Goal: Task Accomplishment & Management: Manage account settings

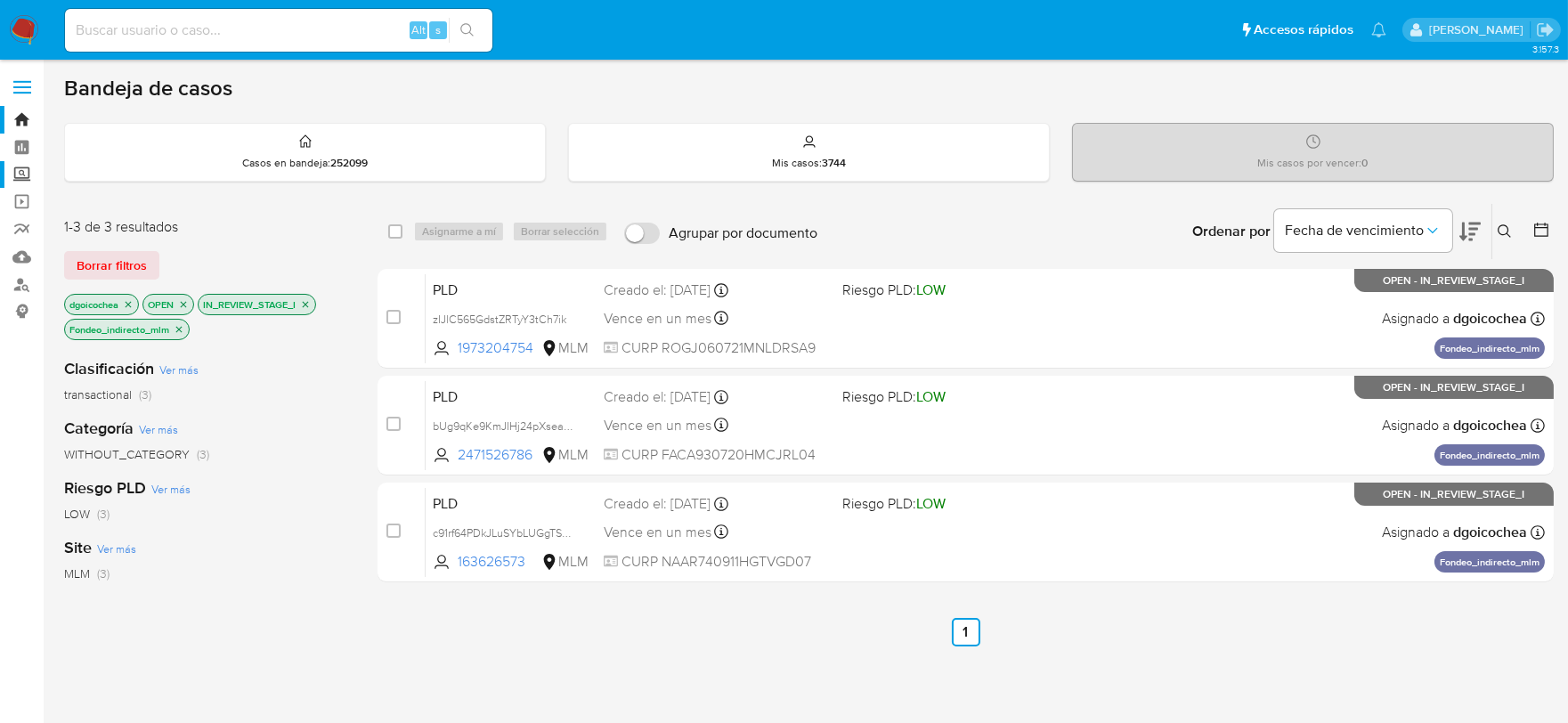
click at [20, 175] on label "Screening" at bounding box center [105, 175] width 211 height 28
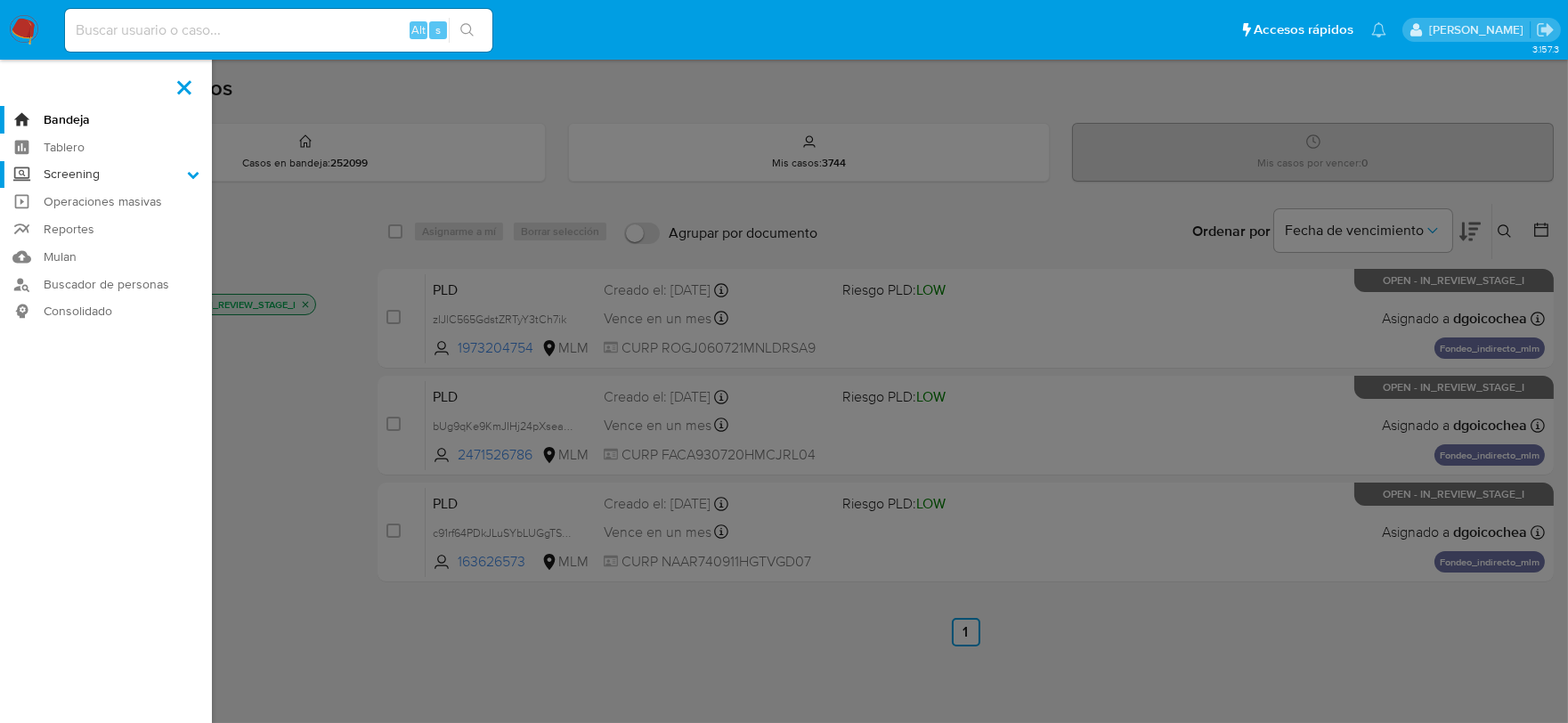
click at [0, 0] on input "Screening" at bounding box center [0, 0] width 0 height 0
click at [67, 238] on link "Herramientas" at bounding box center [105, 244] width 211 height 23
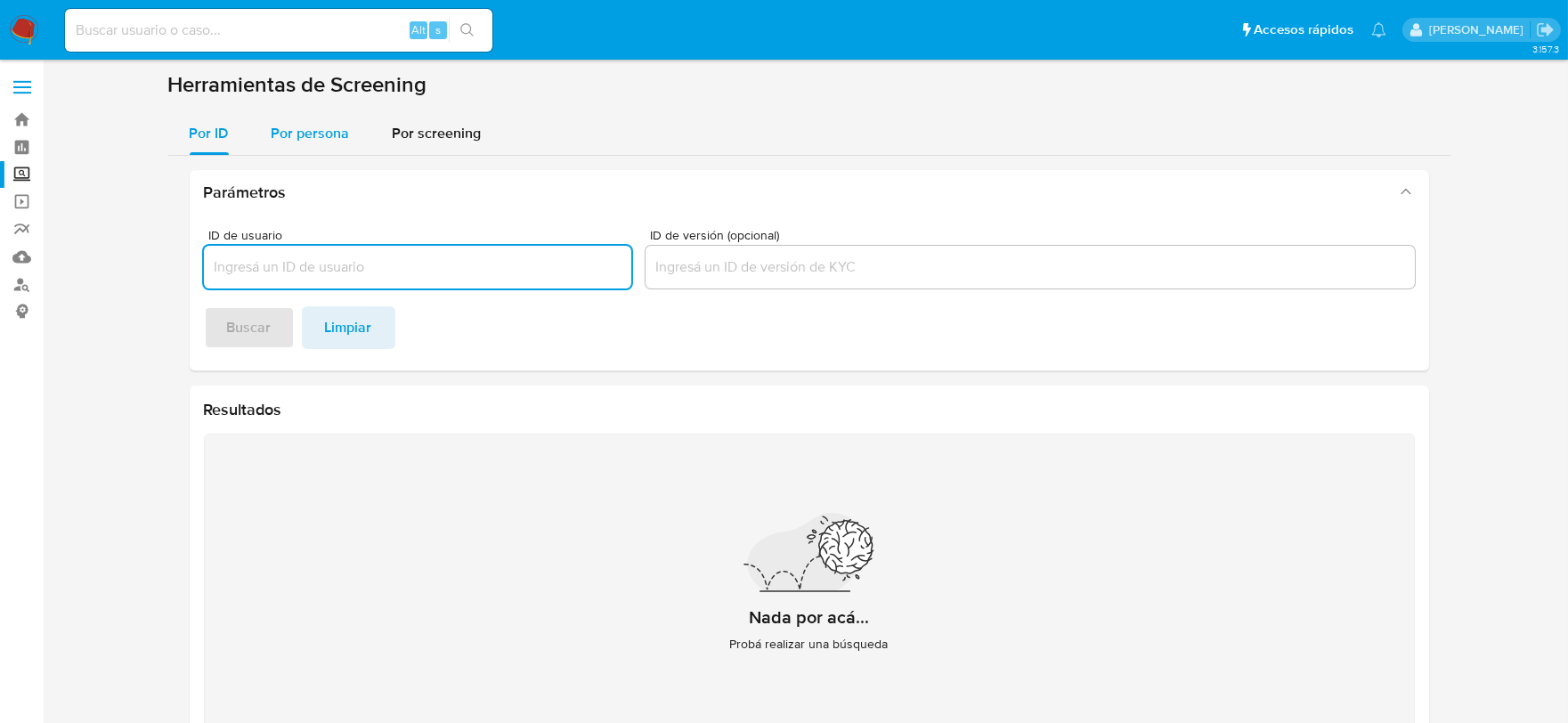
click at [278, 123] on span "Por persona" at bounding box center [311, 133] width 79 height 21
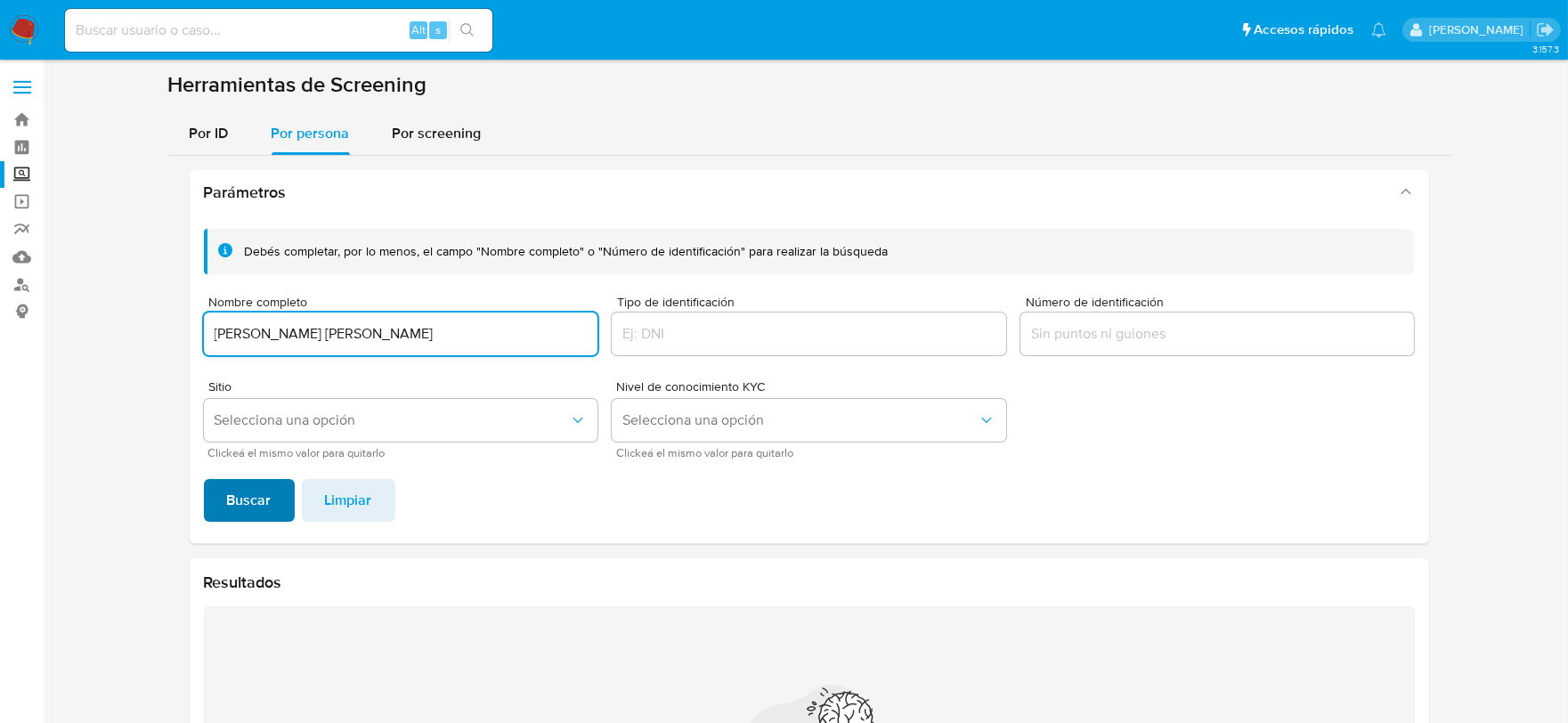
type input "ANGELICA LOPEZ AGUADO"
click at [253, 487] on span "Buscar" at bounding box center [249, 501] width 44 height 39
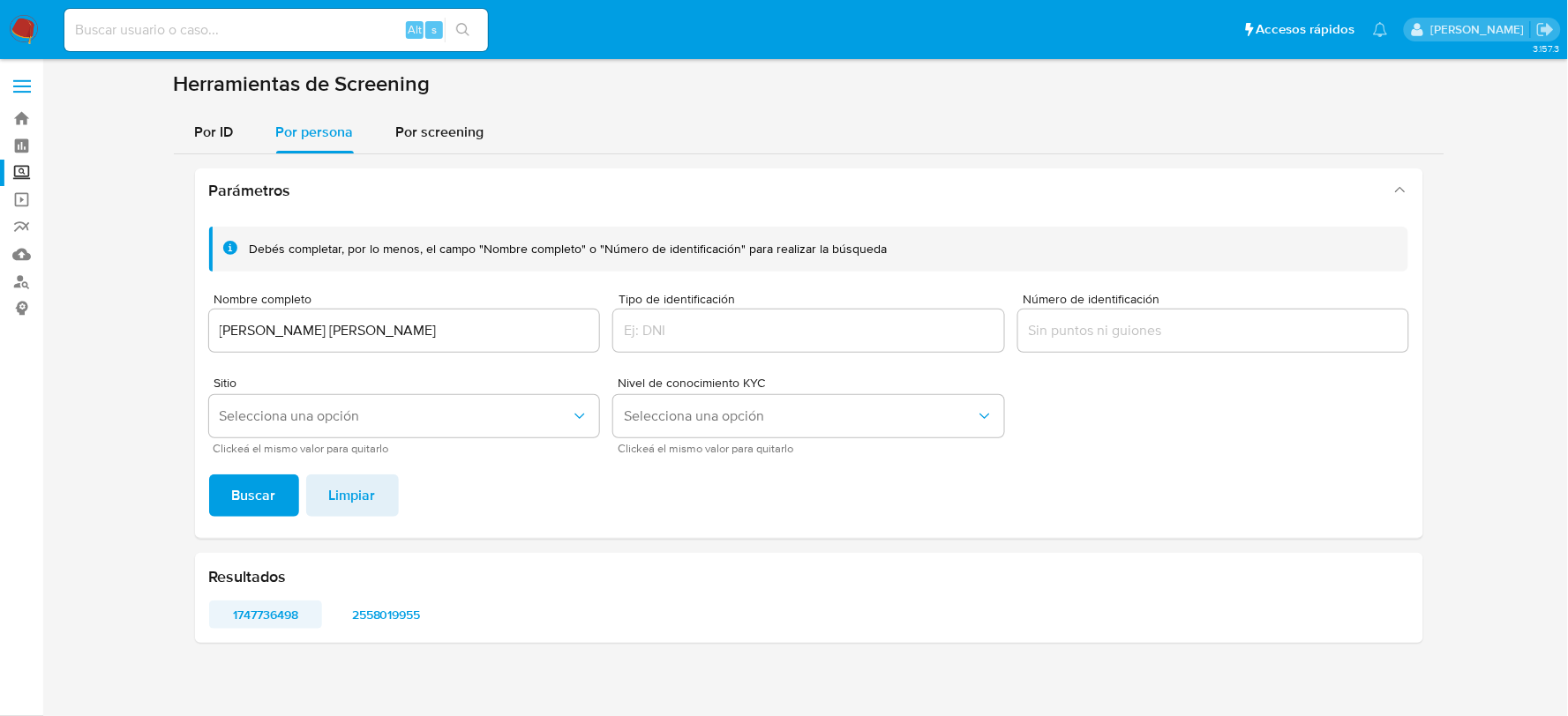
click at [286, 606] on span "1747736498" at bounding box center [265, 614] width 89 height 24
click at [388, 613] on span "2558019955" at bounding box center [385, 614] width 89 height 24
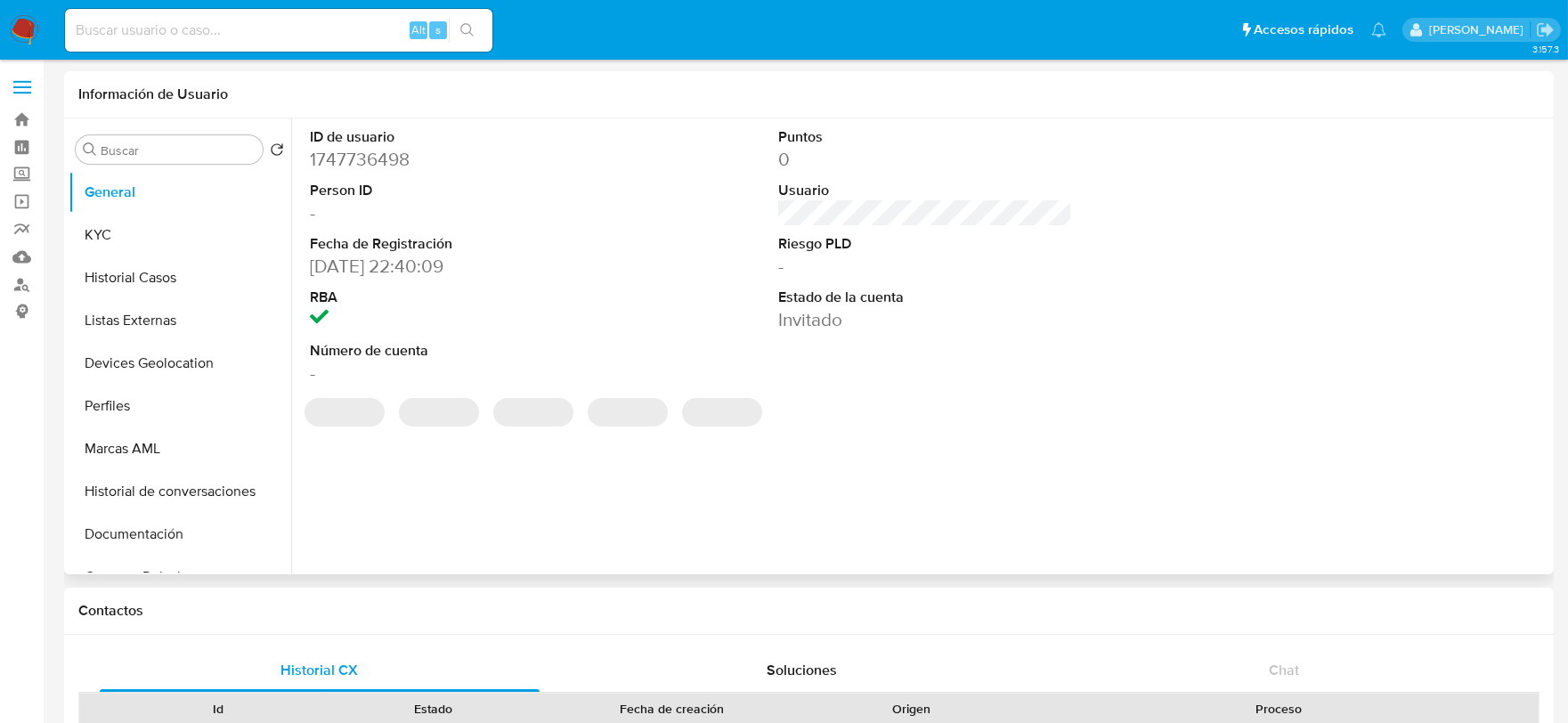
select select "10"
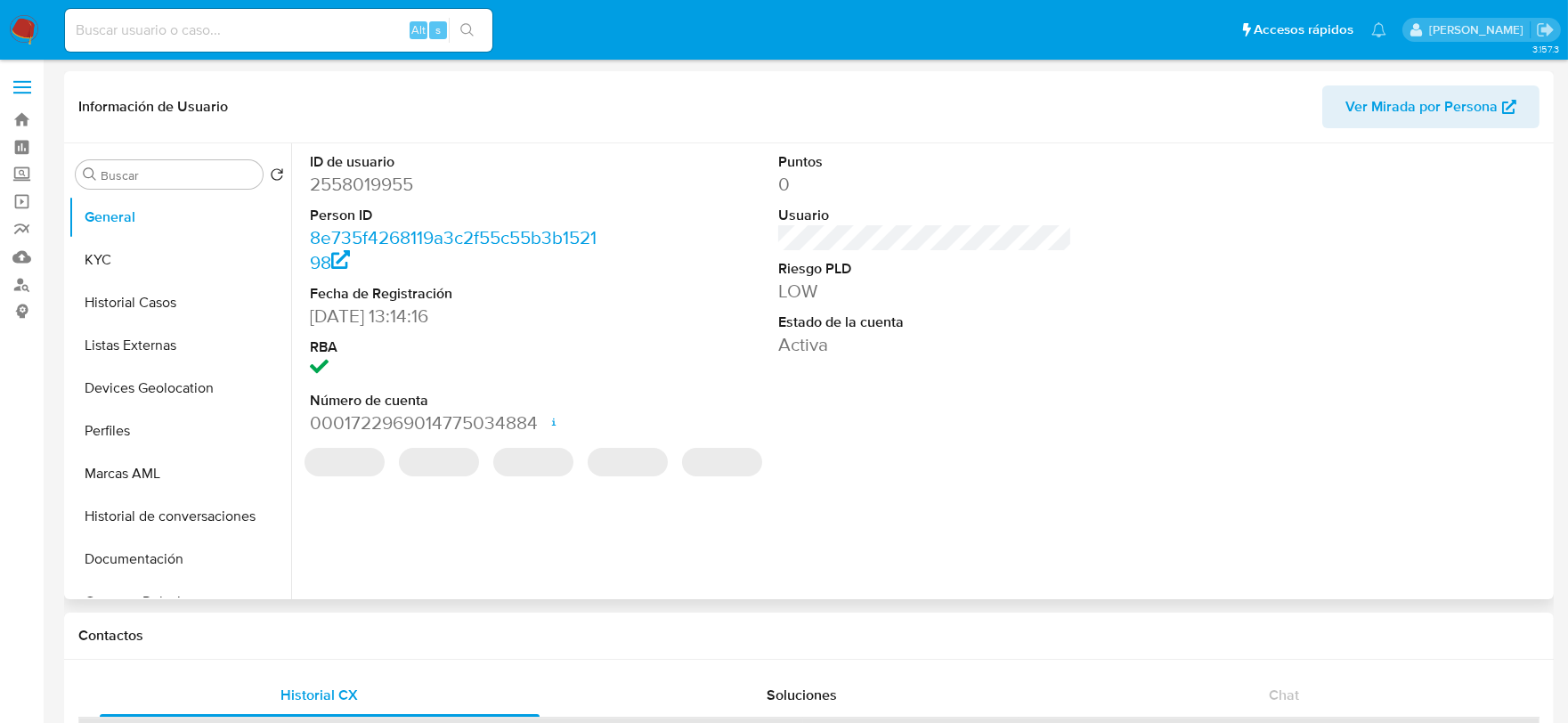
select select "10"
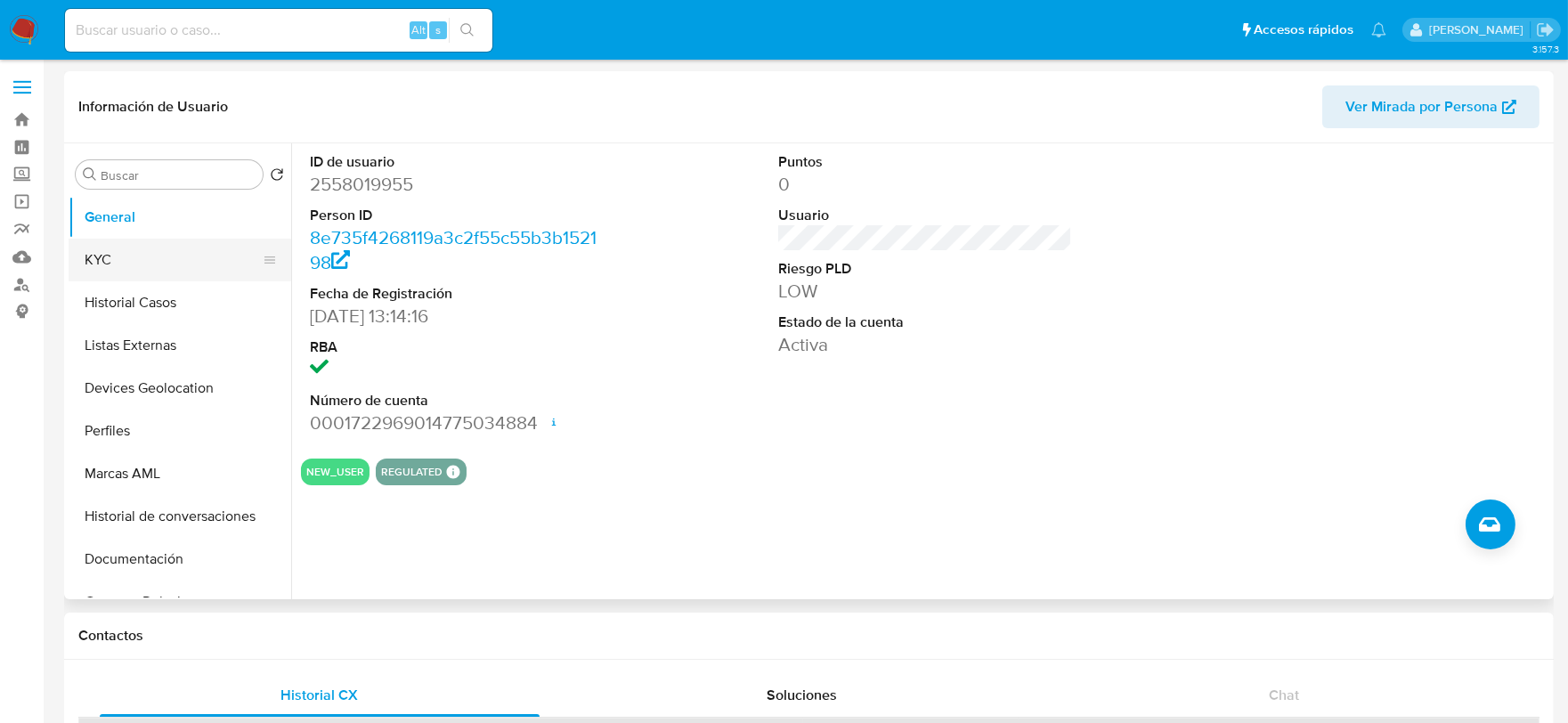
click at [127, 260] on button "KYC" at bounding box center [173, 260] width 209 height 42
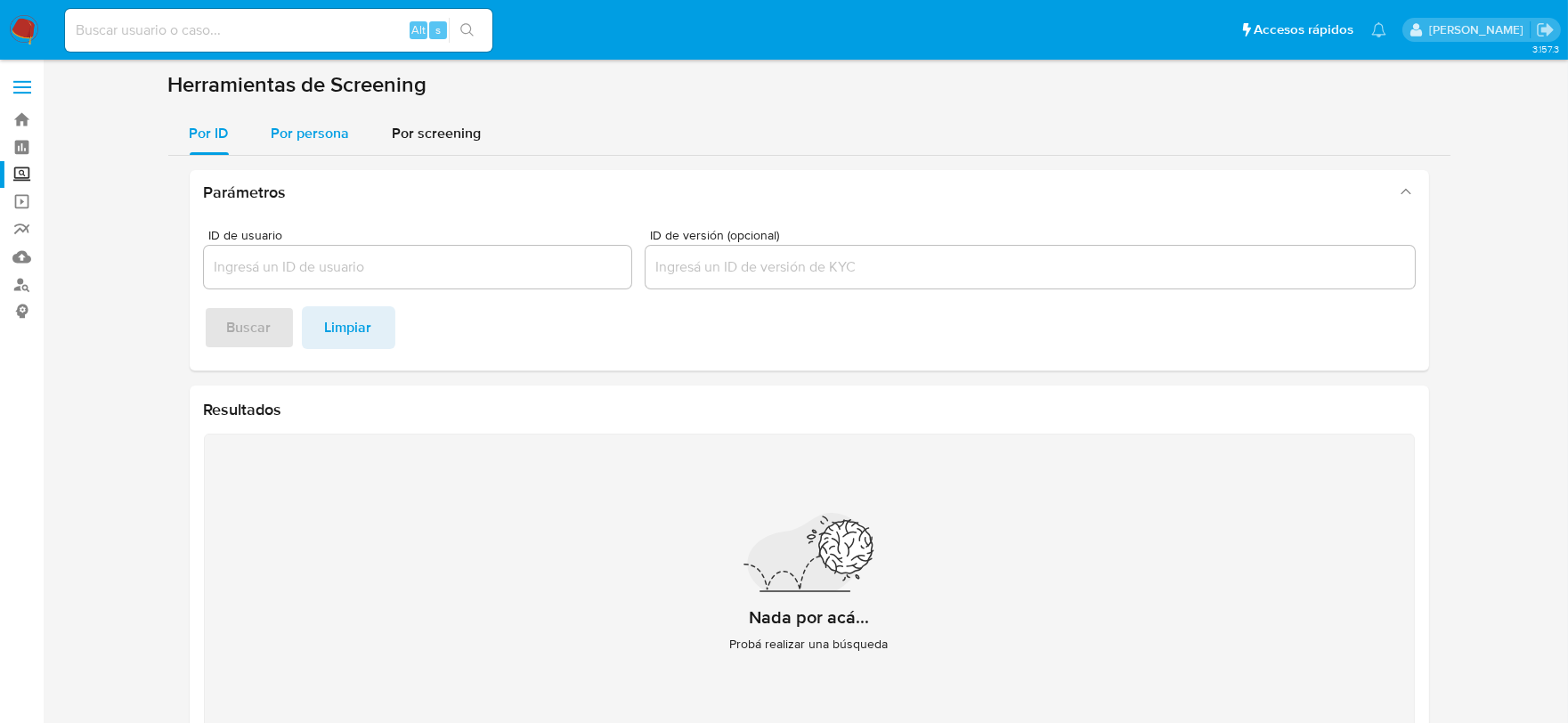
click at [333, 138] on span "Por persona" at bounding box center [311, 133] width 79 height 21
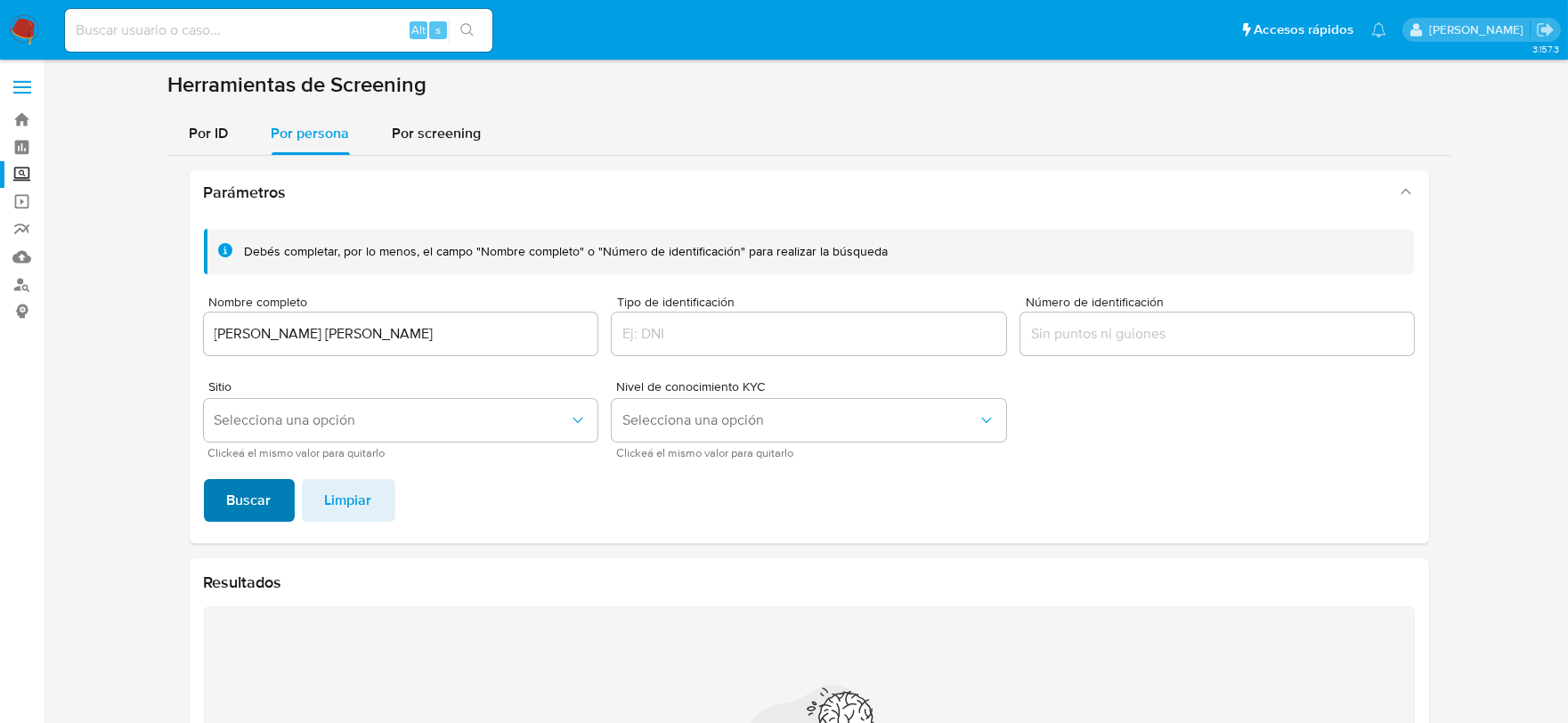
click at [227, 500] on span "Buscar" at bounding box center [249, 501] width 44 height 39
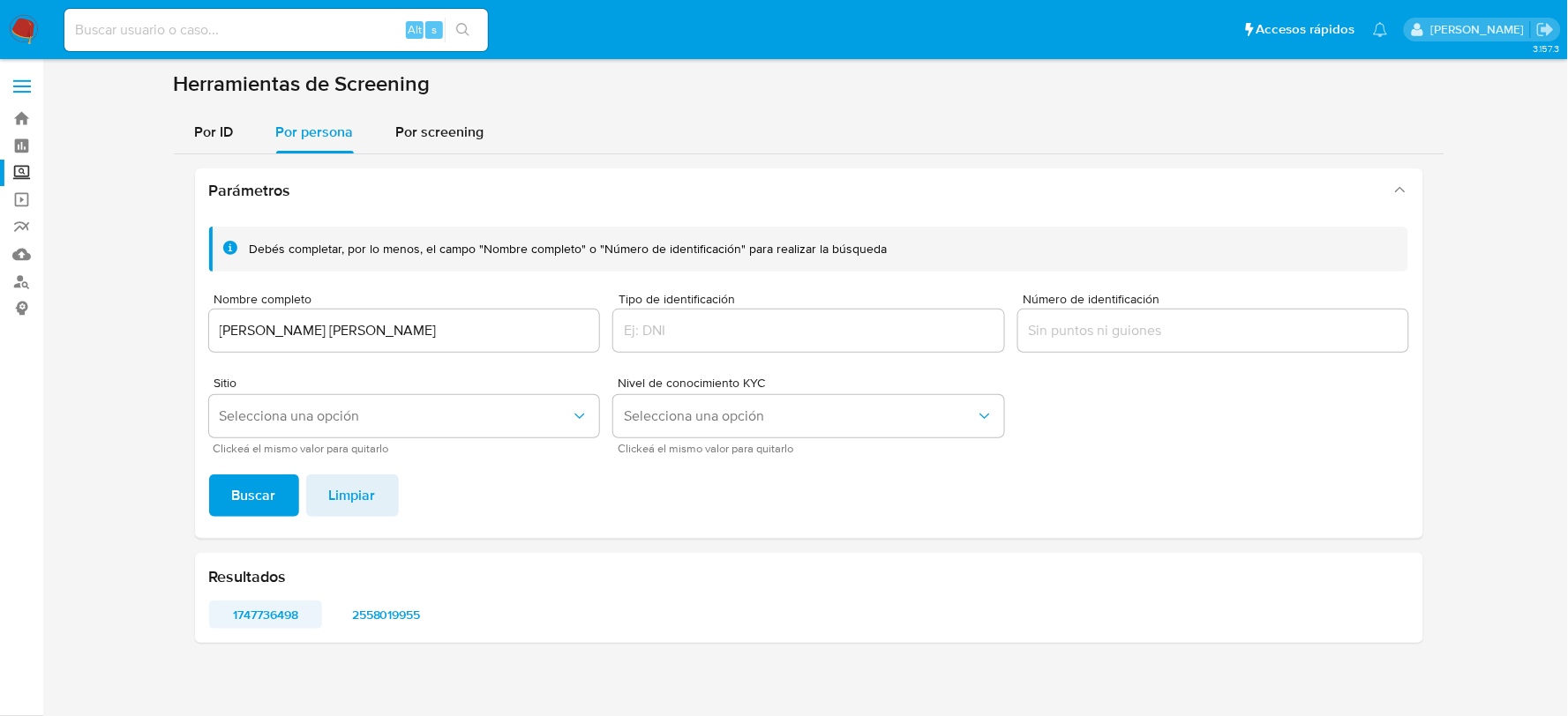
click at [261, 604] on span "1747736498" at bounding box center [265, 614] width 89 height 24
click at [407, 602] on span "2558019955" at bounding box center [385, 614] width 89 height 24
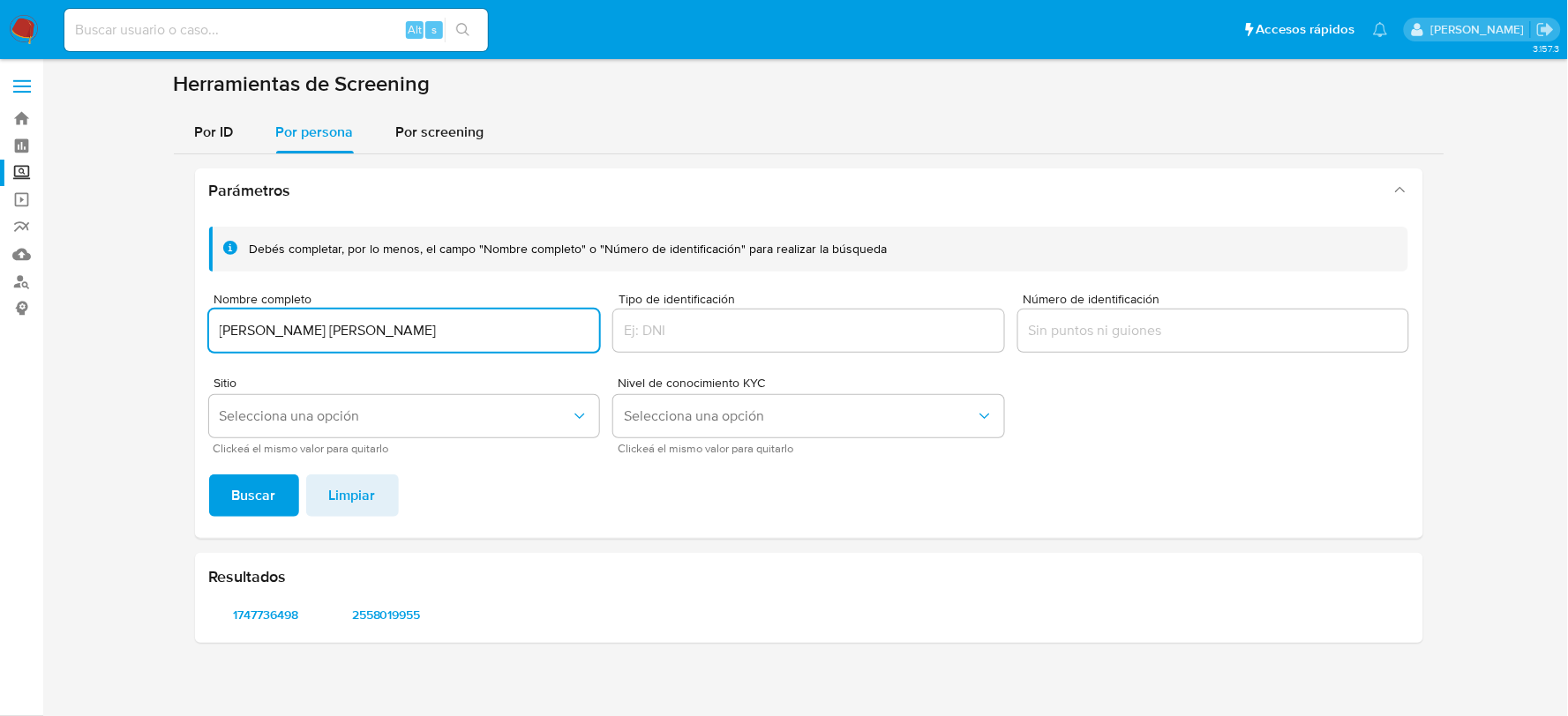
click at [336, 320] on input "[PERSON_NAME] [PERSON_NAME]" at bounding box center [404, 331] width 391 height 23
click at [328, 331] on input "[PERSON_NAME] [PERSON_NAME]" at bounding box center [404, 331] width 391 height 23
type input "[PERSON_NAME] [PERSON_NAME] [PERSON_NAME]"
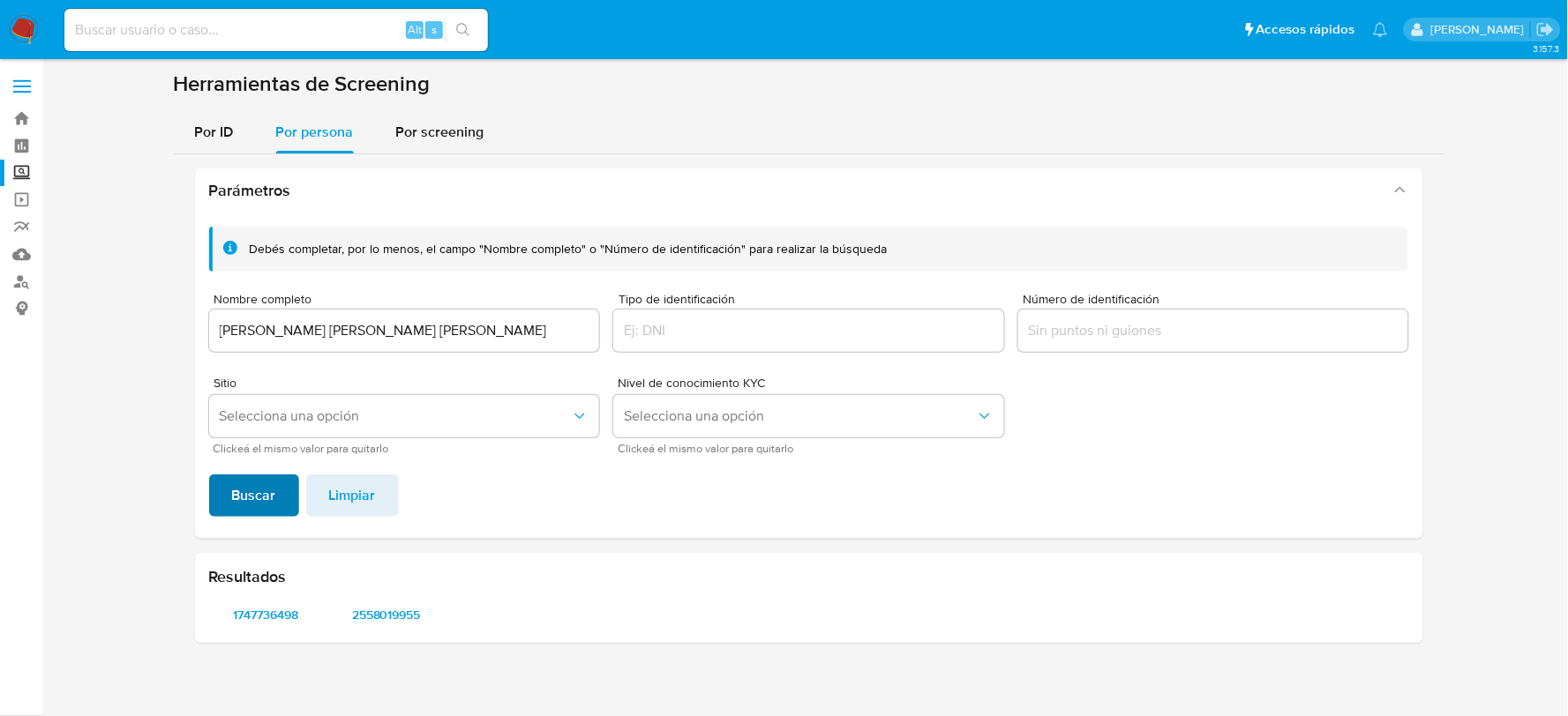
click at [253, 501] on span "Buscar" at bounding box center [253, 496] width 44 height 39
click at [266, 614] on span "350284689" at bounding box center [265, 614] width 89 height 24
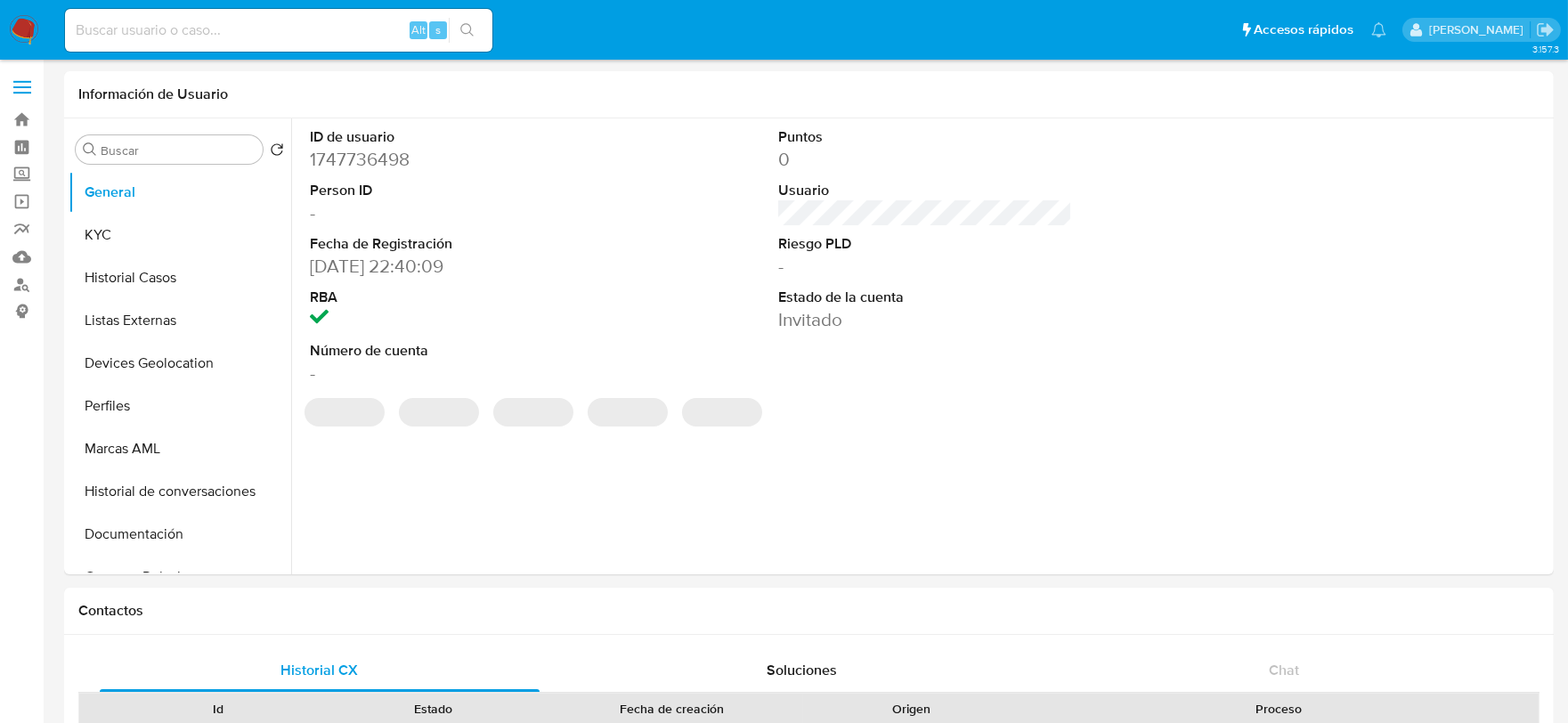
select select "10"
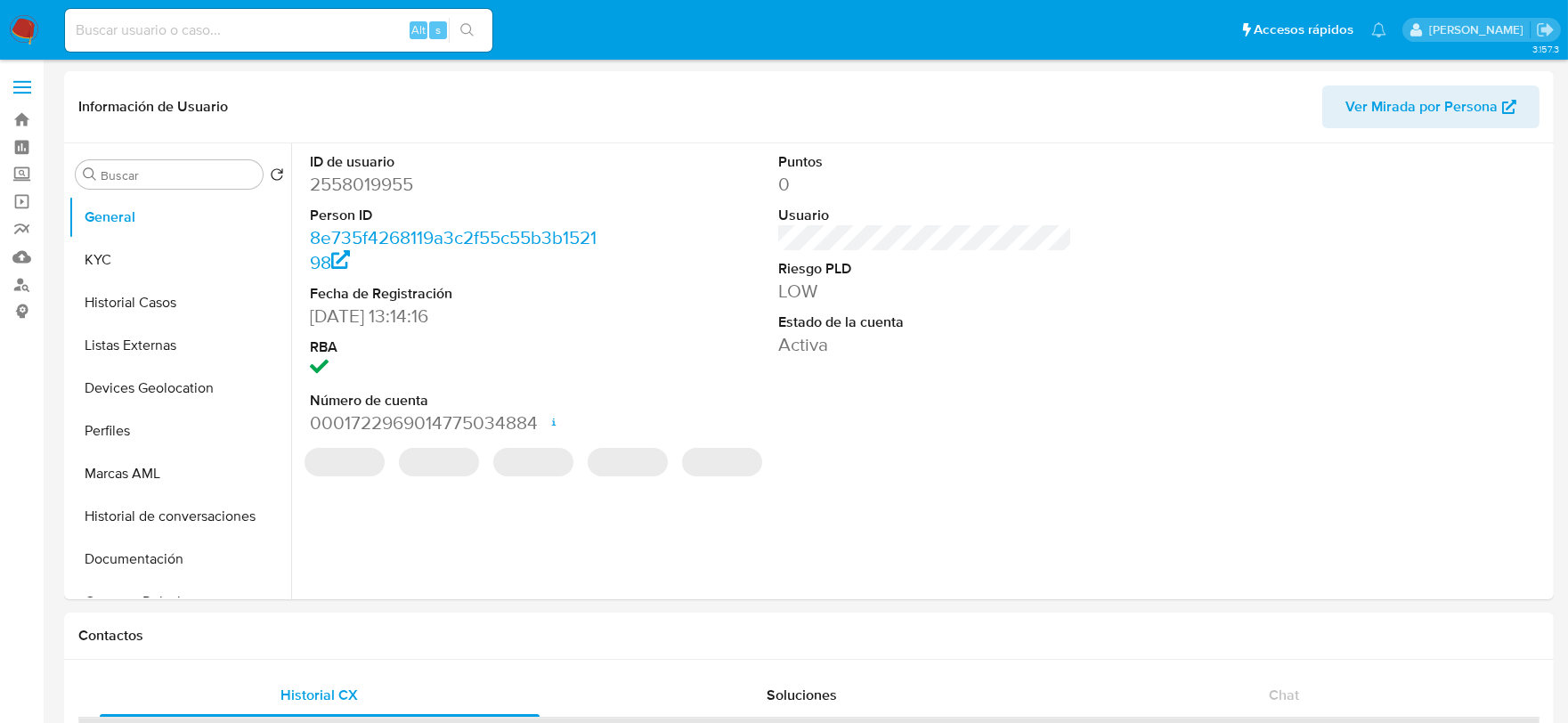
select select "10"
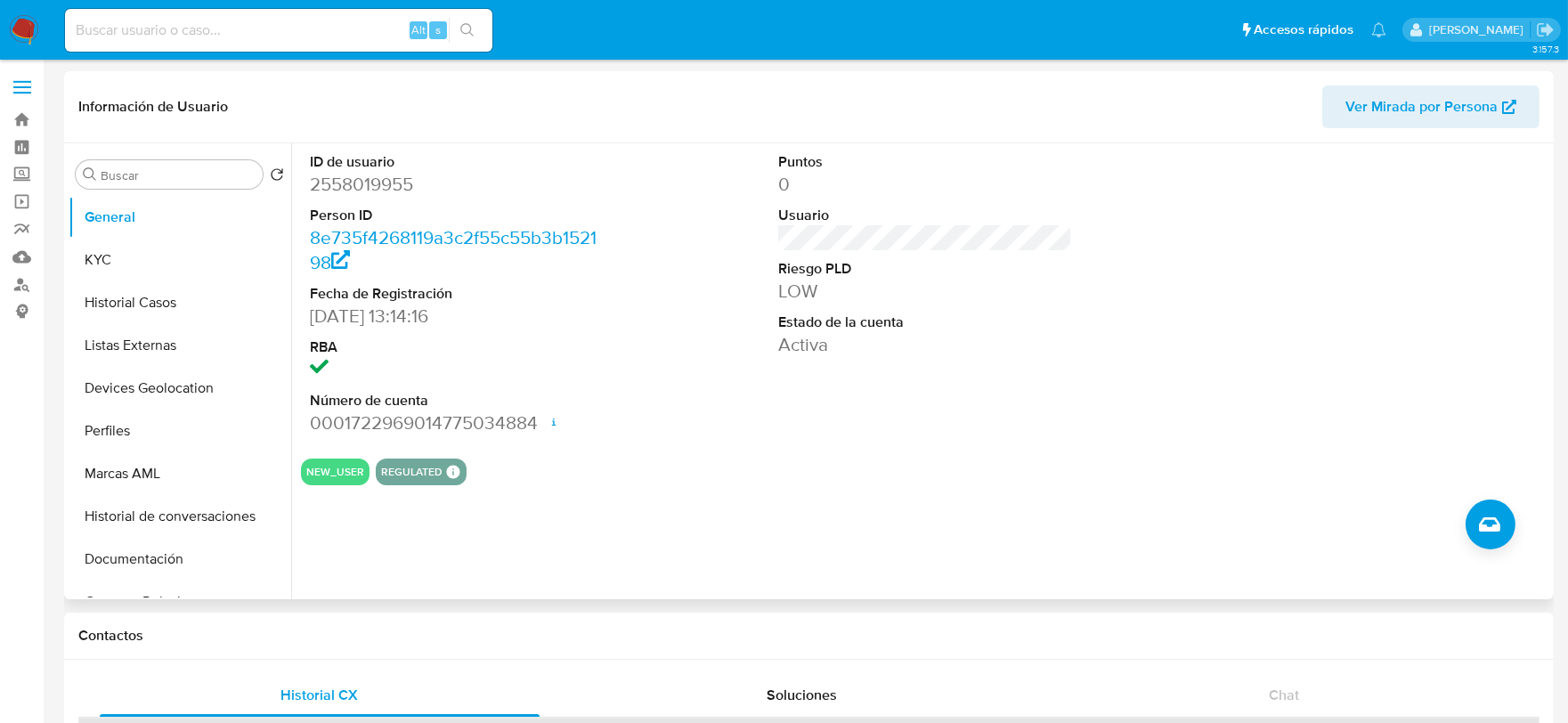
click at [361, 178] on dd "2558019955" at bounding box center [457, 184] width 295 height 25
copy dd "2558019955"
click at [166, 240] on button "KYC" at bounding box center [173, 260] width 209 height 42
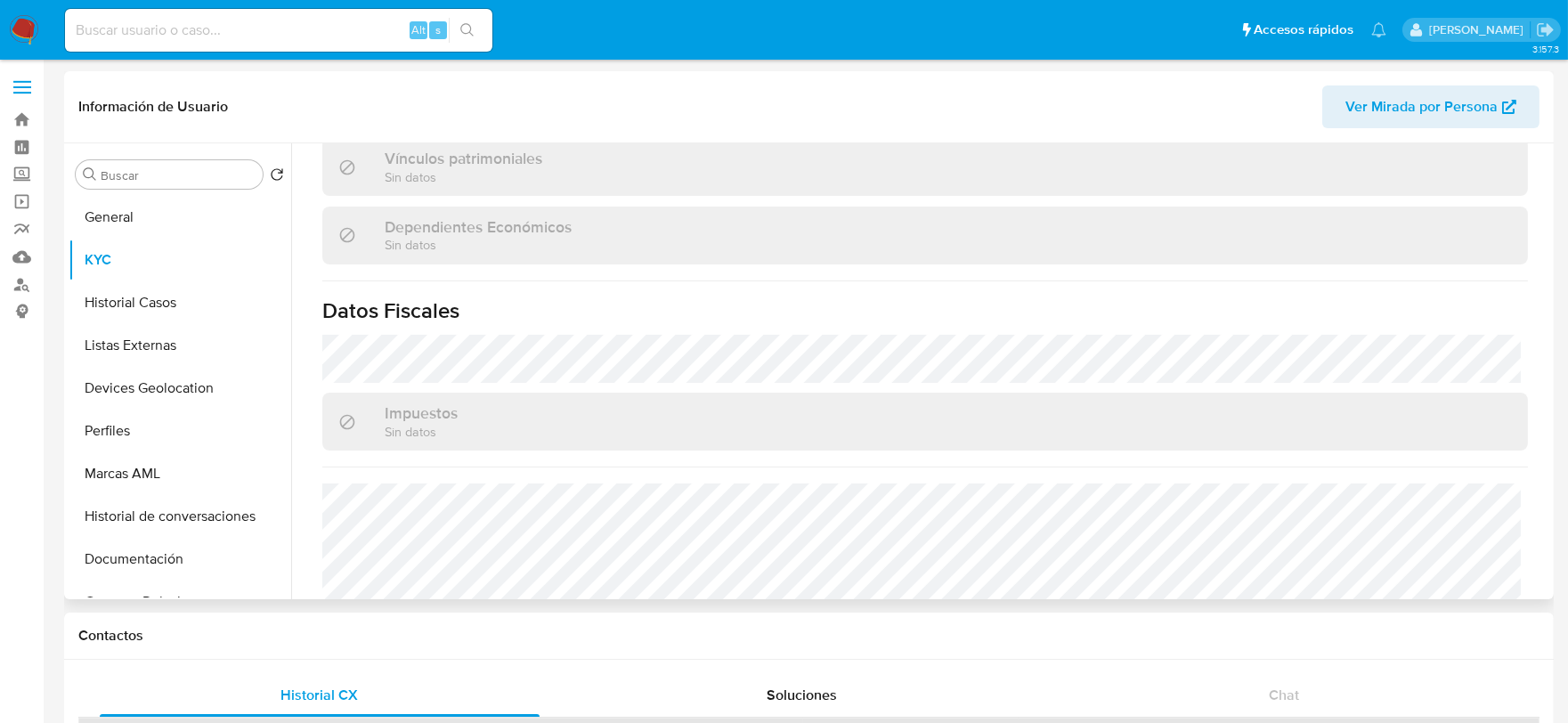
scroll to position [1088, 0]
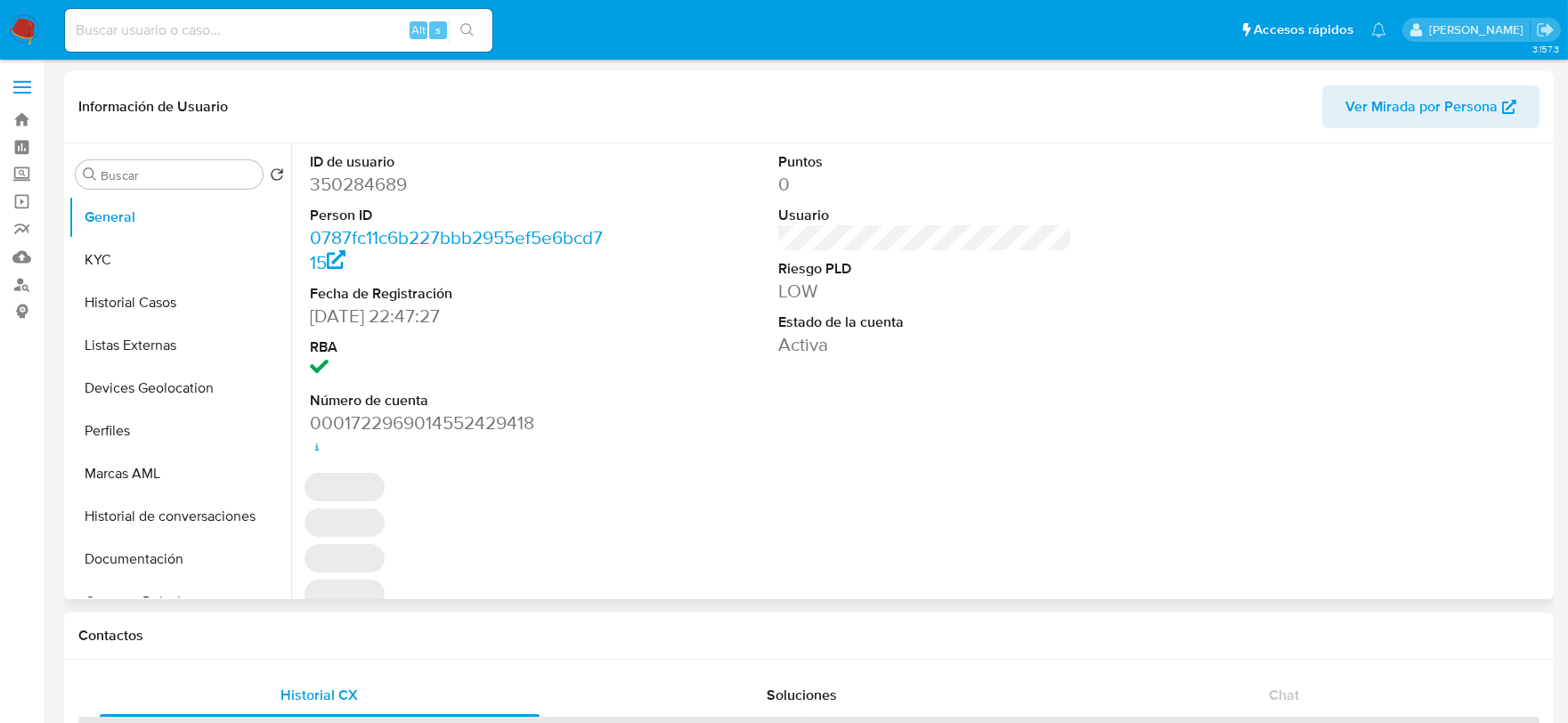
select select "10"
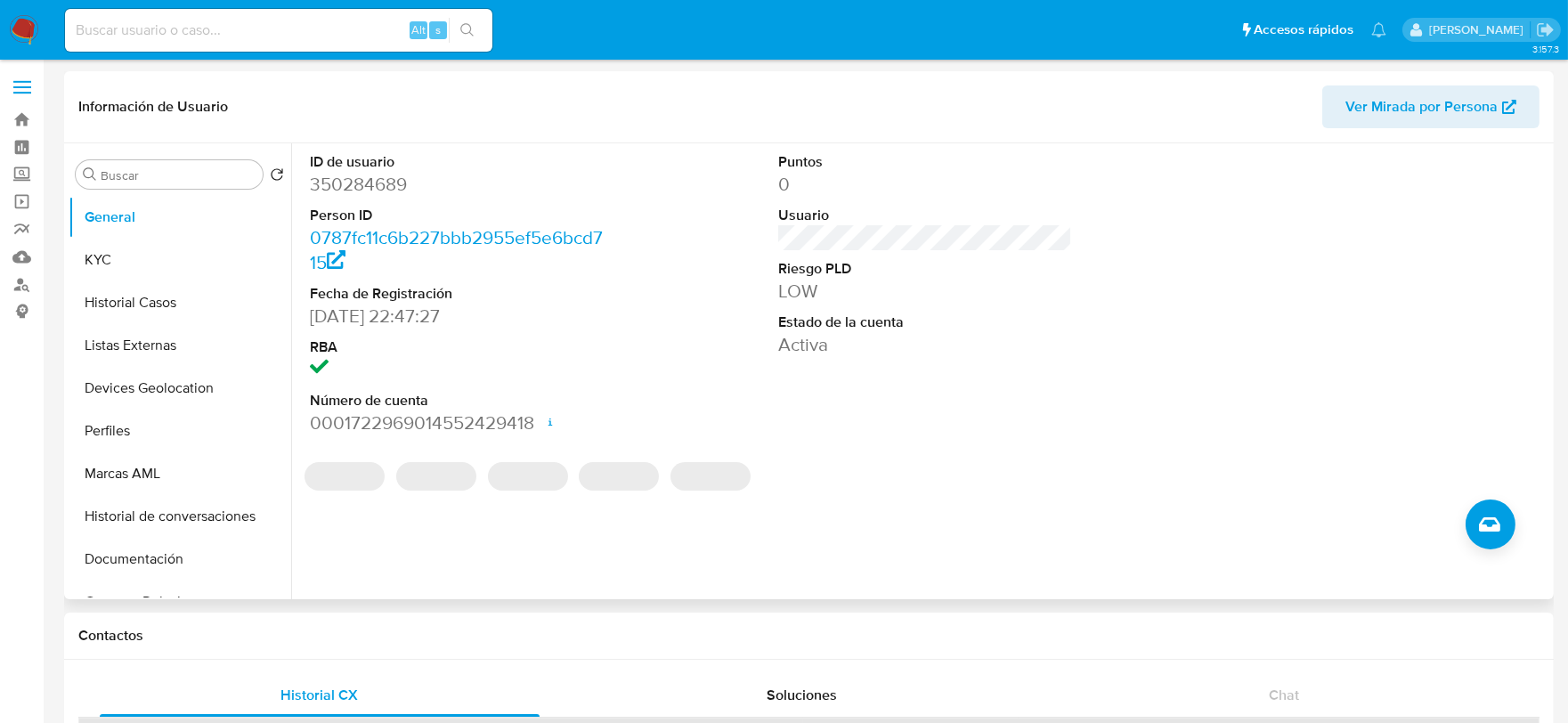
click at [375, 178] on dd "350284689" at bounding box center [457, 184] width 295 height 25
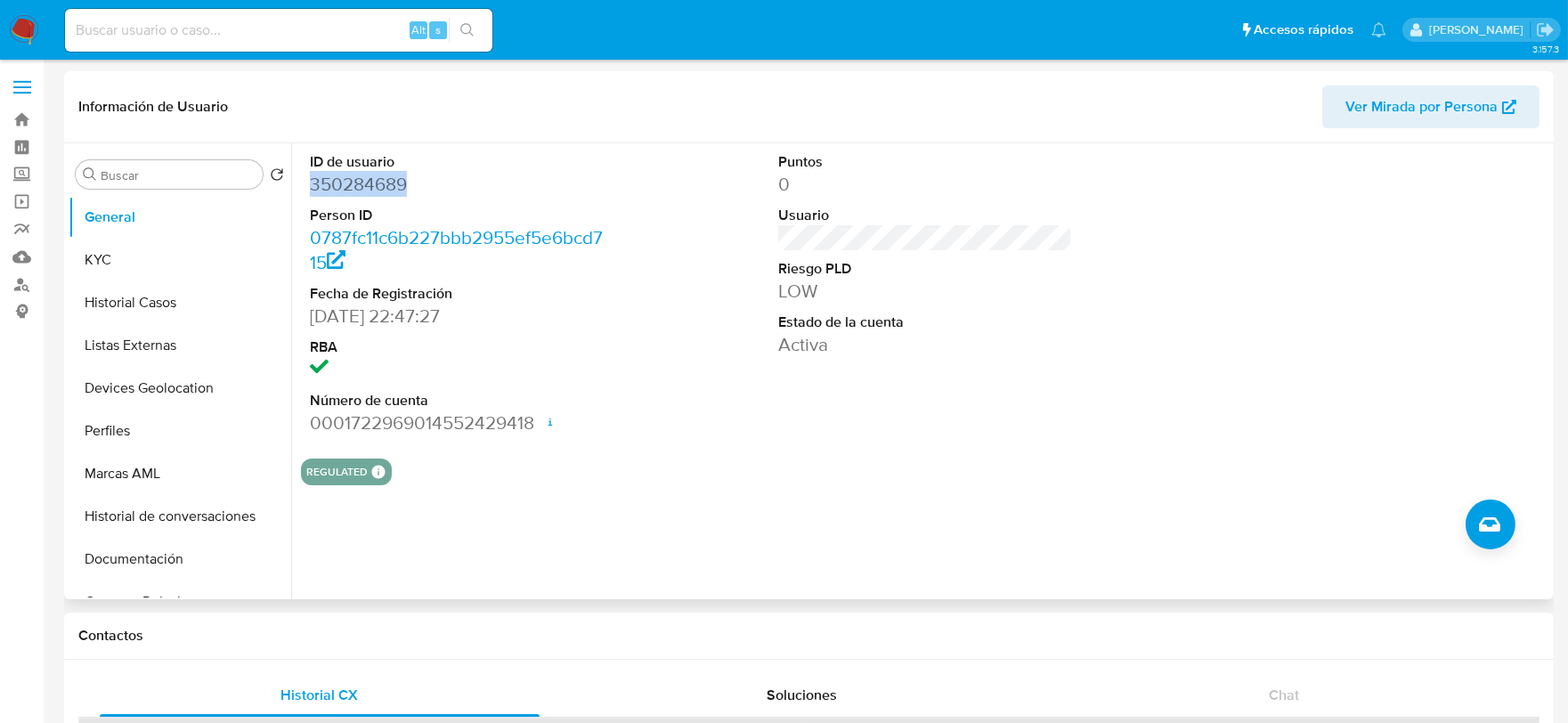
click at [375, 178] on dd "350284689" at bounding box center [457, 184] width 295 height 25
copy dd "350284689"
click at [201, 265] on button "KYC" at bounding box center [173, 260] width 209 height 42
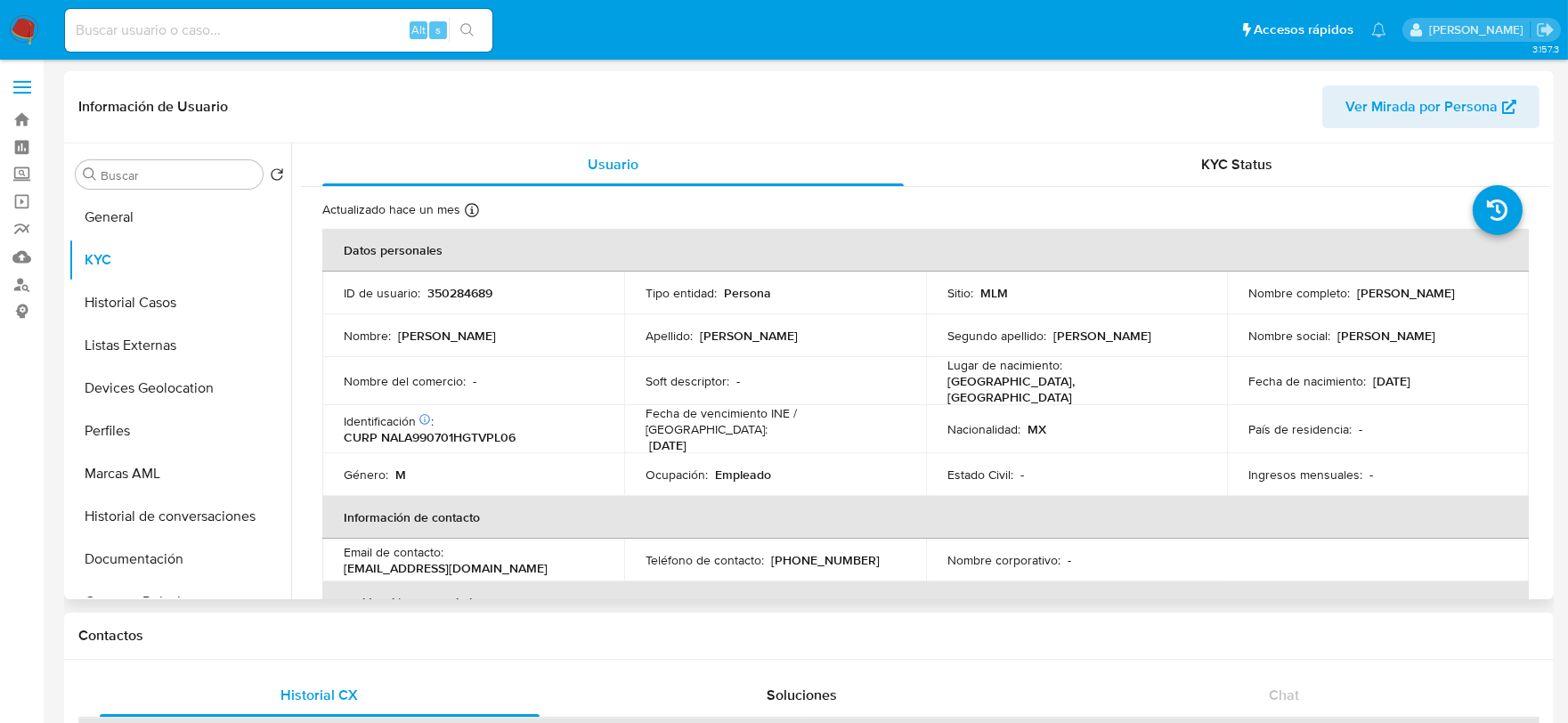
click at [919, 496] on th "Información de contacto" at bounding box center [926, 516] width 1207 height 42
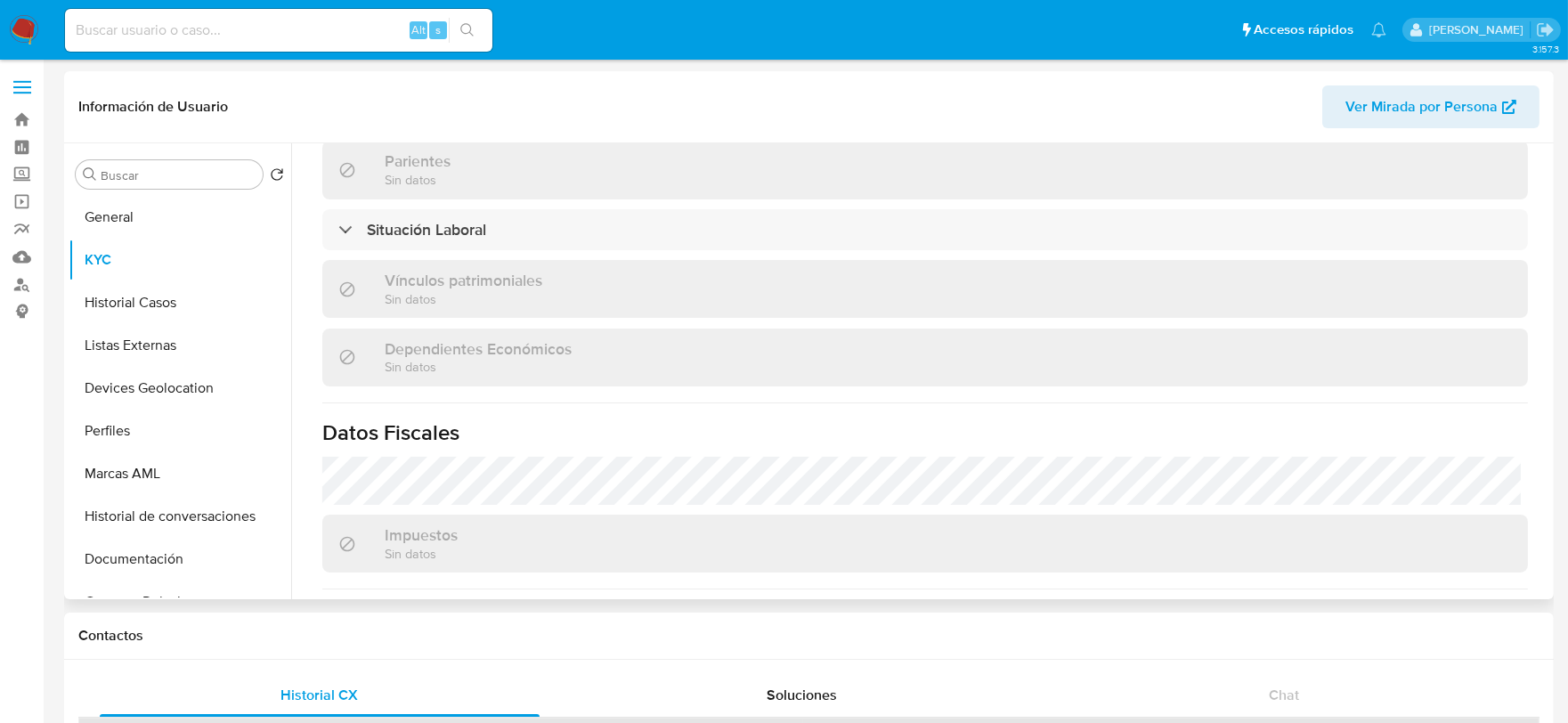
scroll to position [1118, 0]
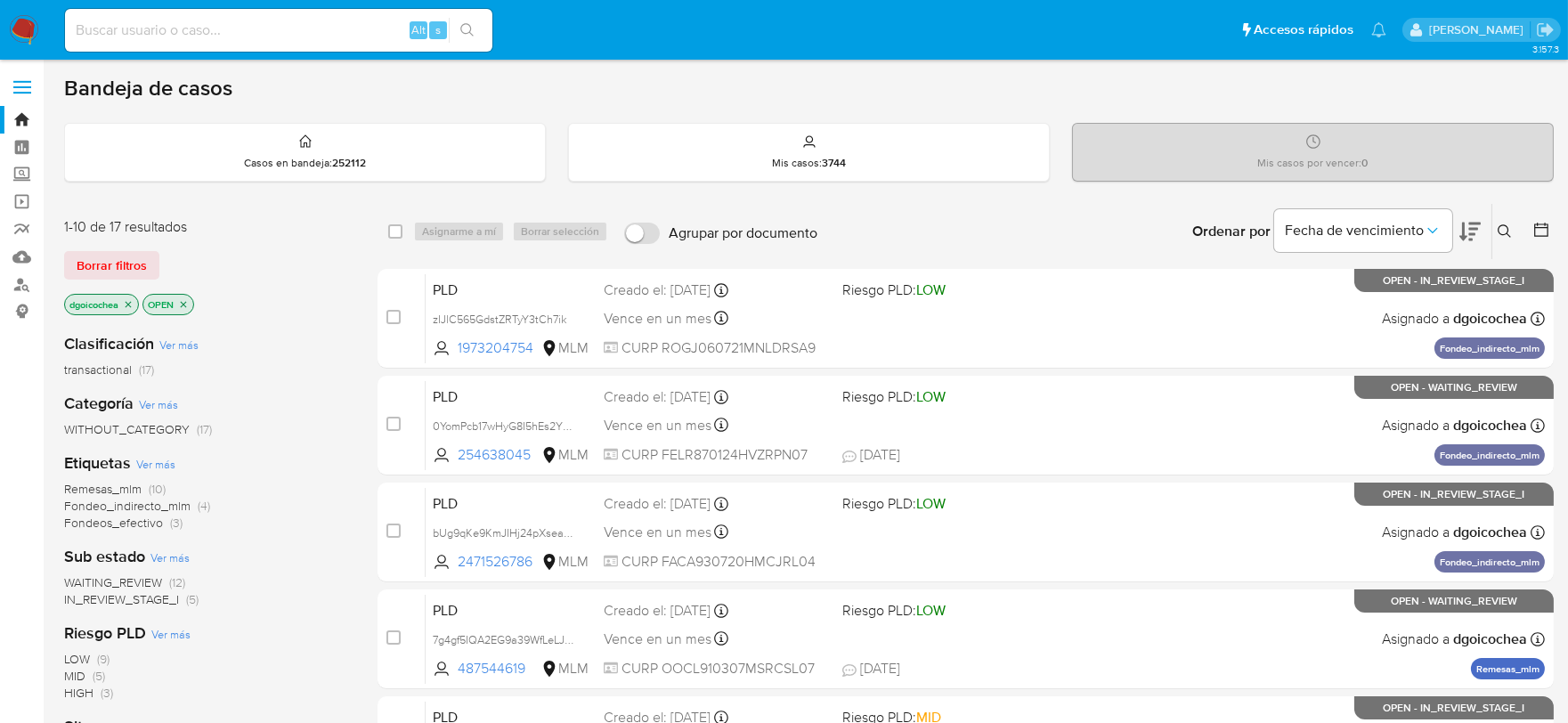
click at [143, 597] on span "IN_REVIEW_STAGE_I" at bounding box center [121, 599] width 115 height 18
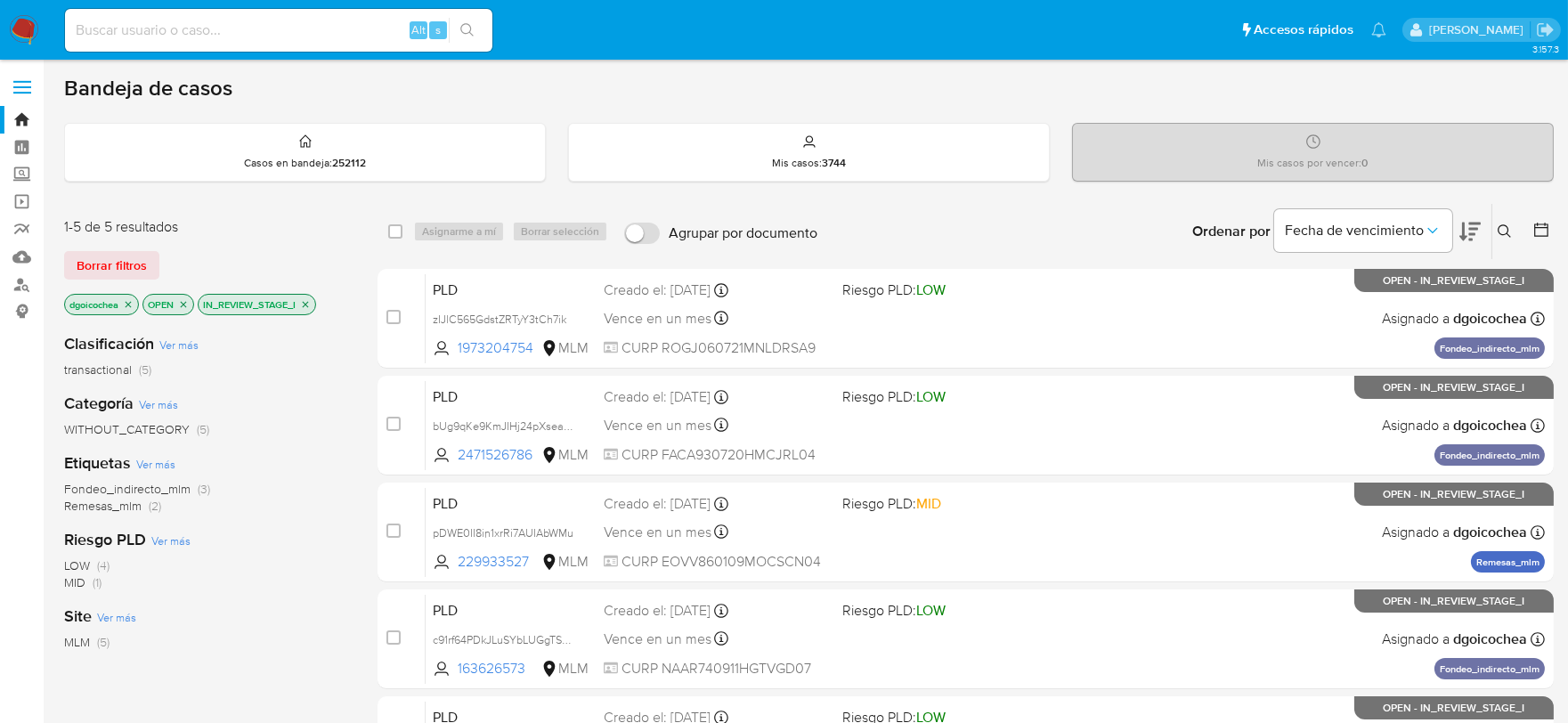
click at [146, 484] on span "Fondeo_indirecto_mlm" at bounding box center [127, 489] width 127 height 18
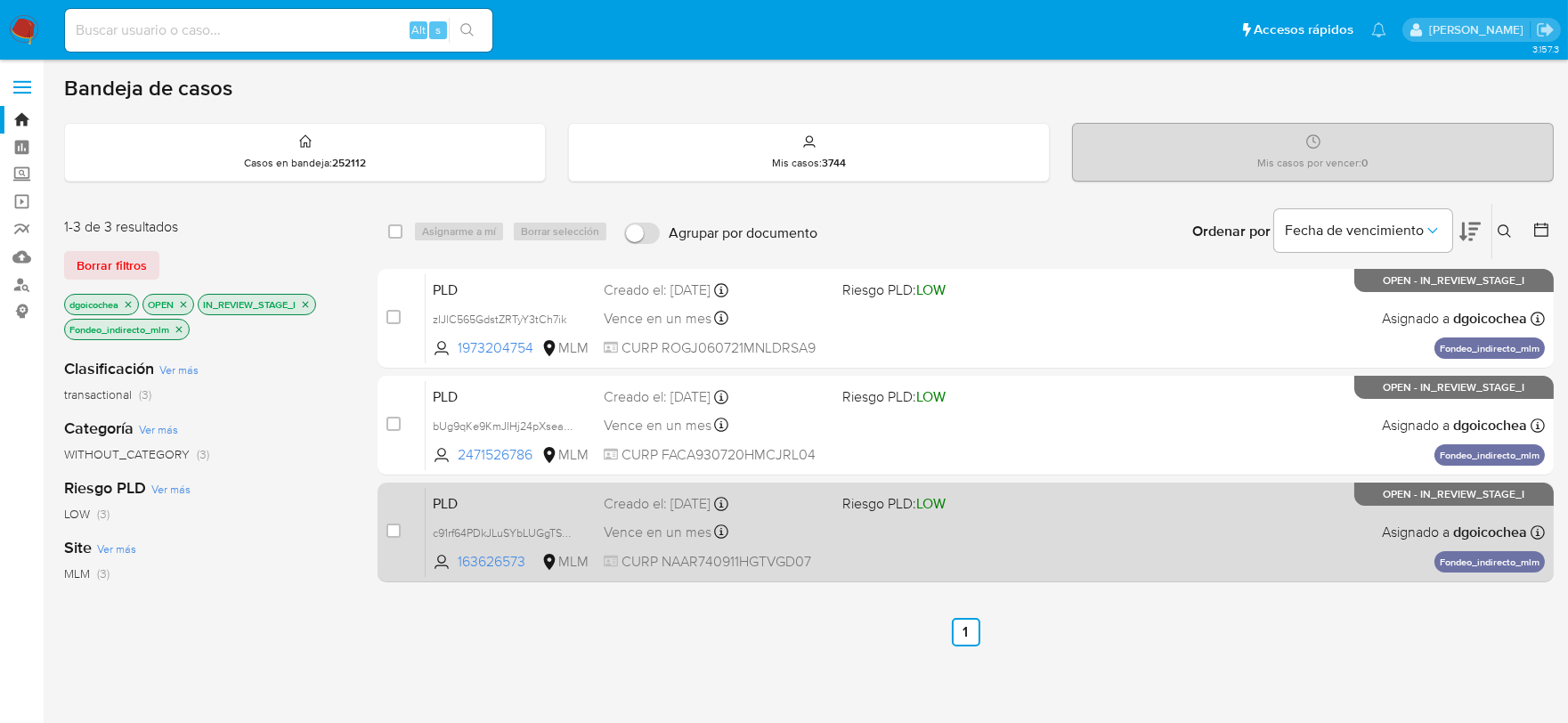
click at [441, 503] on span "PLD" at bounding box center [511, 503] width 156 height 24
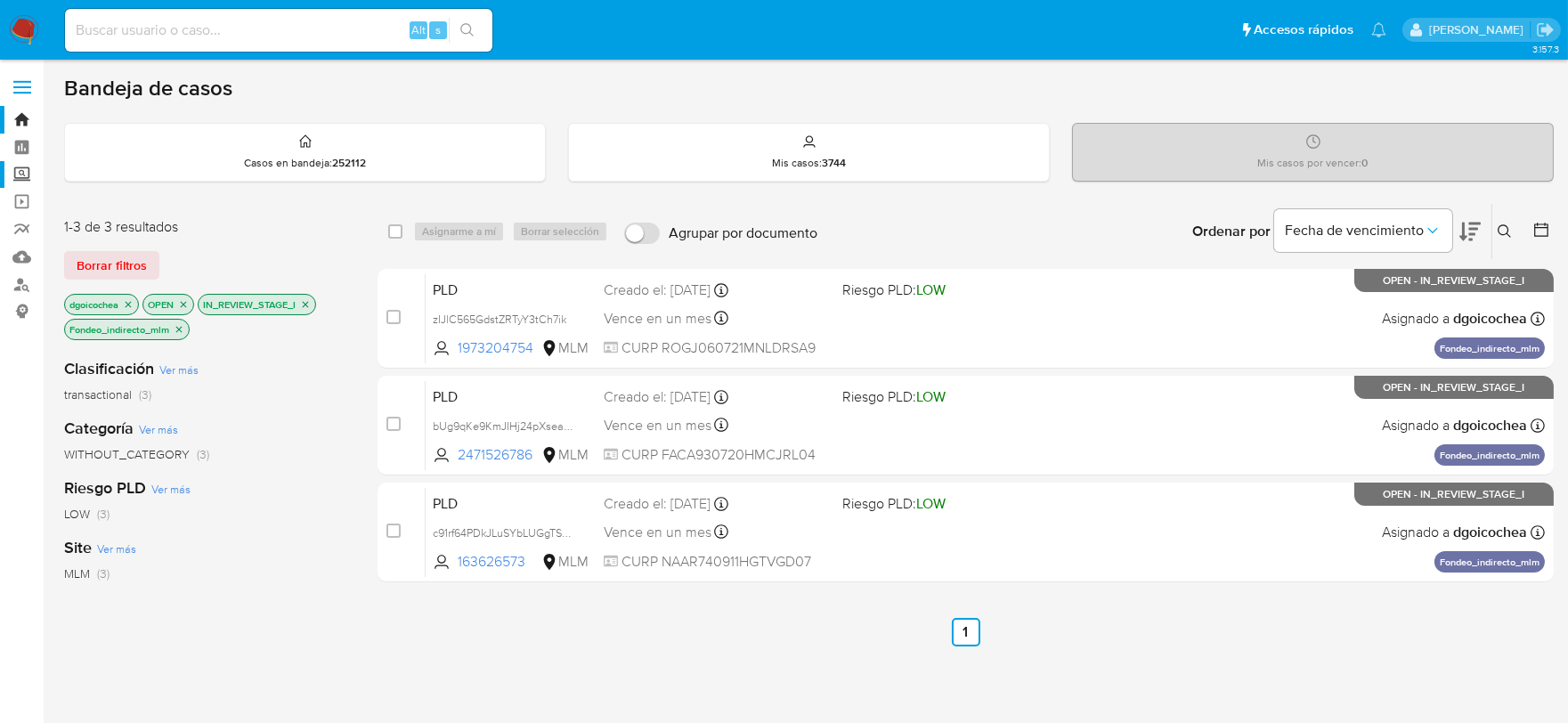
click at [21, 172] on label "Screening" at bounding box center [105, 175] width 211 height 28
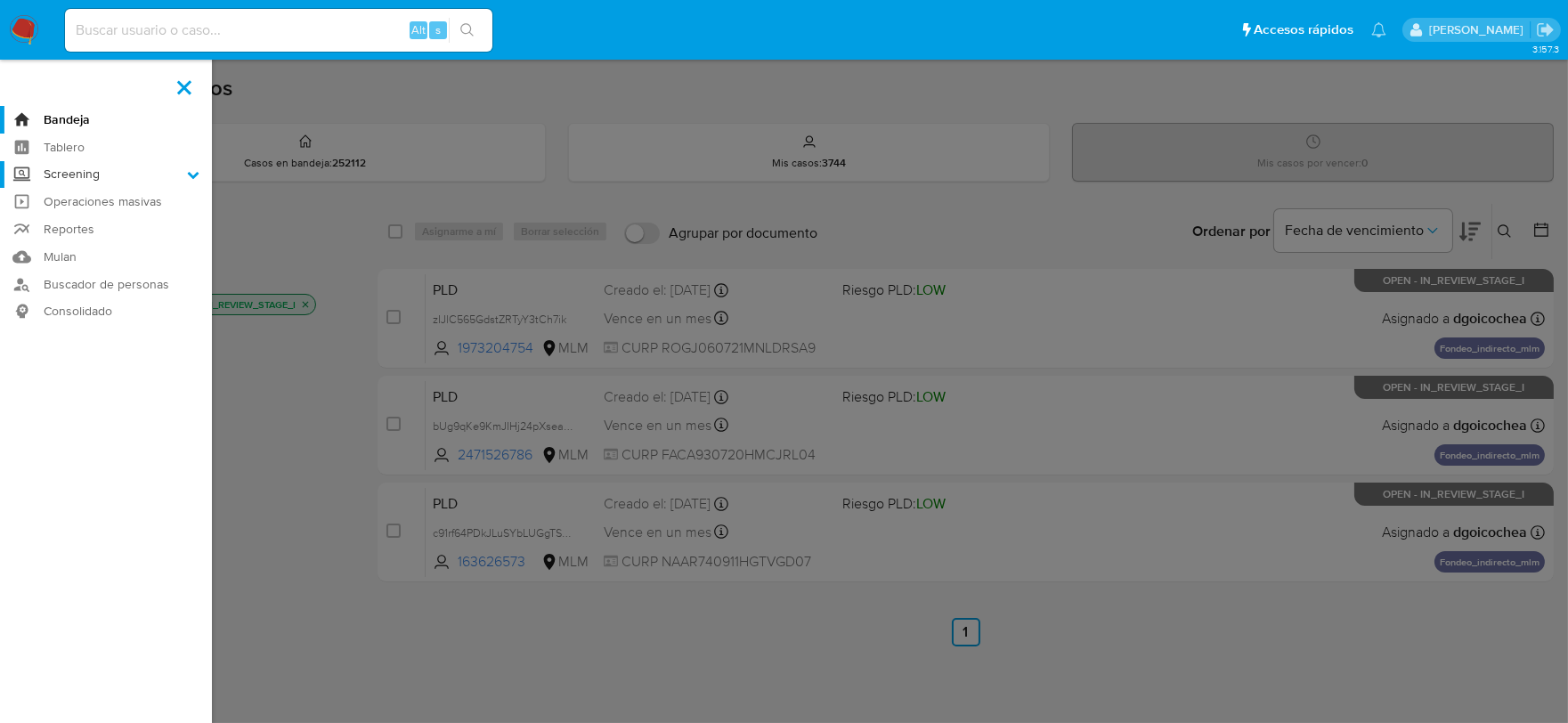
click at [0, 0] on input "Screening" at bounding box center [0, 0] width 0 height 0
click at [74, 251] on link "Herramientas" at bounding box center [105, 244] width 211 height 23
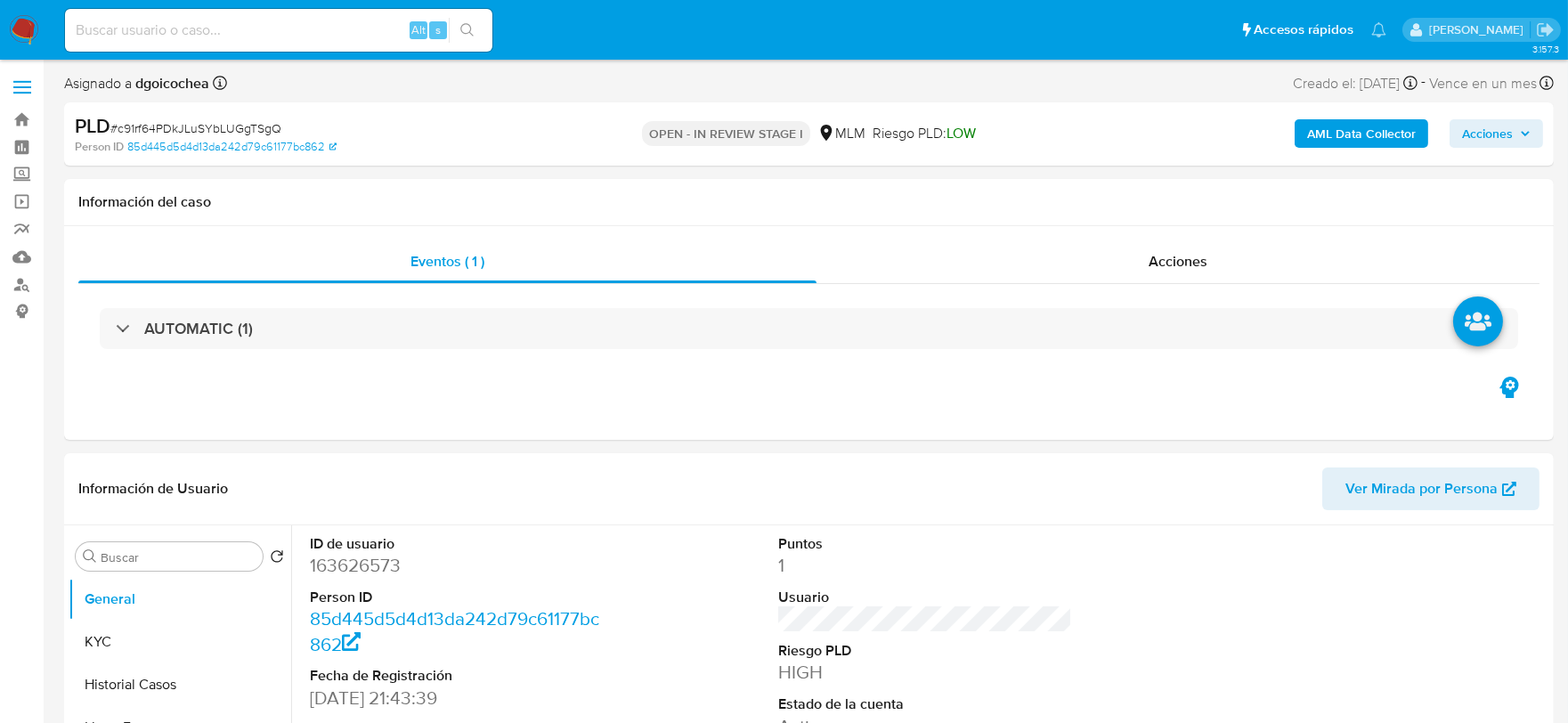
select select "10"
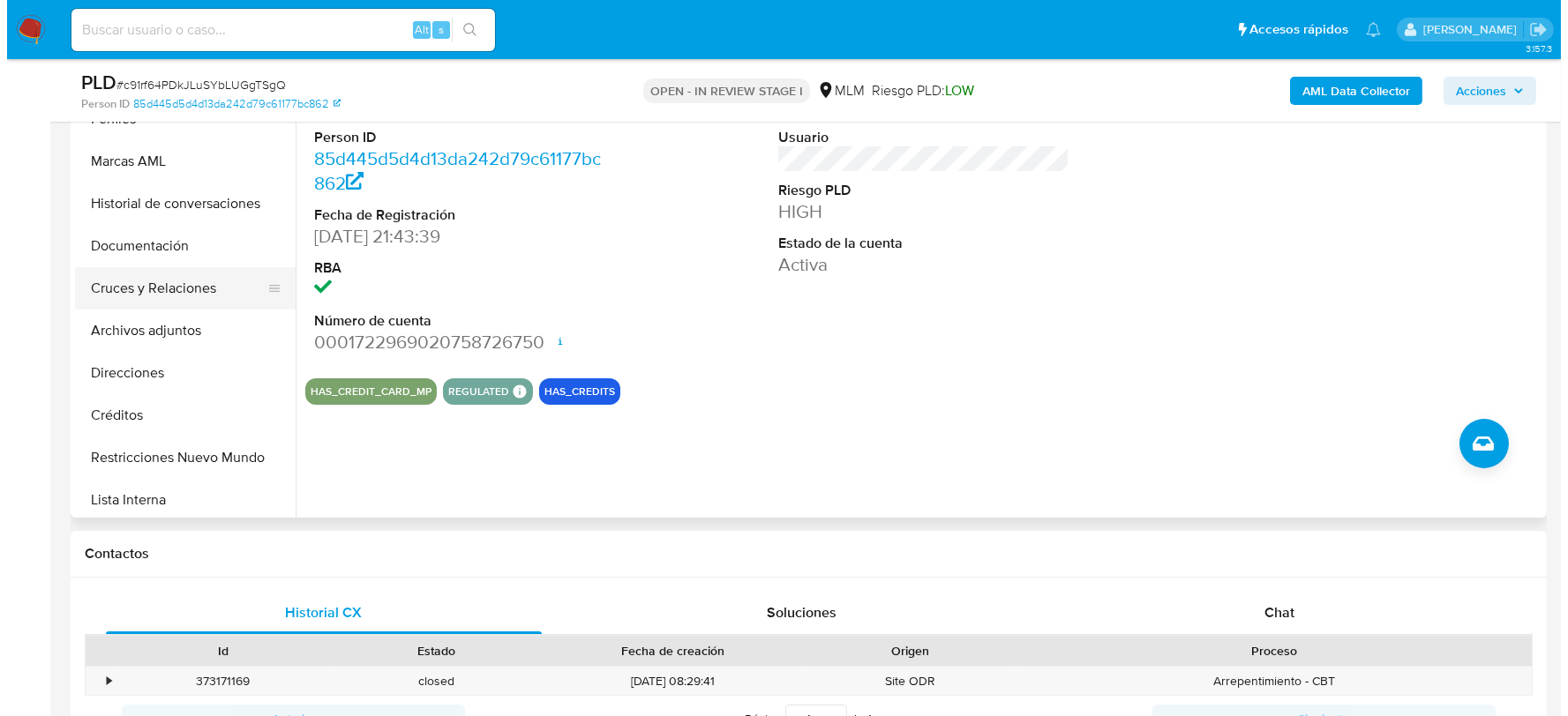
scroll to position [293, 0]
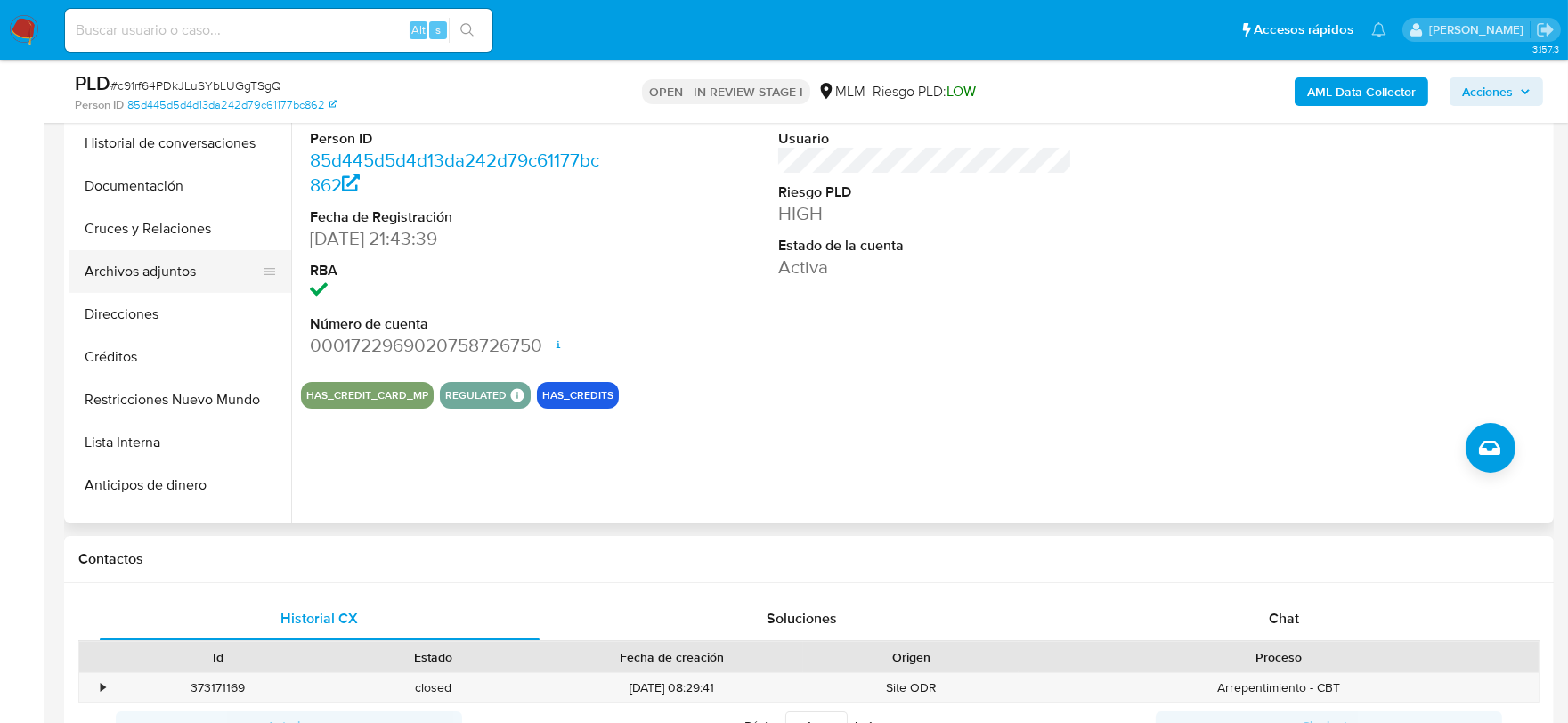
click at [164, 273] on button "Archivos adjuntos" at bounding box center [173, 271] width 209 height 42
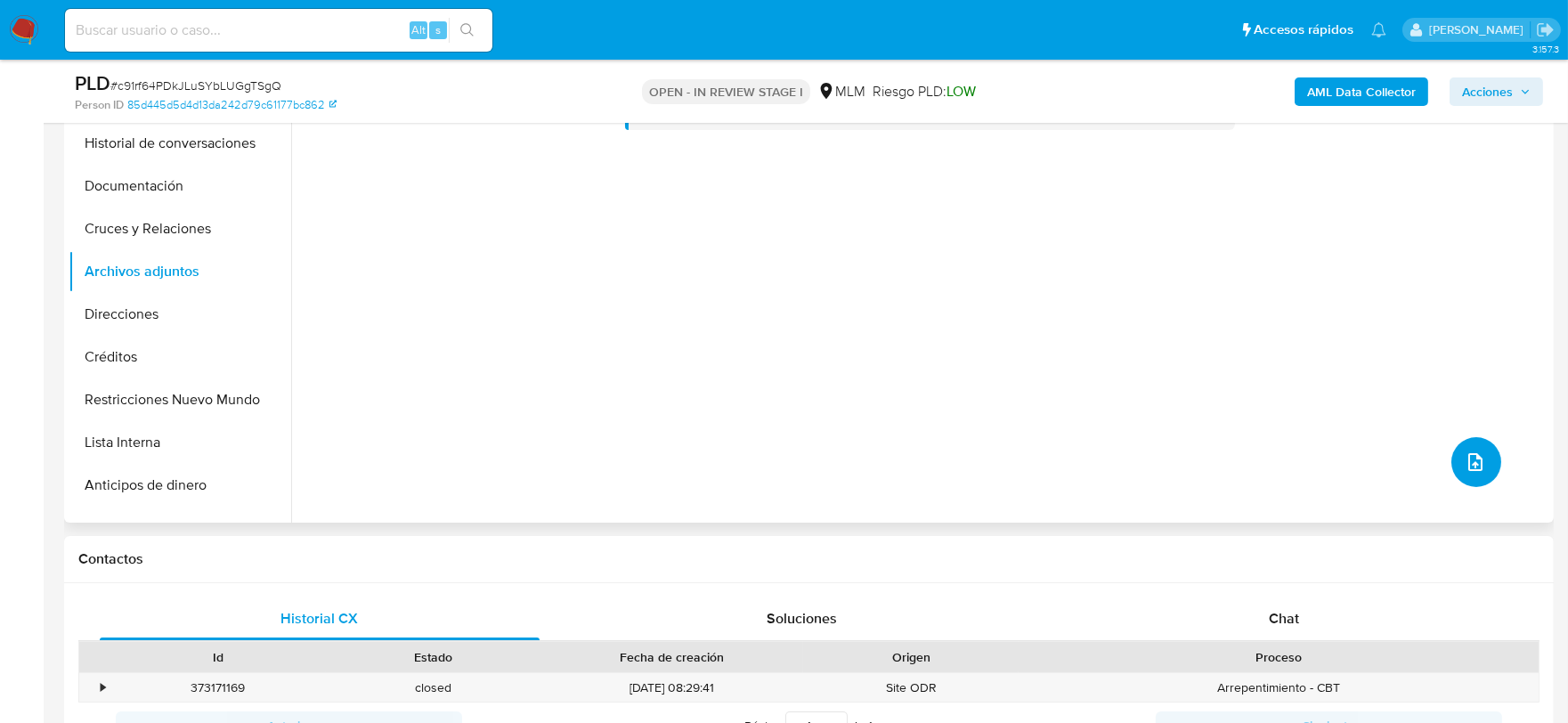
click at [1467, 456] on icon "upload-file" at bounding box center [1476, 462] width 22 height 22
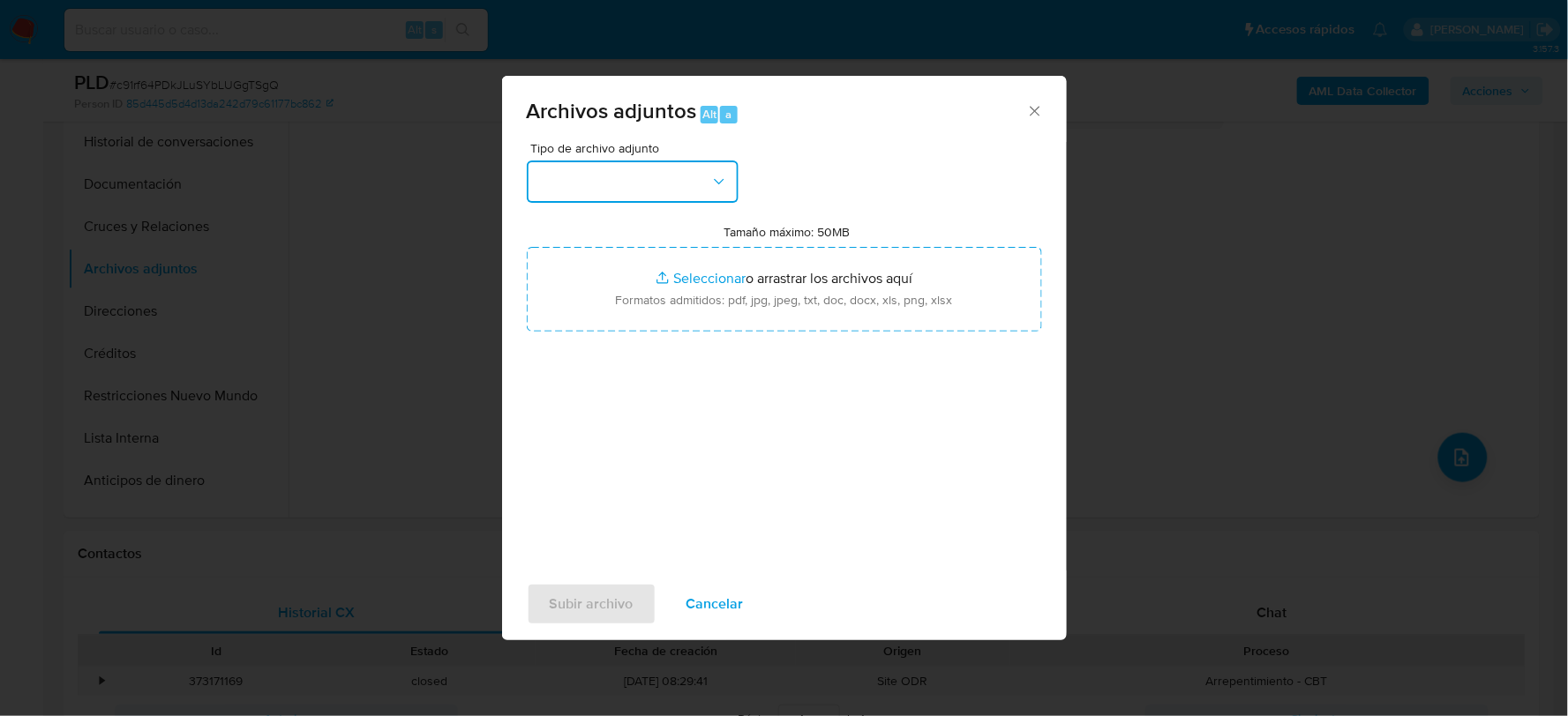
click at [667, 176] on button "button" at bounding box center [631, 181] width 211 height 42
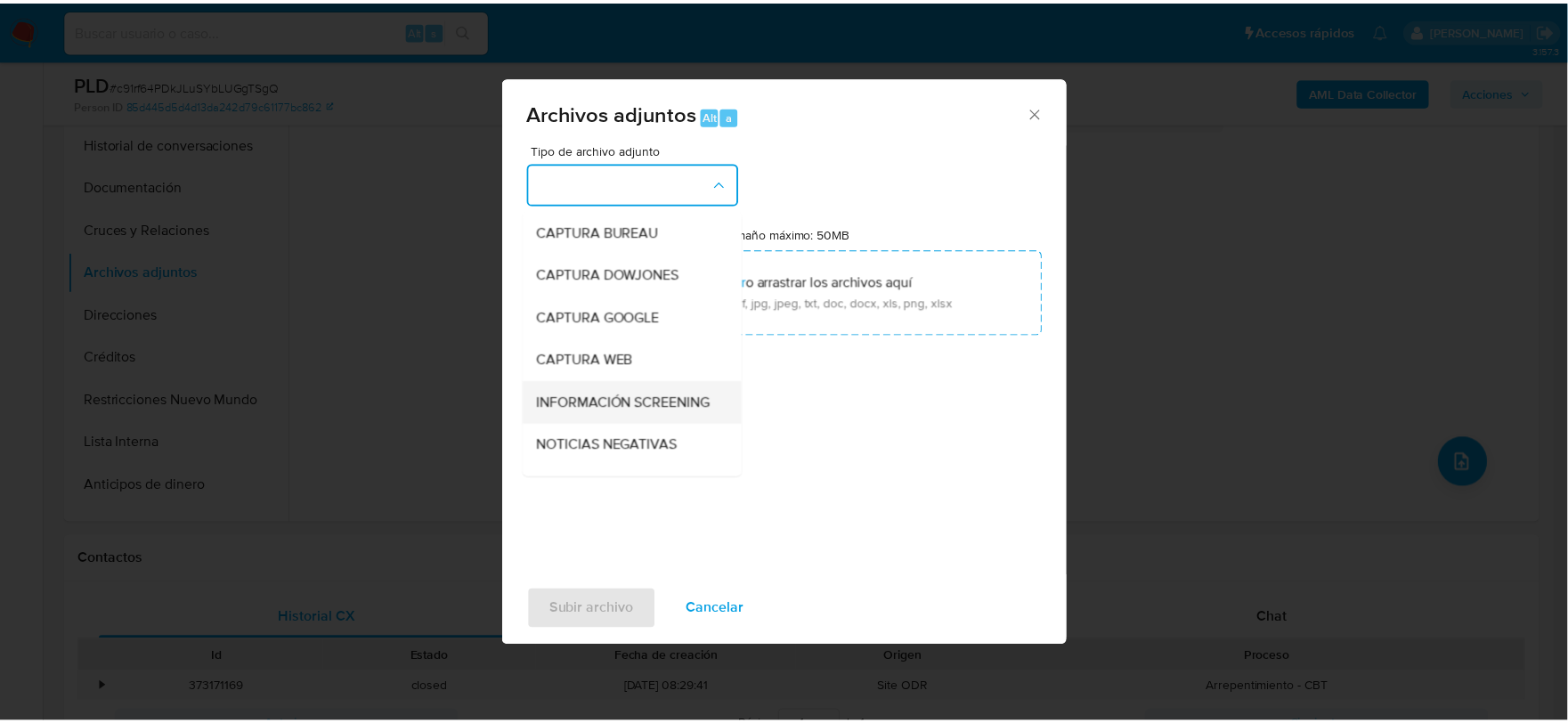
scroll to position [136, 0]
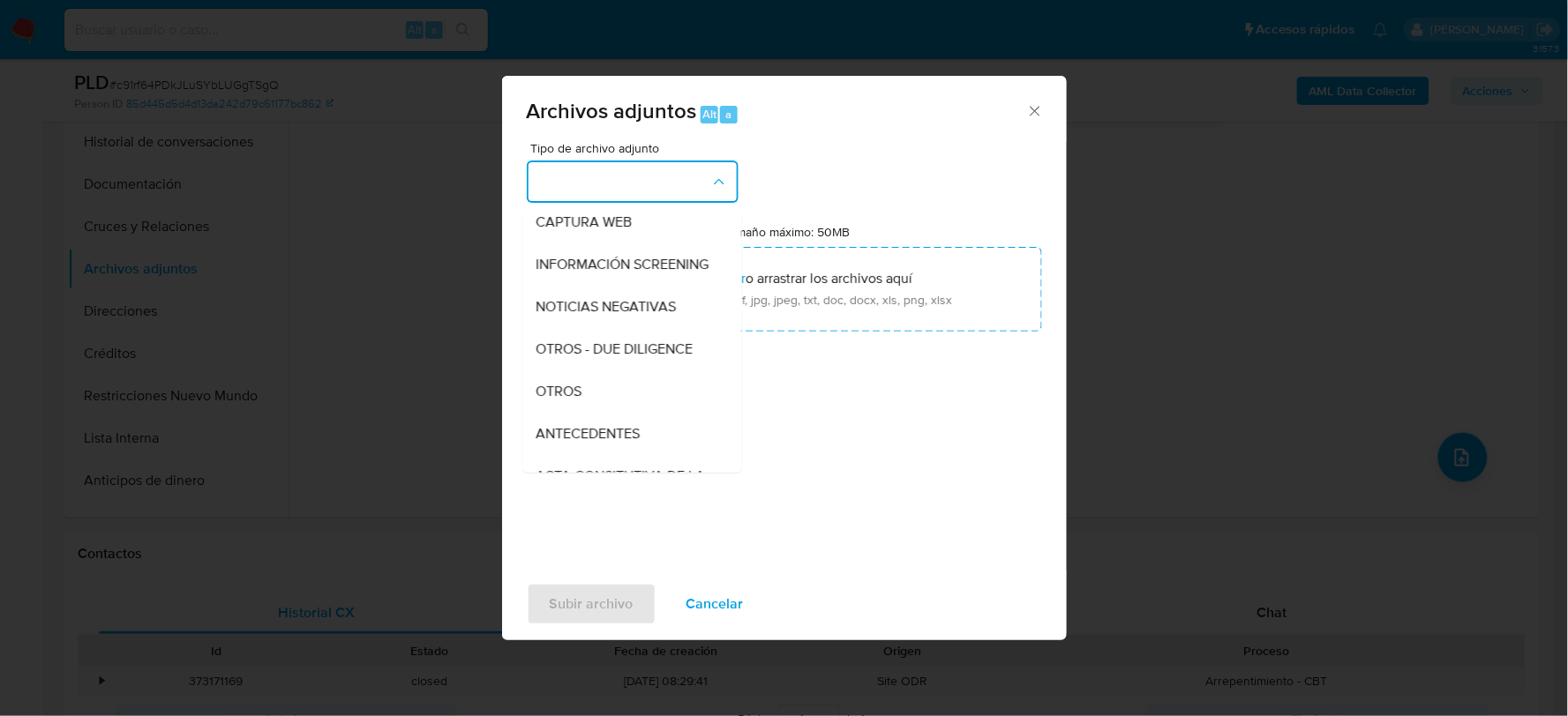
click at [593, 403] on div "OTROS" at bounding box center [626, 390] width 180 height 42
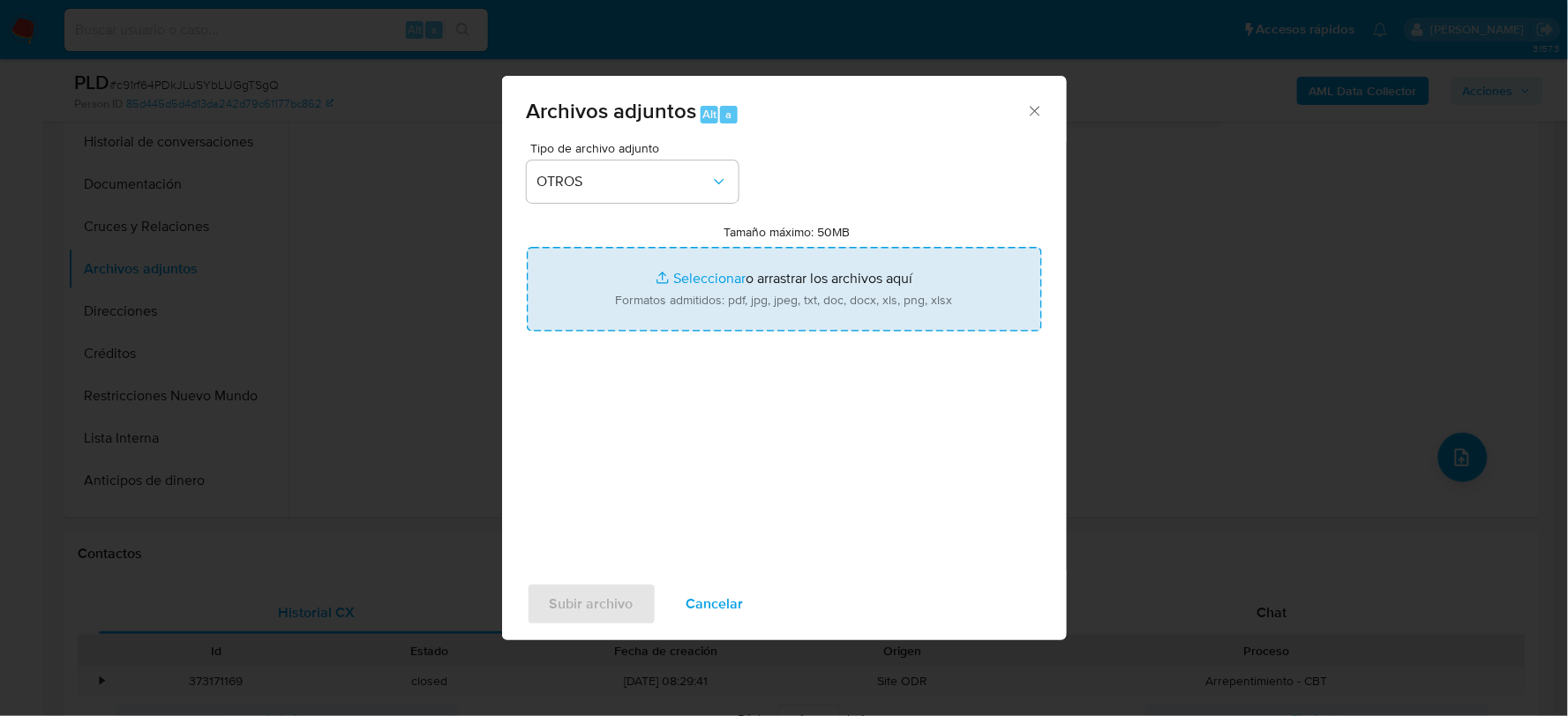
type input "C:\fakepath\163626573_RODOLFO NAVARRO_AGO2025.xlsx"
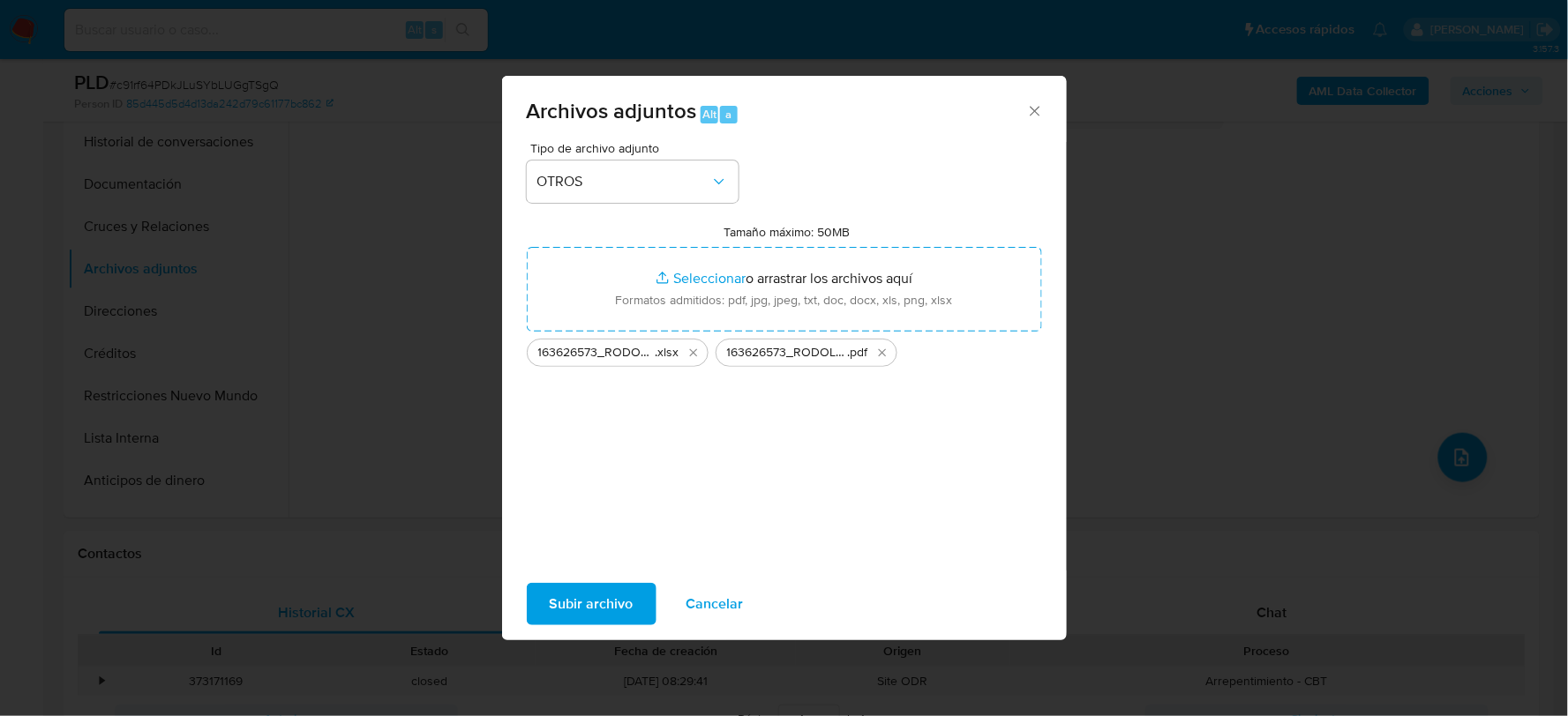
click at [590, 605] on span "Subir archivo" at bounding box center [592, 604] width 84 height 39
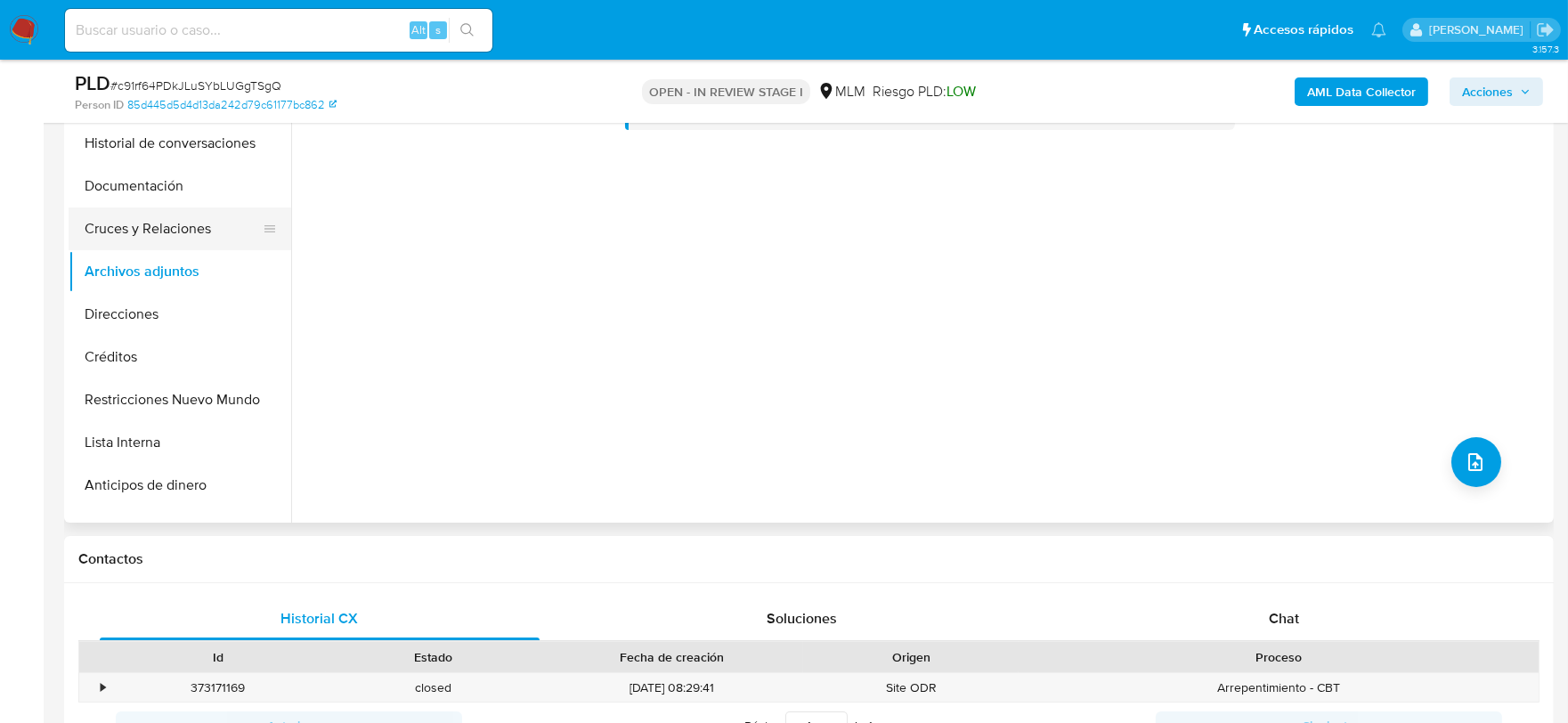
click at [162, 220] on button "Cruces y Relaciones" at bounding box center [173, 228] width 209 height 42
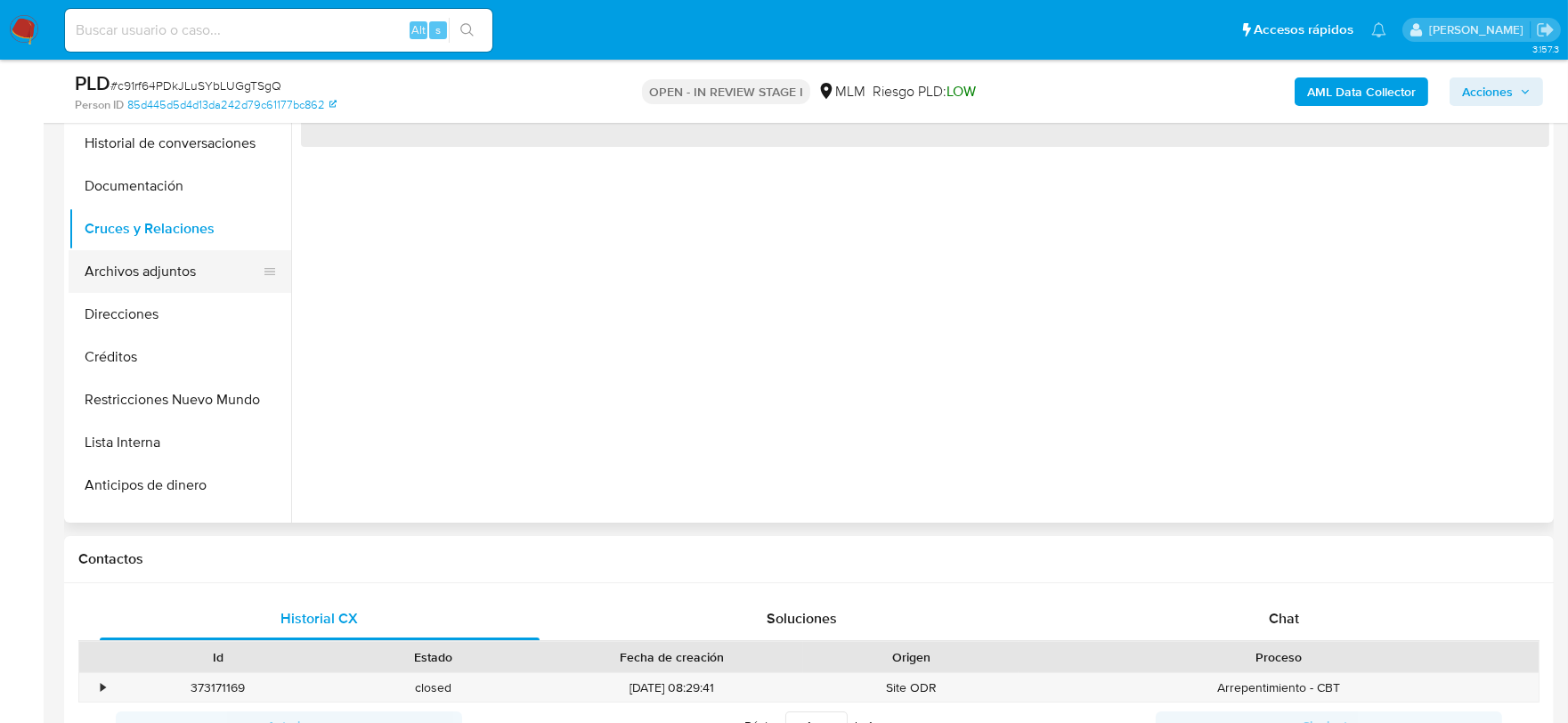
click at [203, 268] on button "Archivos adjuntos" at bounding box center [173, 271] width 209 height 42
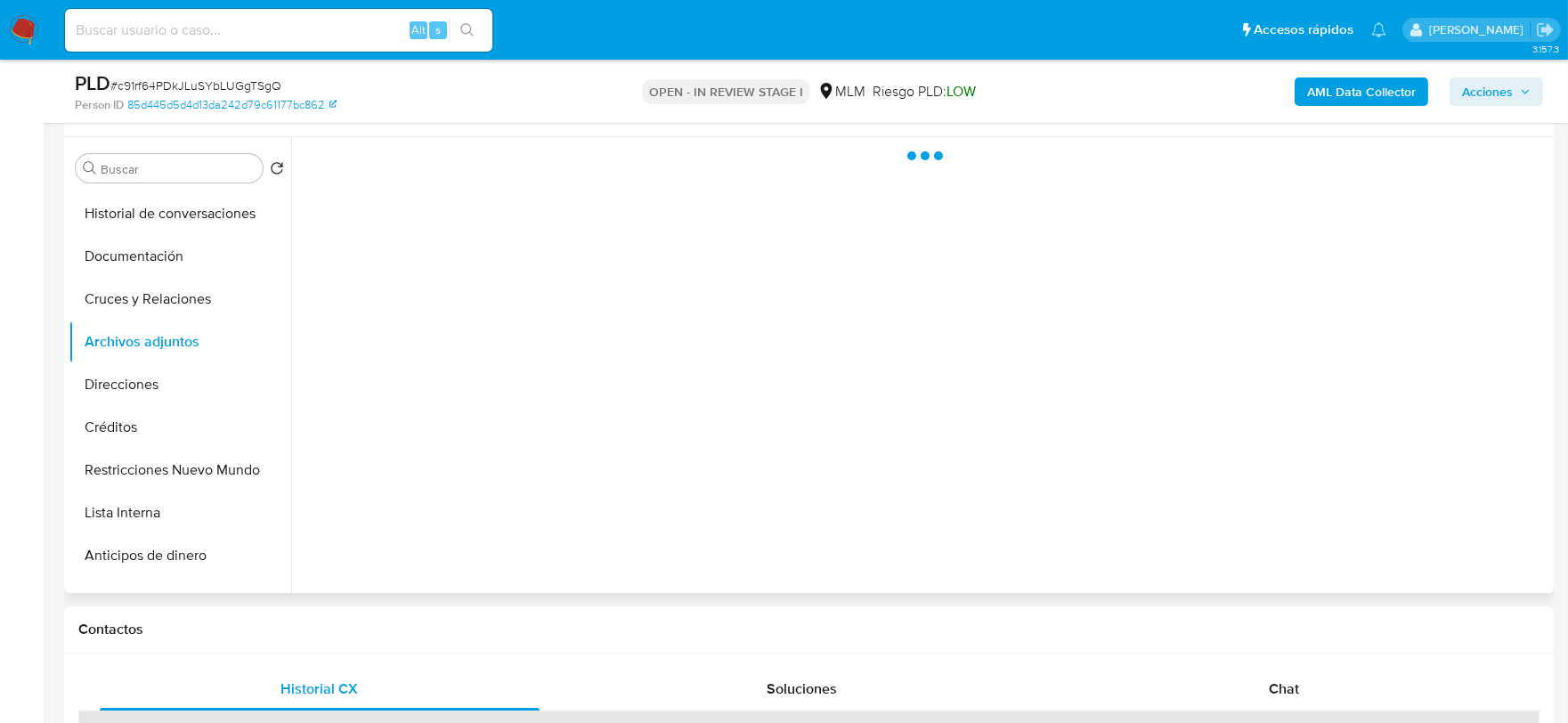
scroll to position [198, 0]
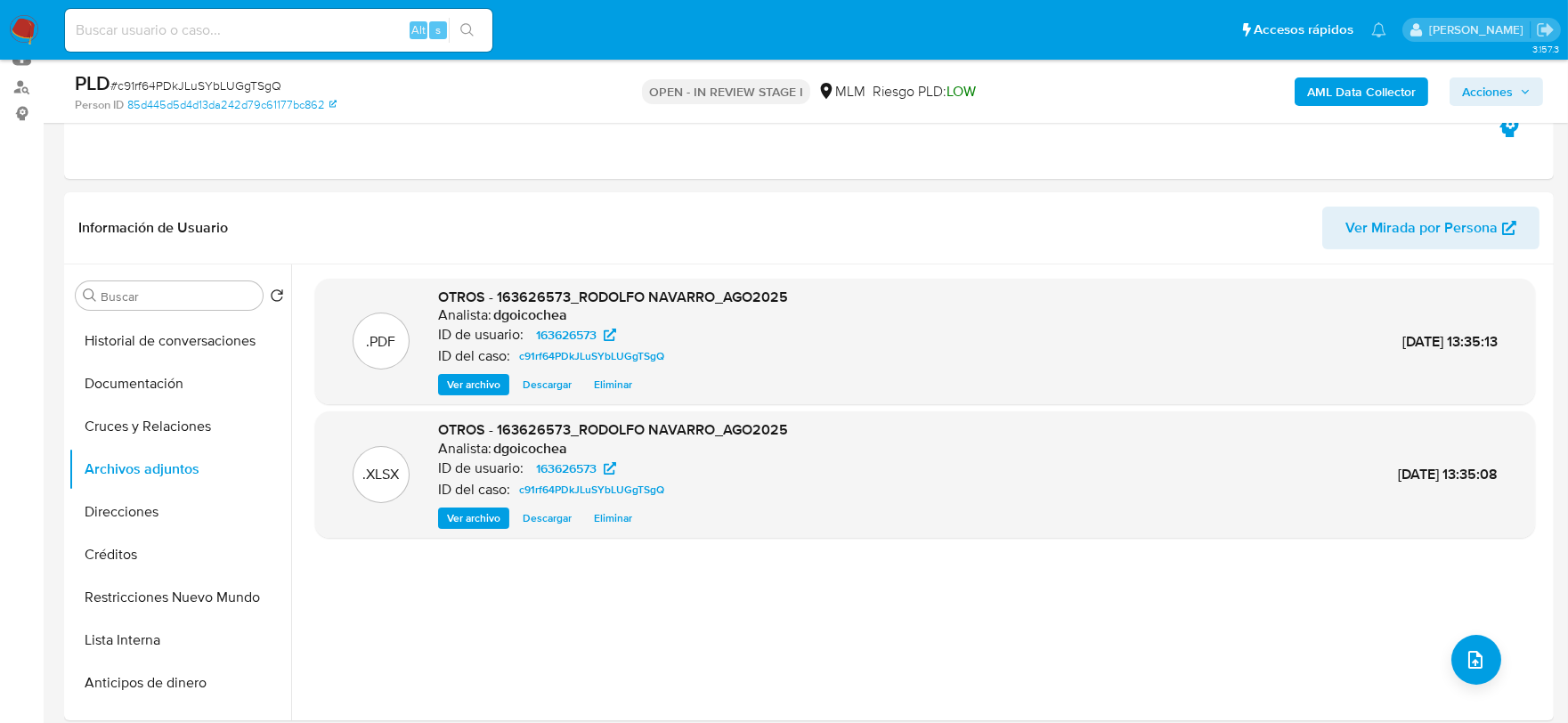
click at [1525, 88] on icon "button" at bounding box center [1525, 91] width 11 height 11
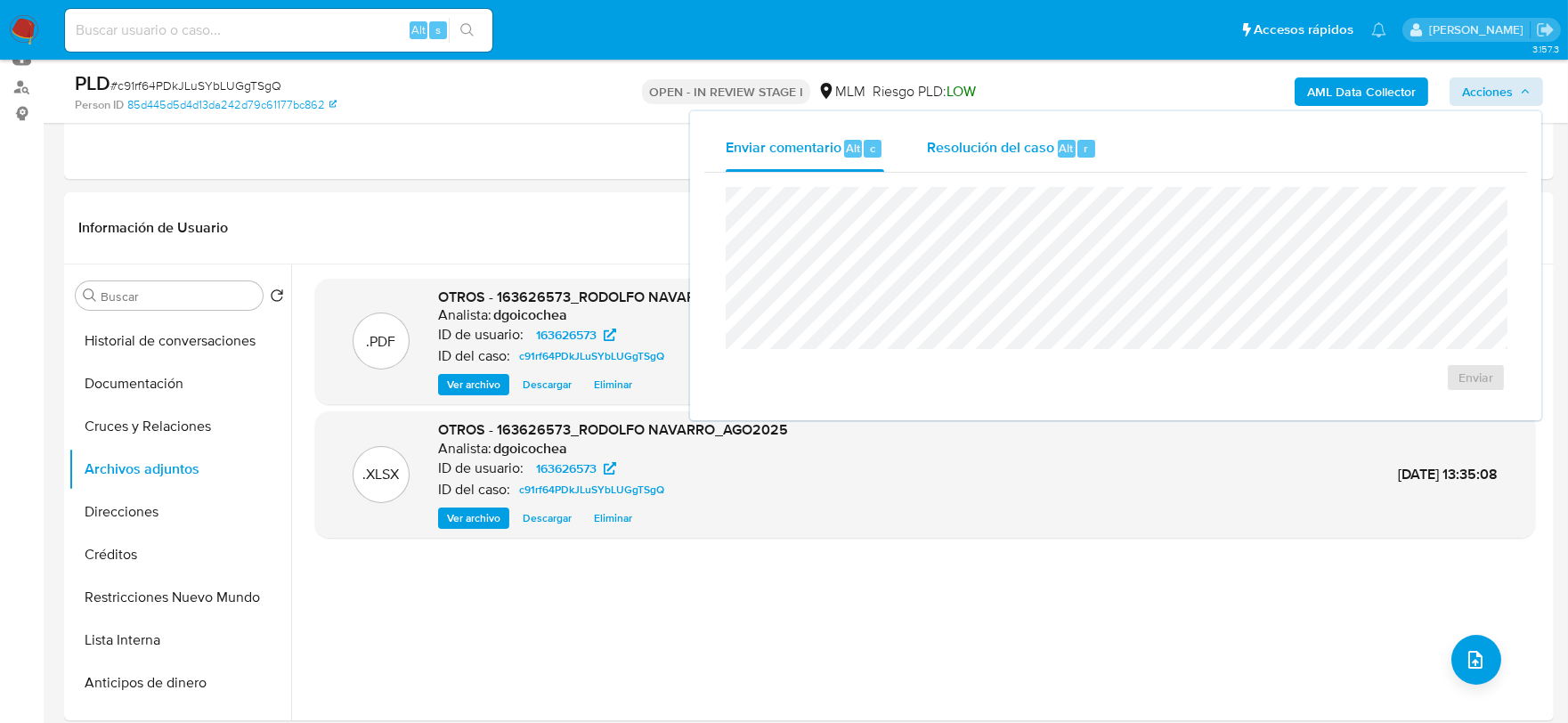
click at [984, 143] on span "Resolución del caso" at bounding box center [990, 147] width 127 height 21
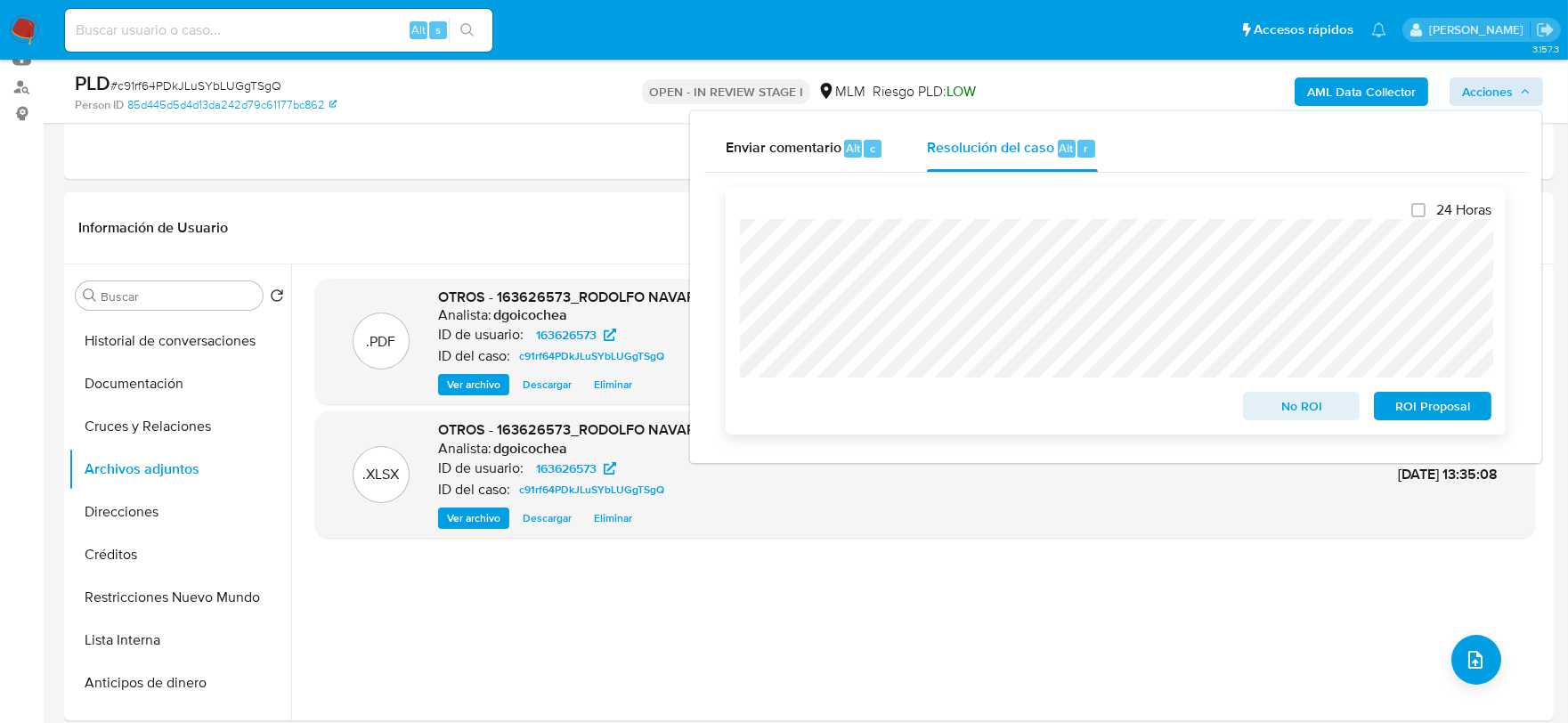
click at [1334, 406] on span "No ROI" at bounding box center [1301, 405] width 92 height 25
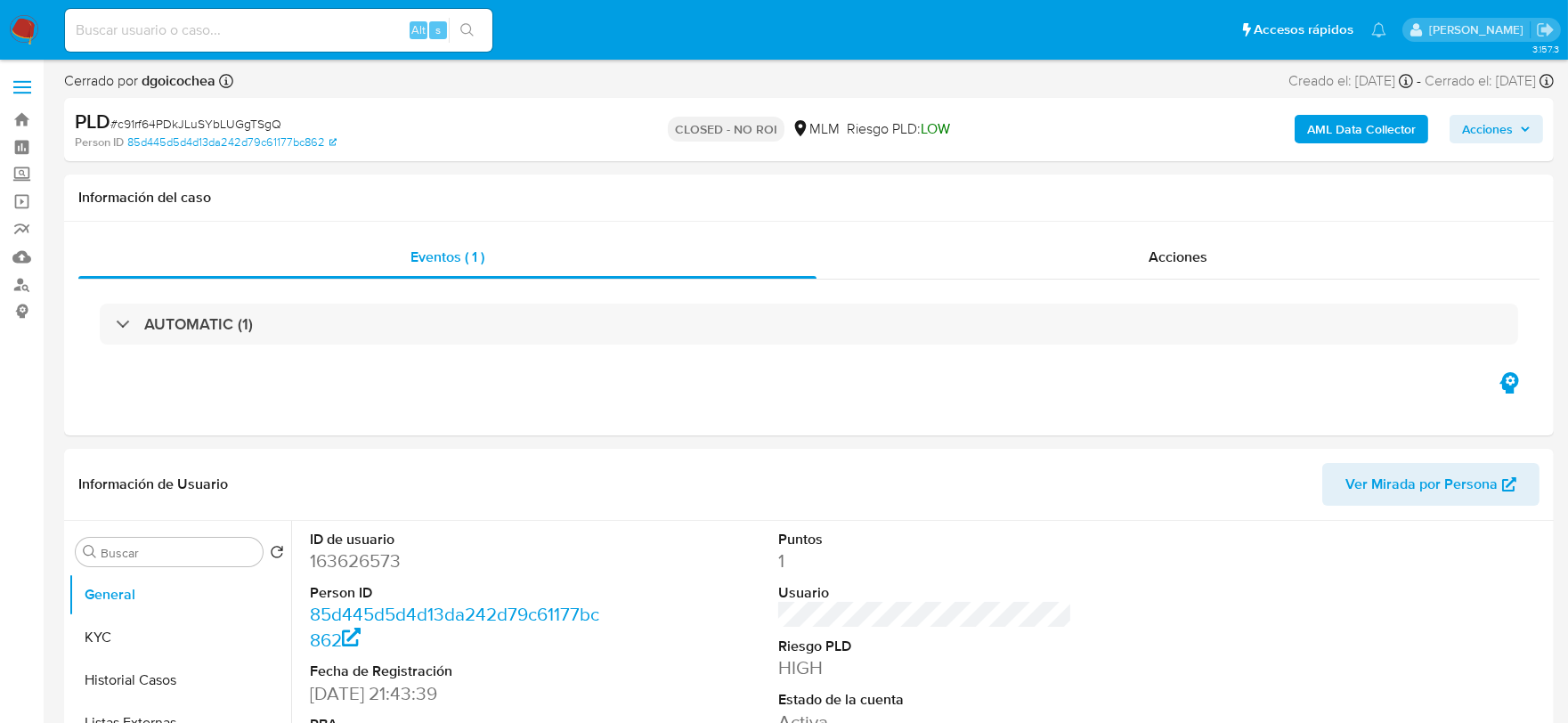
select select "10"
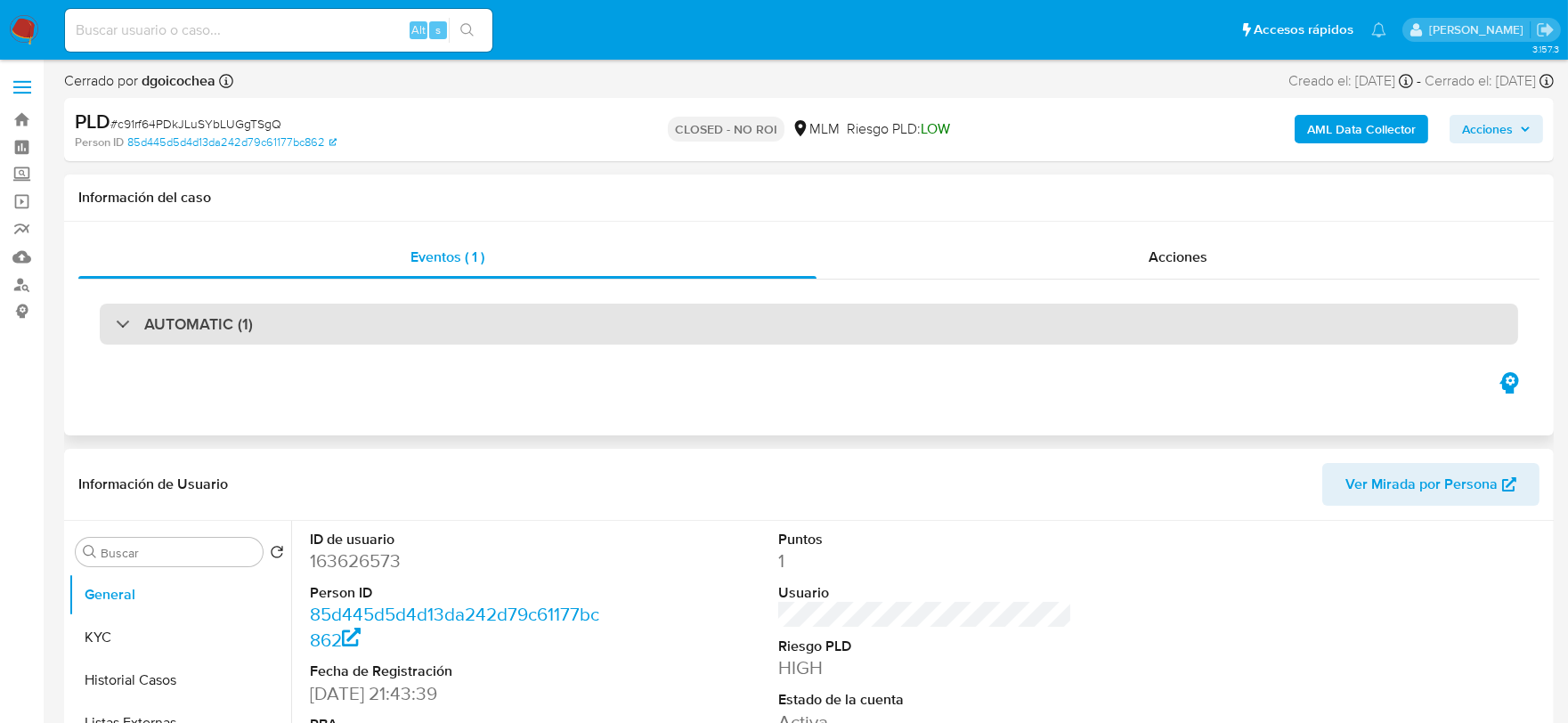
click at [249, 317] on h3 "AUTOMATIC (1)" at bounding box center [199, 325] width 108 height 20
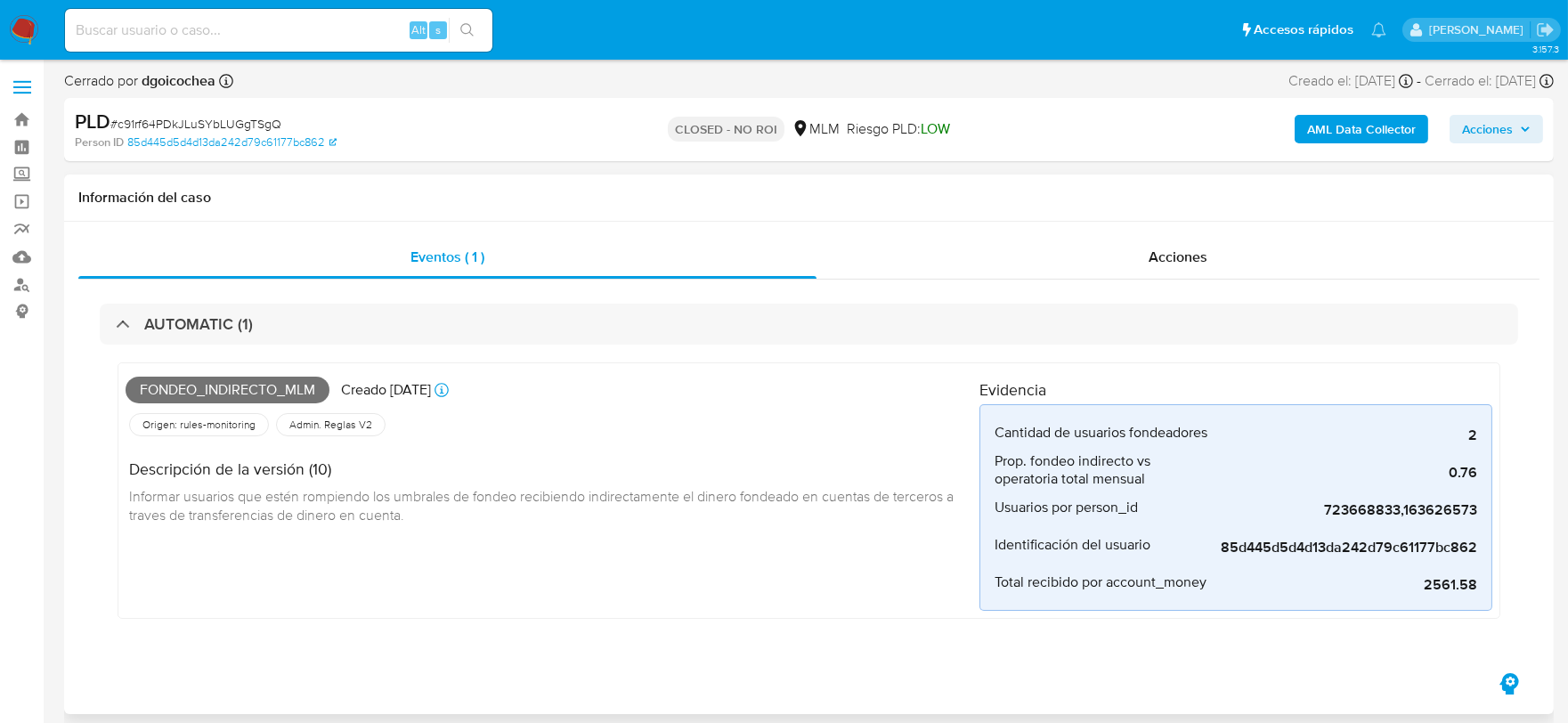
click at [865, 564] on div "Fondeo_indirecto_mlm Creado [DATE] Creado: [DATE] 03:06:59 Origen: rules-monito…" at bounding box center [553, 491] width 854 height 240
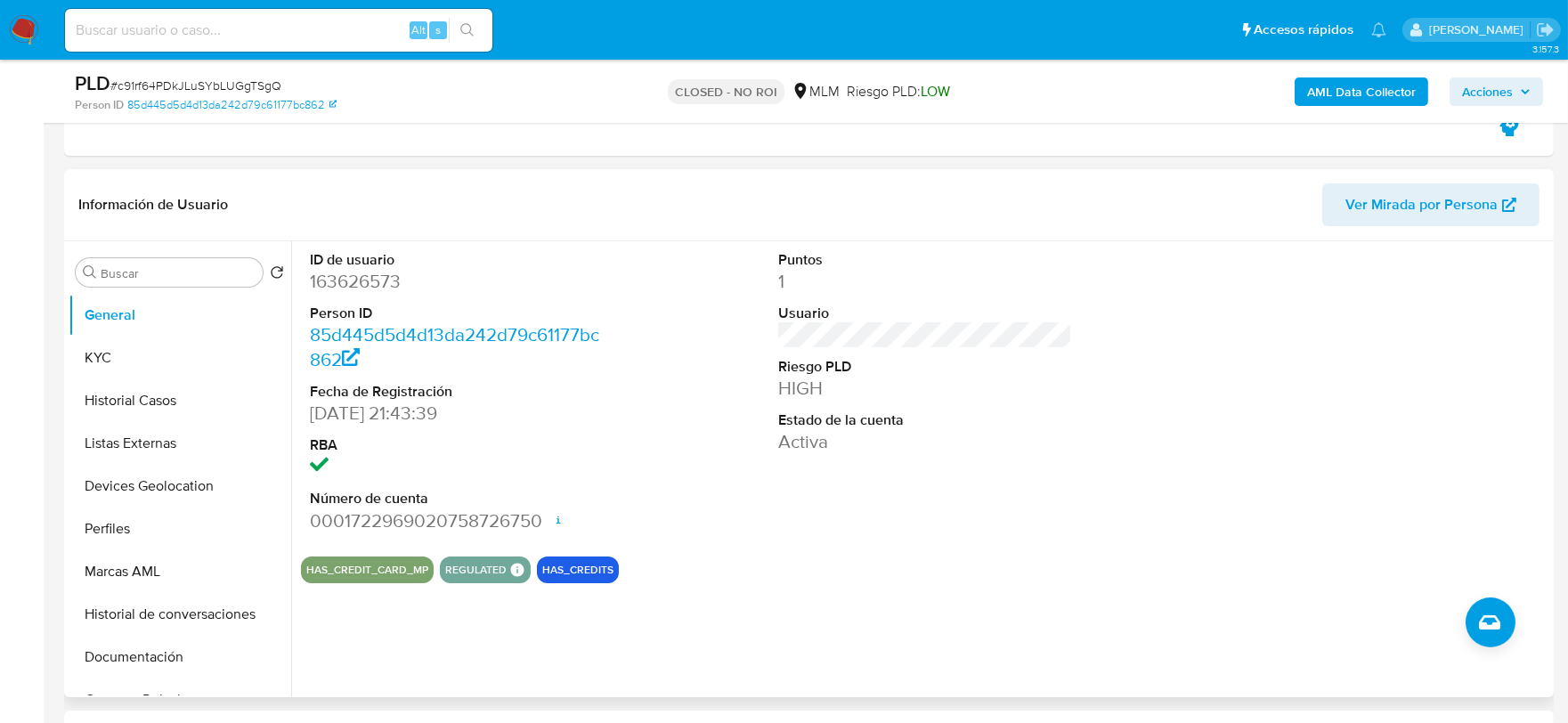
scroll to position [494, 0]
click at [940, 509] on div "Puntos 1 Usuario Riesgo PLD HIGH Estado de la cuenta Activa" at bounding box center [926, 392] width 313 height 301
click at [201, 358] on button "KYC" at bounding box center [173, 358] width 209 height 42
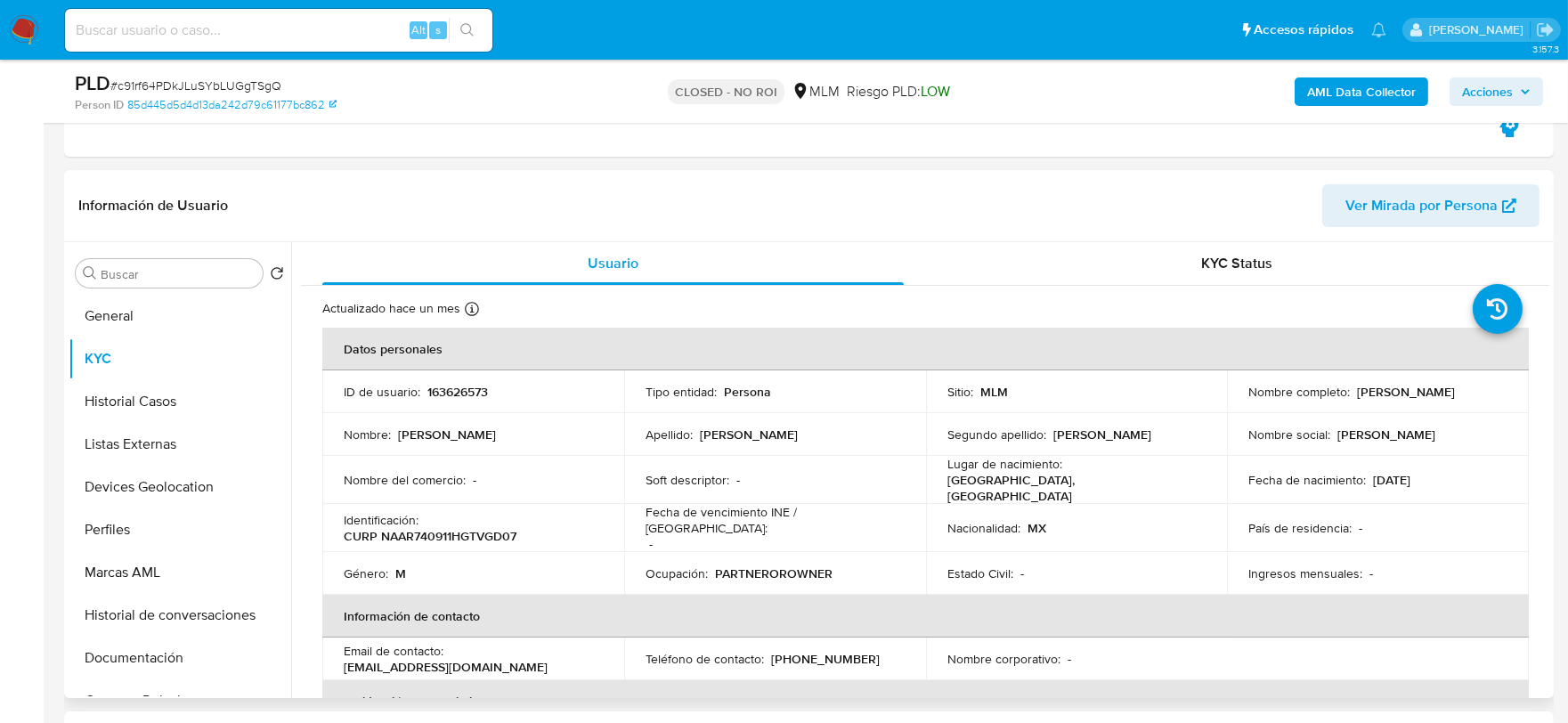
click at [295, 469] on div "Usuario KYC Status Actualizado hace un mes Creado: 15/06/2021 12:24:41 Actualiz…" at bounding box center [920, 470] width 1258 height 456
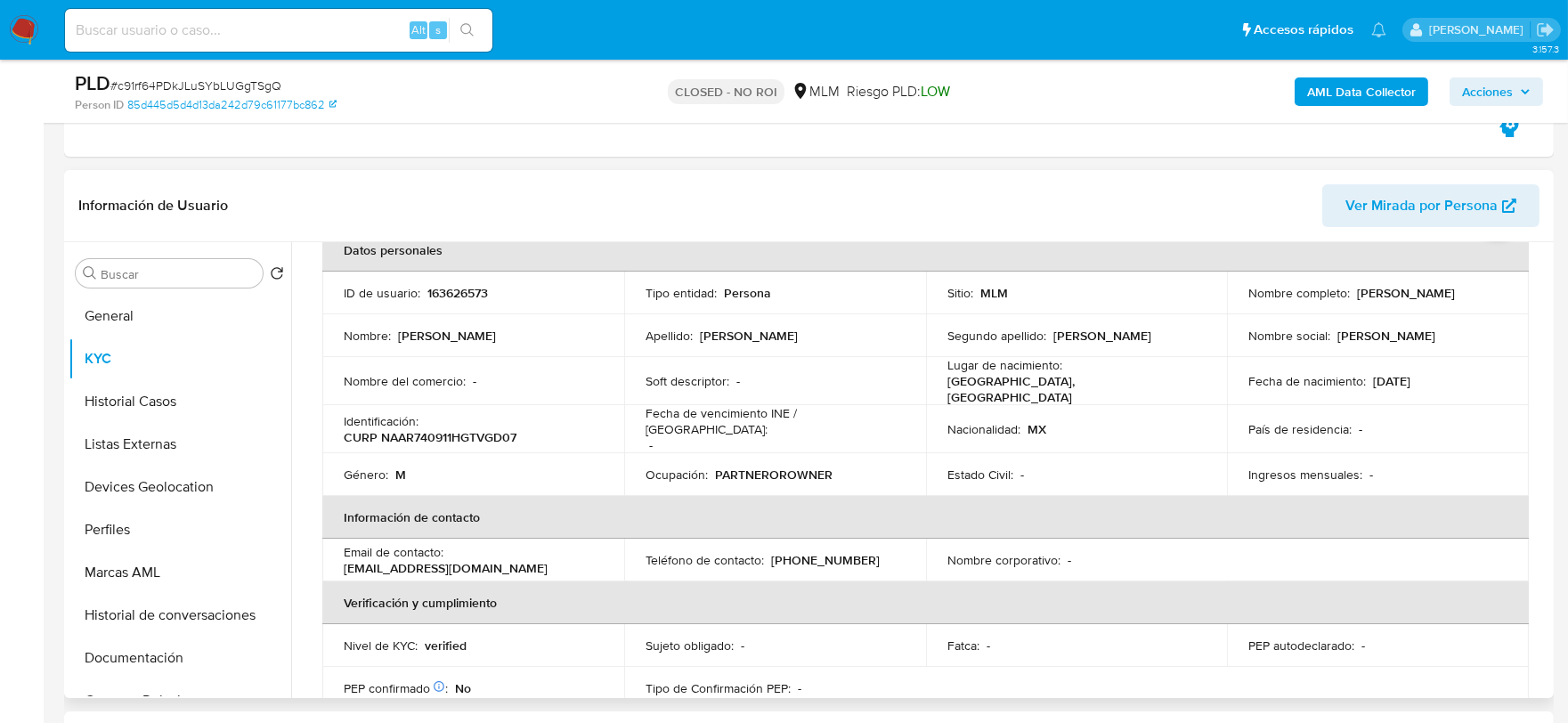
scroll to position [0, 0]
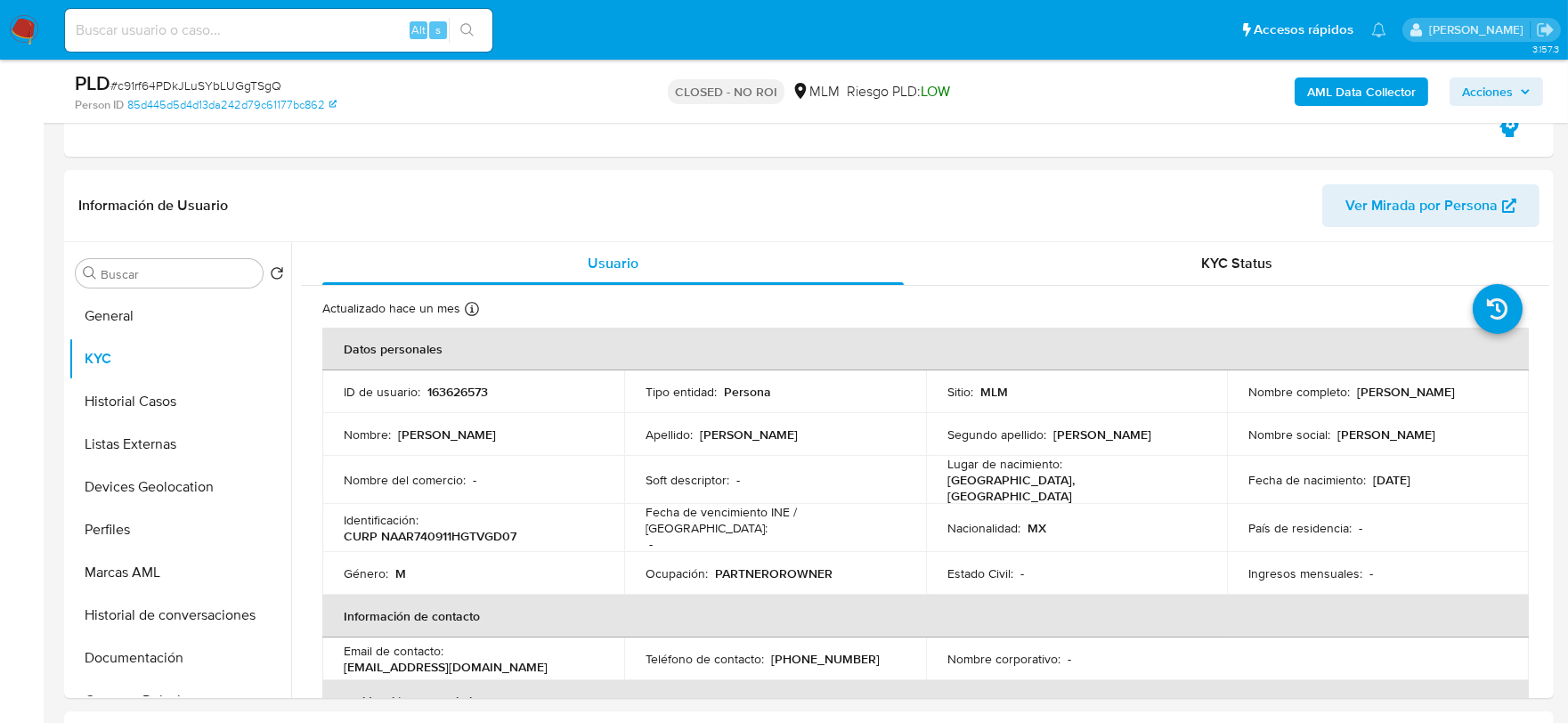
drag, startPoint x: 110, startPoint y: 318, endPoint x: 5, endPoint y: 358, distance: 112.4
click at [110, 318] on button "General" at bounding box center [180, 316] width 222 height 42
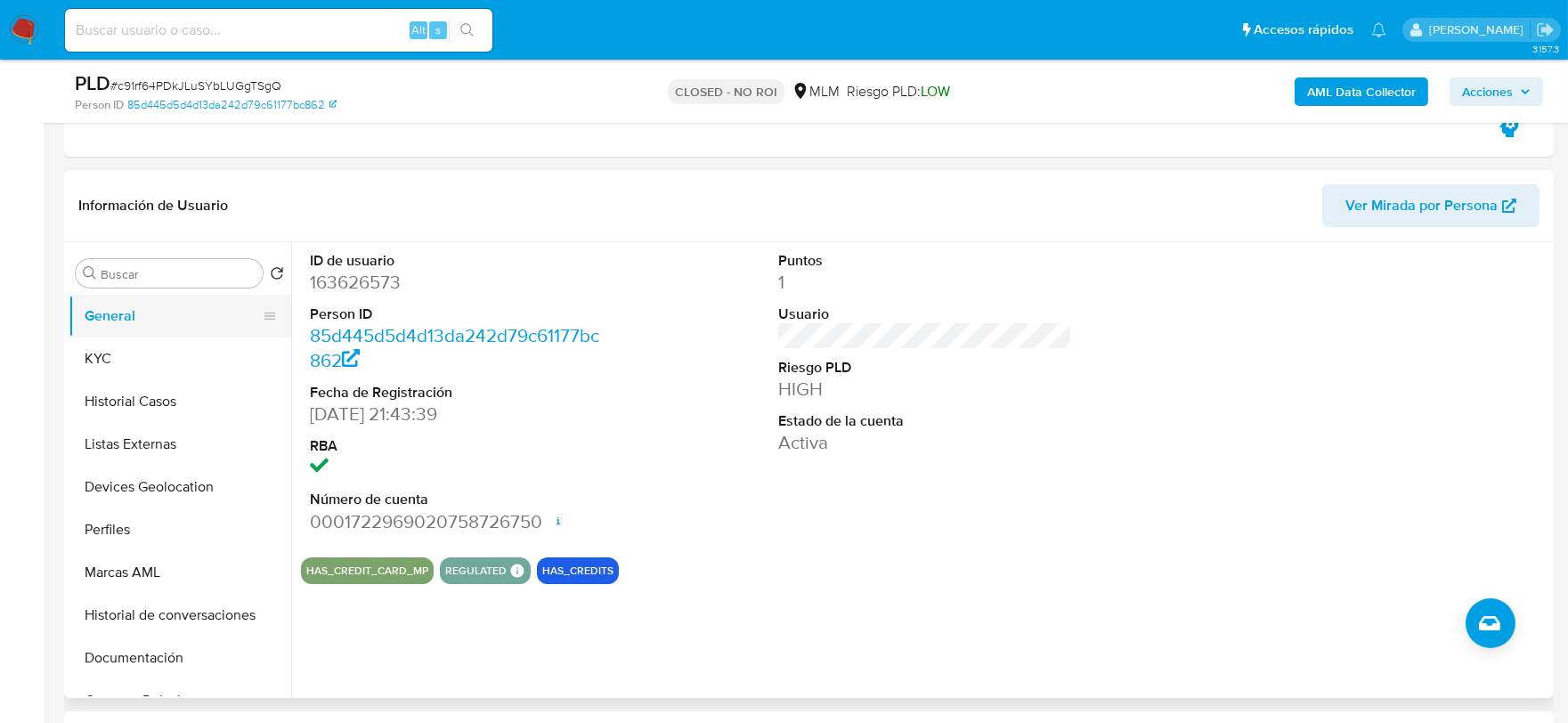
click at [161, 334] on button "General" at bounding box center [173, 316] width 209 height 42
drag, startPoint x: 23, startPoint y: 22, endPoint x: 13, endPoint y: 28, distance: 11.7
click at [23, 21] on img at bounding box center [24, 30] width 30 height 30
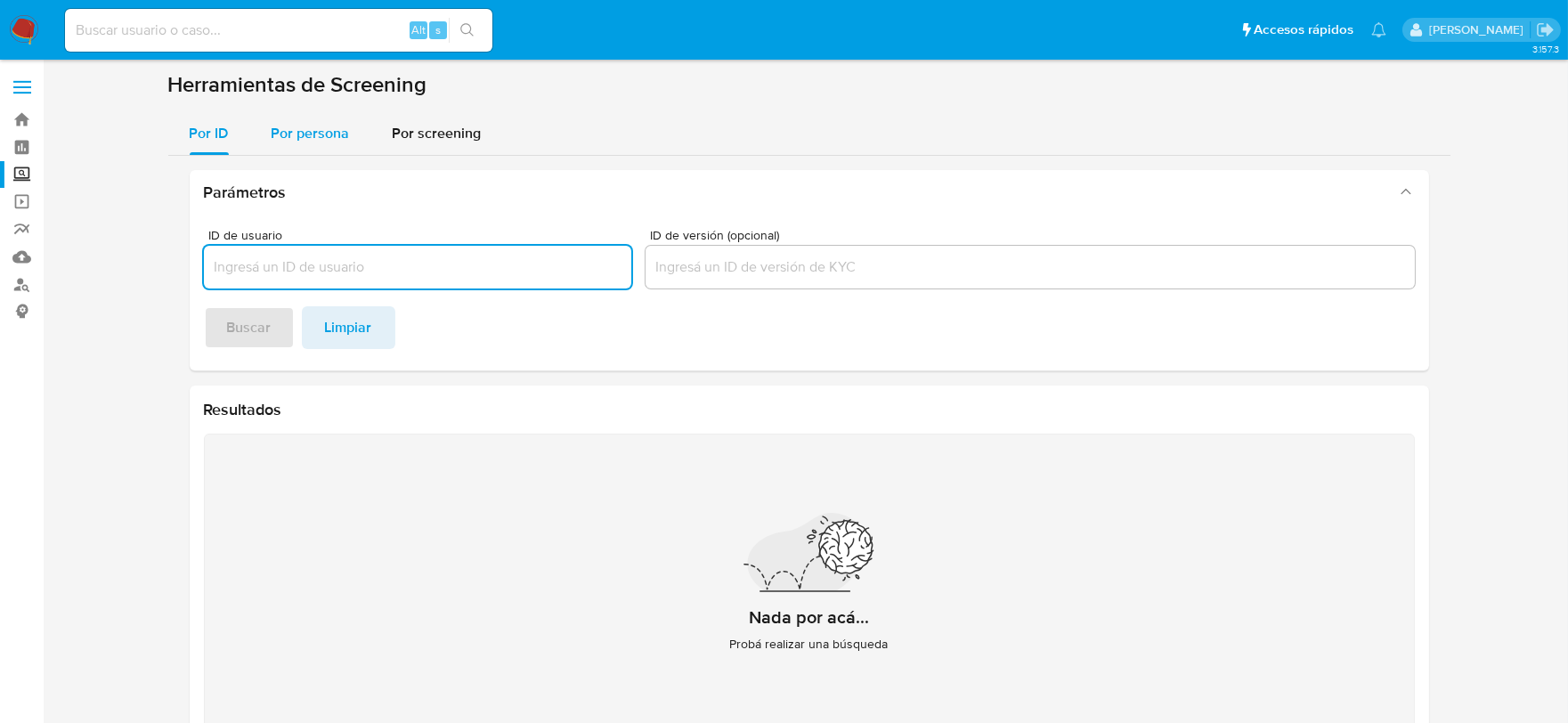
click at [315, 137] on span "Por persona" at bounding box center [311, 133] width 79 height 21
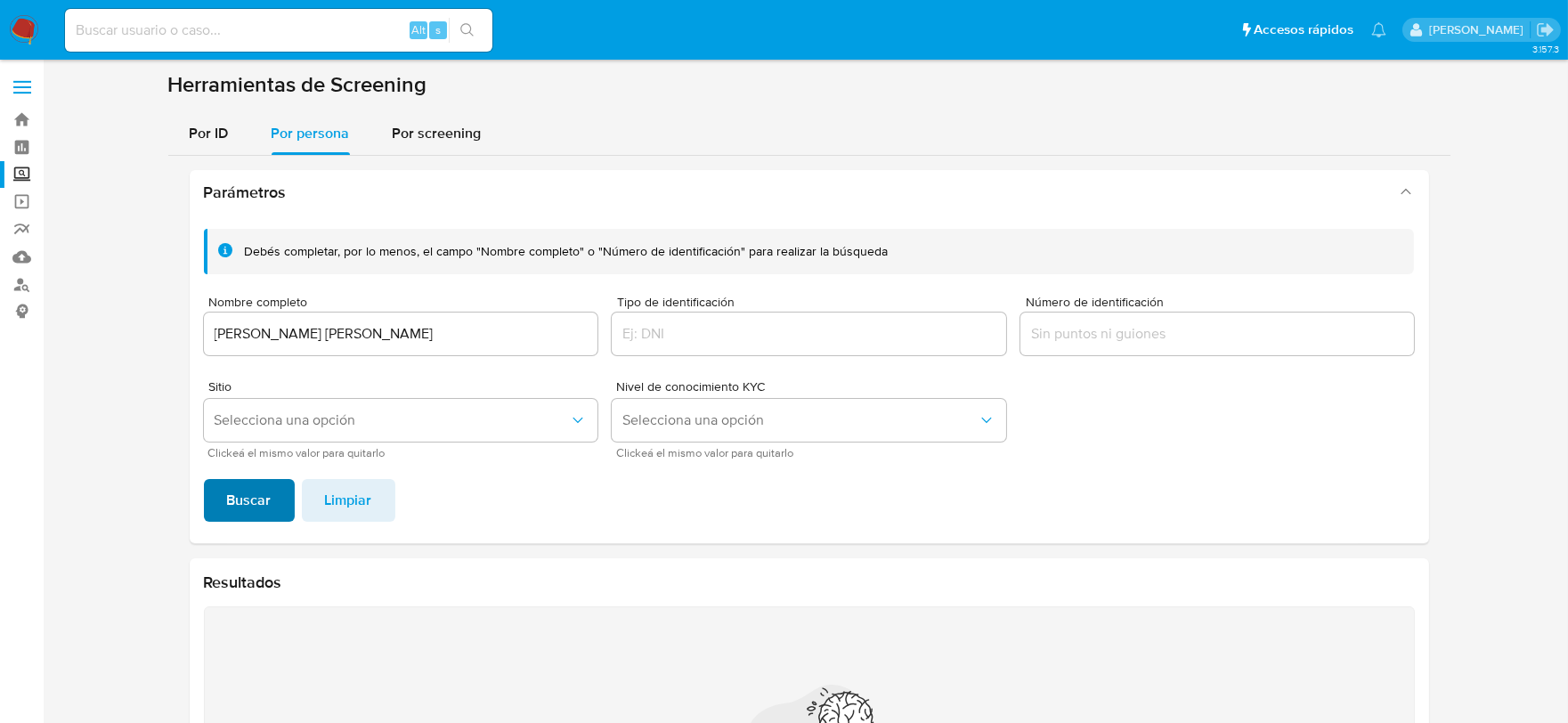
click at [251, 500] on span "Buscar" at bounding box center [249, 501] width 44 height 39
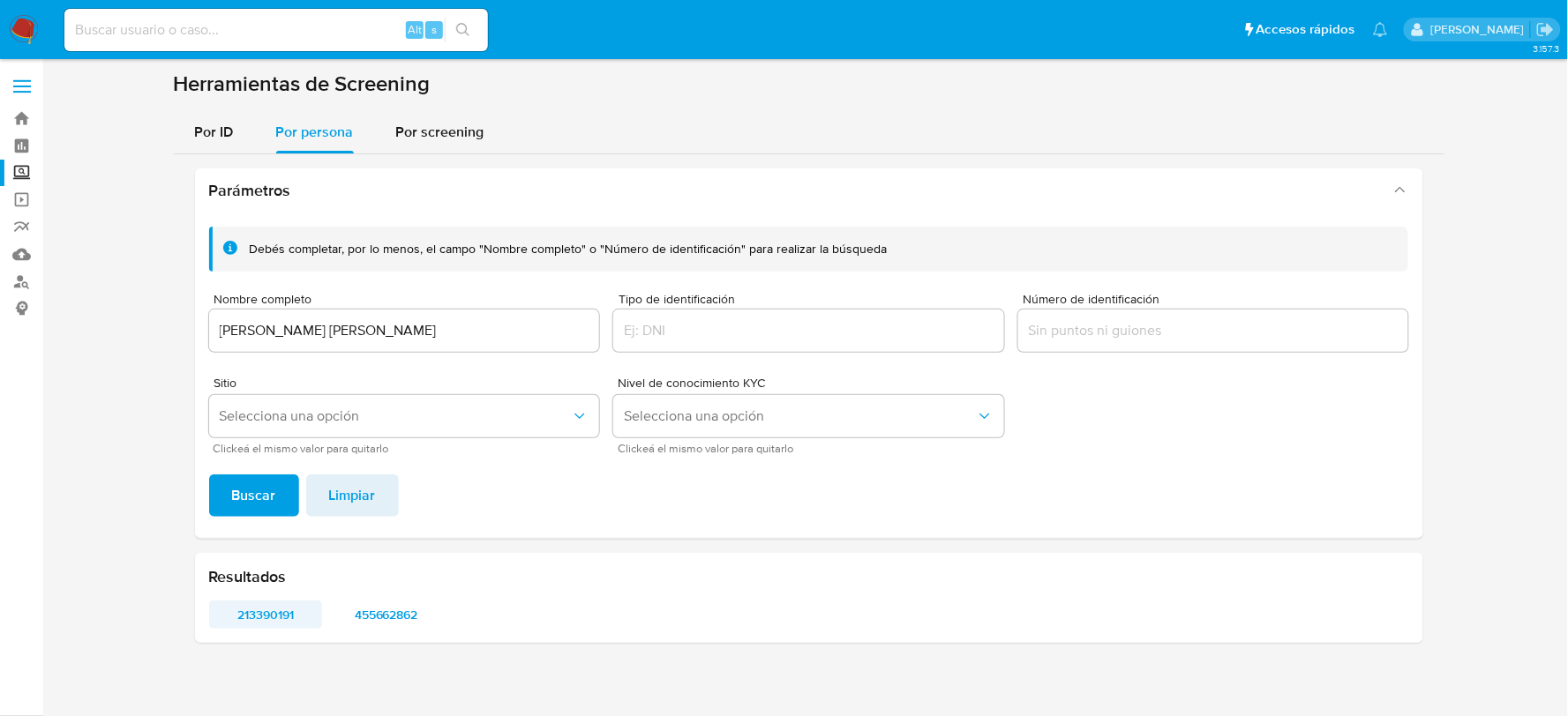
click at [271, 612] on span "213390191" at bounding box center [265, 614] width 89 height 24
click at [404, 610] on span "455662862" at bounding box center [385, 614] width 89 height 24
click at [237, 336] on input "[PERSON_NAME] [PERSON_NAME]" at bounding box center [404, 331] width 391 height 23
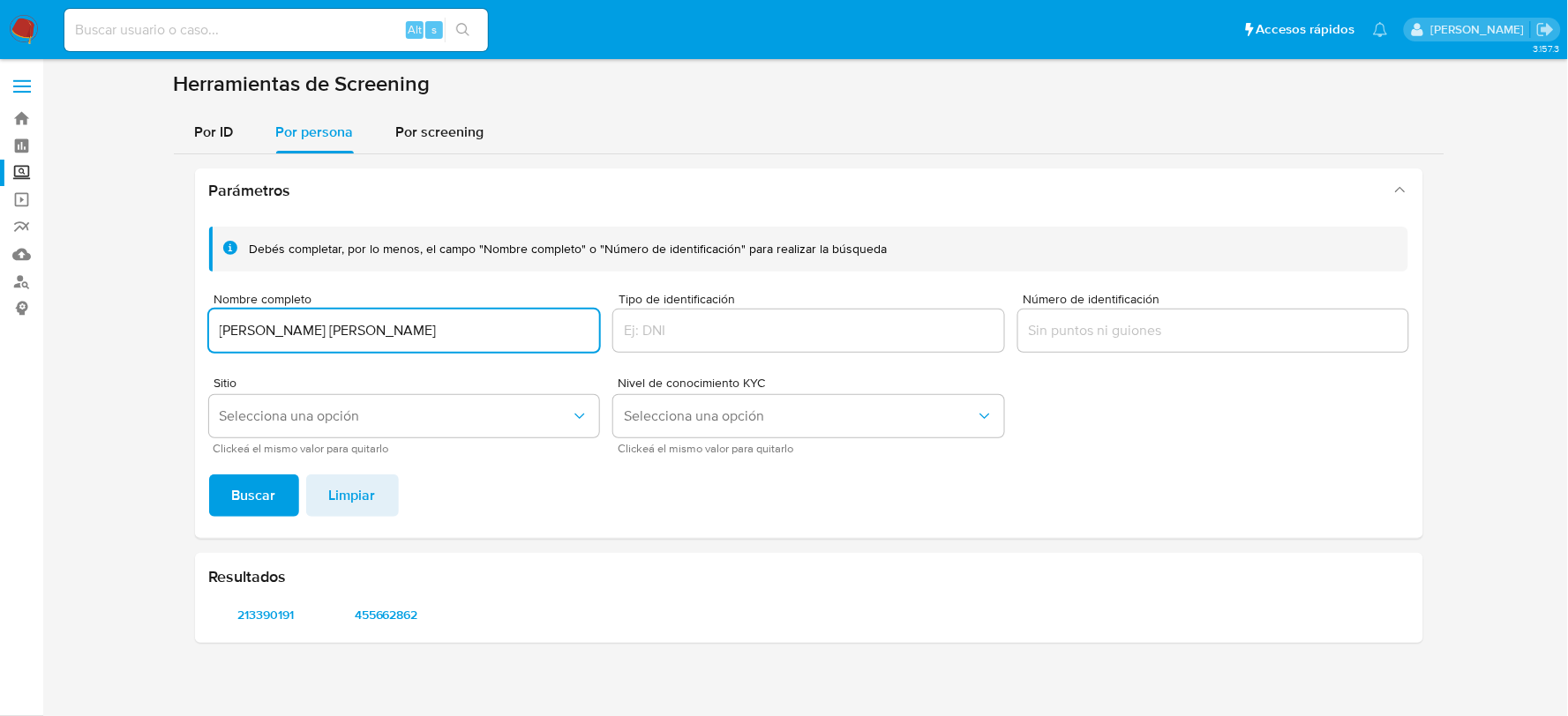
click at [237, 336] on input "[PERSON_NAME] [PERSON_NAME]" at bounding box center [404, 331] width 391 height 23
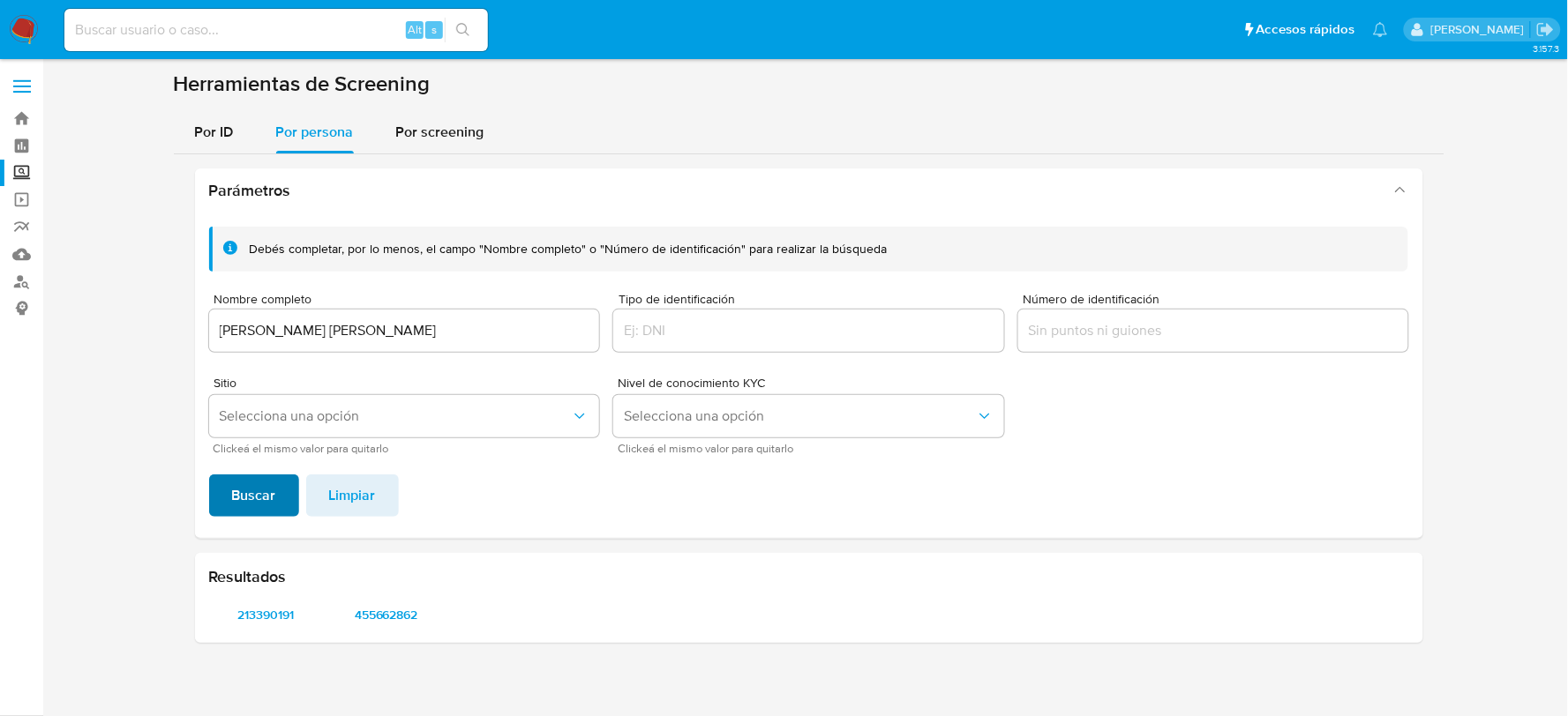
click at [249, 503] on span "Buscar" at bounding box center [253, 496] width 44 height 39
click at [357, 607] on span "711613567" at bounding box center [385, 614] width 89 height 24
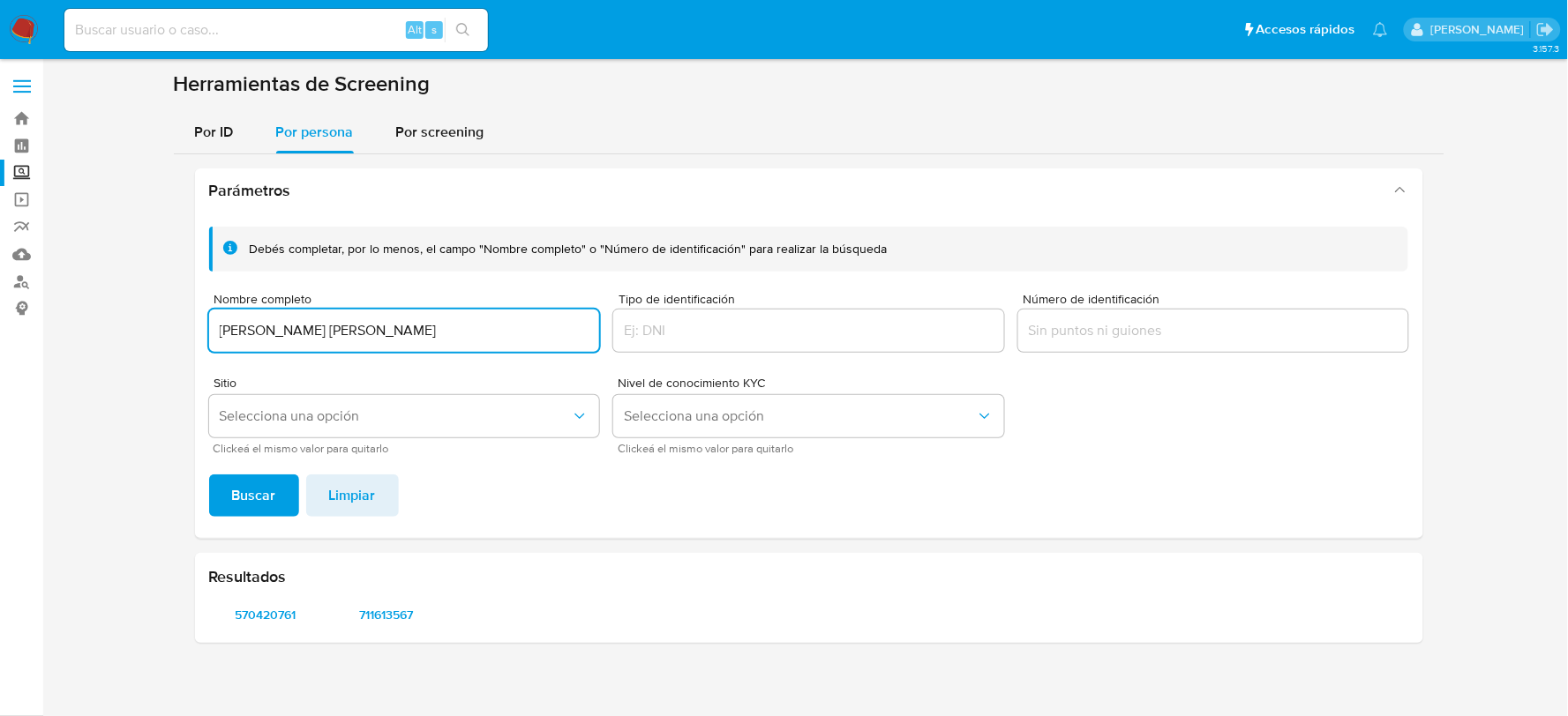
click at [224, 332] on input "[PERSON_NAME] [PERSON_NAME]" at bounding box center [404, 331] width 391 height 23
type input "ANGEL [PERSON_NAME] [PERSON_NAME]"
click at [249, 505] on span "Buscar" at bounding box center [253, 496] width 44 height 39
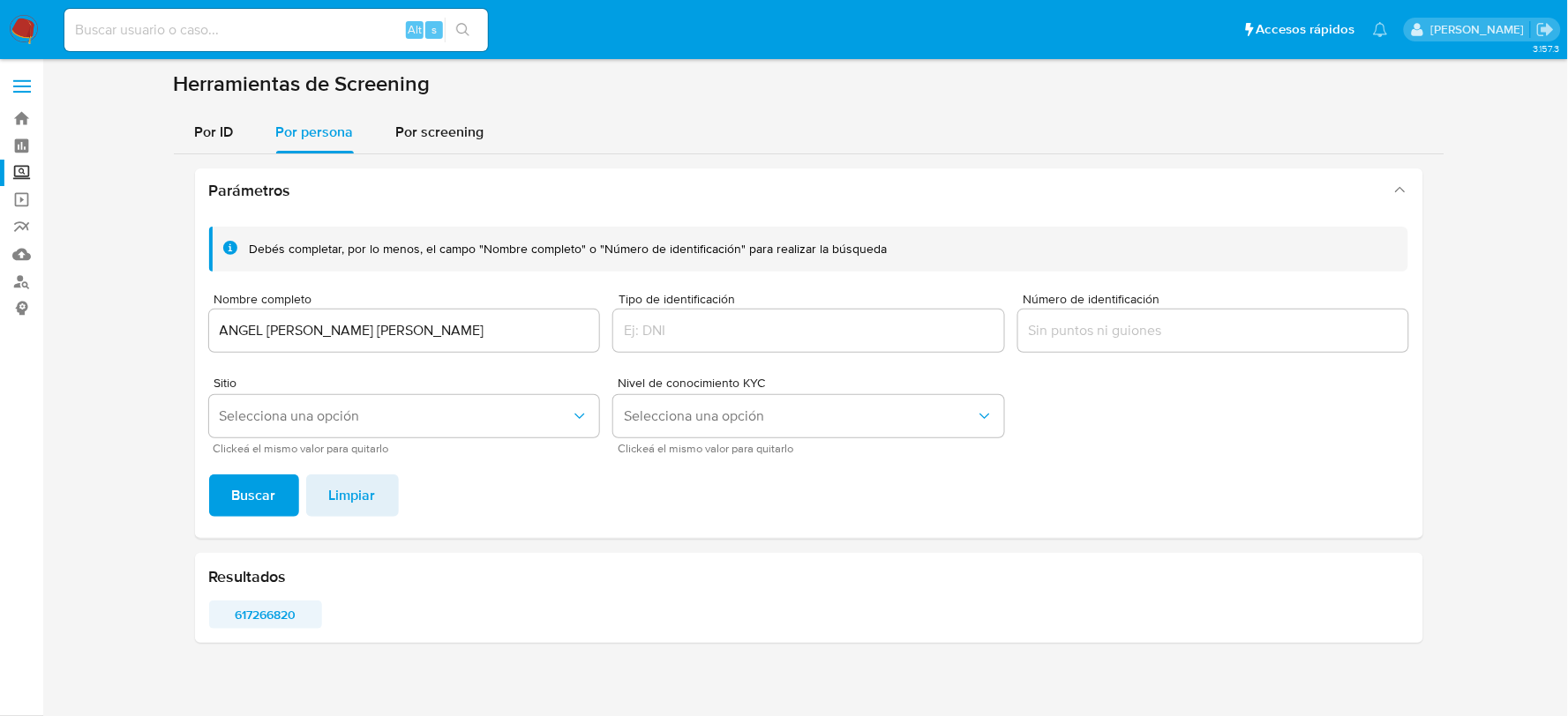
click at [269, 611] on span "617266820" at bounding box center [265, 614] width 89 height 24
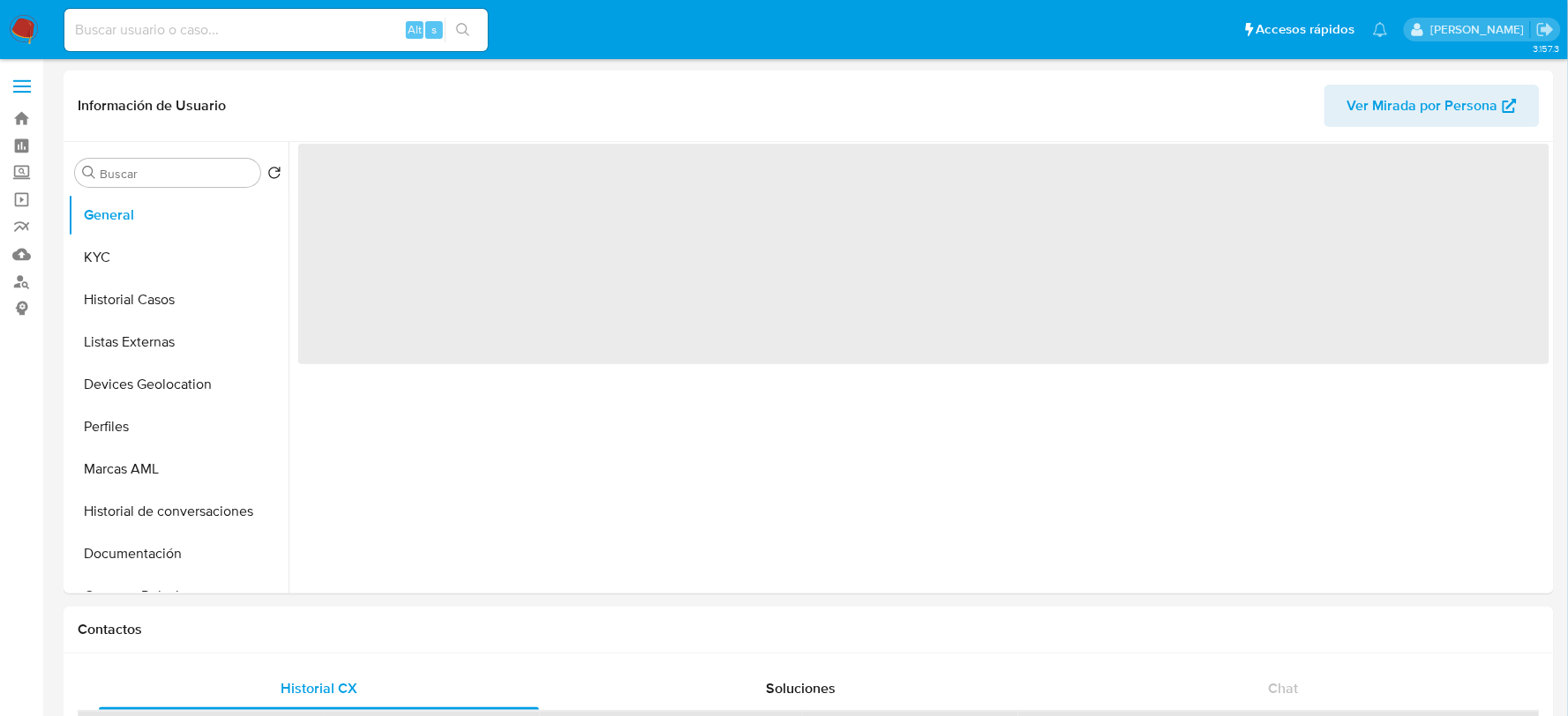
select select "10"
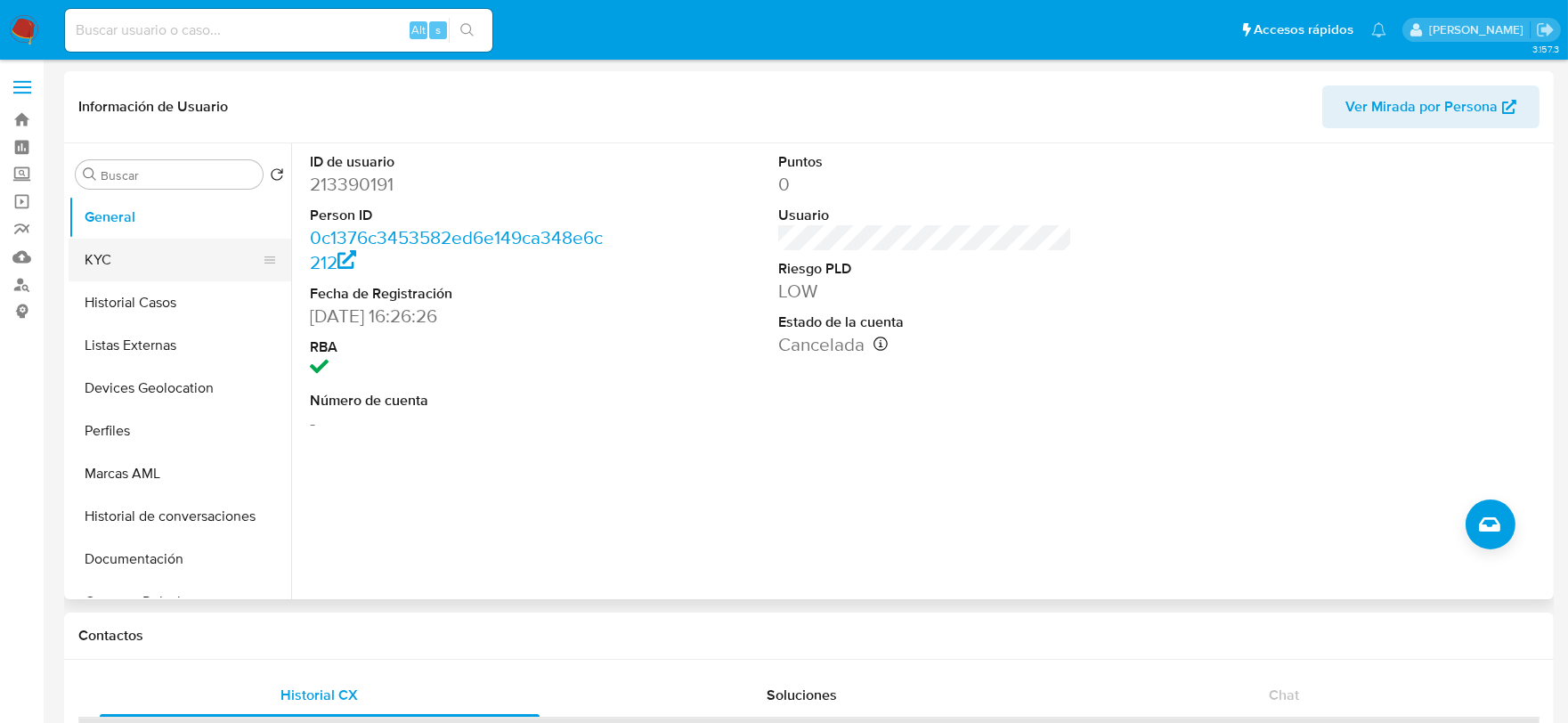
click at [100, 265] on button "KYC" at bounding box center [173, 260] width 209 height 42
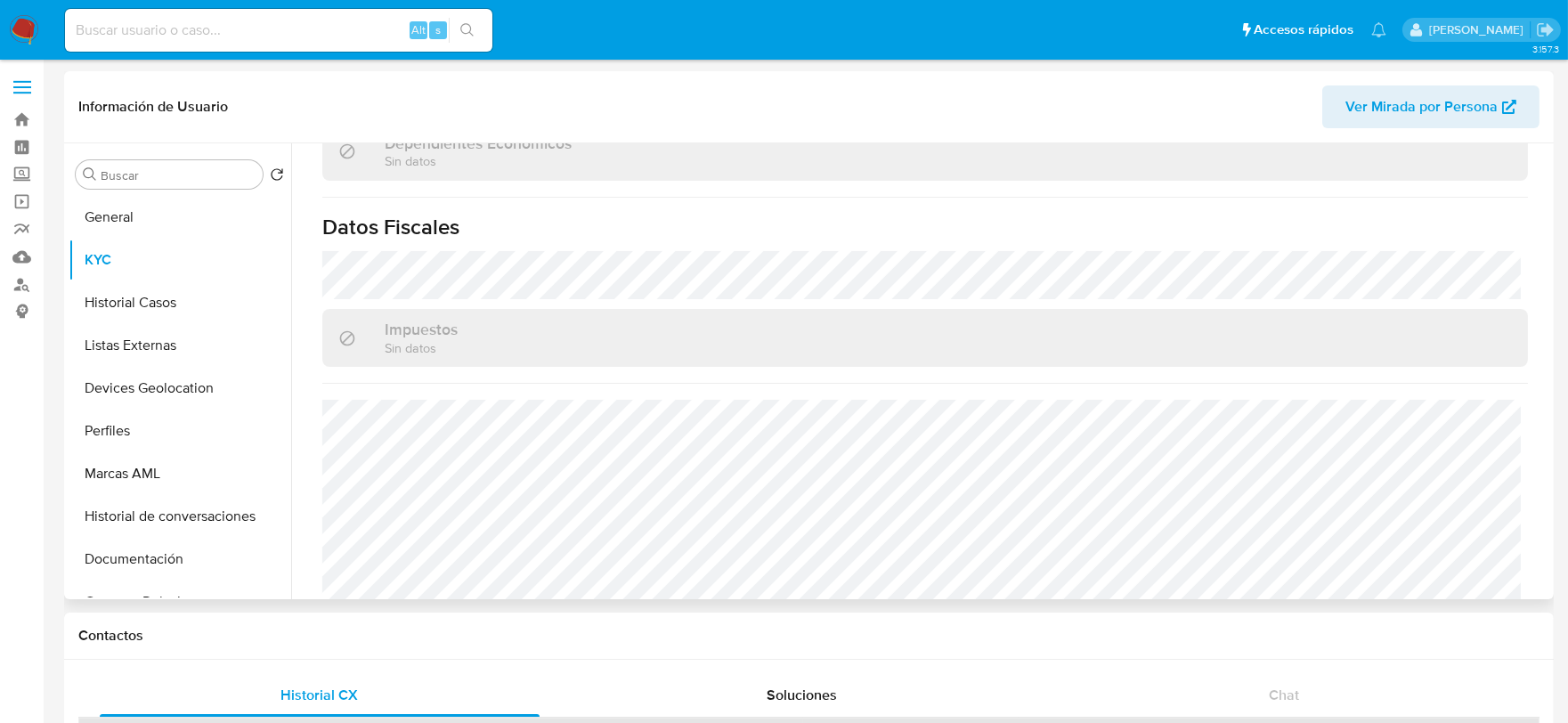
scroll to position [1101, 0]
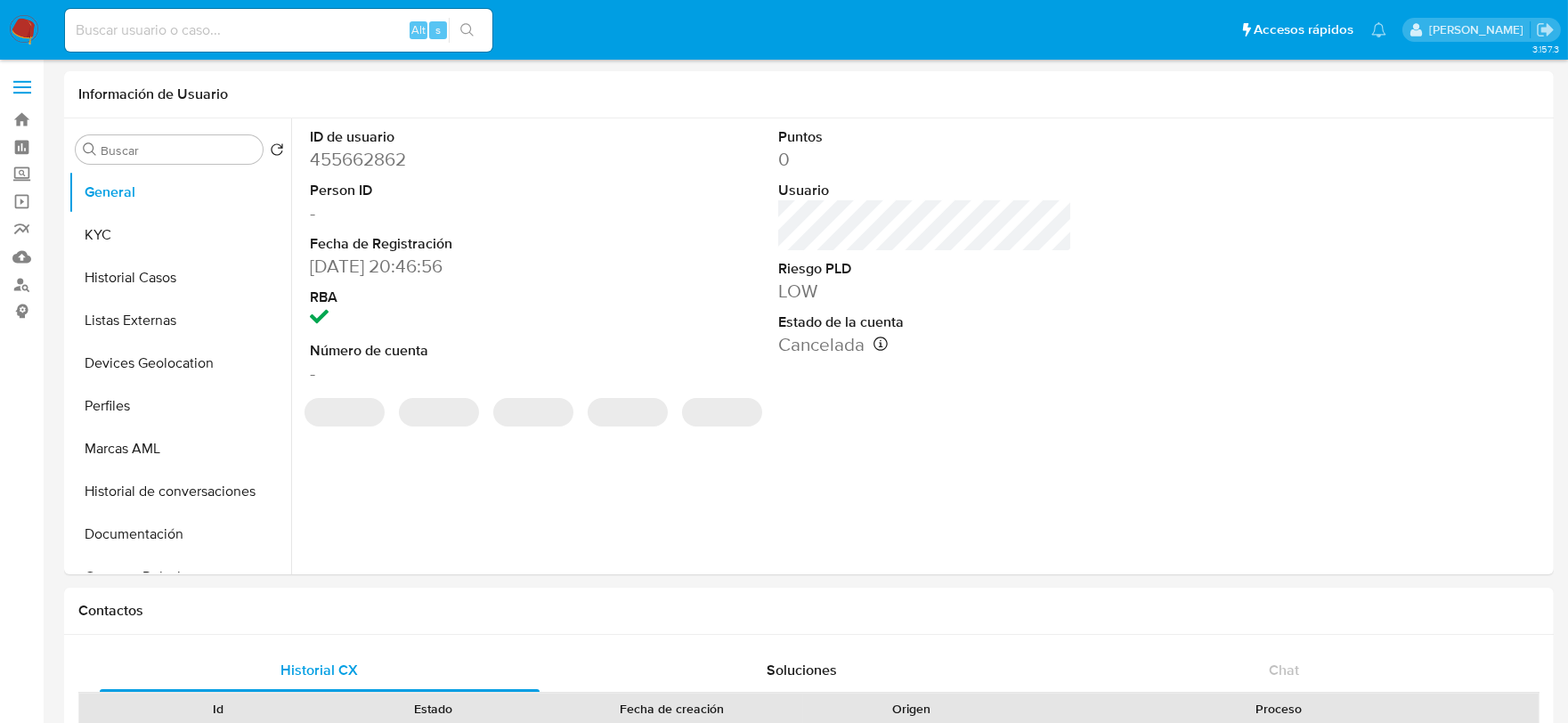
select select "10"
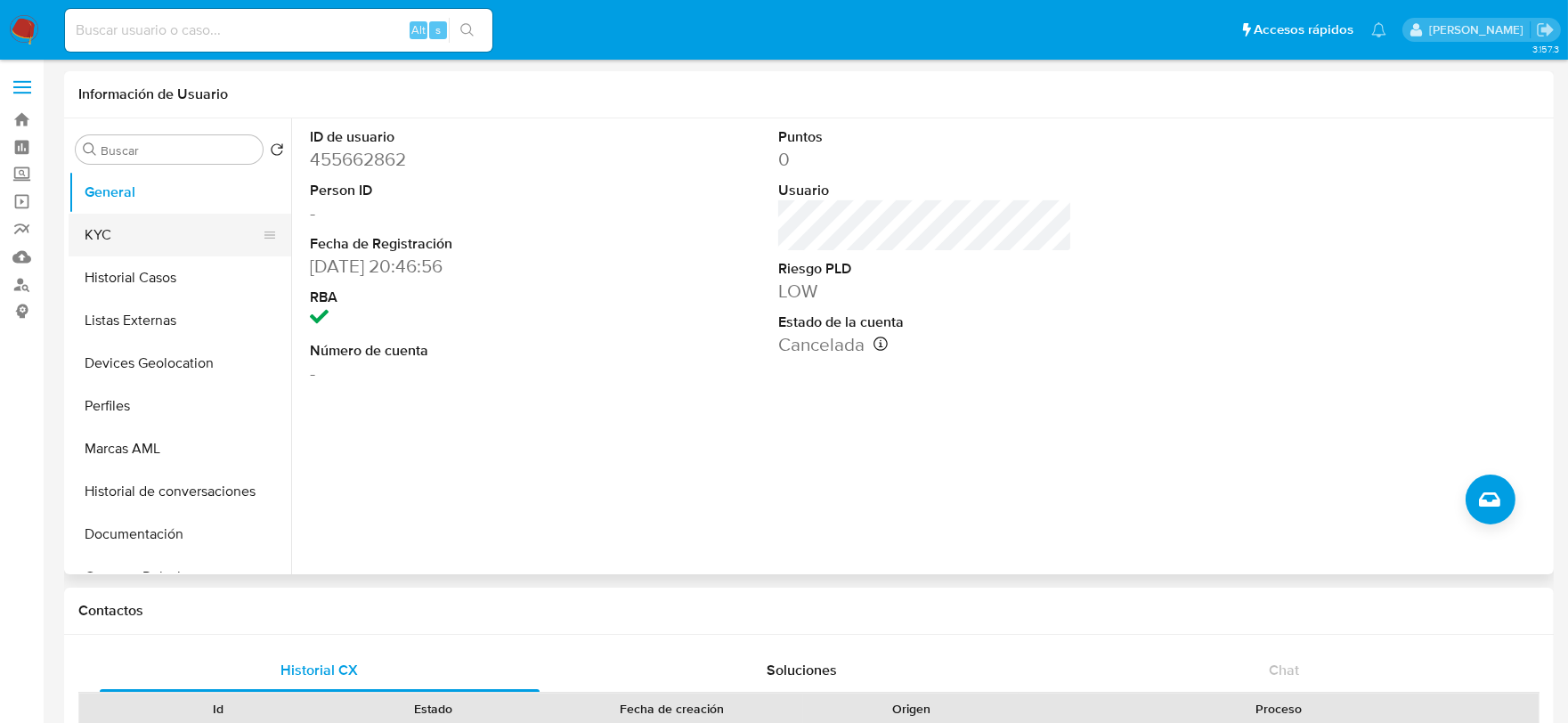
click at [112, 239] on button "KYC" at bounding box center [173, 234] width 209 height 42
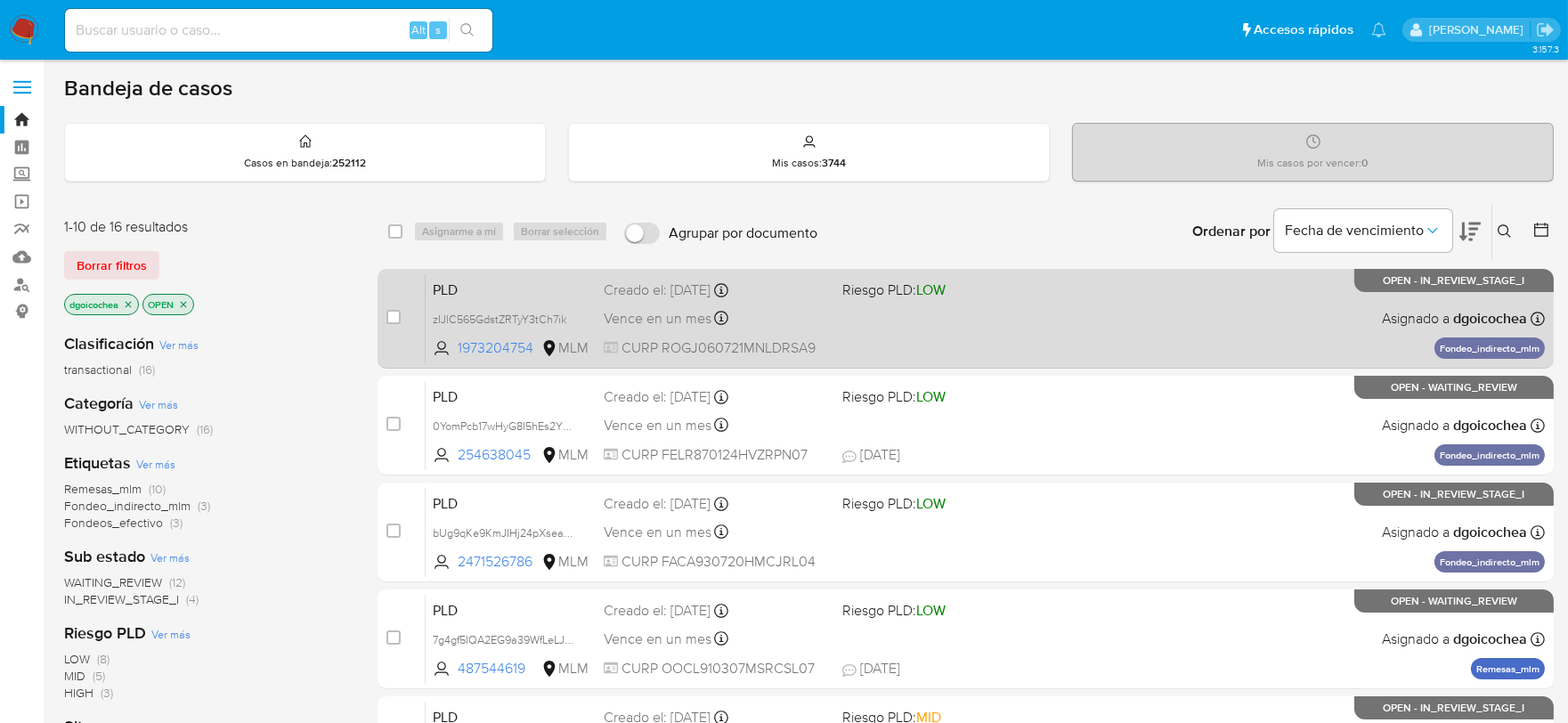
click at [452, 286] on span "PLD" at bounding box center [511, 289] width 156 height 24
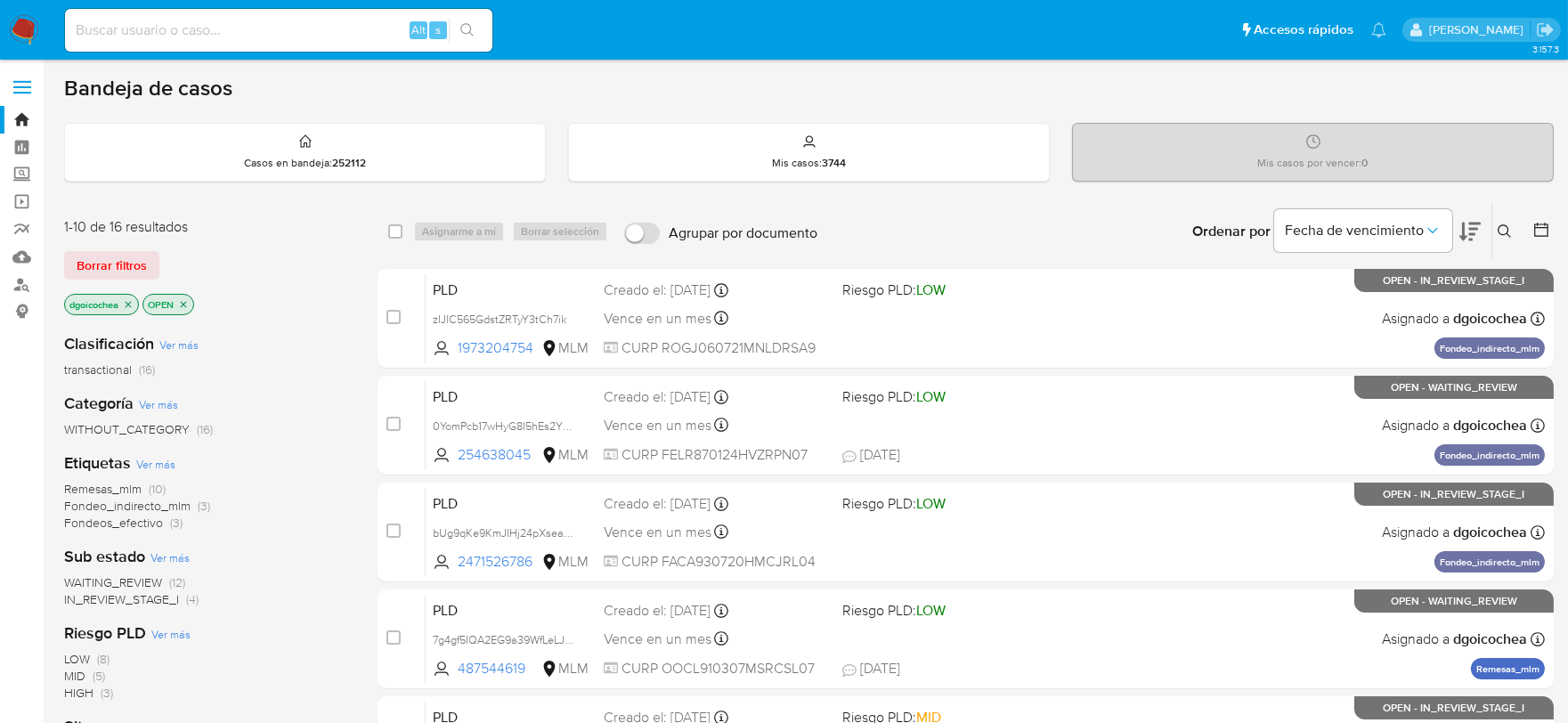
click at [25, 24] on img at bounding box center [24, 30] width 30 height 30
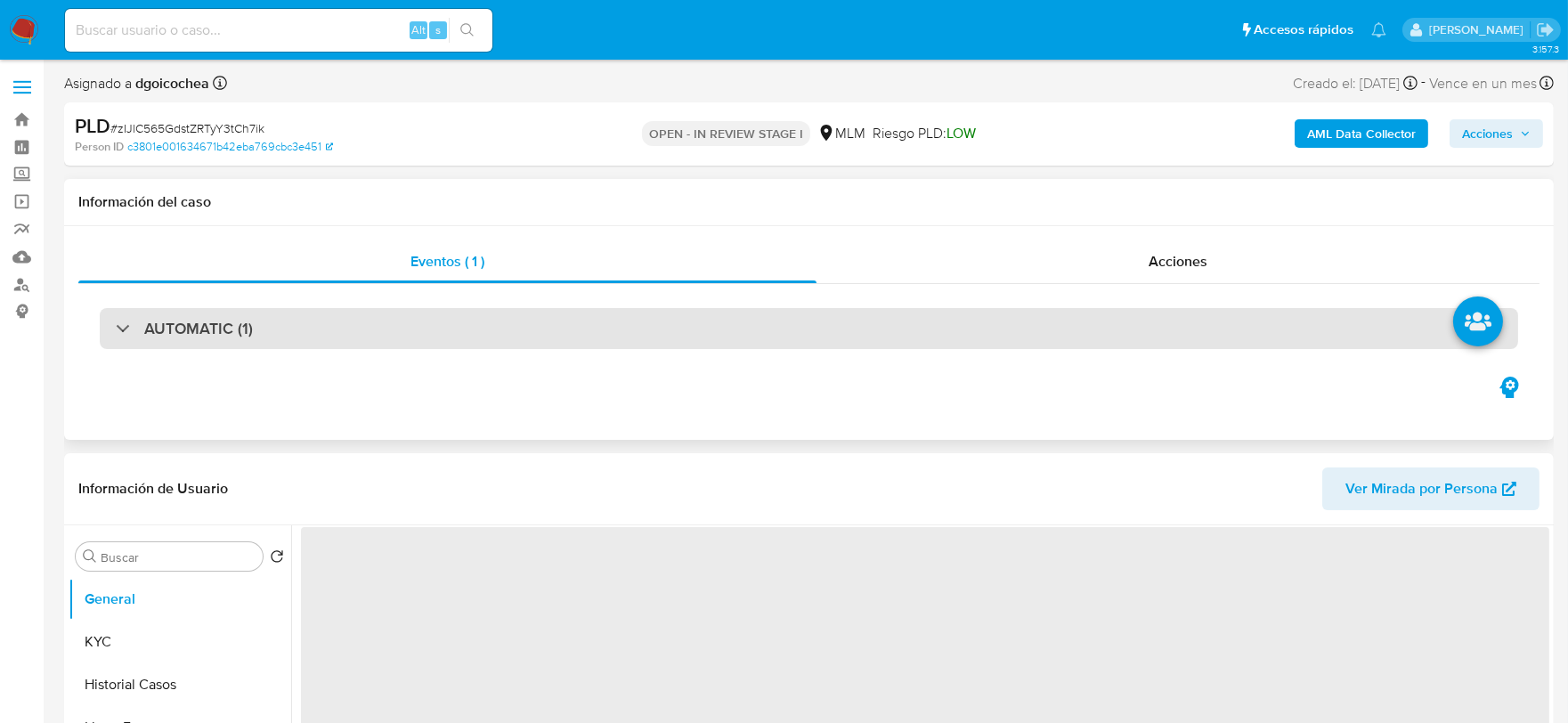
click at [217, 319] on h3 "AUTOMATIC (1)" at bounding box center [199, 329] width 108 height 20
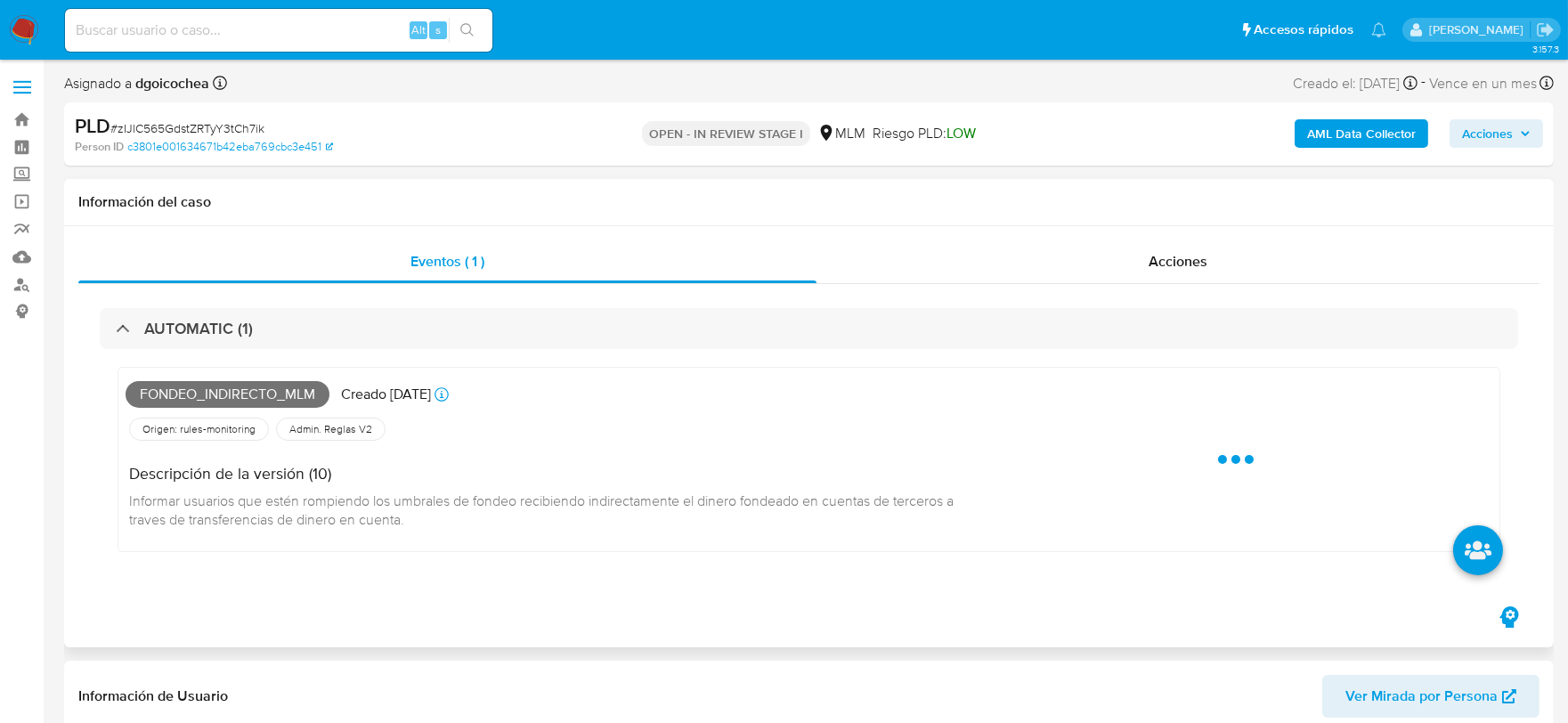
select select "10"
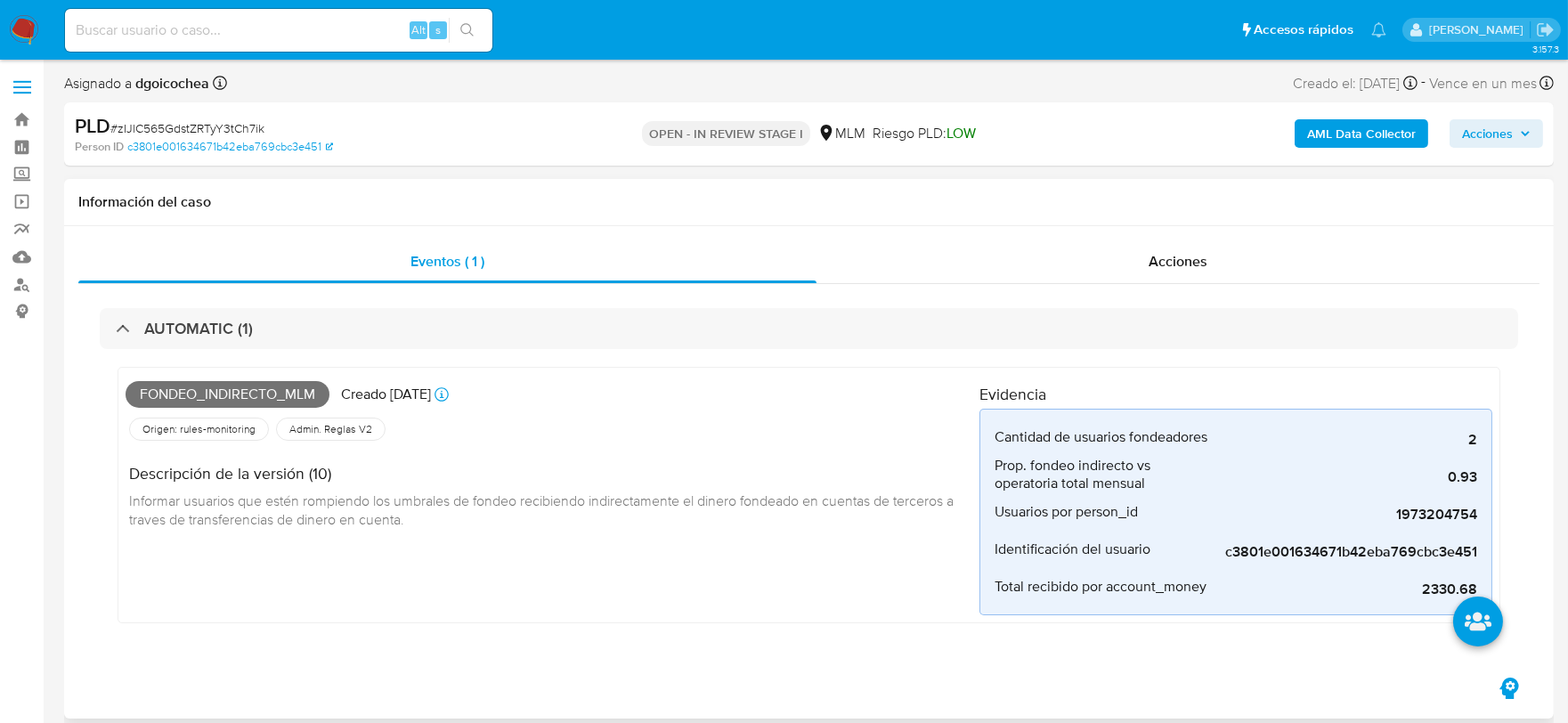
click at [567, 518] on div "Descripción de la versión (10) Informar usuarios que estén rompiendo los umbral…" at bounding box center [553, 494] width 854 height 99
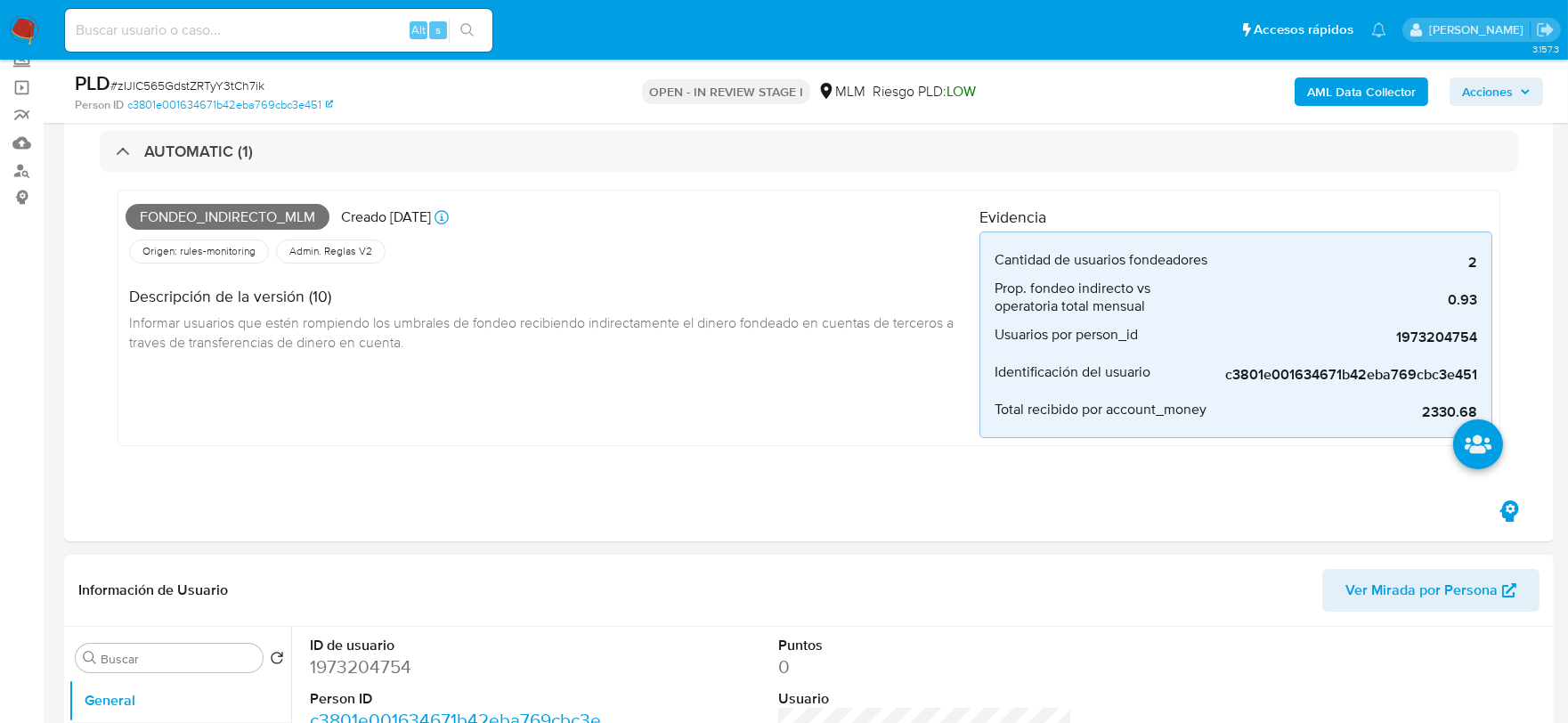
scroll to position [494, 0]
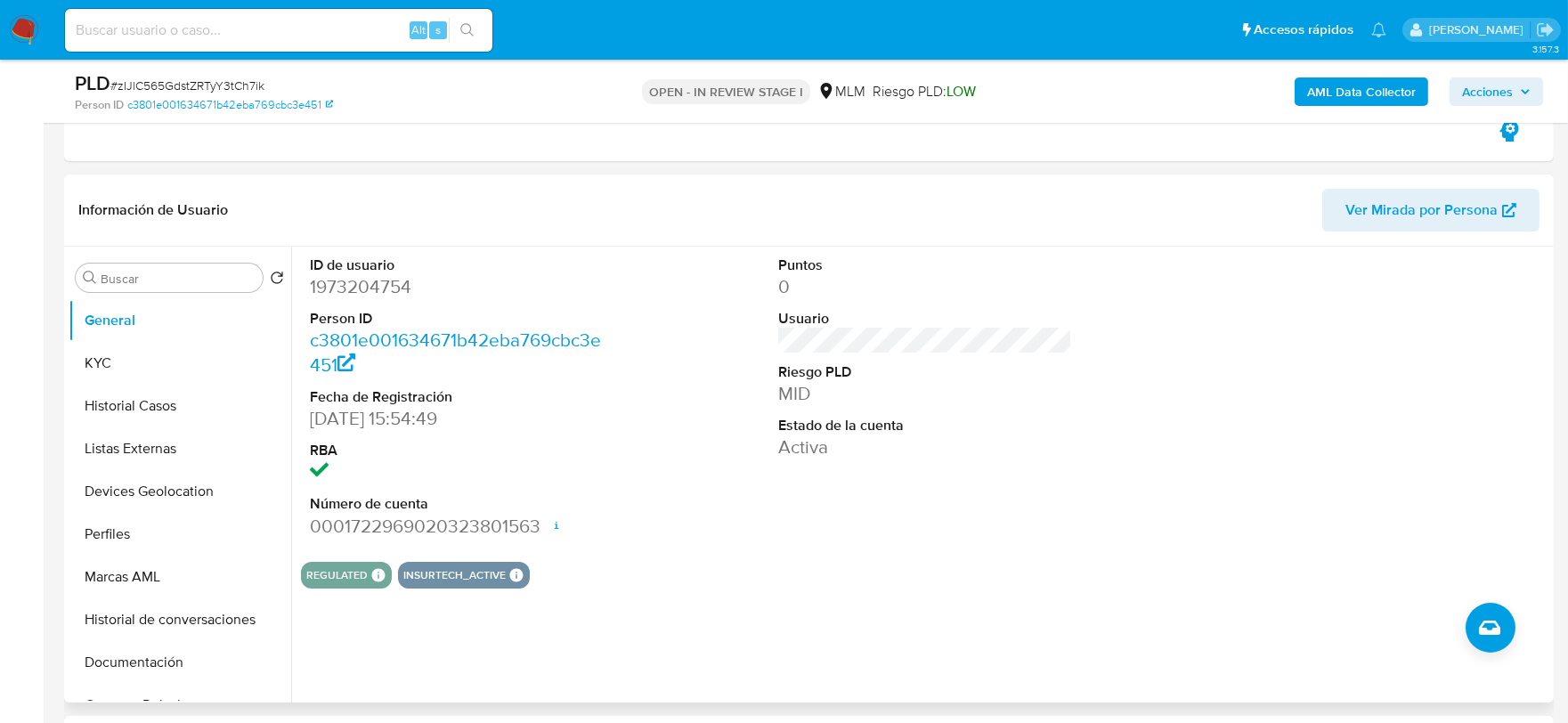
click at [770, 541] on div "Puntos 0 Usuario Riesgo PLD MID Estado de la cuenta Activa" at bounding box center [926, 397] width 313 height 301
click at [88, 359] on button "KYC" at bounding box center [173, 363] width 209 height 42
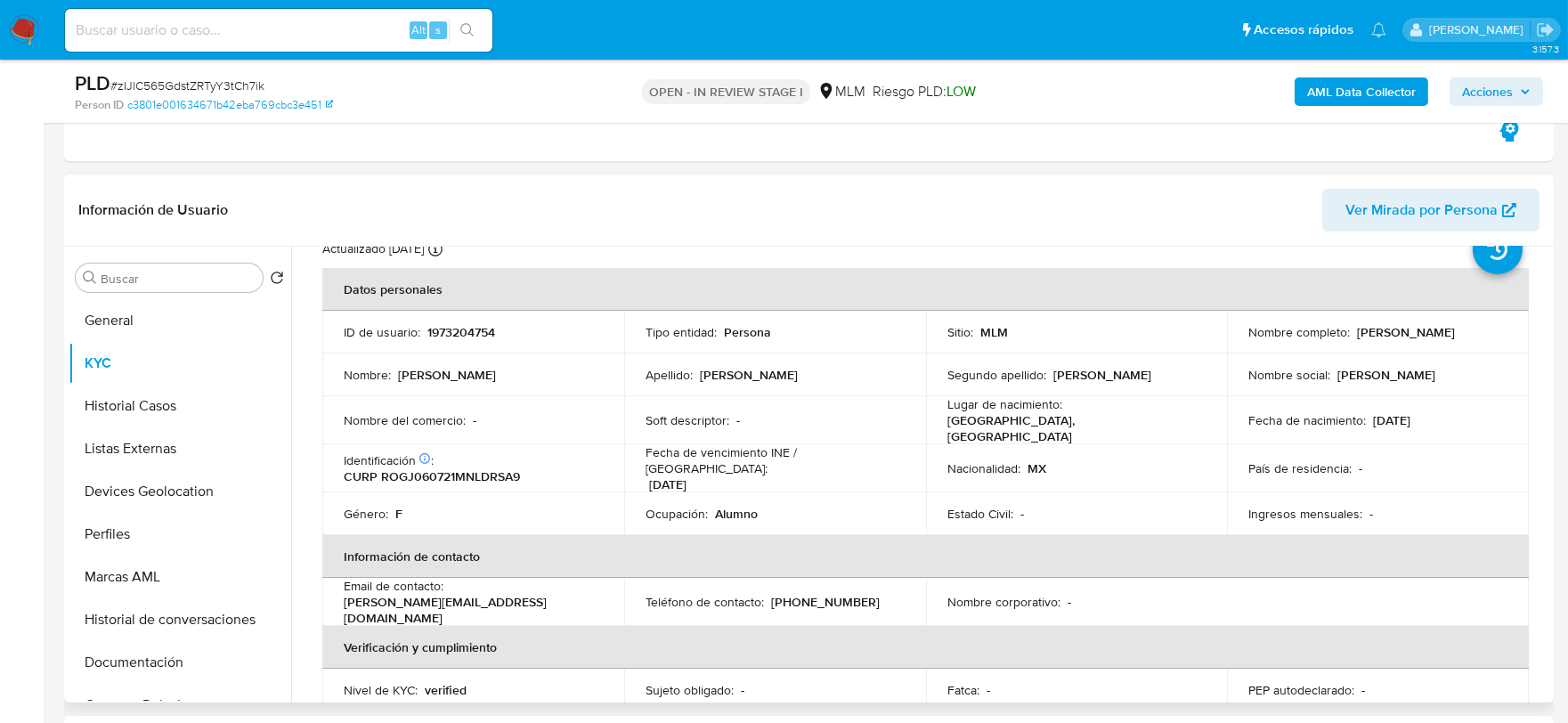
scroll to position [98, 0]
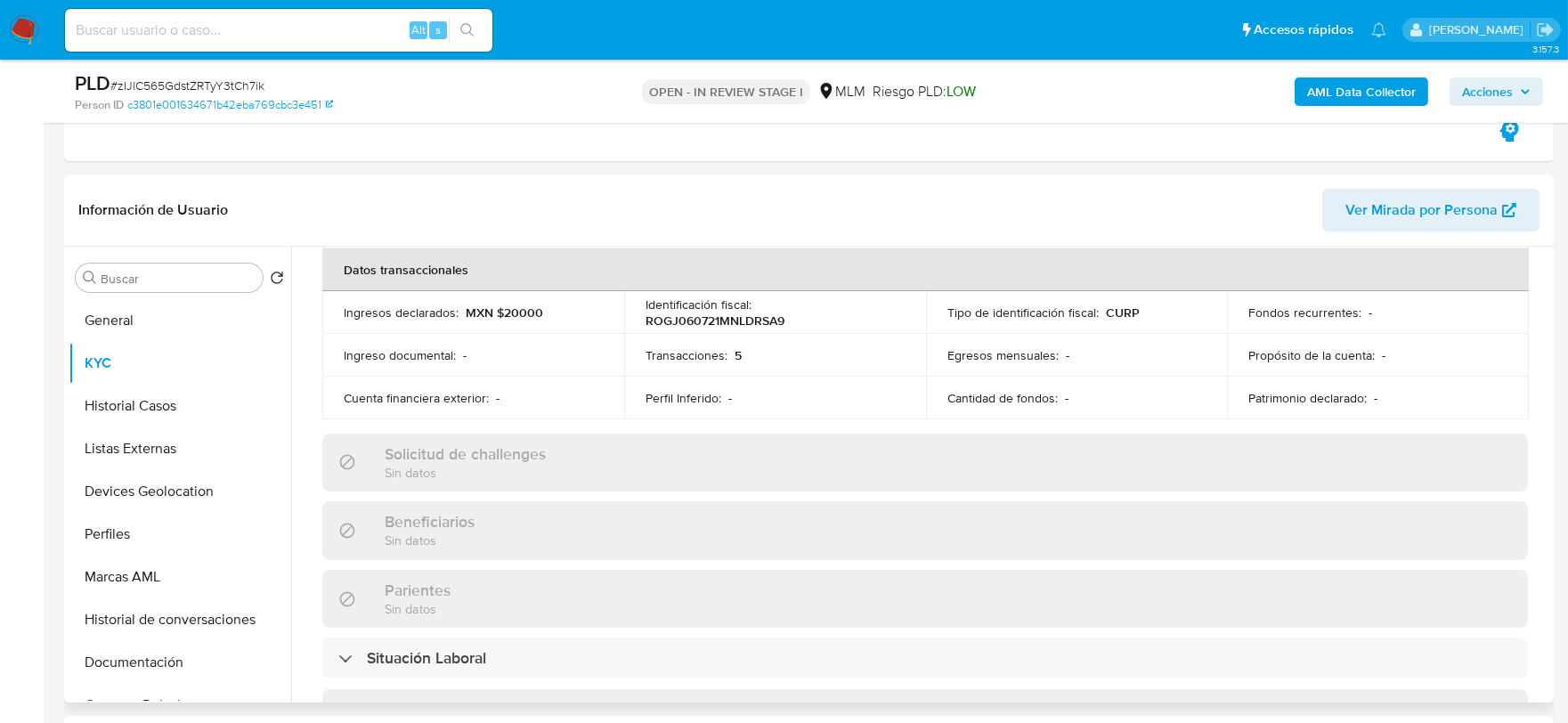
scroll to position [593, 0]
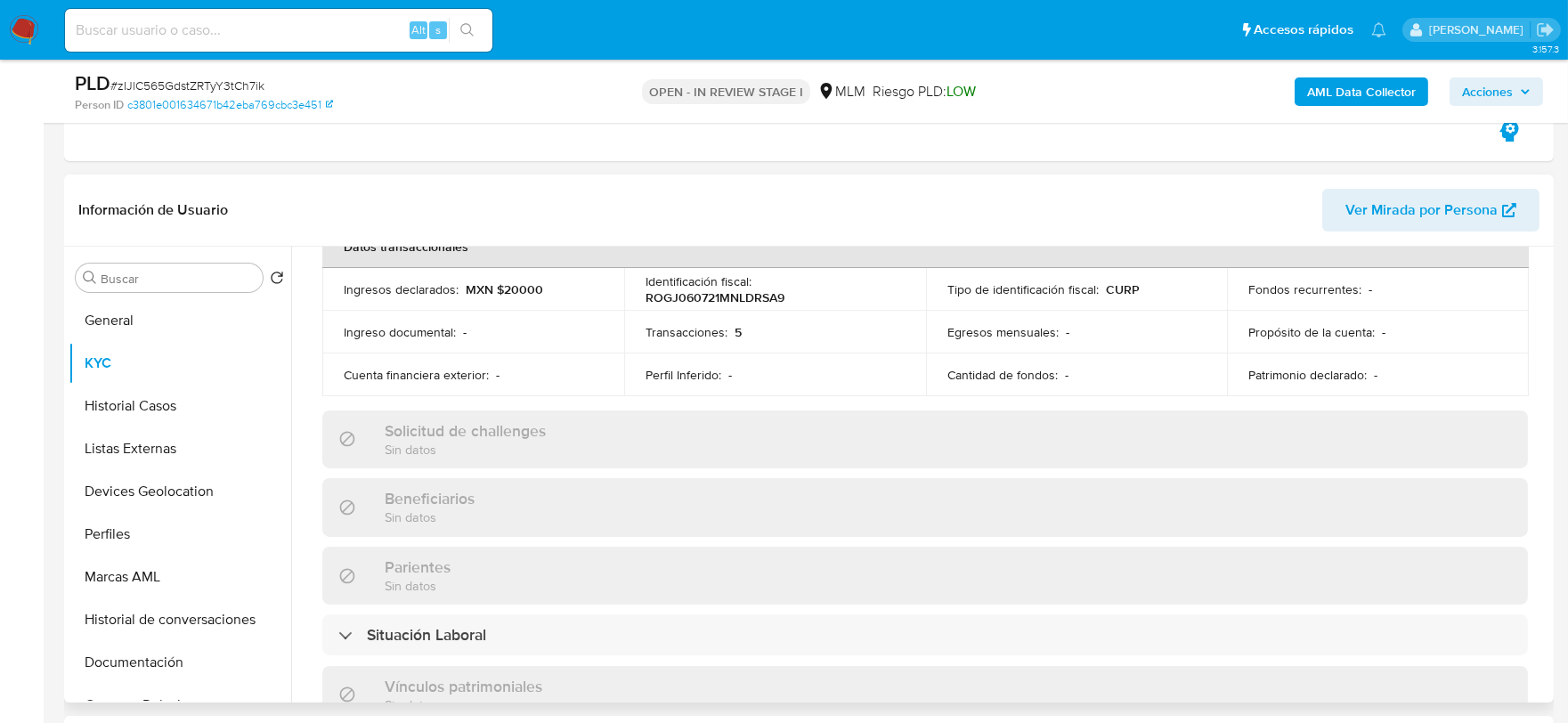
click at [309, 387] on div "Actualizado hace 7 días Creado: 01/09/2024 14:54:50 Actualizado: 29/08/2025 02:…" at bounding box center [925, 470] width 1248 height 1547
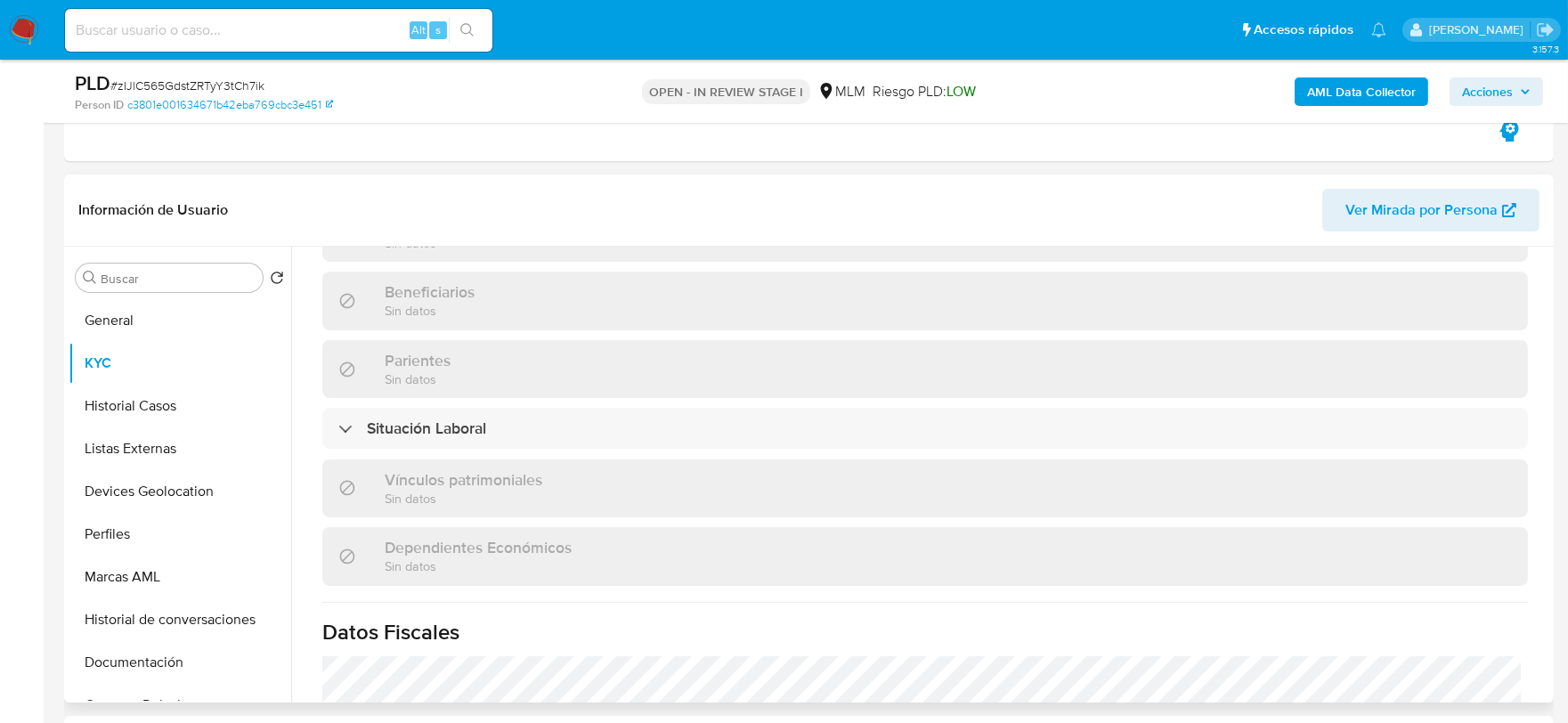
scroll to position [1118, 0]
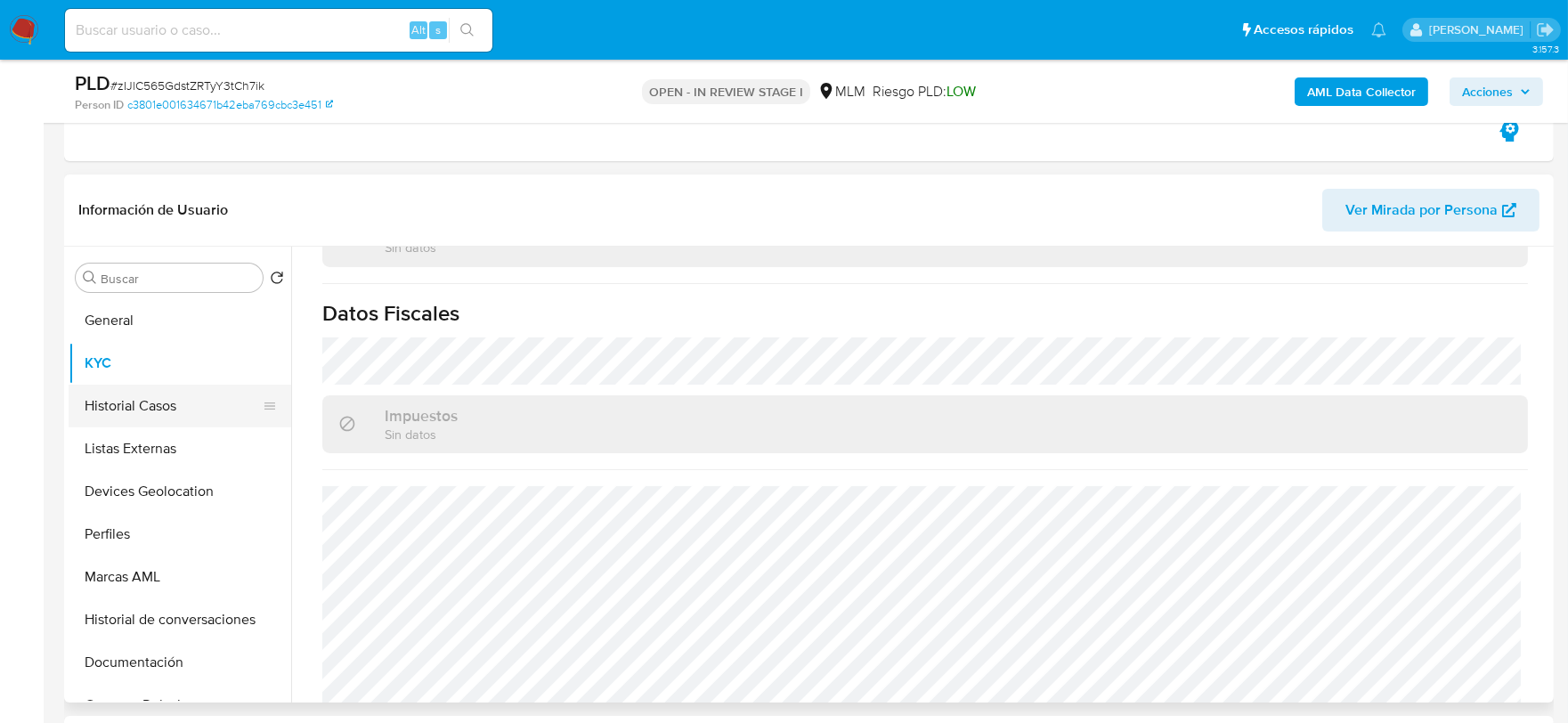
click at [163, 400] on button "Historial Casos" at bounding box center [173, 405] width 209 height 42
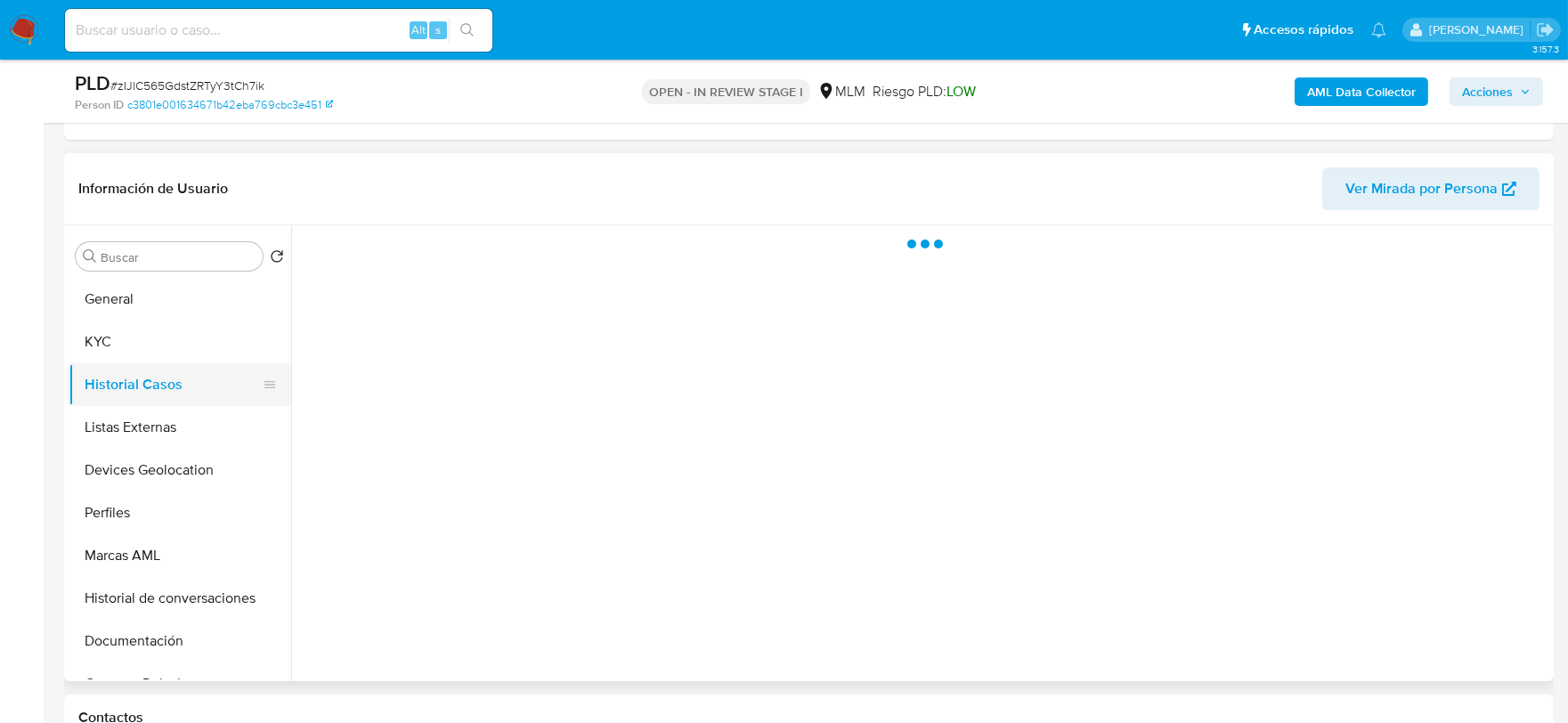
scroll to position [0, 0]
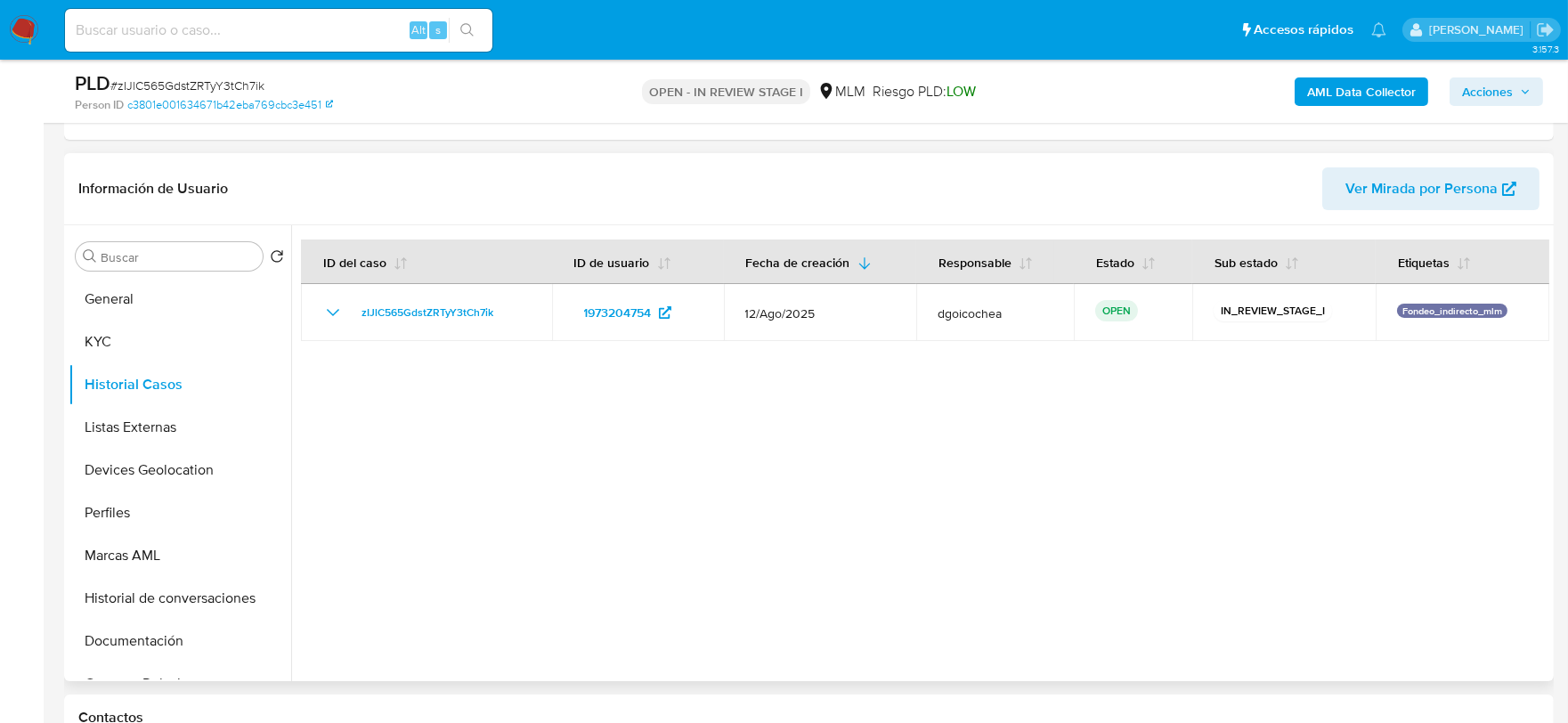
click at [532, 447] on div at bounding box center [920, 453] width 1258 height 456
click at [180, 418] on button "Listas Externas" at bounding box center [173, 427] width 209 height 42
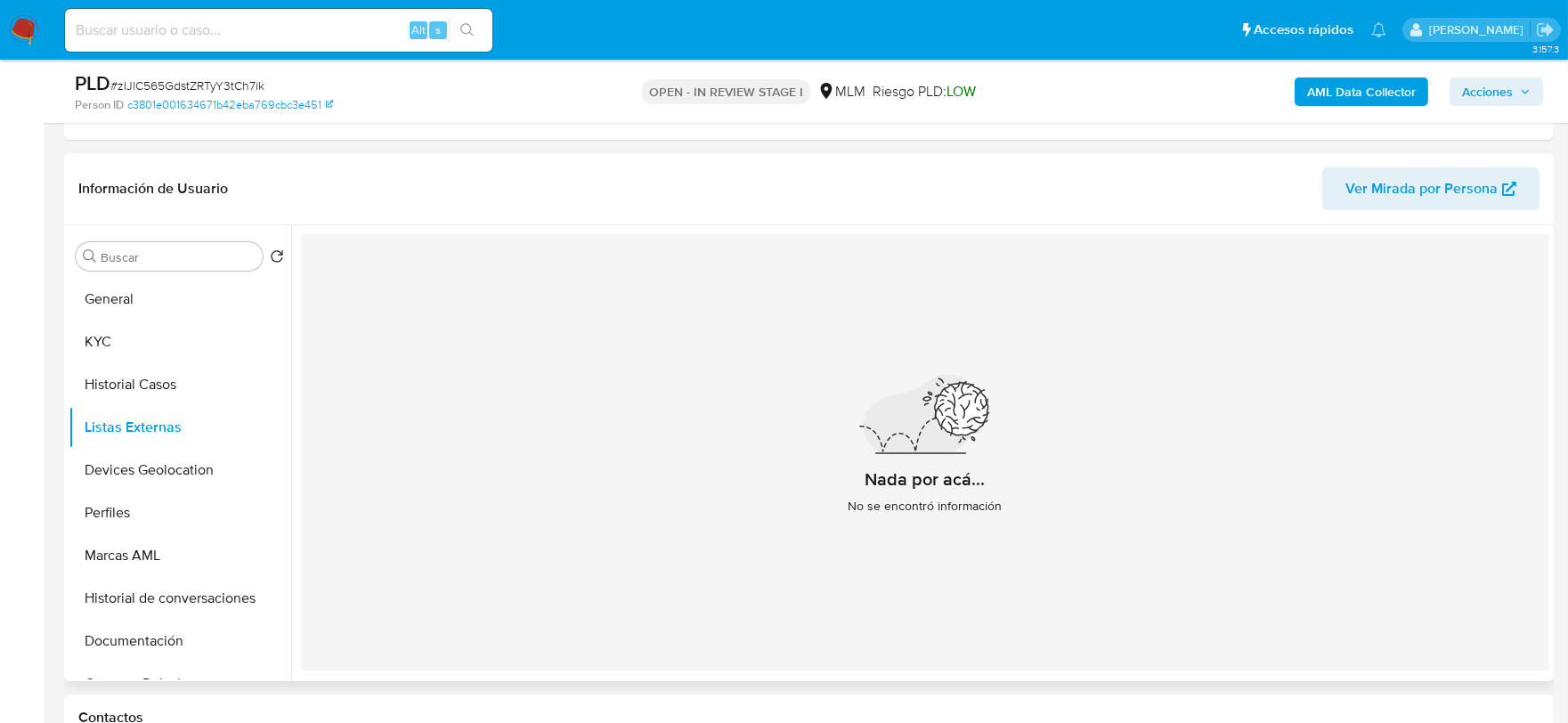
click at [672, 549] on div "Nada por acá... No se encontró información" at bounding box center [925, 452] width 1248 height 437
click at [193, 477] on button "Devices Geolocation" at bounding box center [173, 469] width 209 height 42
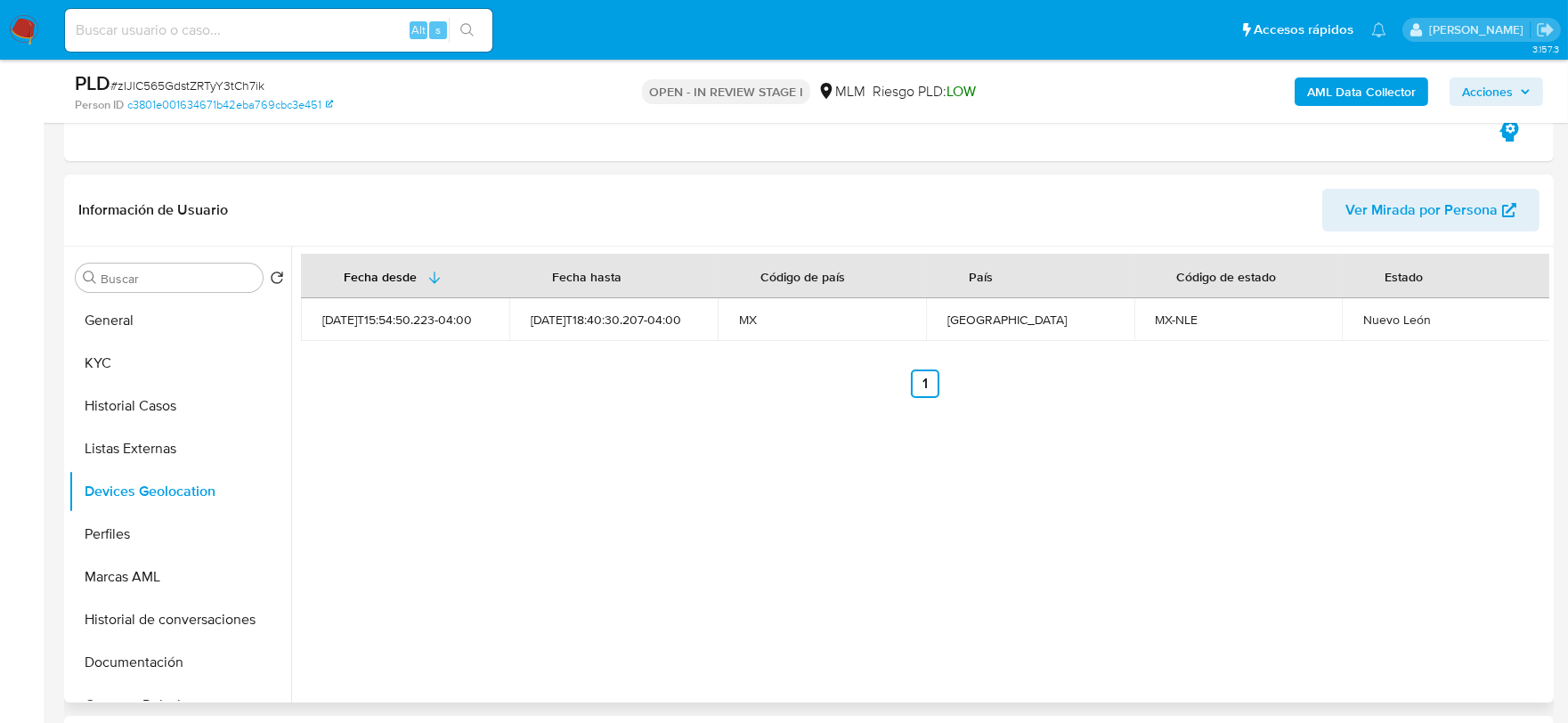
click at [428, 481] on div "Fecha desde Fecha hasta Código de país País Código de estado Estado 2024-09-01T…" at bounding box center [920, 475] width 1258 height 456
click at [122, 538] on button "Perfiles" at bounding box center [173, 533] width 209 height 42
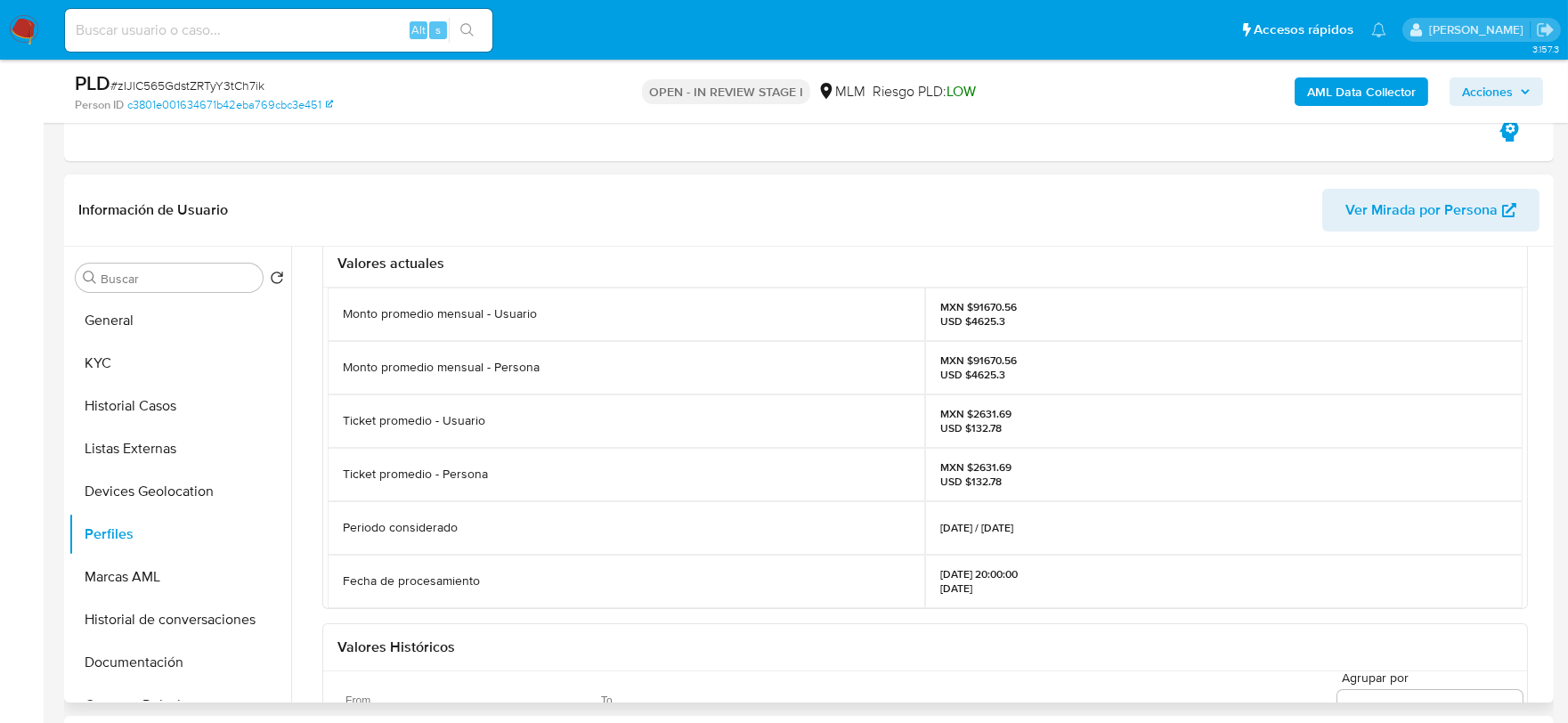
scroll to position [98, 0]
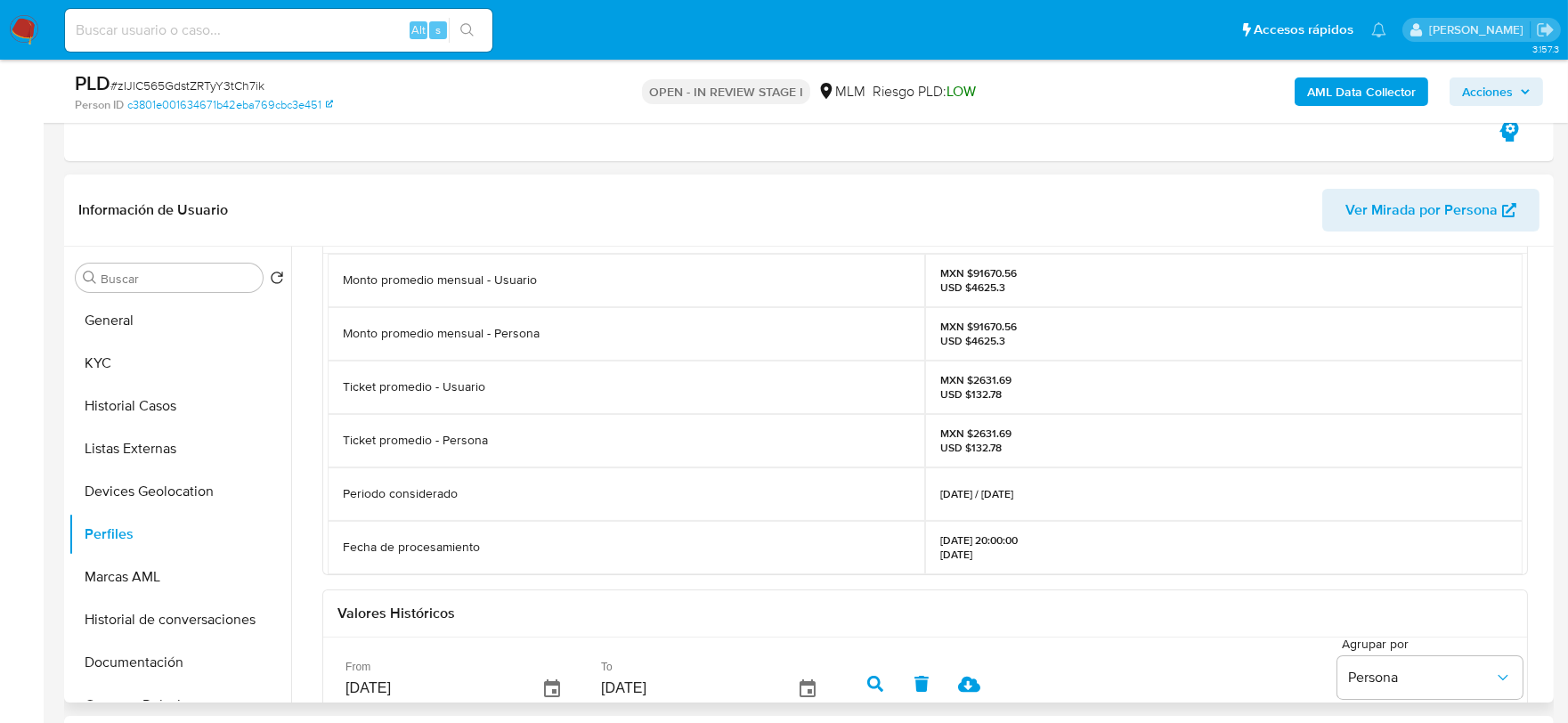
click at [316, 478] on div "Valores actuales Monto promedio mensual - Usuario MXN $91670.56 USD $4625.3 Mon…" at bounding box center [925, 607] width 1248 height 830
click at [171, 651] on button "Documentación" at bounding box center [173, 662] width 209 height 42
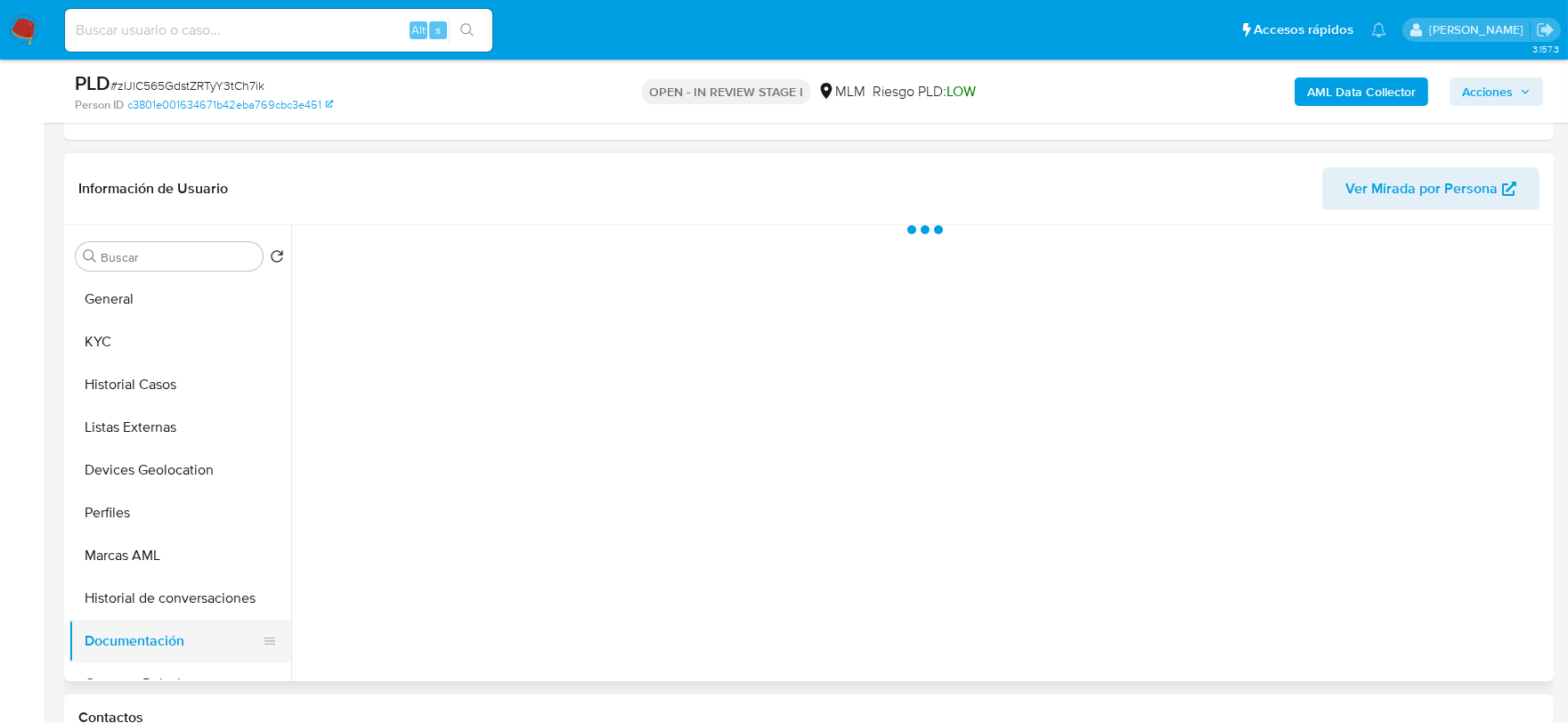
scroll to position [0, 0]
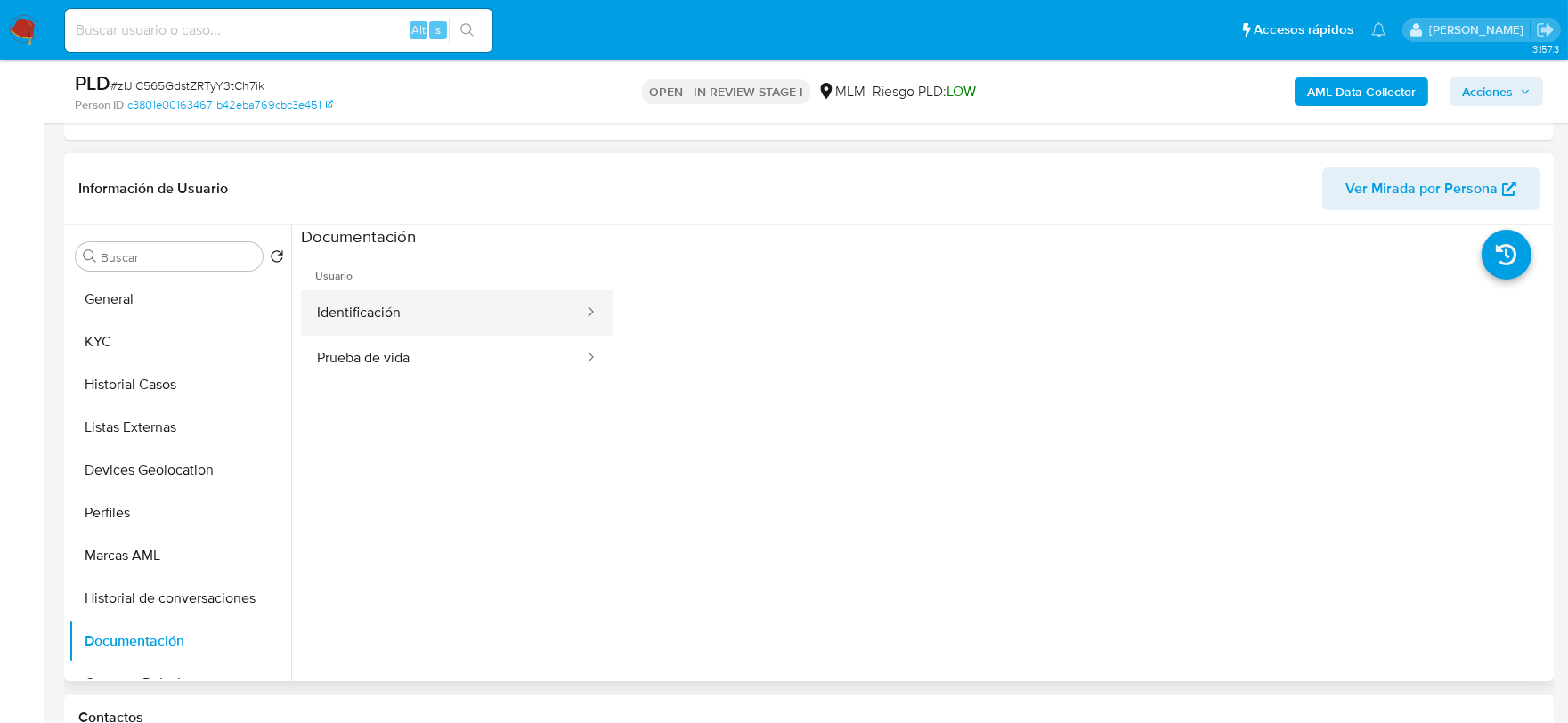
click at [415, 292] on button "Identificación" at bounding box center [443, 313] width 284 height 45
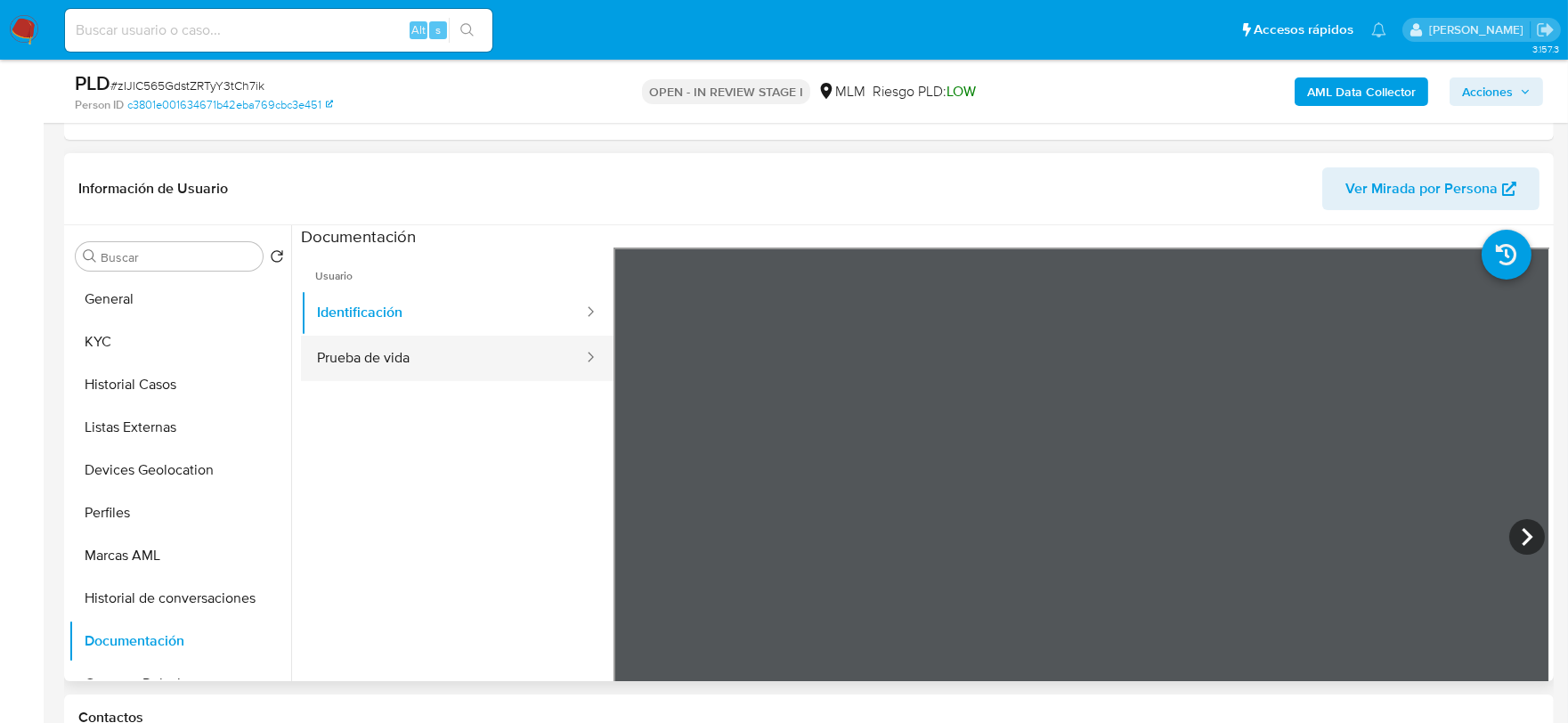
click at [404, 347] on button "Prueba de vida" at bounding box center [443, 358] width 284 height 45
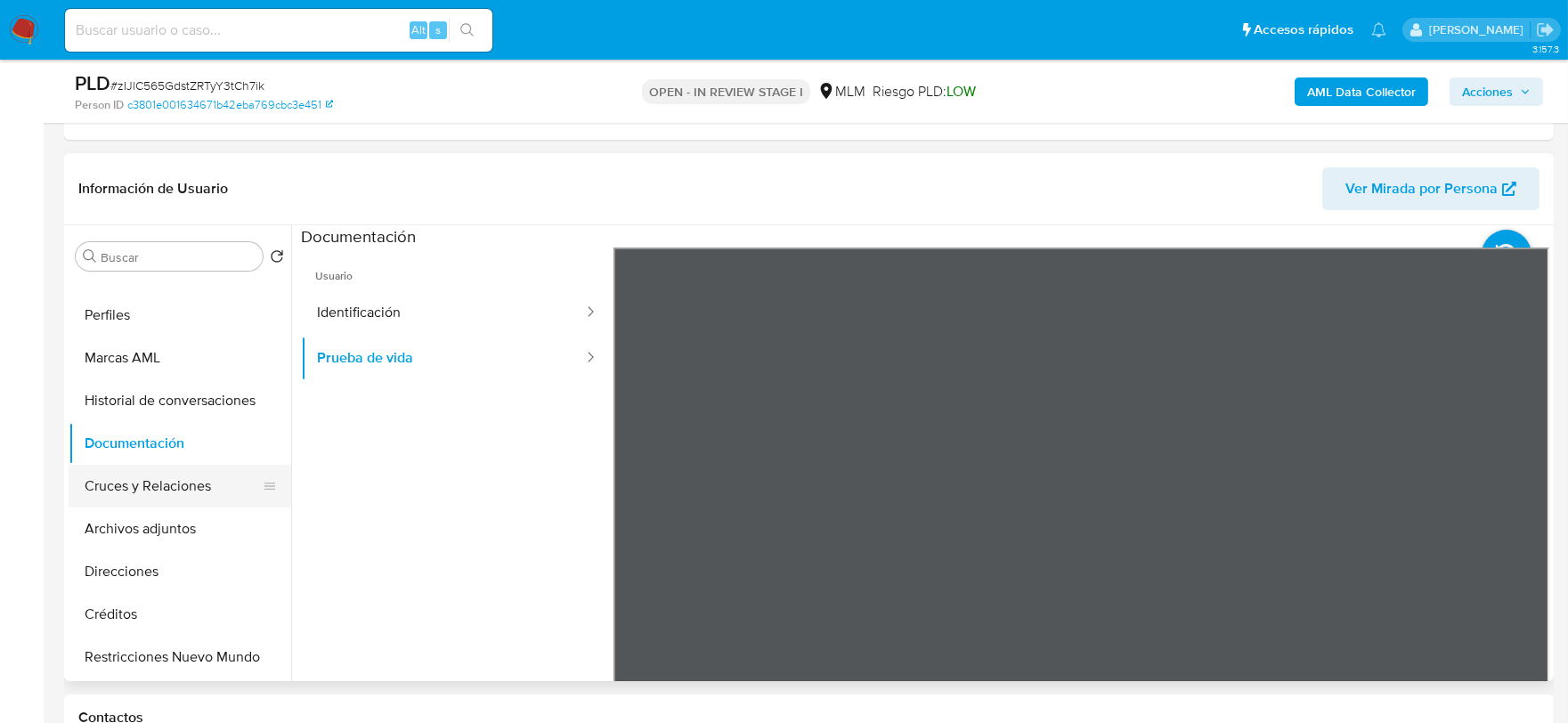
scroll to position [197, 0]
click at [194, 656] on button "Restricciones Nuevo Mundo" at bounding box center [173, 657] width 209 height 42
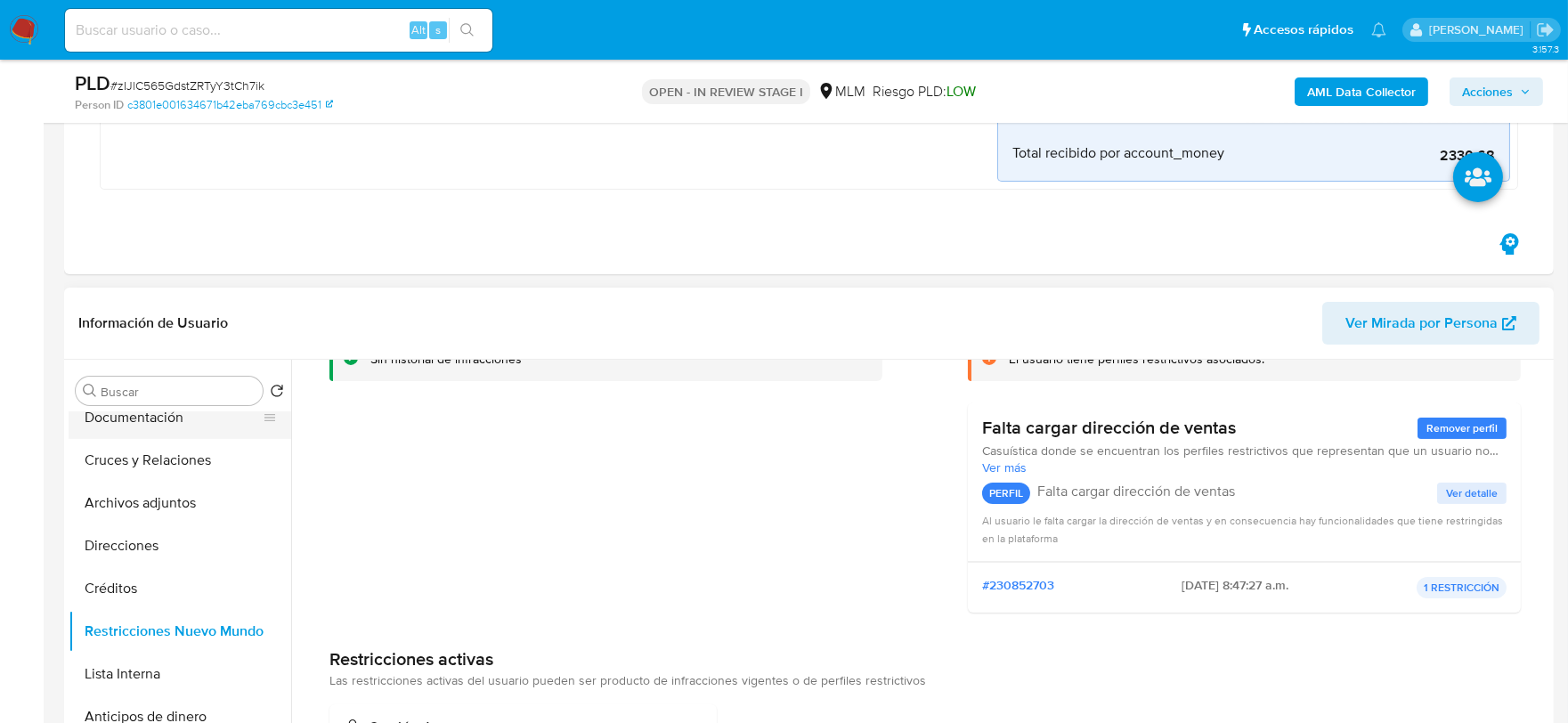
scroll to position [395, 0]
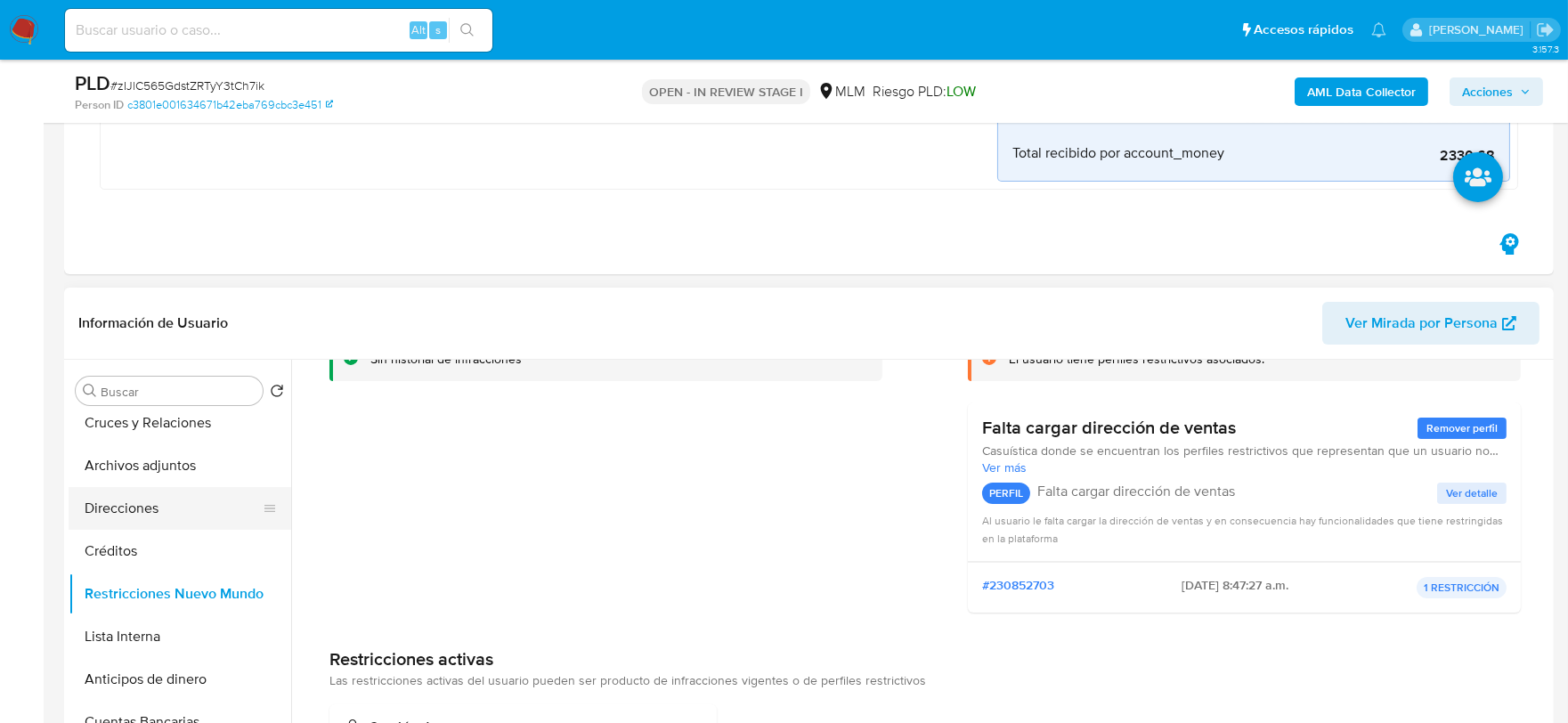
click at [147, 506] on button "Direcciones" at bounding box center [173, 508] width 209 height 42
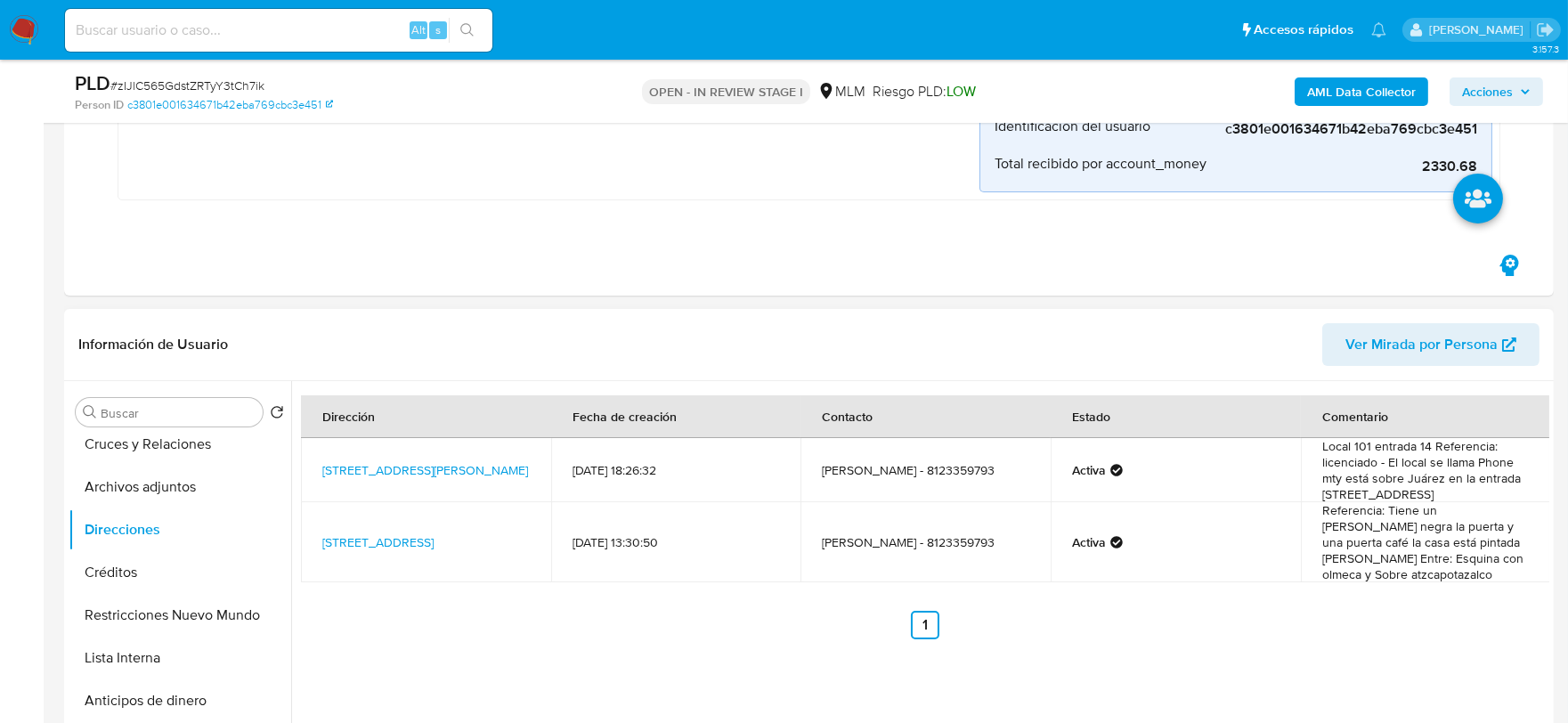
click at [1297, 626] on div "Dirección Fecha de creación Contacto Estado Comentario Avenida Licenciado Benit…" at bounding box center [925, 517] width 1248 height 244
click at [433, 479] on link "Avenida Licenciado Benito Juárez 101, Monterrey, Nuevo León, 64000, Mexico 101" at bounding box center [425, 470] width 206 height 18
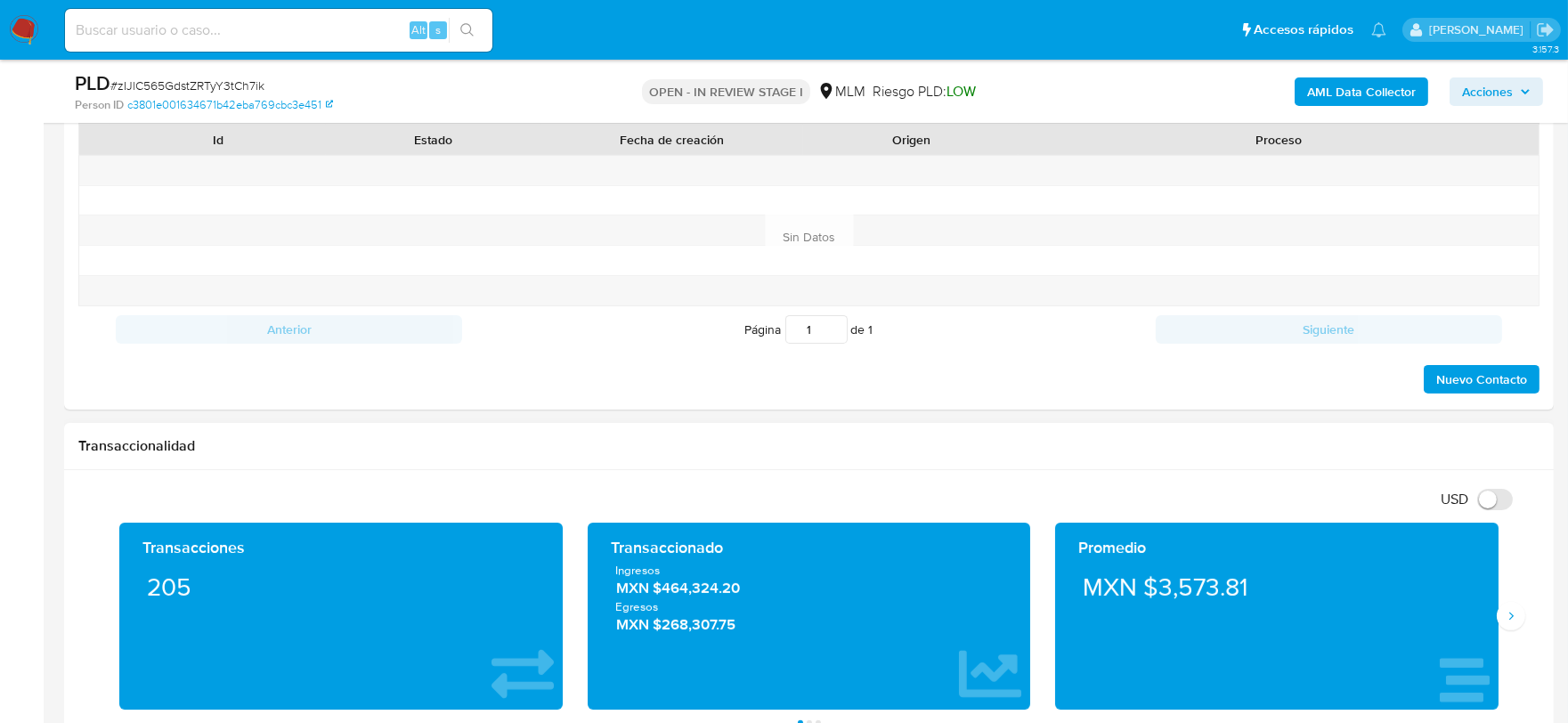
scroll to position [1547, 0]
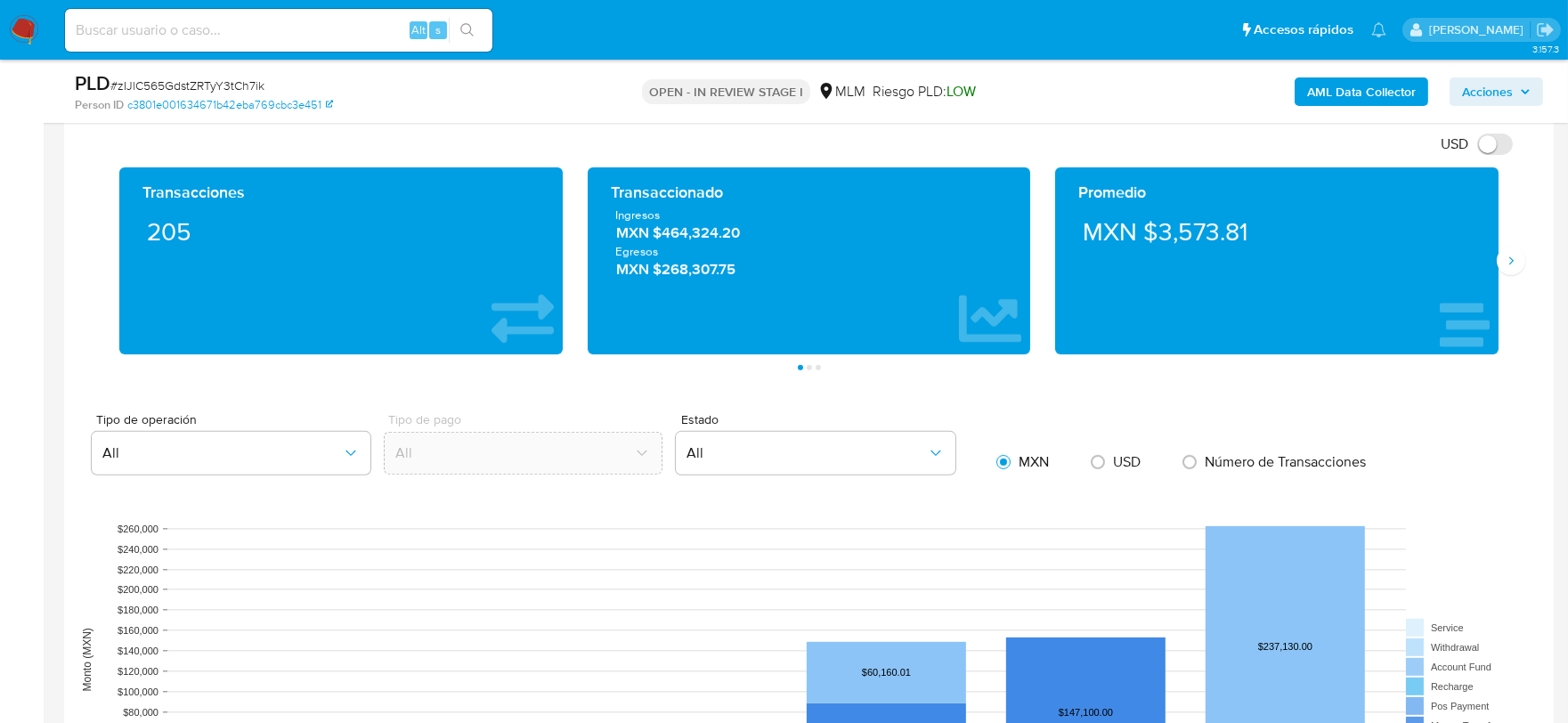
drag, startPoint x: 1523, startPoint y: 261, endPoint x: 1483, endPoint y: 251, distance: 41.2
click at [1521, 261] on button "Siguiente" at bounding box center [1511, 261] width 29 height 29
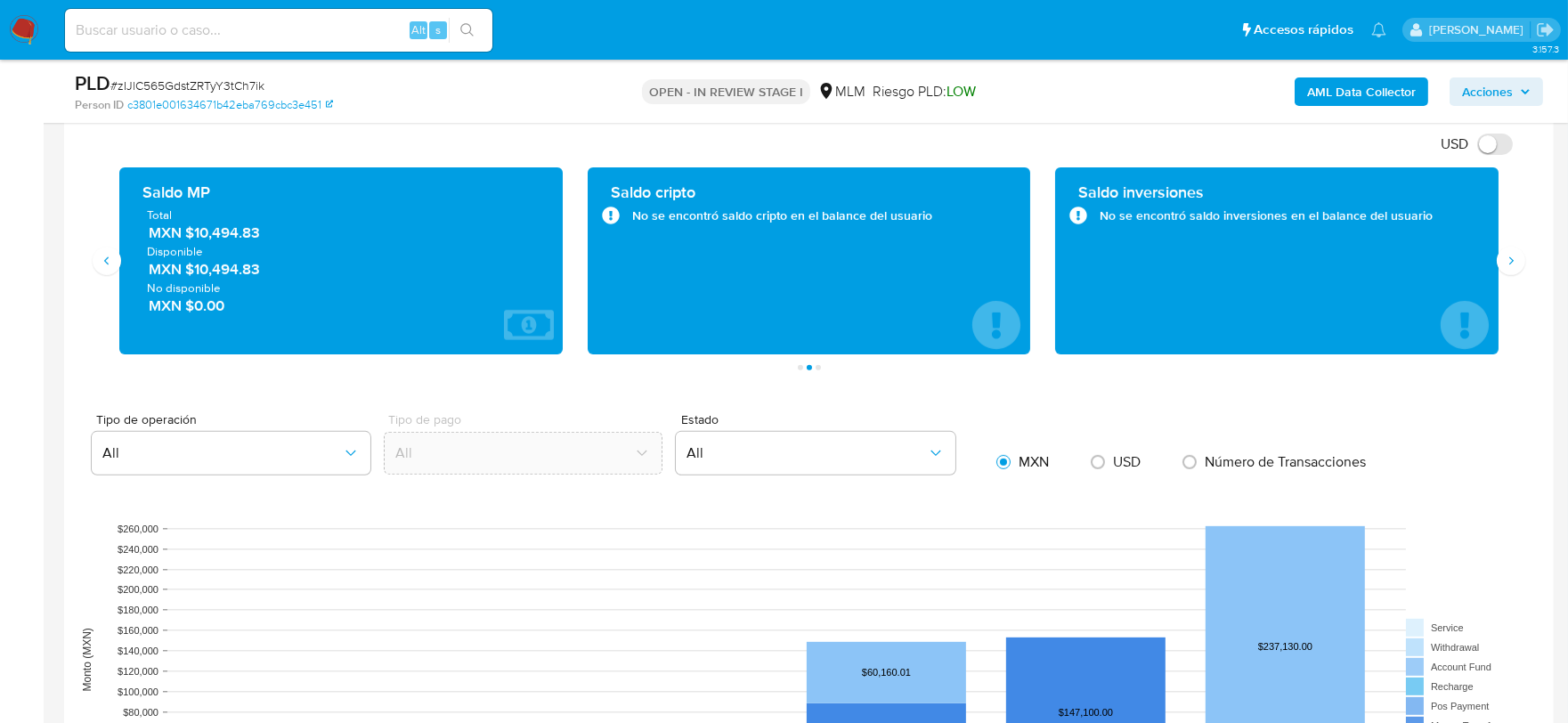
click at [911, 139] on div "USD Cambiar entre moneda local y dolar" at bounding box center [803, 144] width 1448 height 30
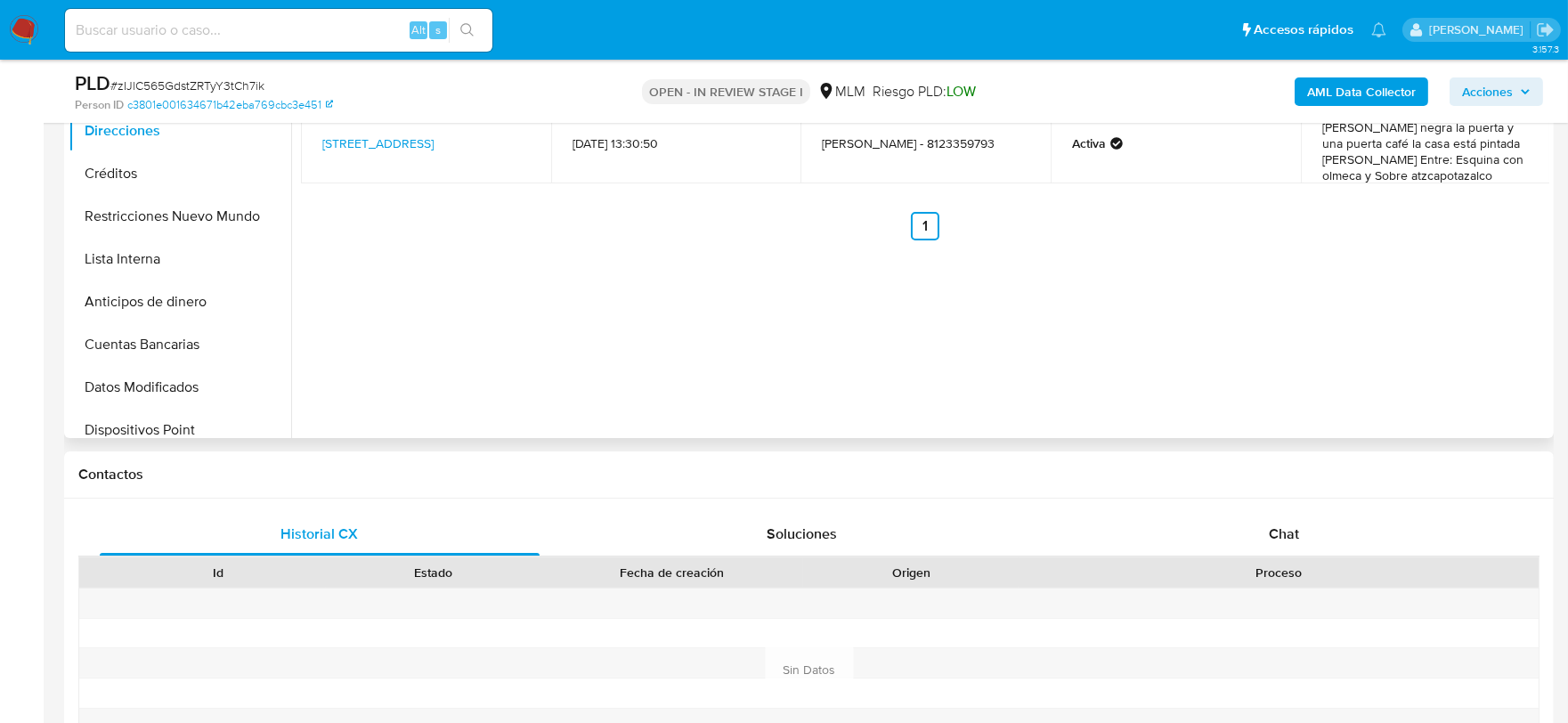
scroll to position [558, 0]
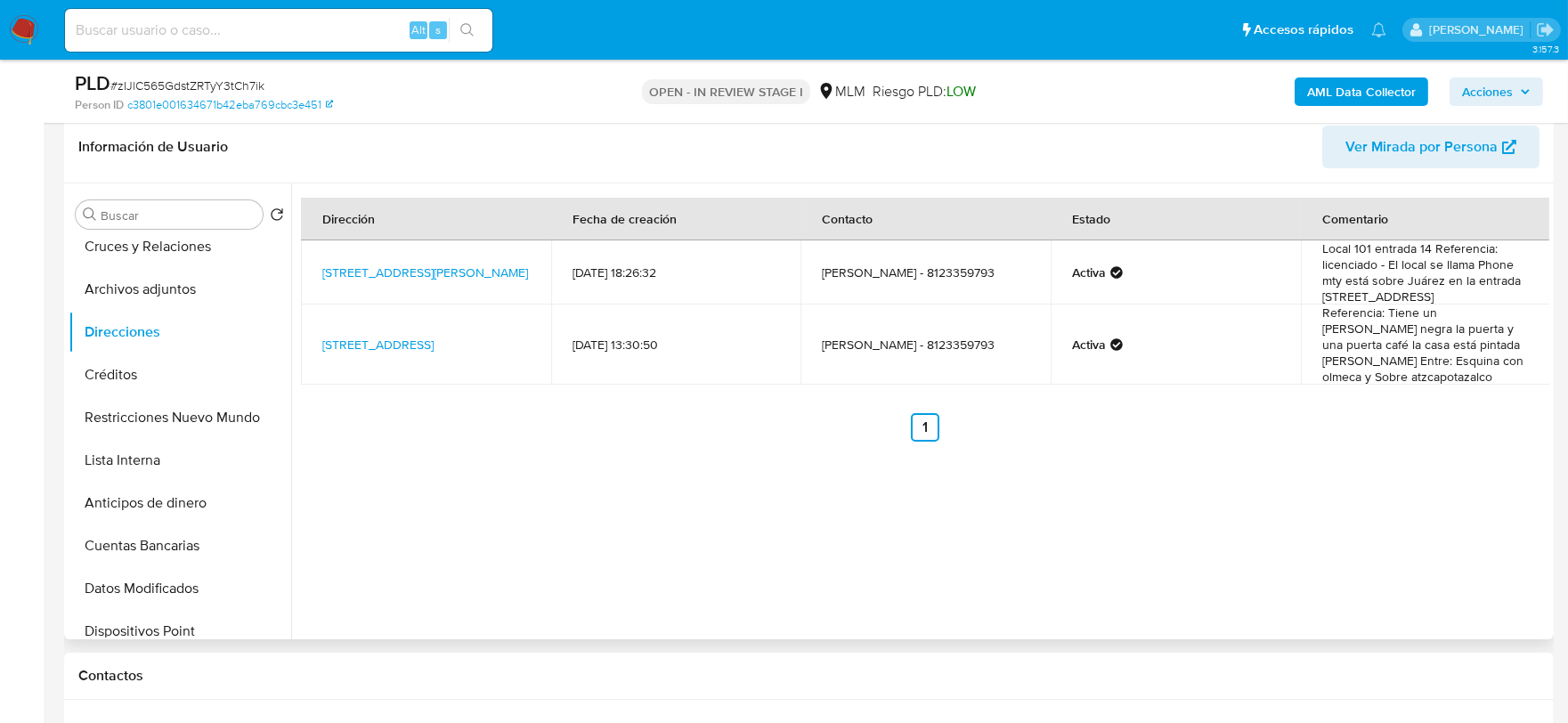
click at [922, 547] on div "Dirección Fecha de creación Contacto Estado Comentario Avenida Licenciado Benit…" at bounding box center [920, 411] width 1258 height 456
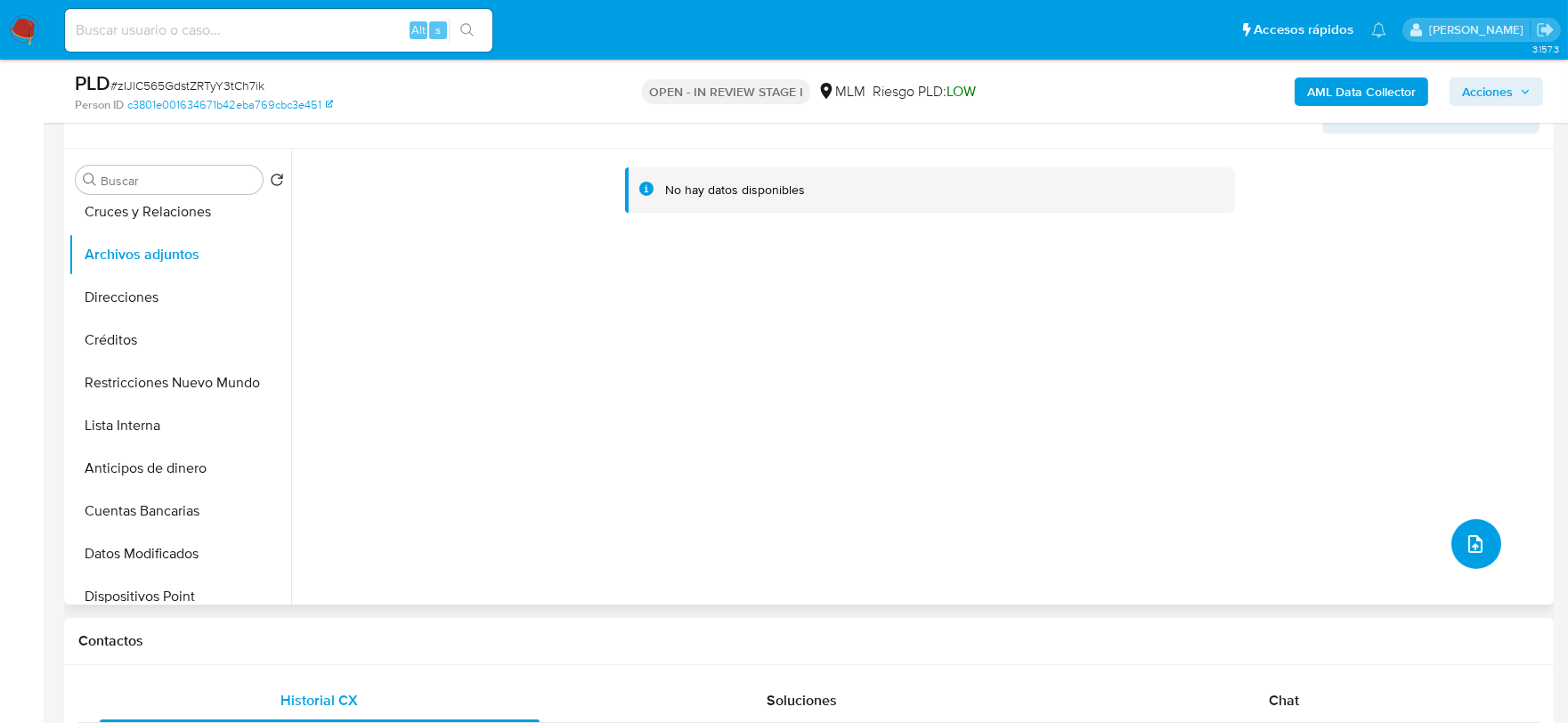
click at [1469, 545] on icon "upload-file" at bounding box center [1476, 544] width 14 height 18
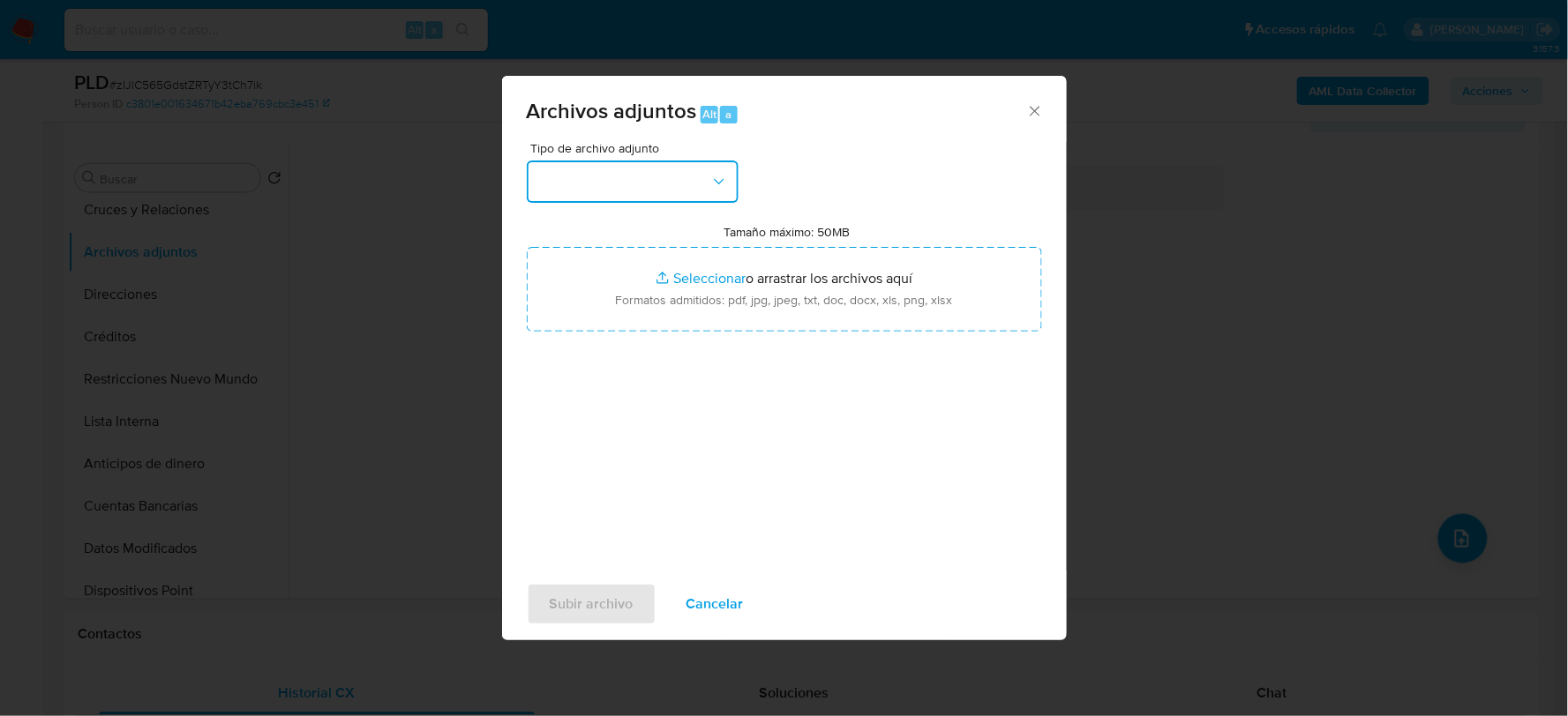
click at [666, 180] on button "button" at bounding box center [631, 181] width 211 height 42
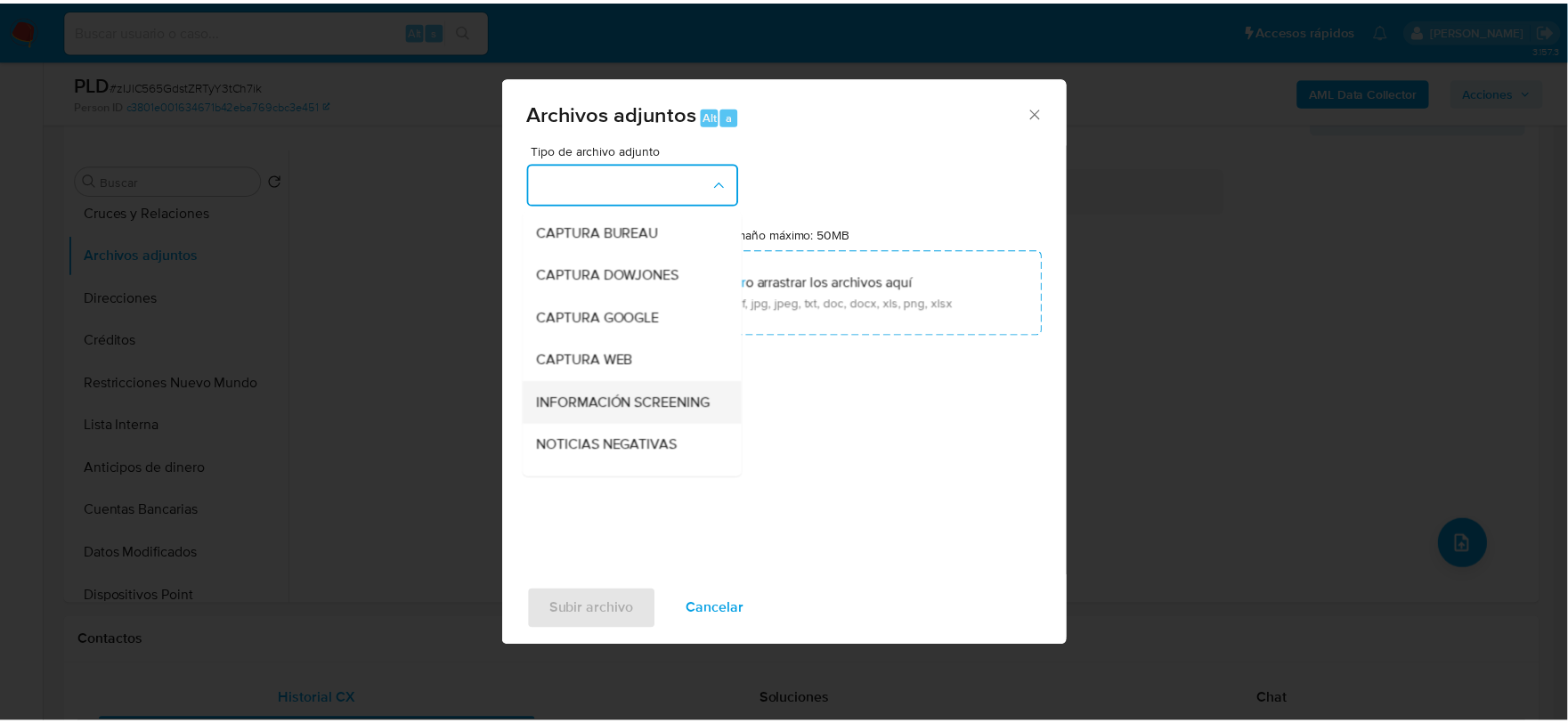
scroll to position [136, 0]
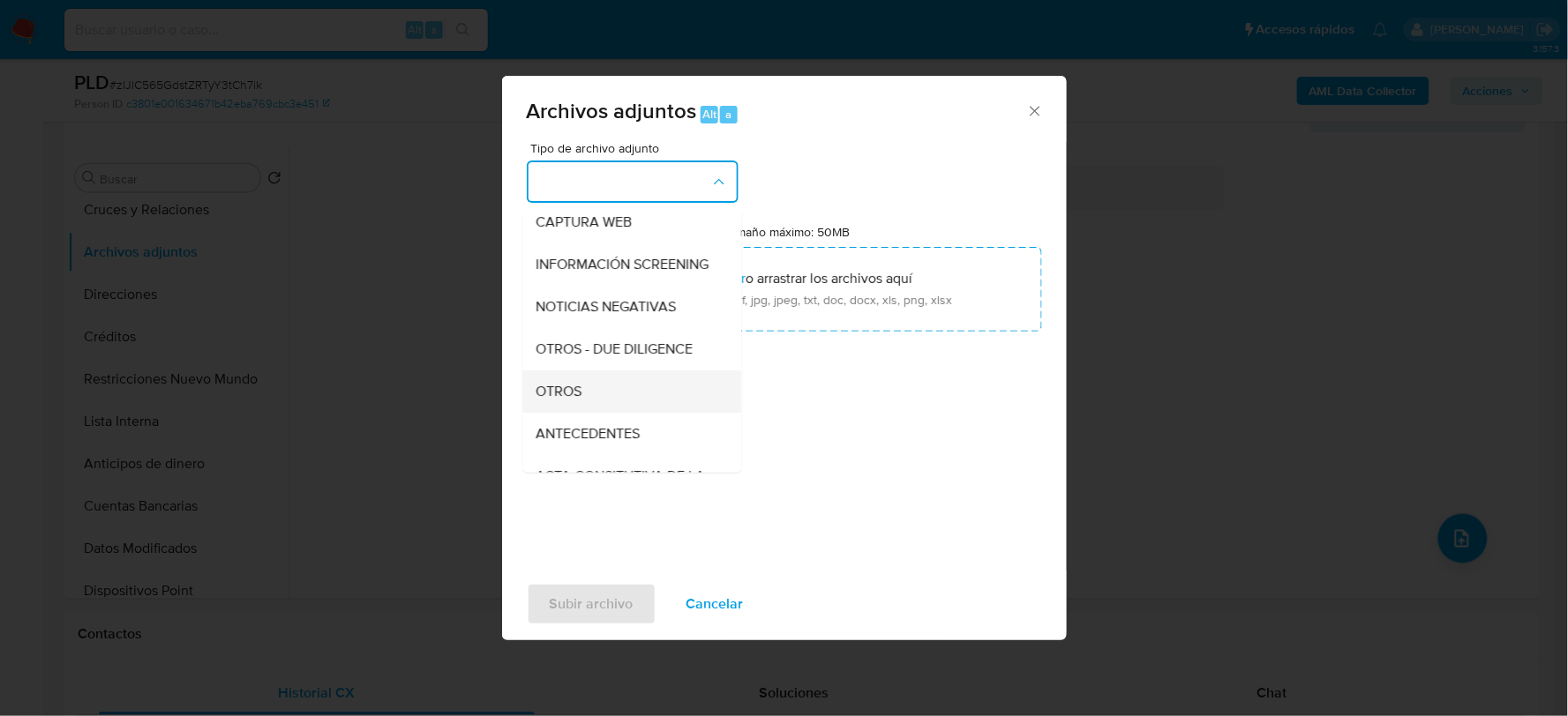
click at [607, 410] on div "OTROS" at bounding box center [626, 390] width 180 height 42
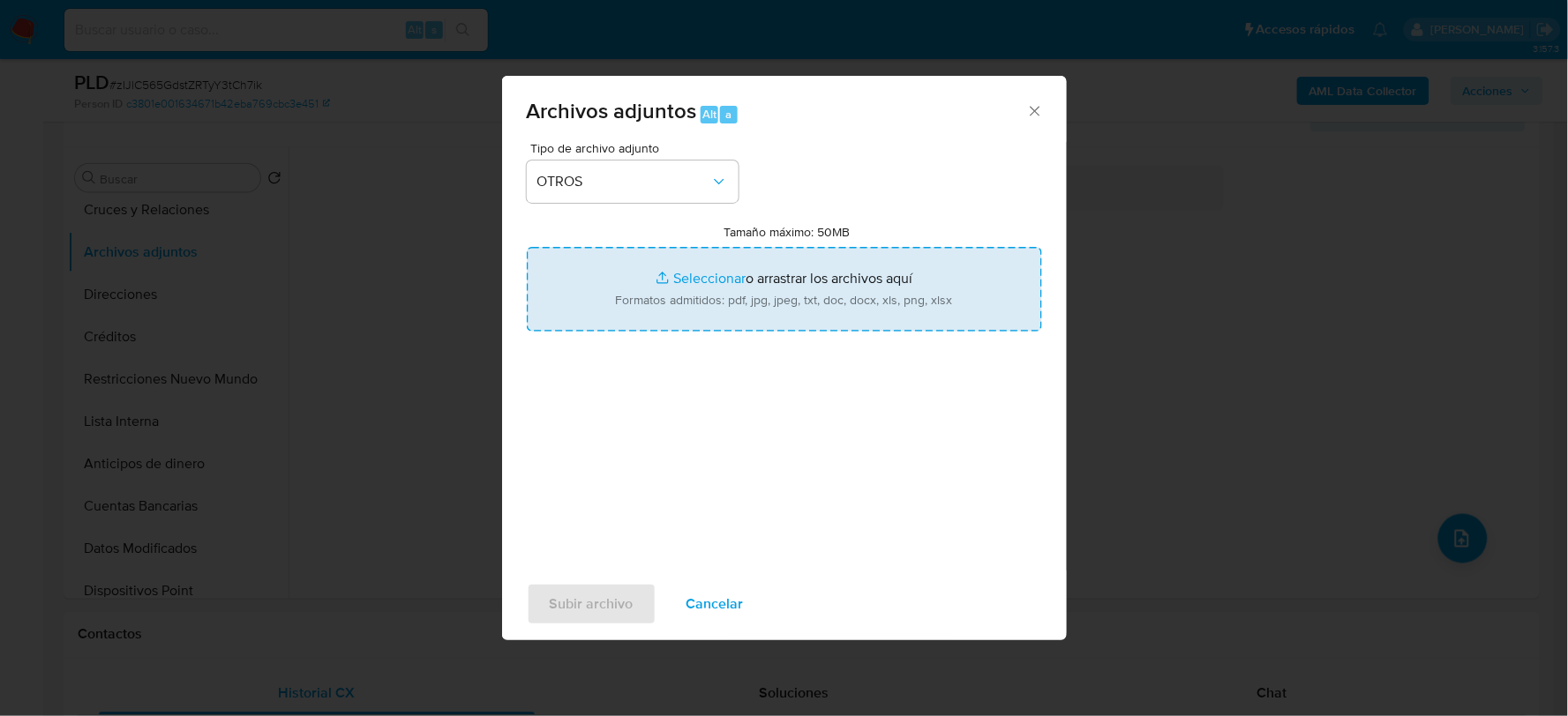
type input "C:\fakepath\1973204754_JOSELYN RODRIGUEZ_AGO2025.xlsx"
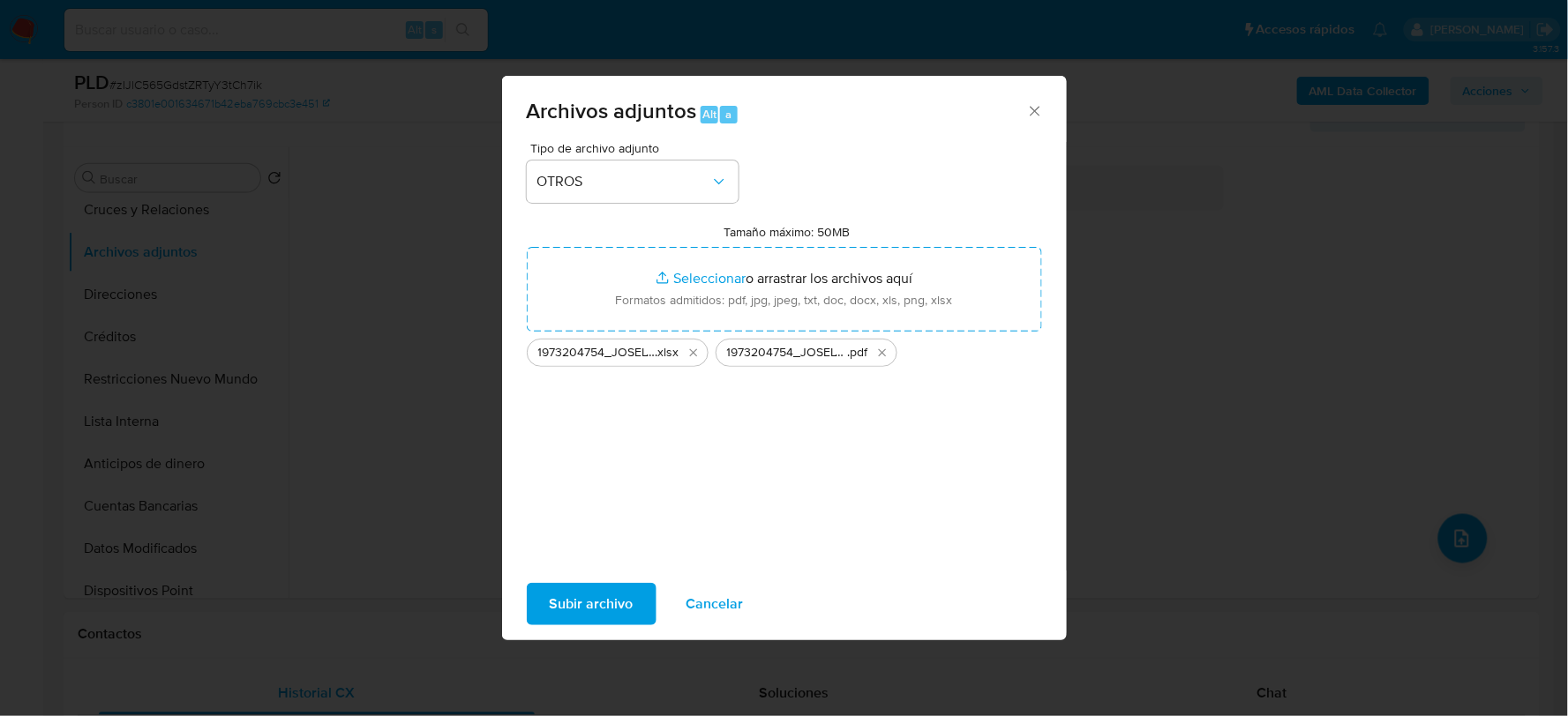
click at [598, 585] on span "Subir archivo" at bounding box center [592, 604] width 84 height 39
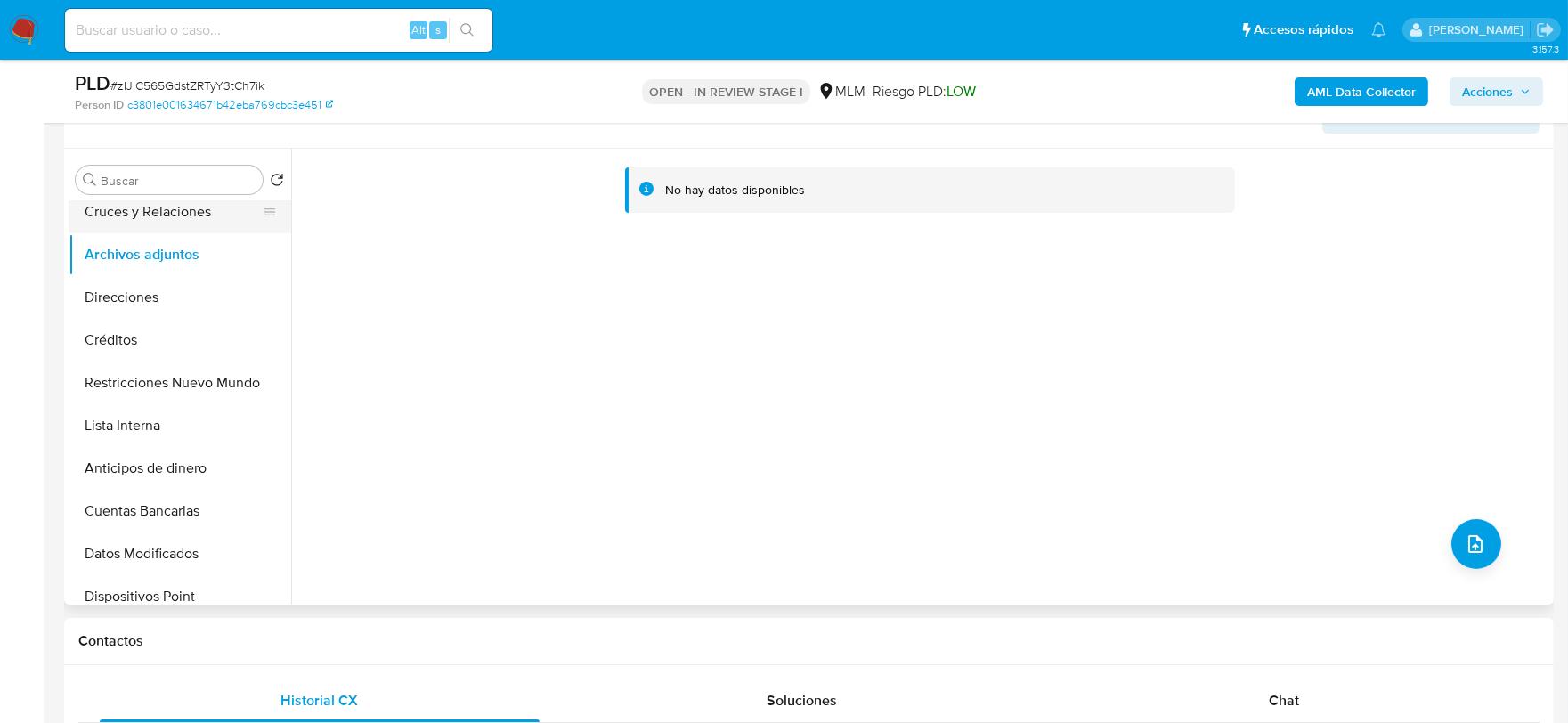
click at [164, 205] on button "Cruces y Relaciones" at bounding box center [173, 211] width 209 height 42
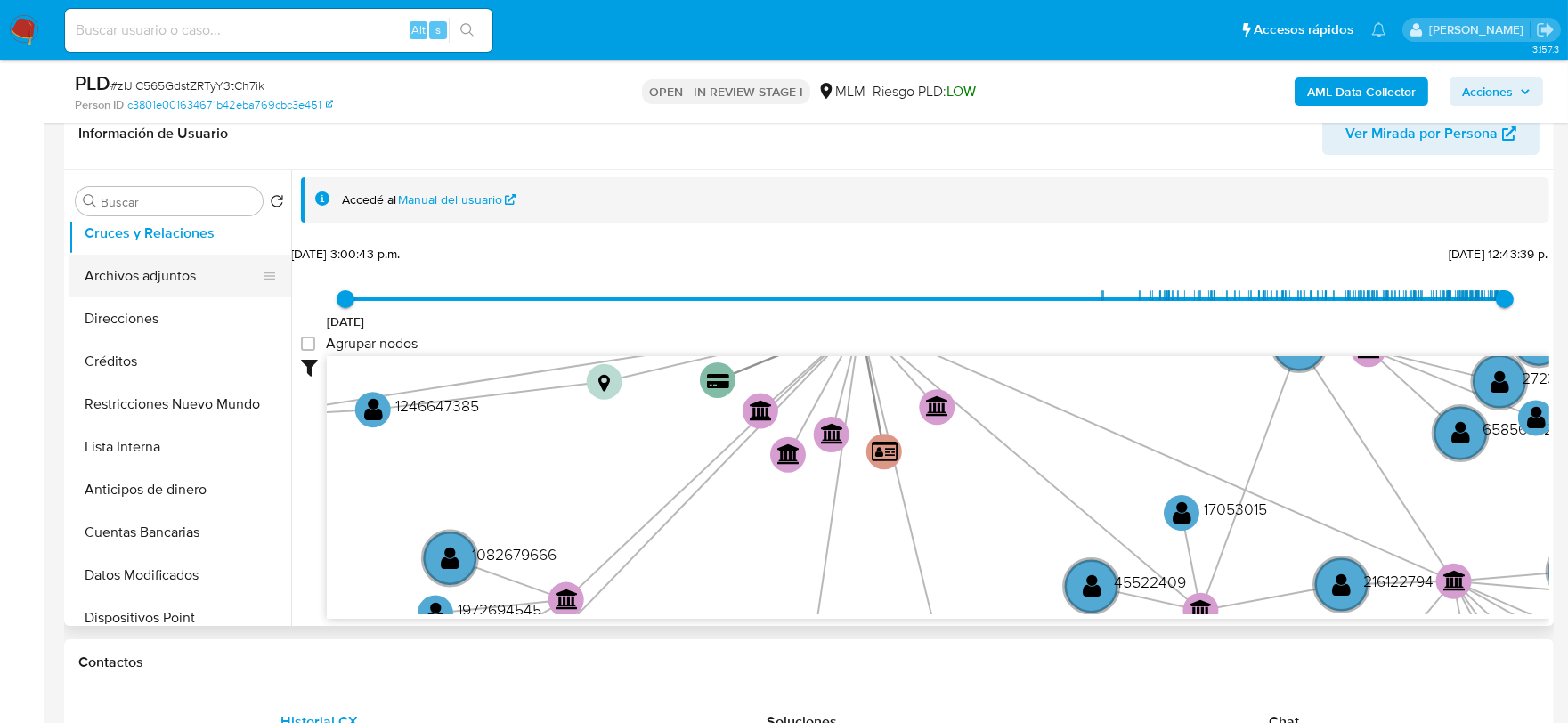
click at [140, 281] on button "Archivos adjuntos" at bounding box center [173, 275] width 209 height 42
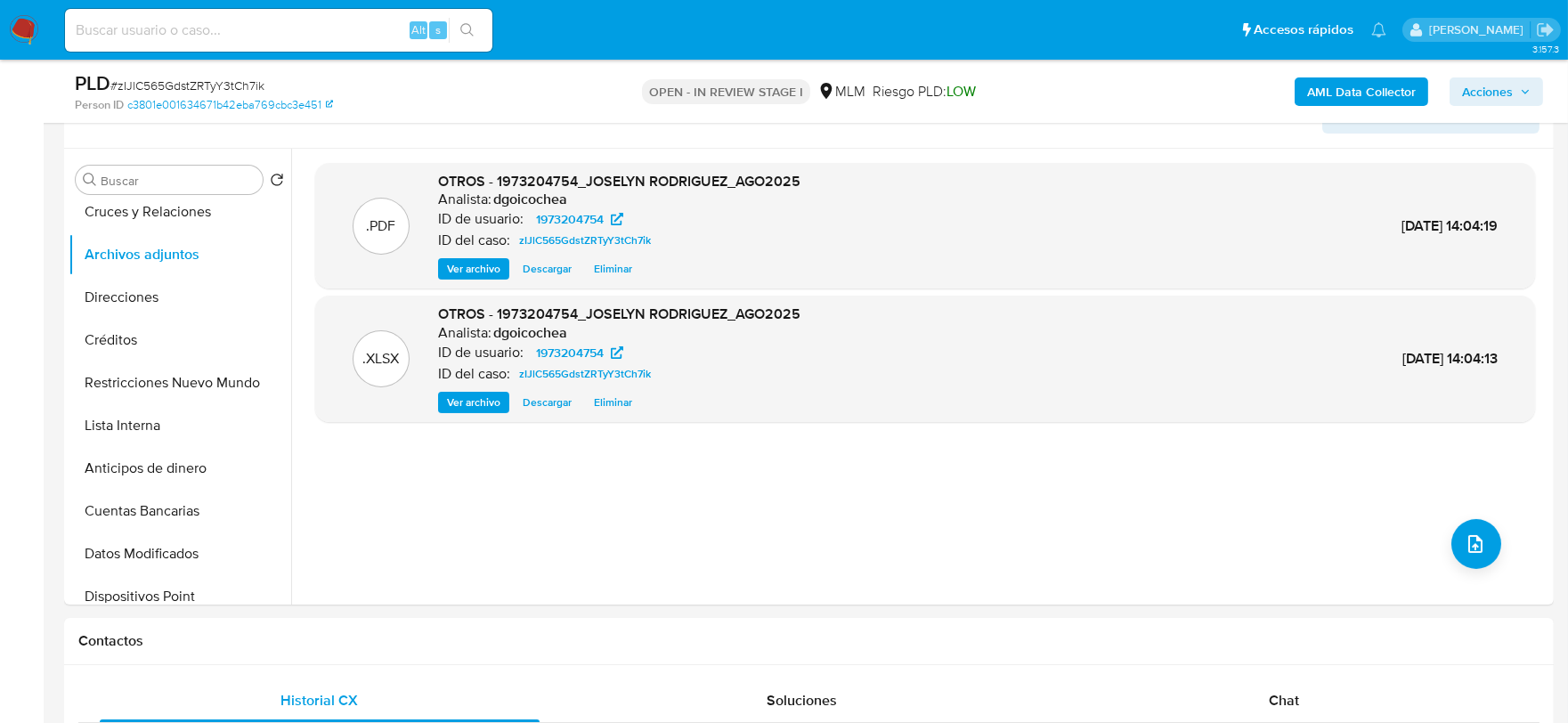
click at [1525, 105] on div "AML Data Collector Acciones" at bounding box center [1300, 91] width 484 height 42
click at [1519, 91] on span "Acciones" at bounding box center [1497, 91] width 69 height 25
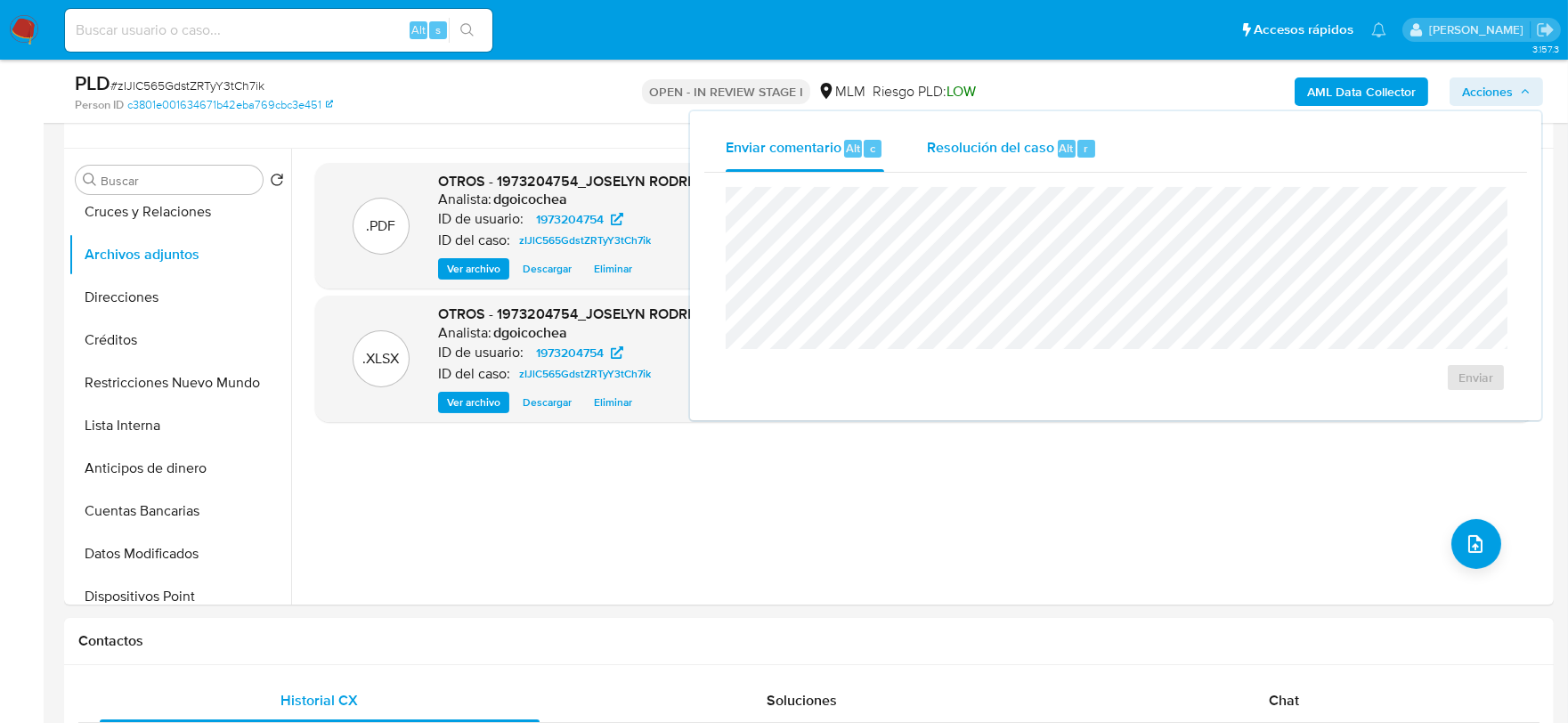
click at [1004, 141] on span "Resolución del caso" at bounding box center [990, 147] width 127 height 21
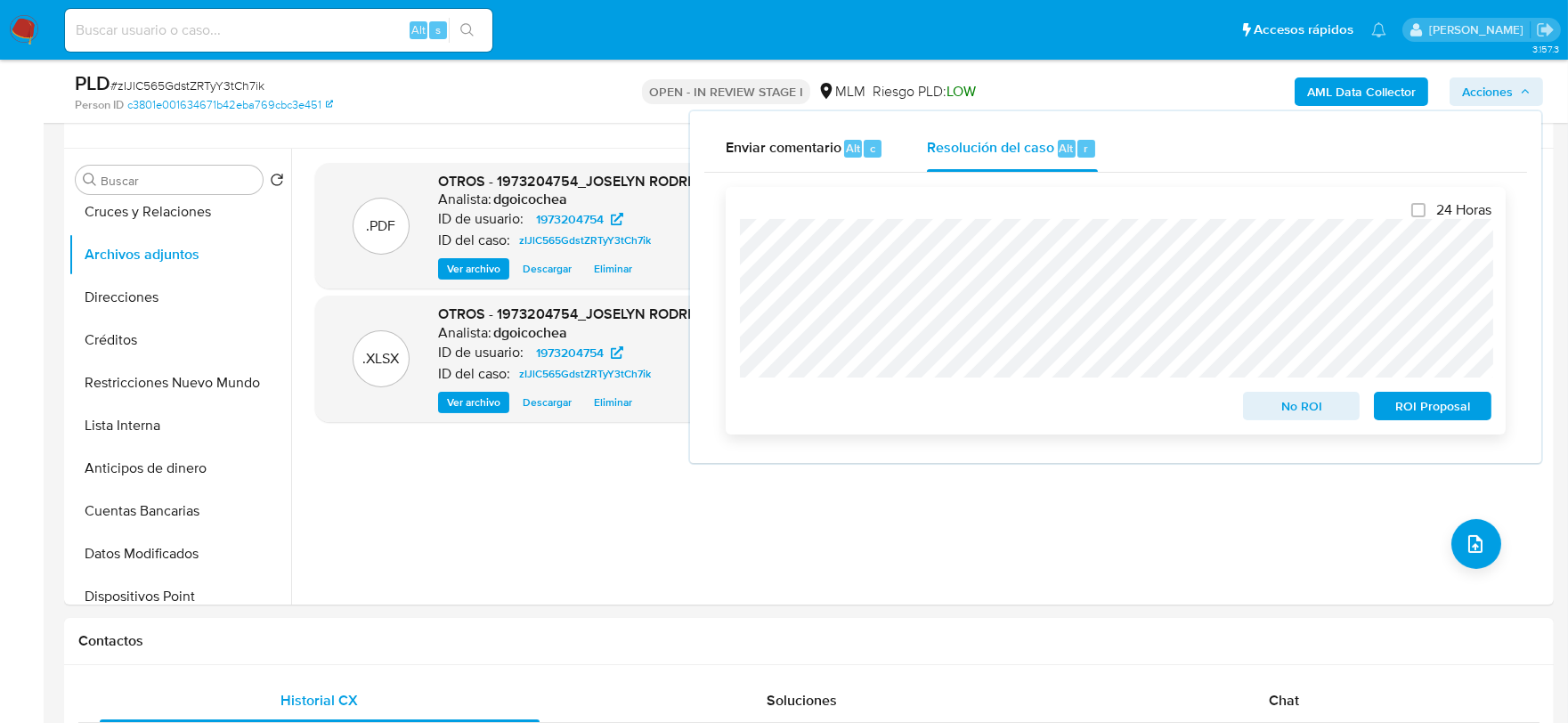
click at [1279, 393] on button "No ROI" at bounding box center [1301, 405] width 117 height 29
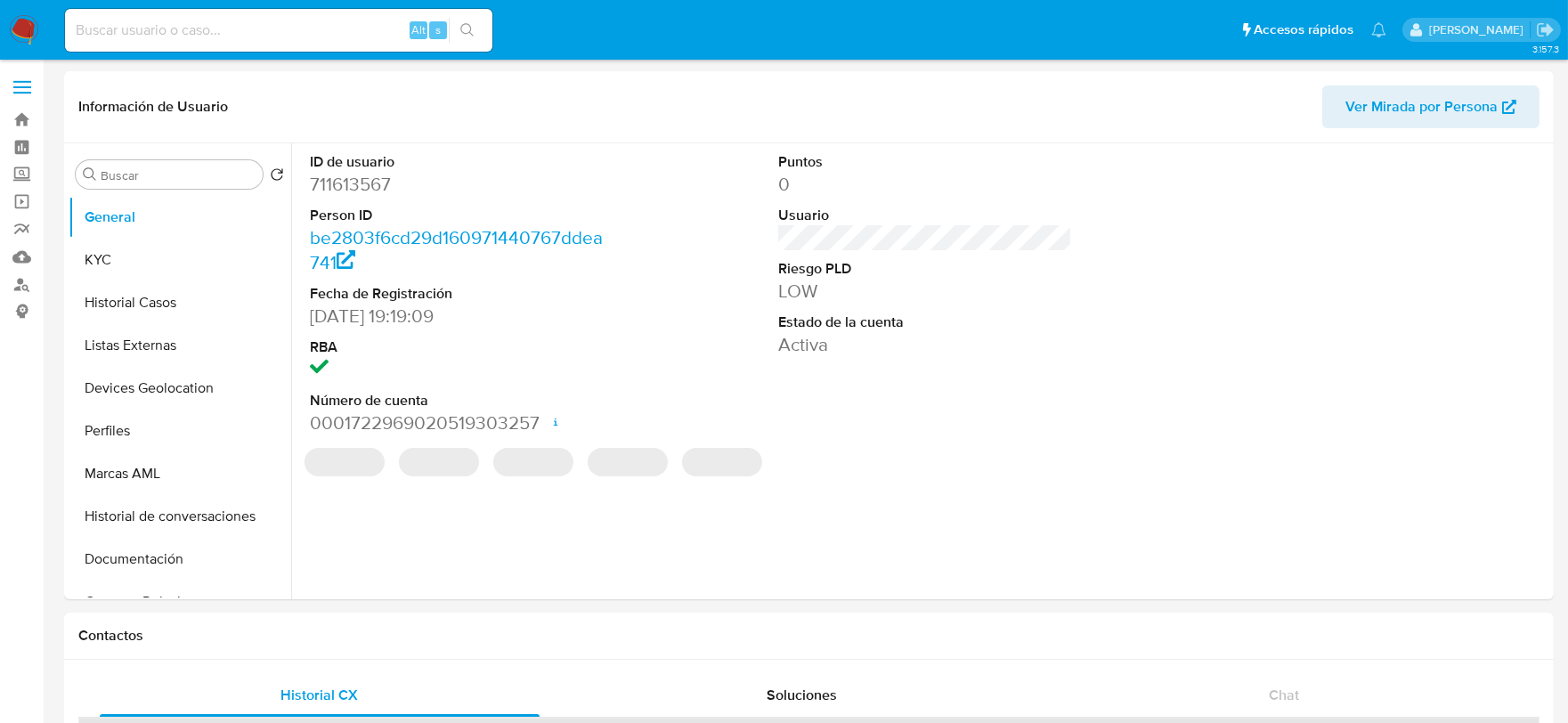
select select "10"
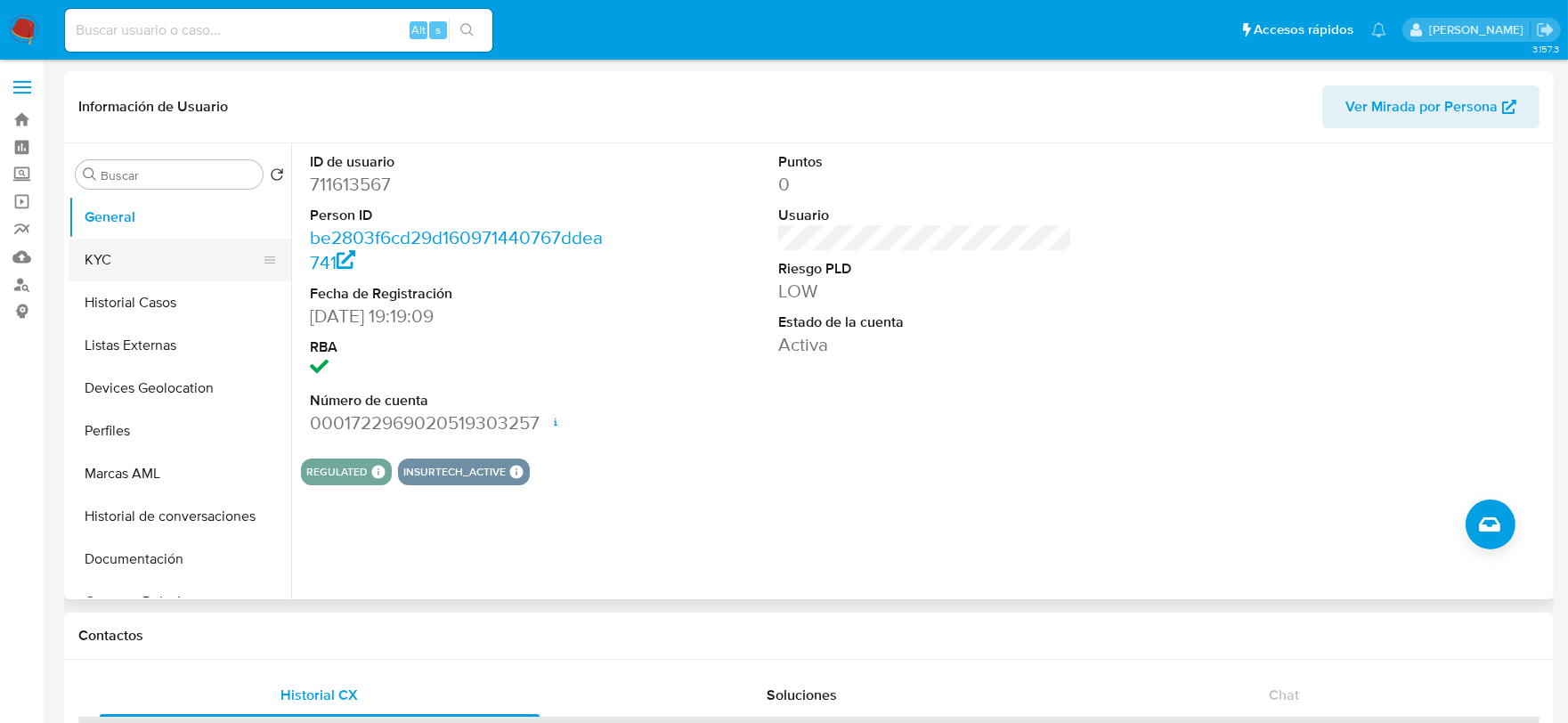
click at [136, 260] on button "KYC" at bounding box center [173, 260] width 209 height 42
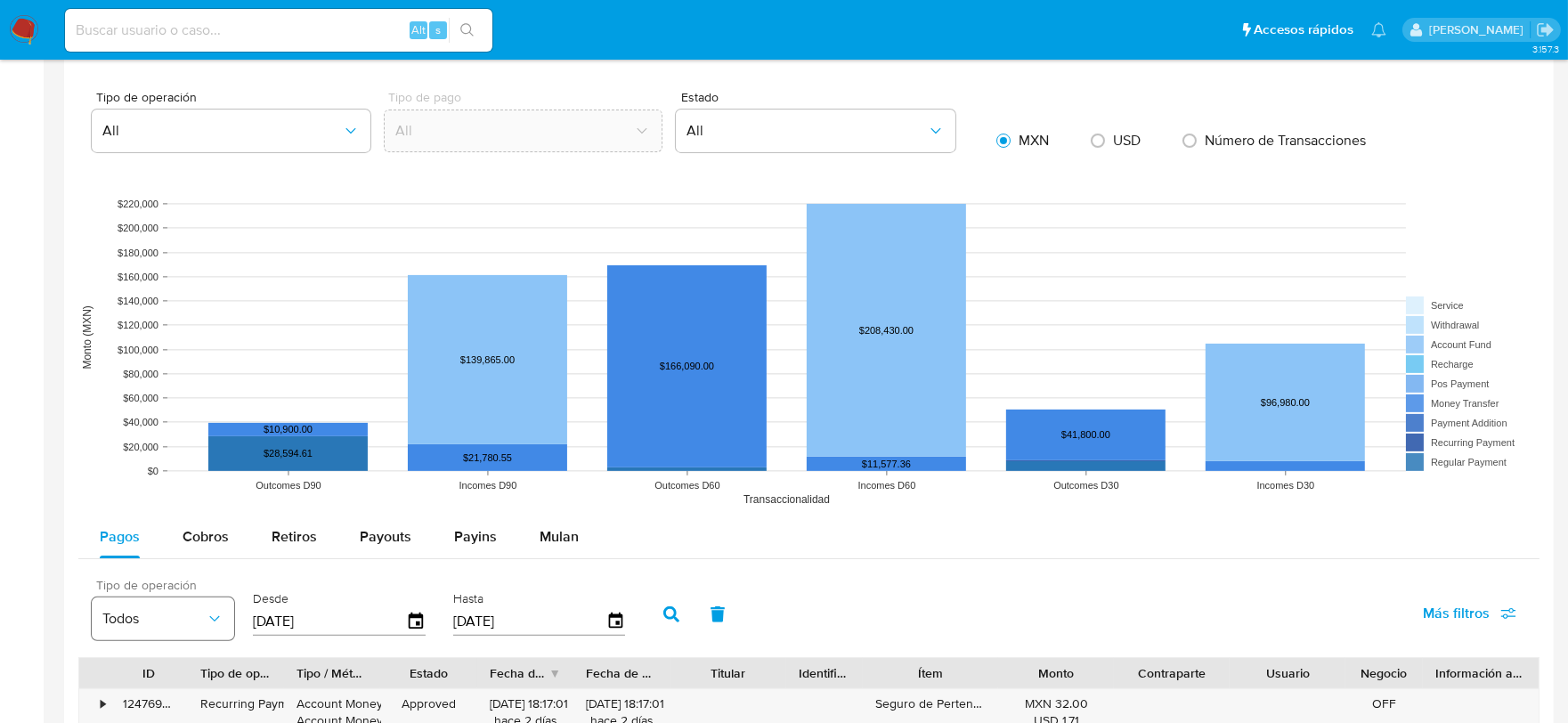
scroll to position [1286, 0]
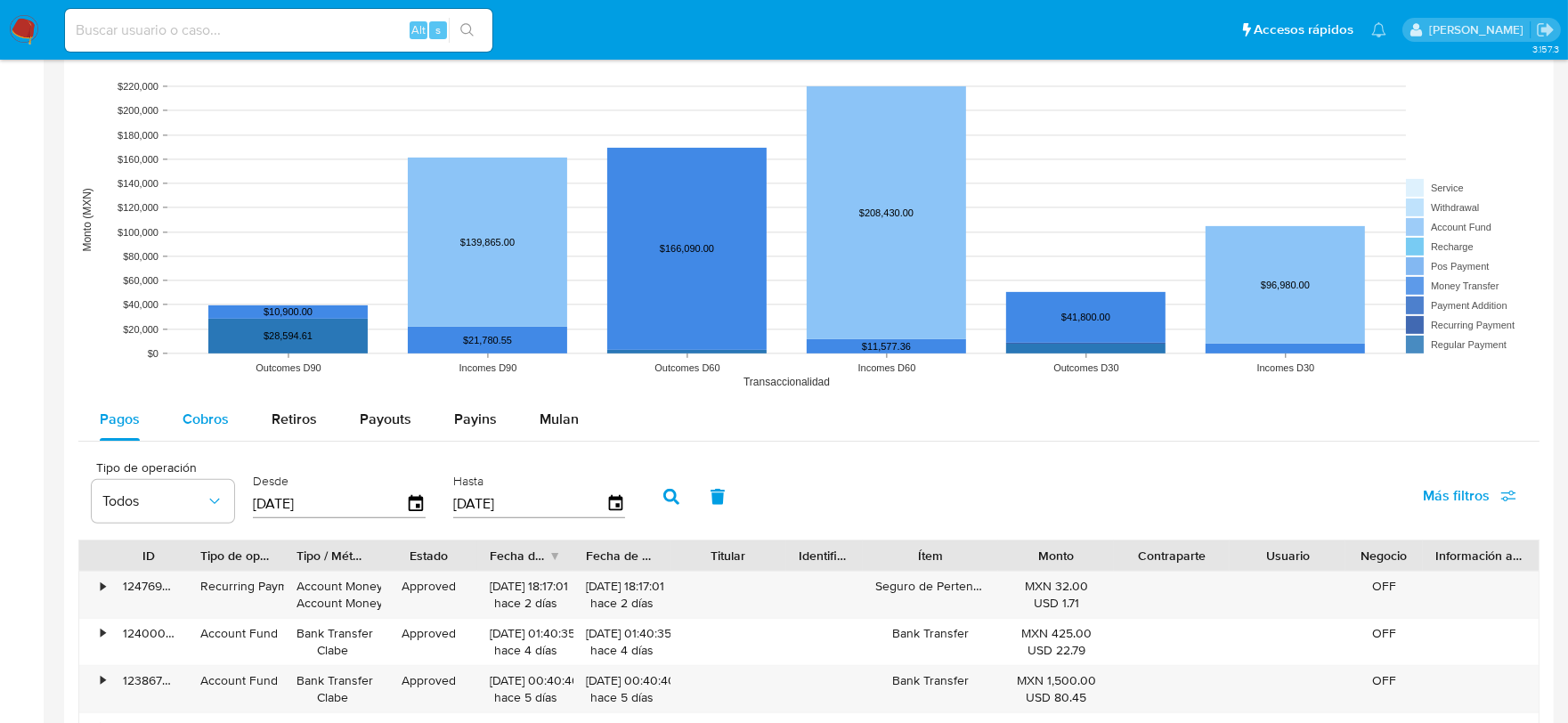
click at [218, 432] on div "Cobros" at bounding box center [206, 419] width 46 height 42
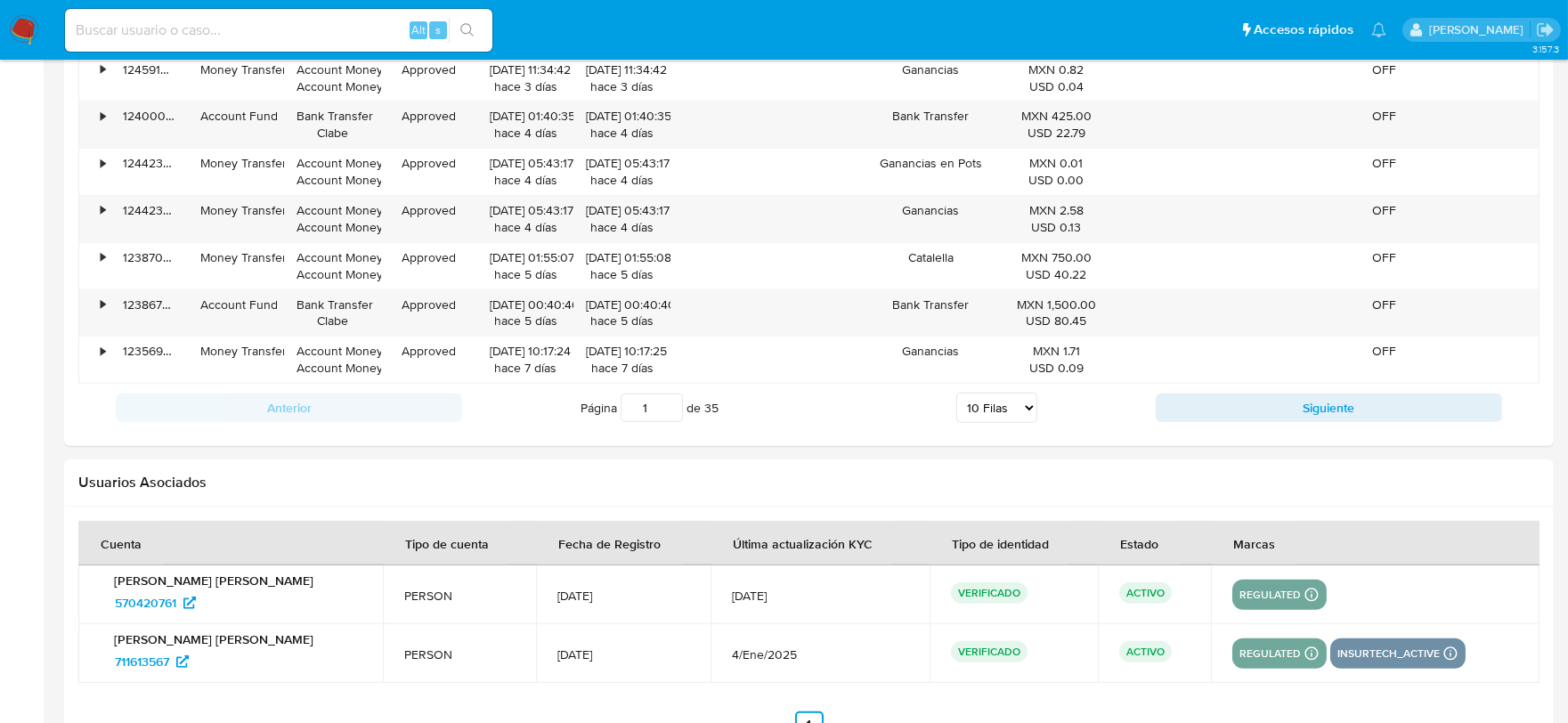
scroll to position [1979, 0]
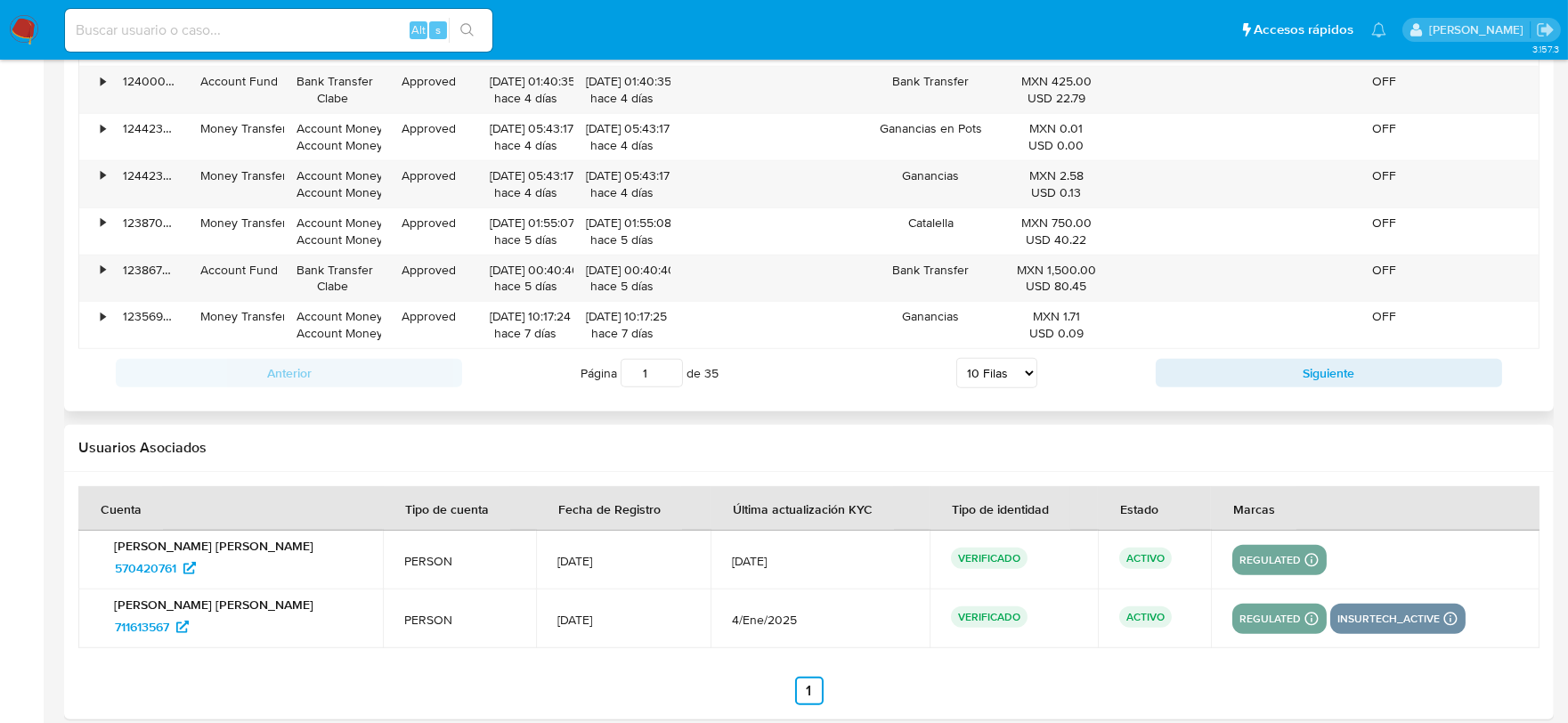
click at [1018, 372] on select "5 Filas 10 Filas 20 Filas 25 Filas 50 Filas 100 Filas" at bounding box center [996, 373] width 81 height 30
select select "100"
click at [956, 361] on select "5 Filas 10 Filas 20 Filas 25 Filas 50 Filas 100 Filas" at bounding box center [996, 373] width 81 height 30
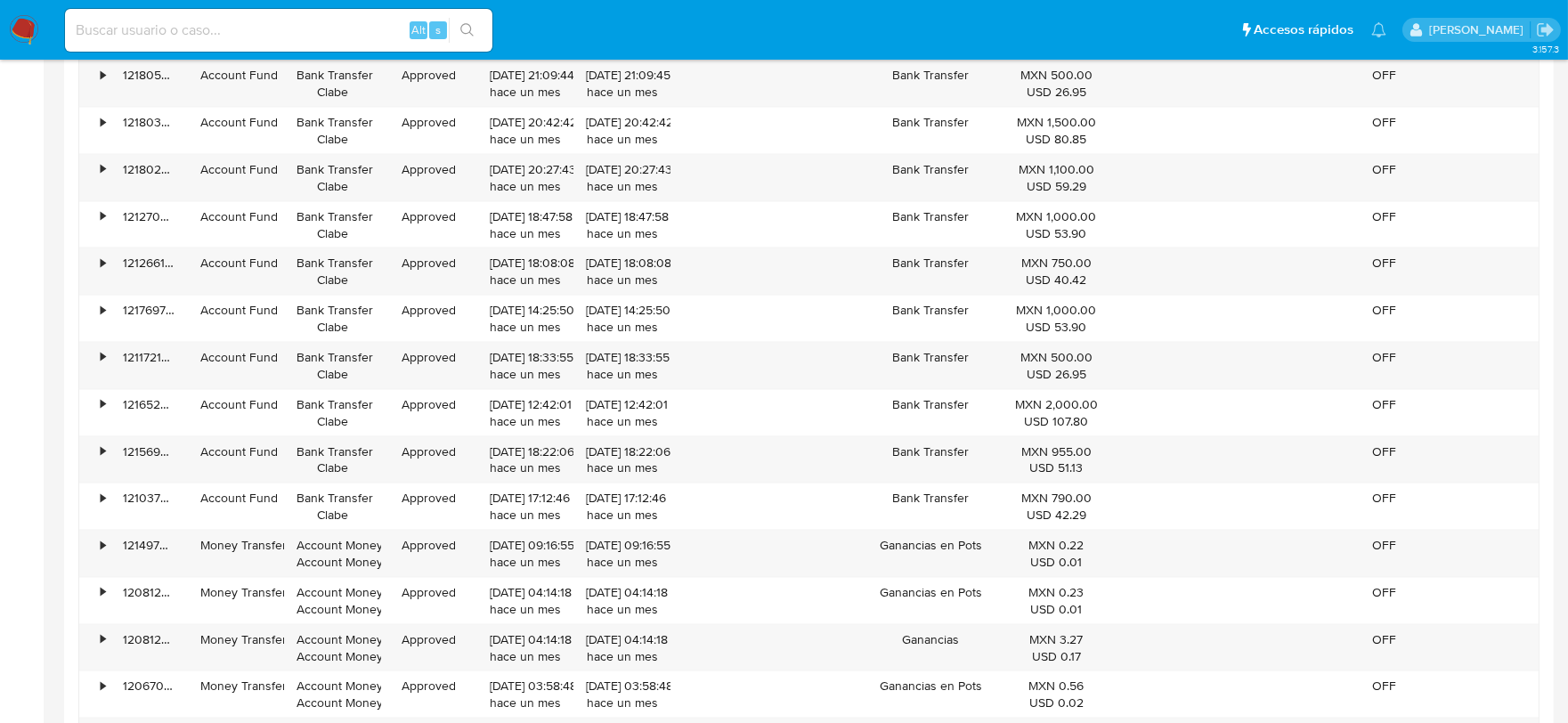
scroll to position [6035, 0]
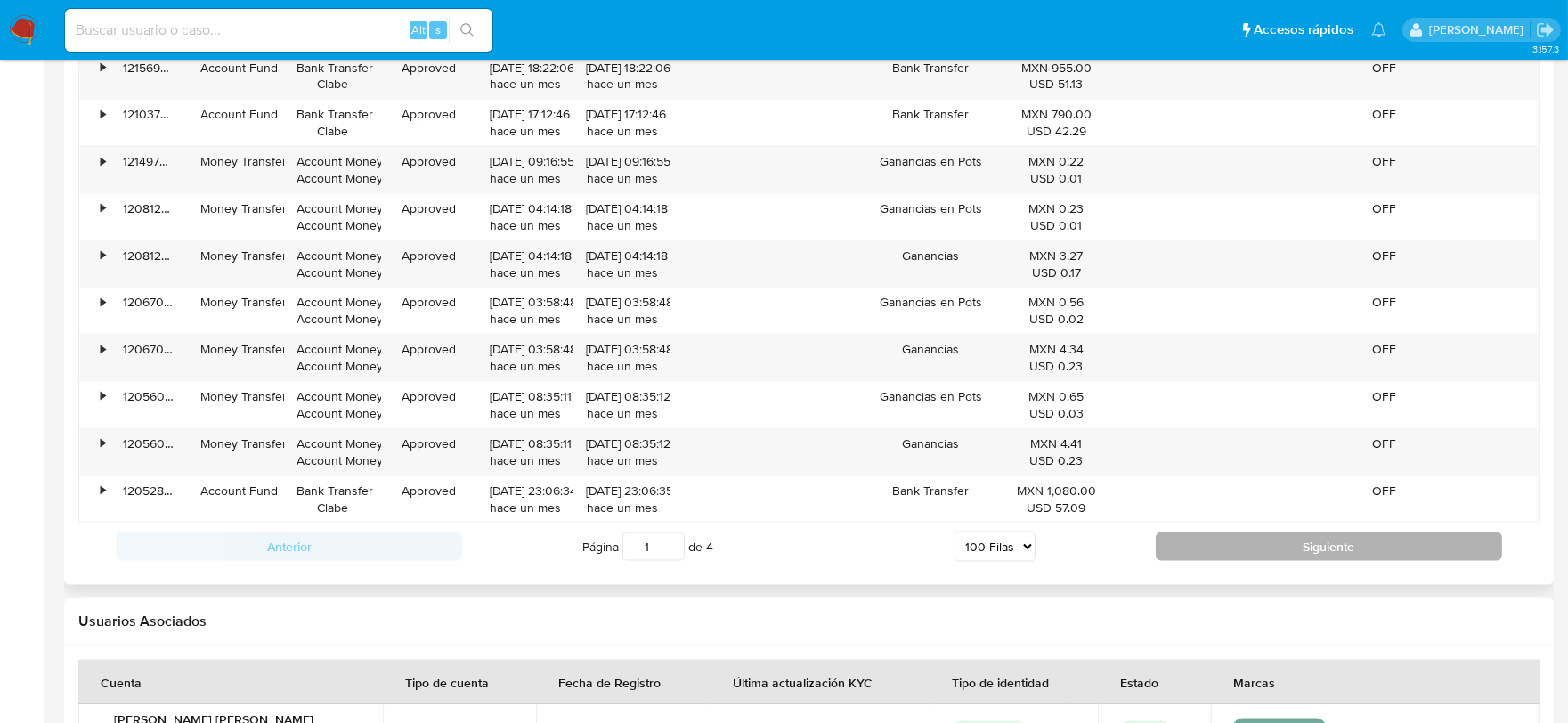
click at [1195, 549] on button "Siguiente" at bounding box center [1329, 546] width 346 height 29
type input "2"
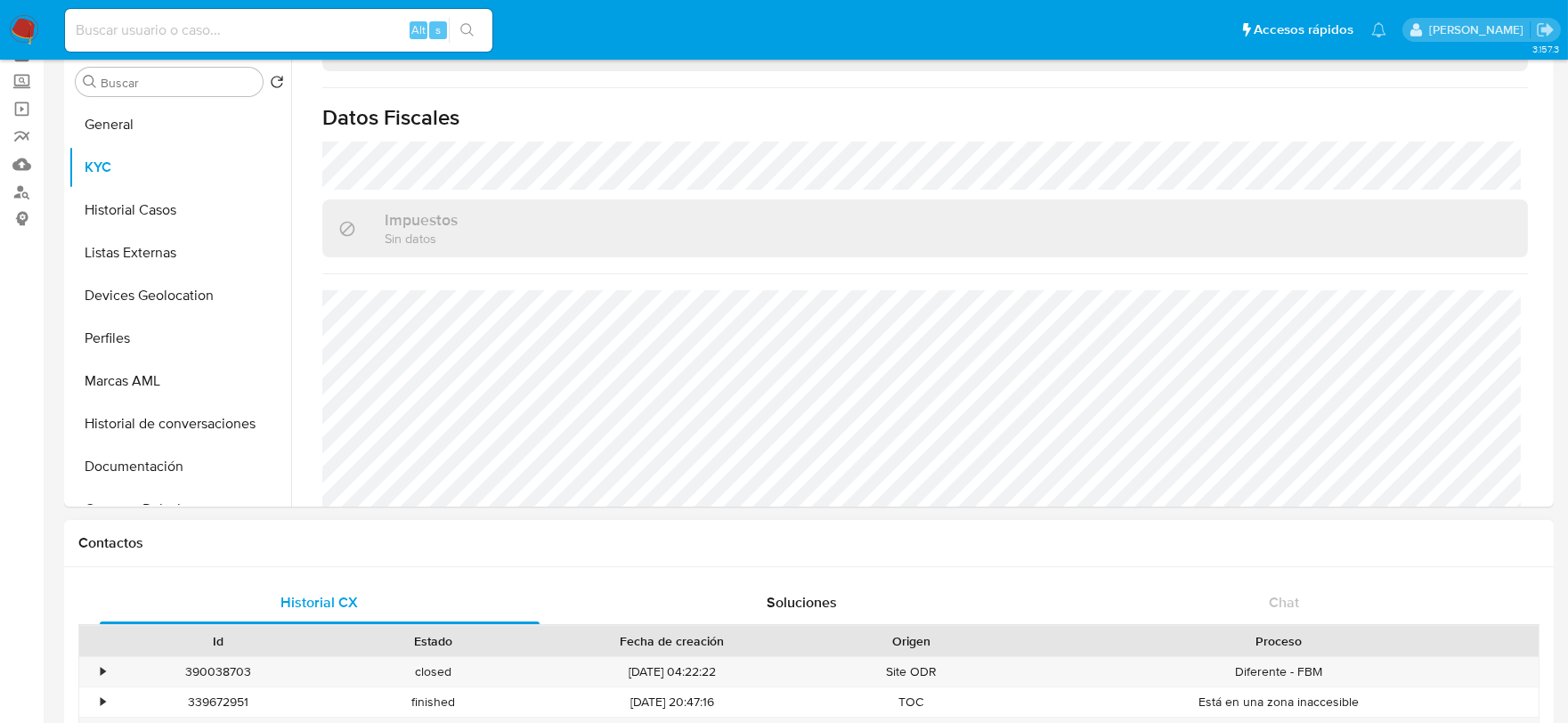
scroll to position [0, 0]
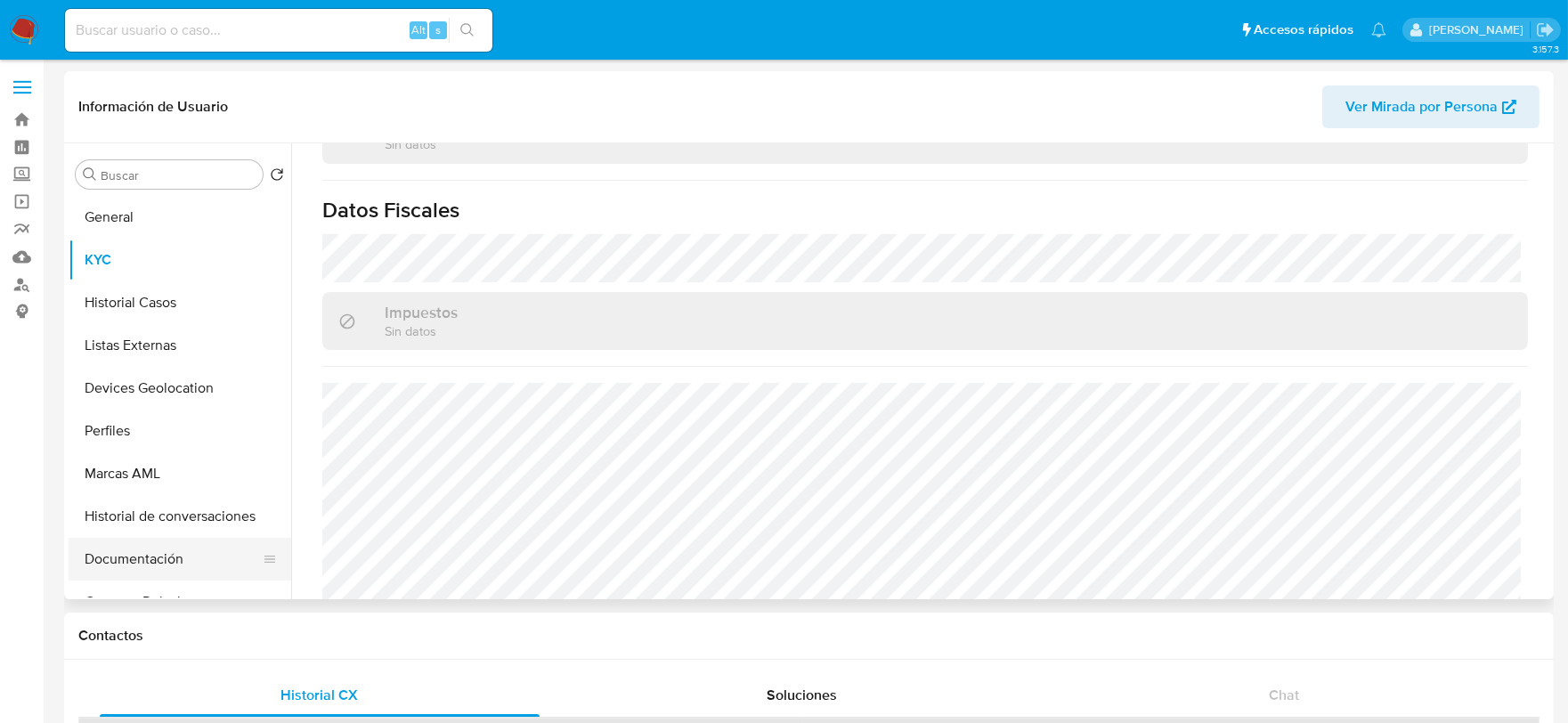
click at [149, 556] on button "Documentación" at bounding box center [173, 559] width 209 height 42
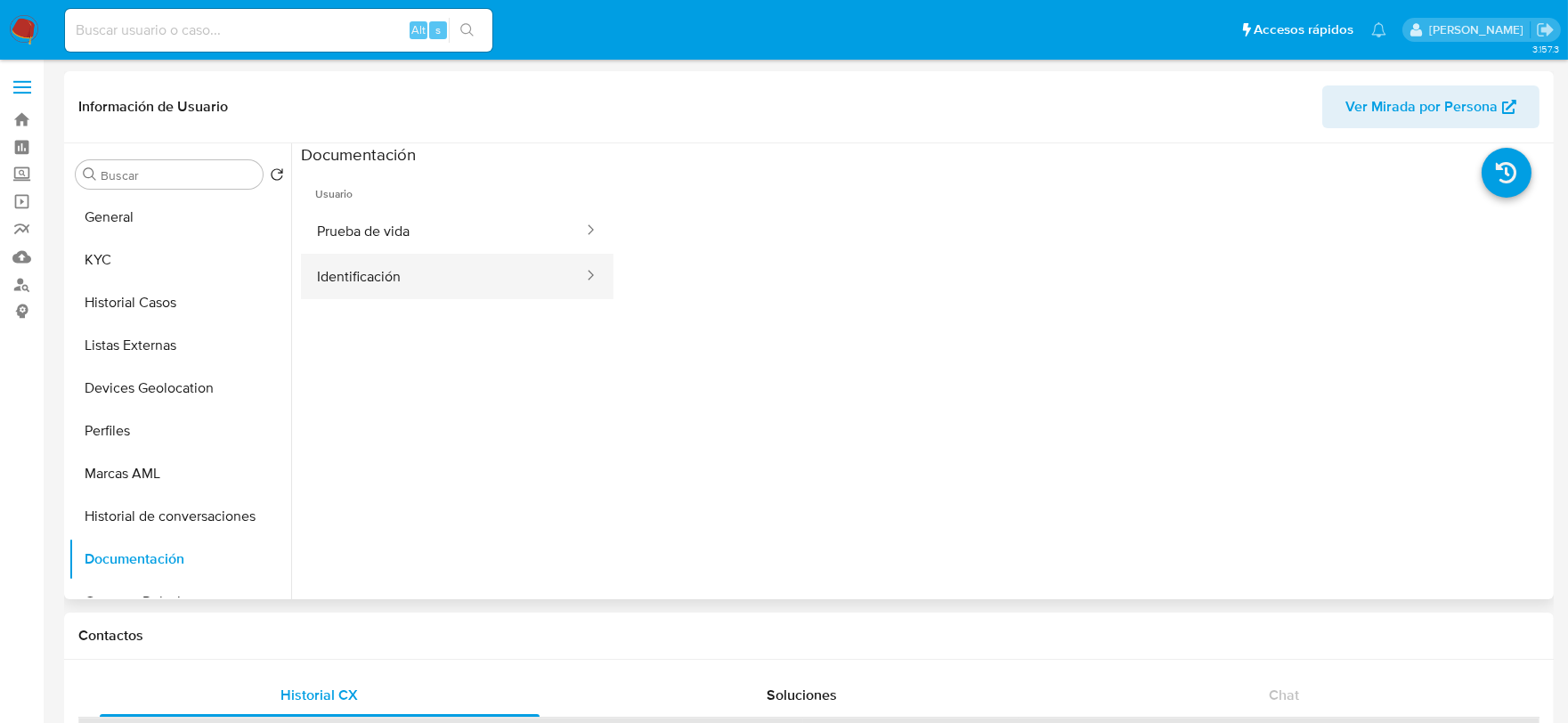
click at [408, 254] on button "Identificación" at bounding box center [443, 276] width 284 height 45
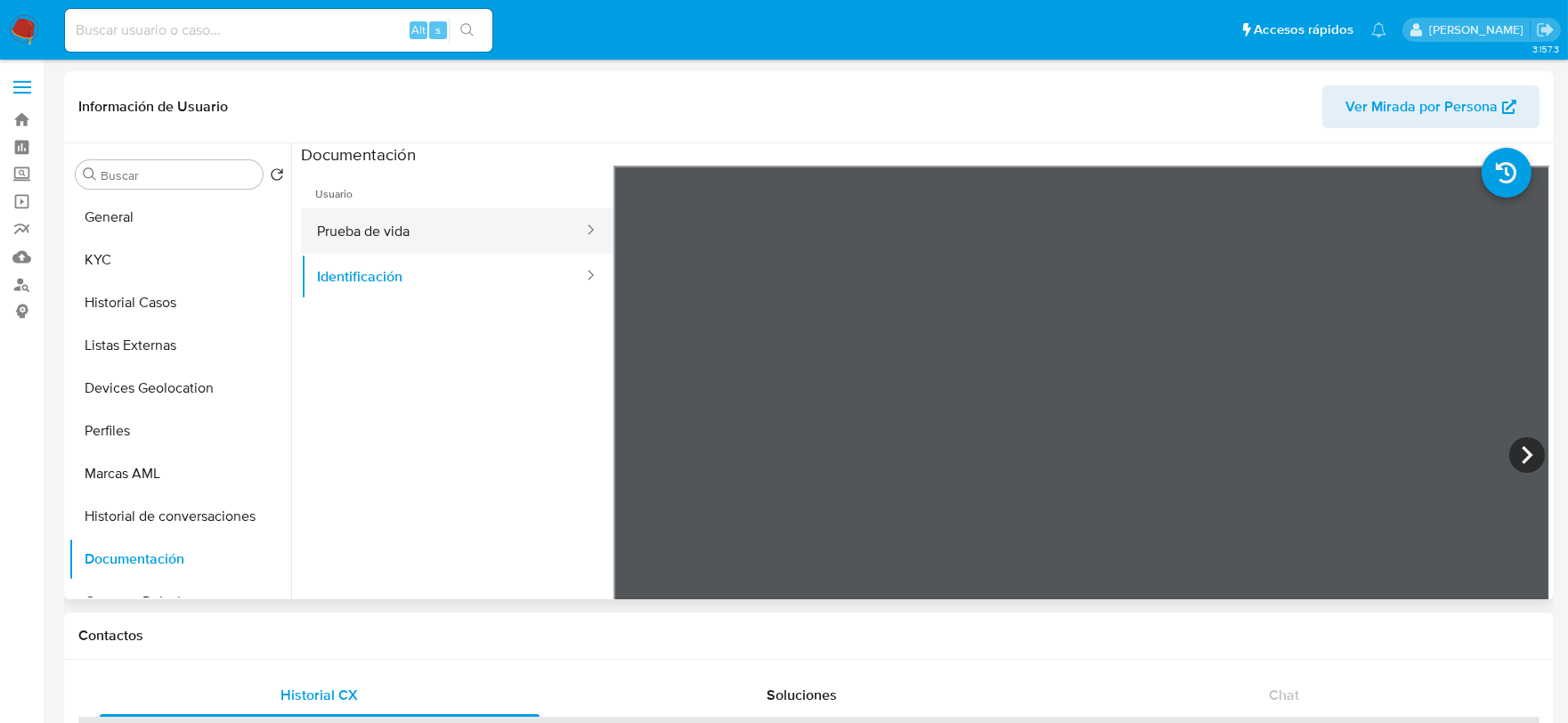
click at [441, 215] on button "Prueba de vida" at bounding box center [443, 231] width 284 height 45
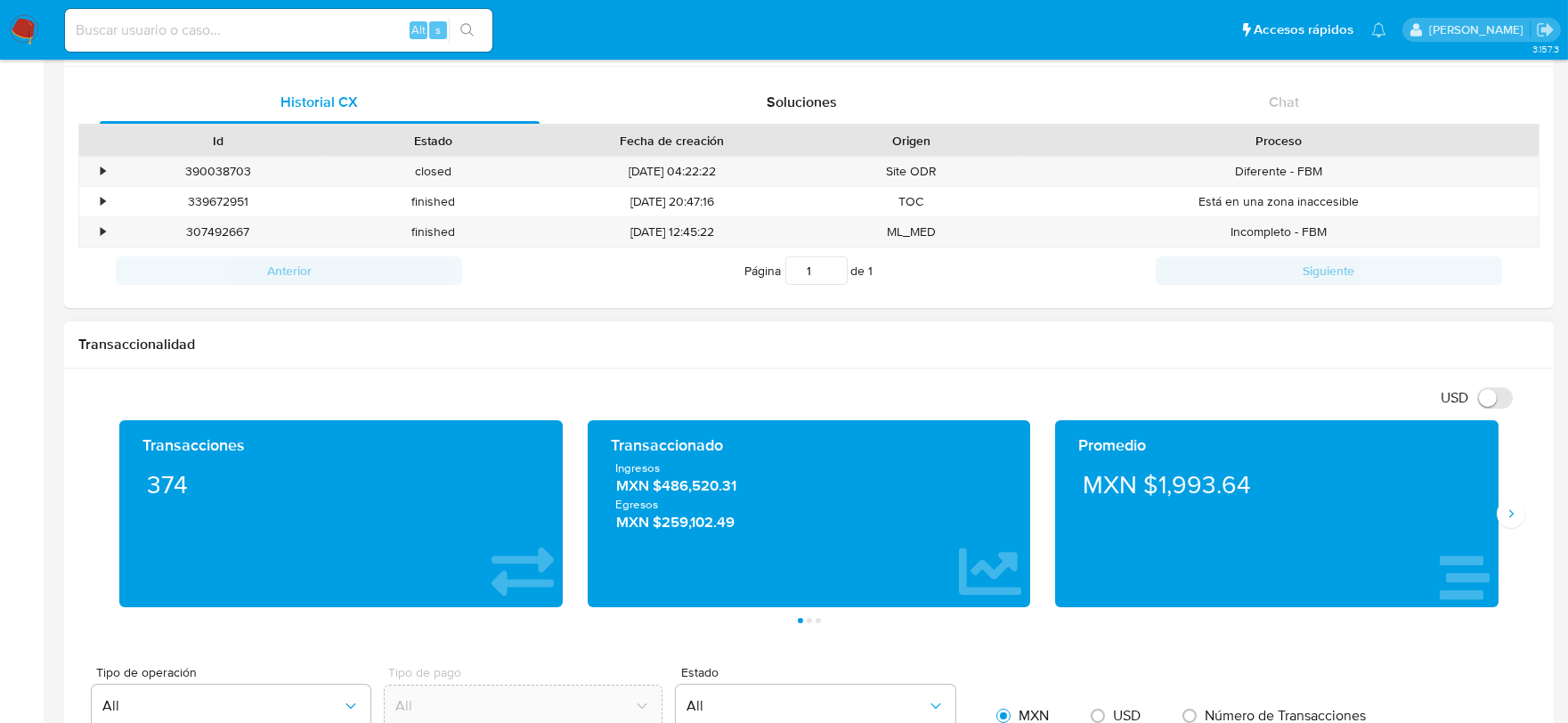
scroll to position [990, 0]
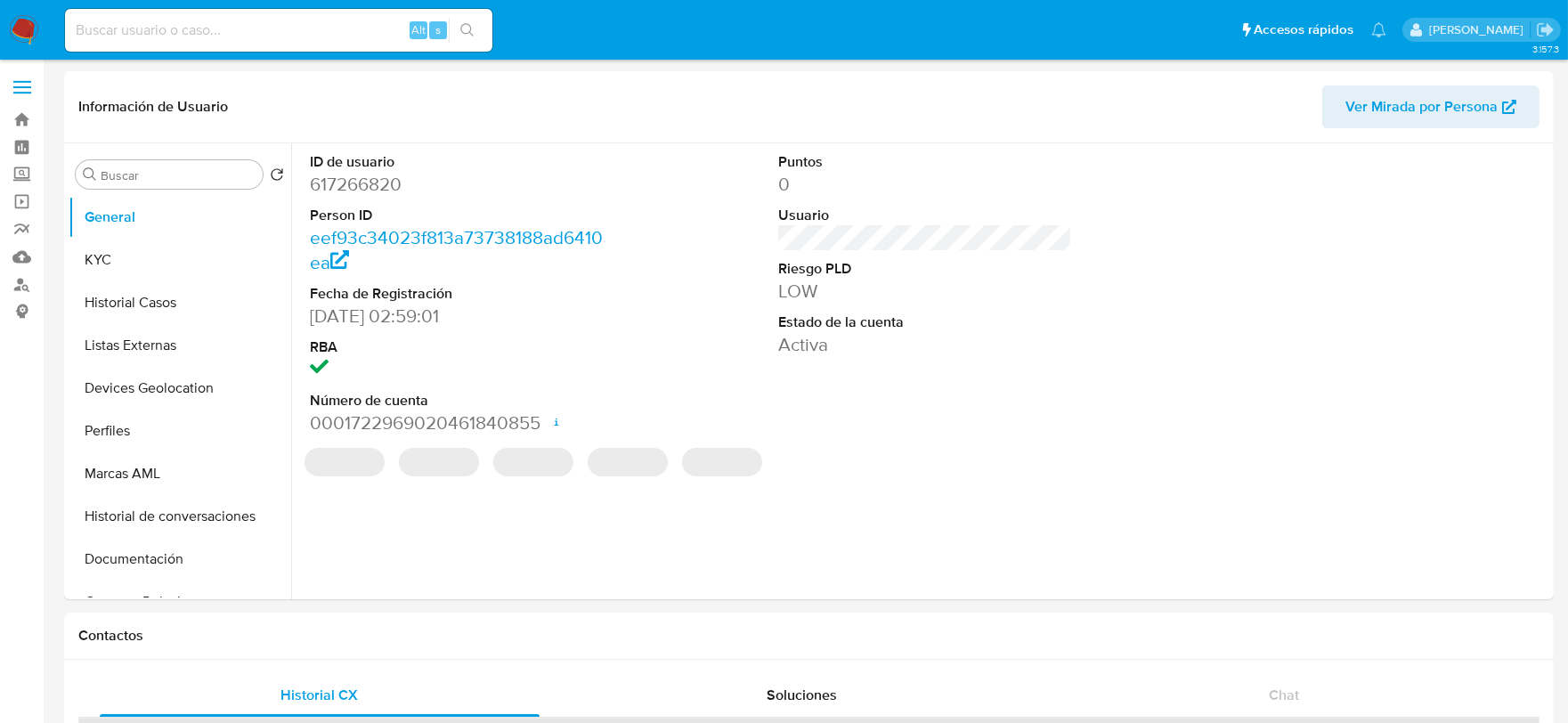
select select "10"
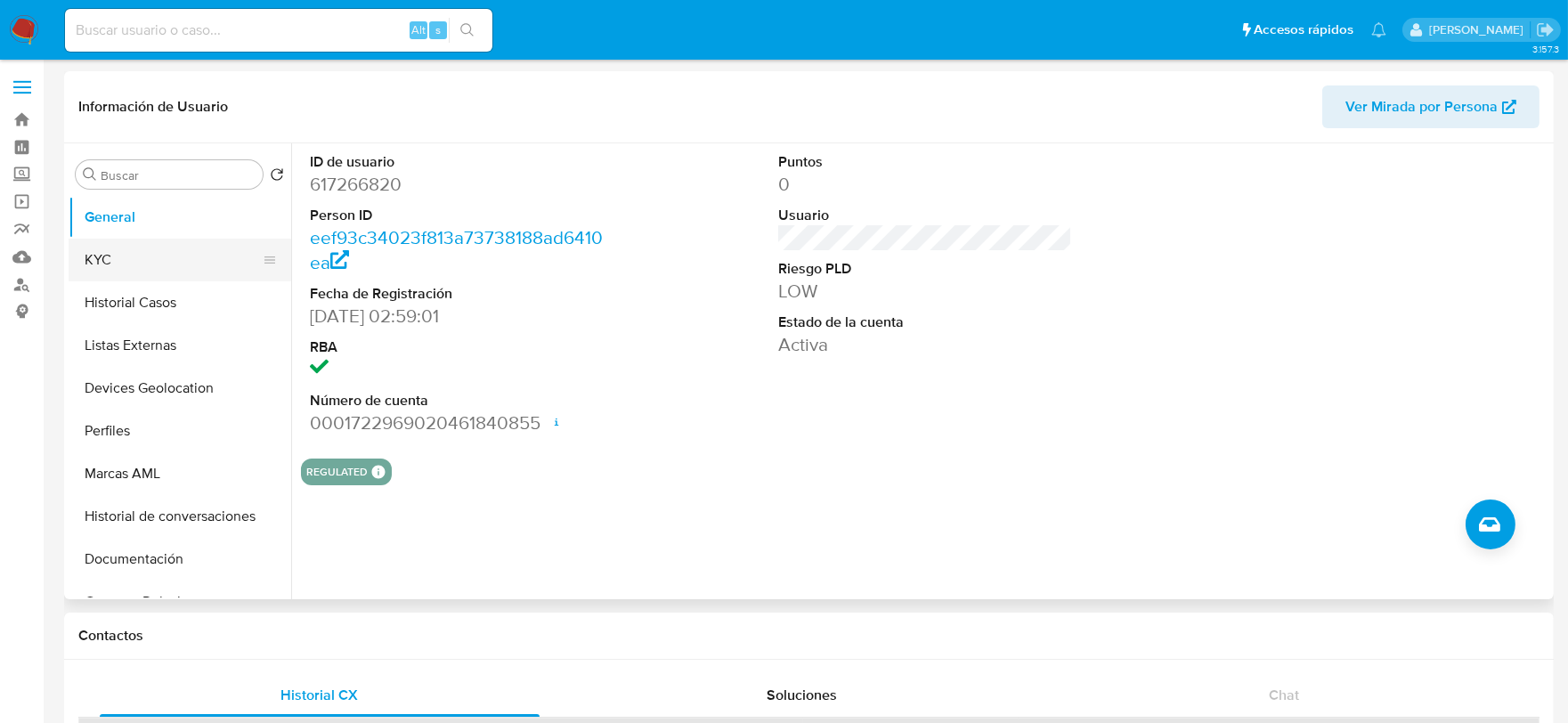
click at [127, 268] on button "KYC" at bounding box center [173, 260] width 209 height 42
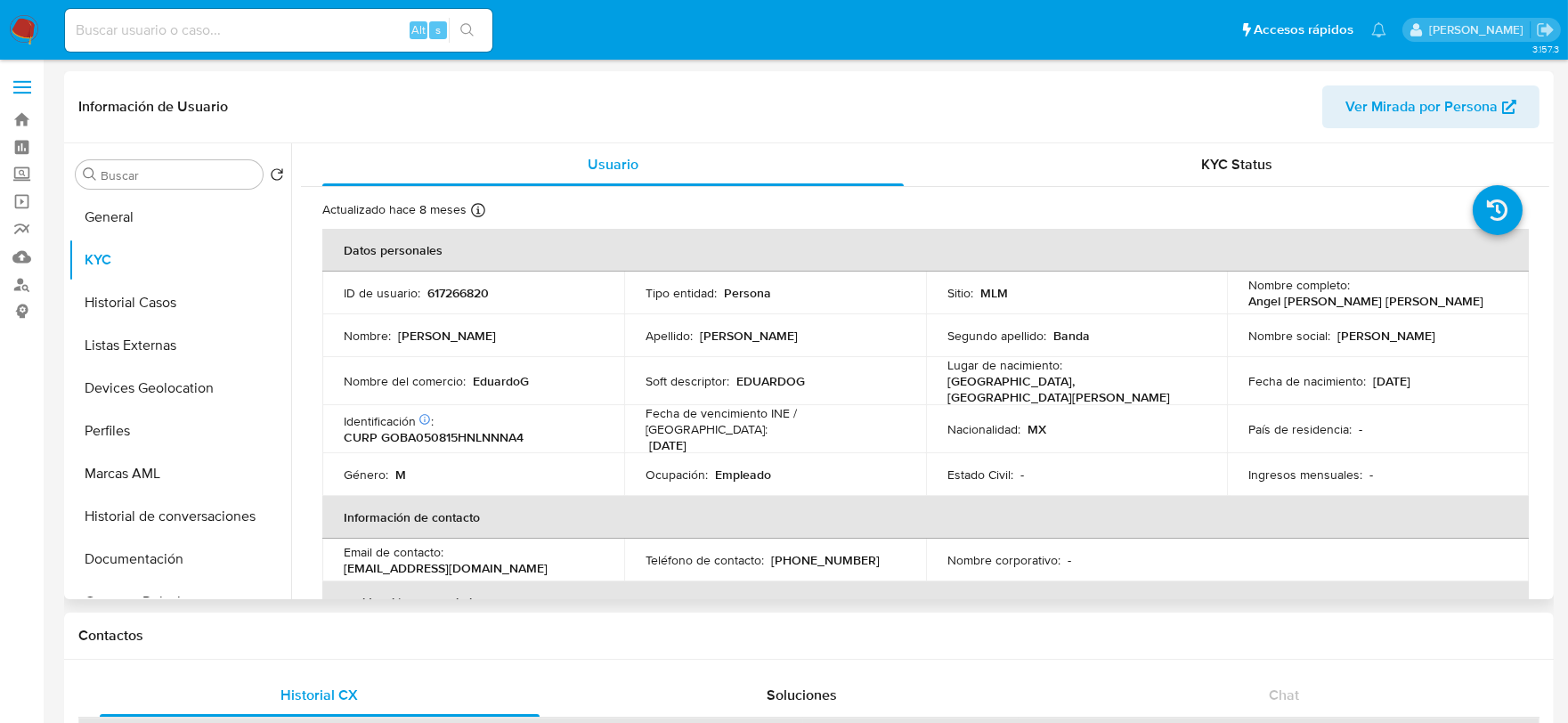
click at [964, 405] on td "Nacionalidad : MX" at bounding box center [1077, 429] width 302 height 48
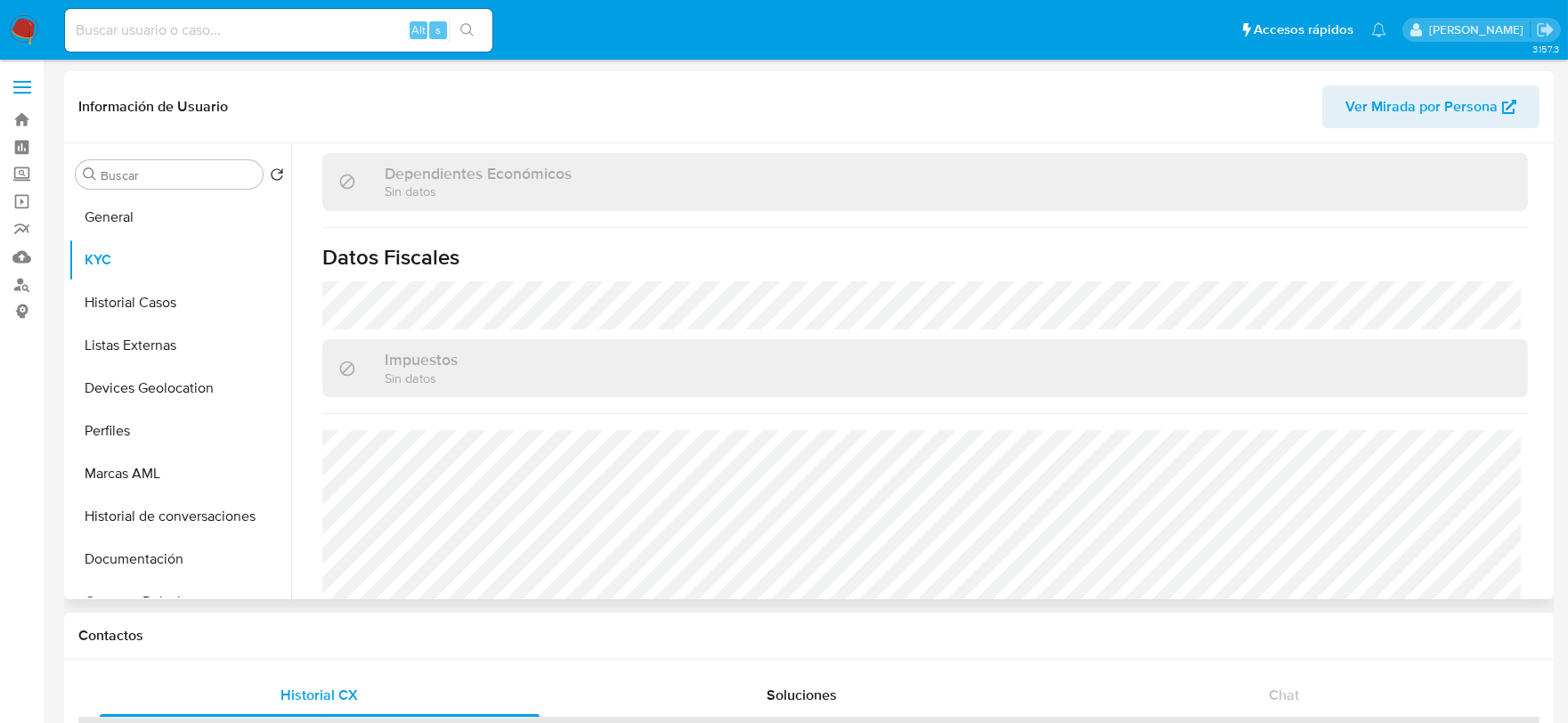
scroll to position [1118, 0]
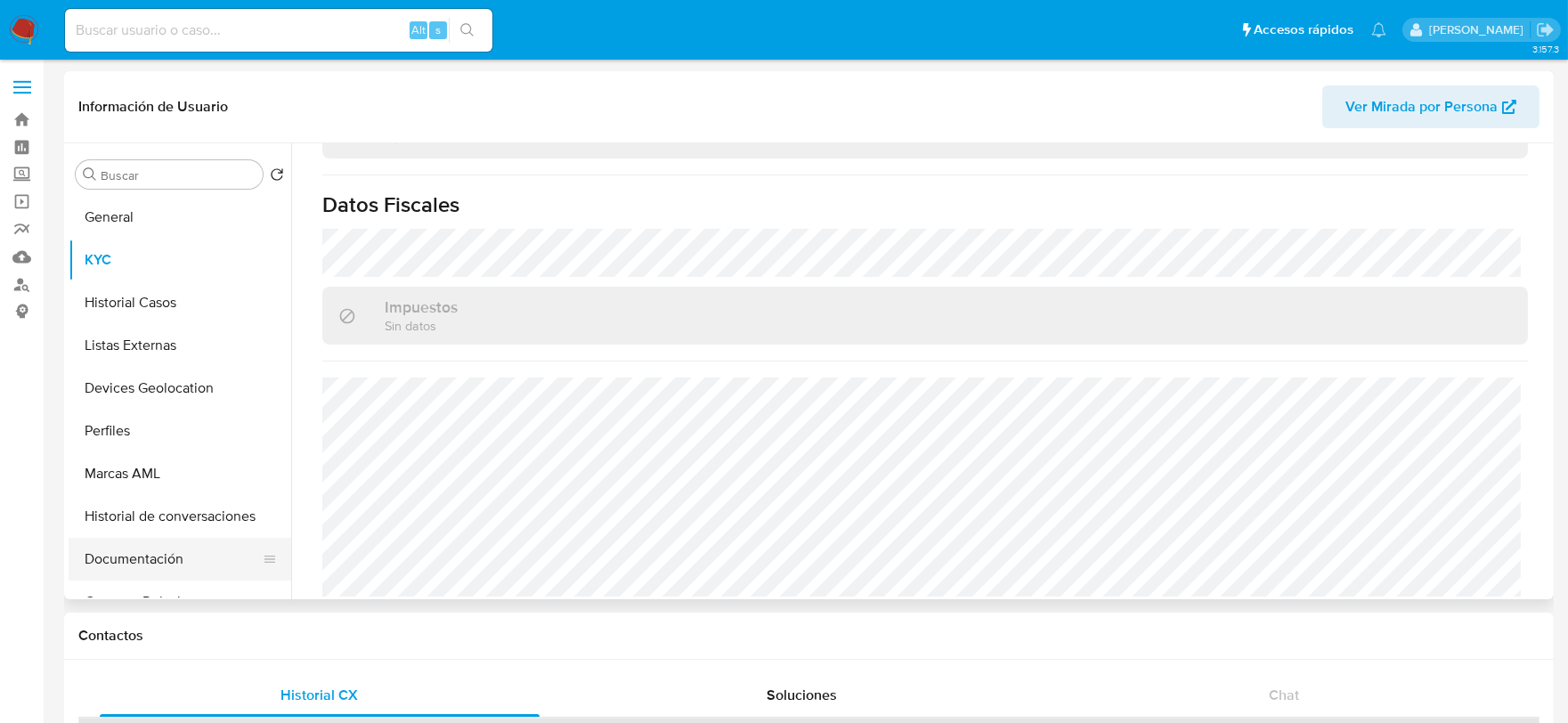
drag, startPoint x: 134, startPoint y: 556, endPoint x: 148, endPoint y: 550, distance: 15.2
click at [134, 556] on button "Documentación" at bounding box center [173, 559] width 209 height 42
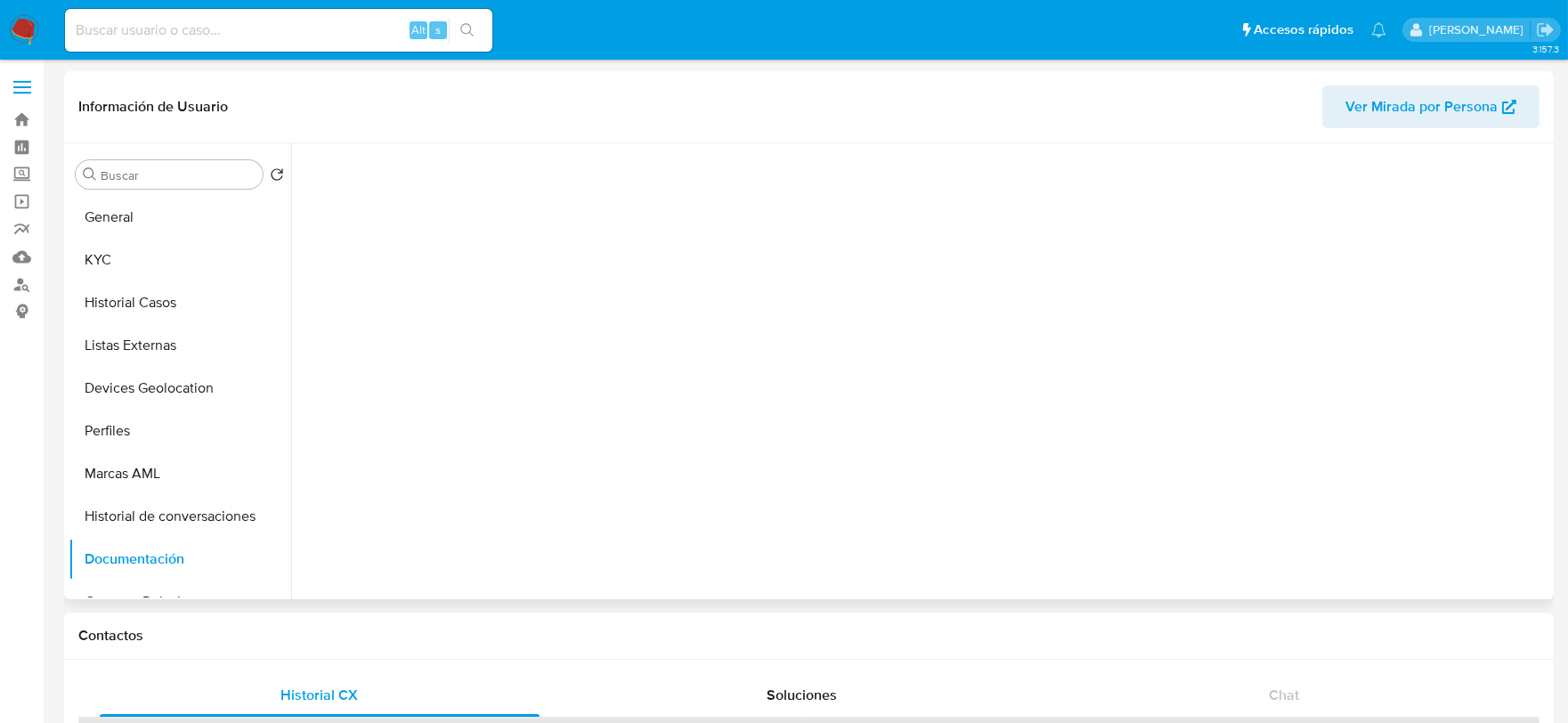
scroll to position [0, 0]
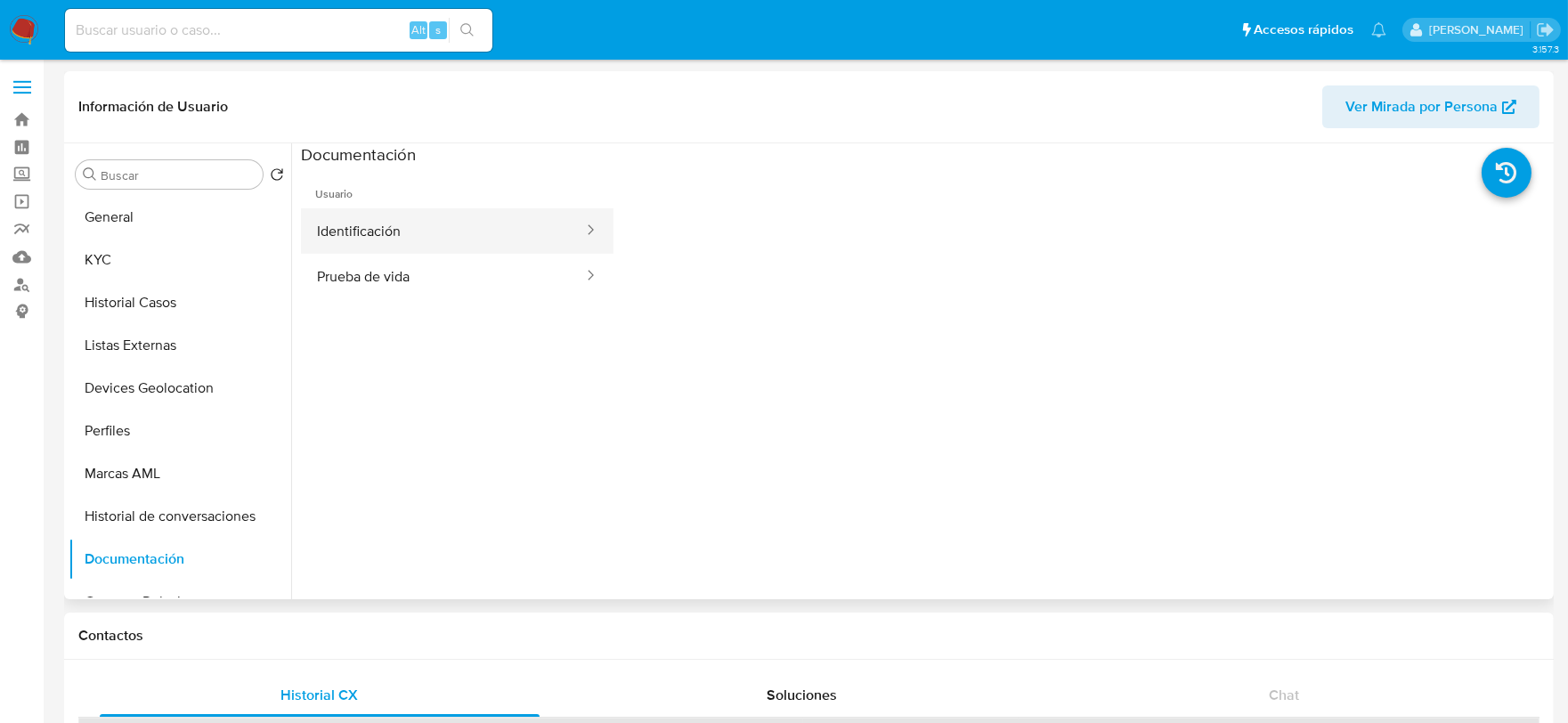
click at [550, 239] on button "Identificación" at bounding box center [443, 231] width 284 height 45
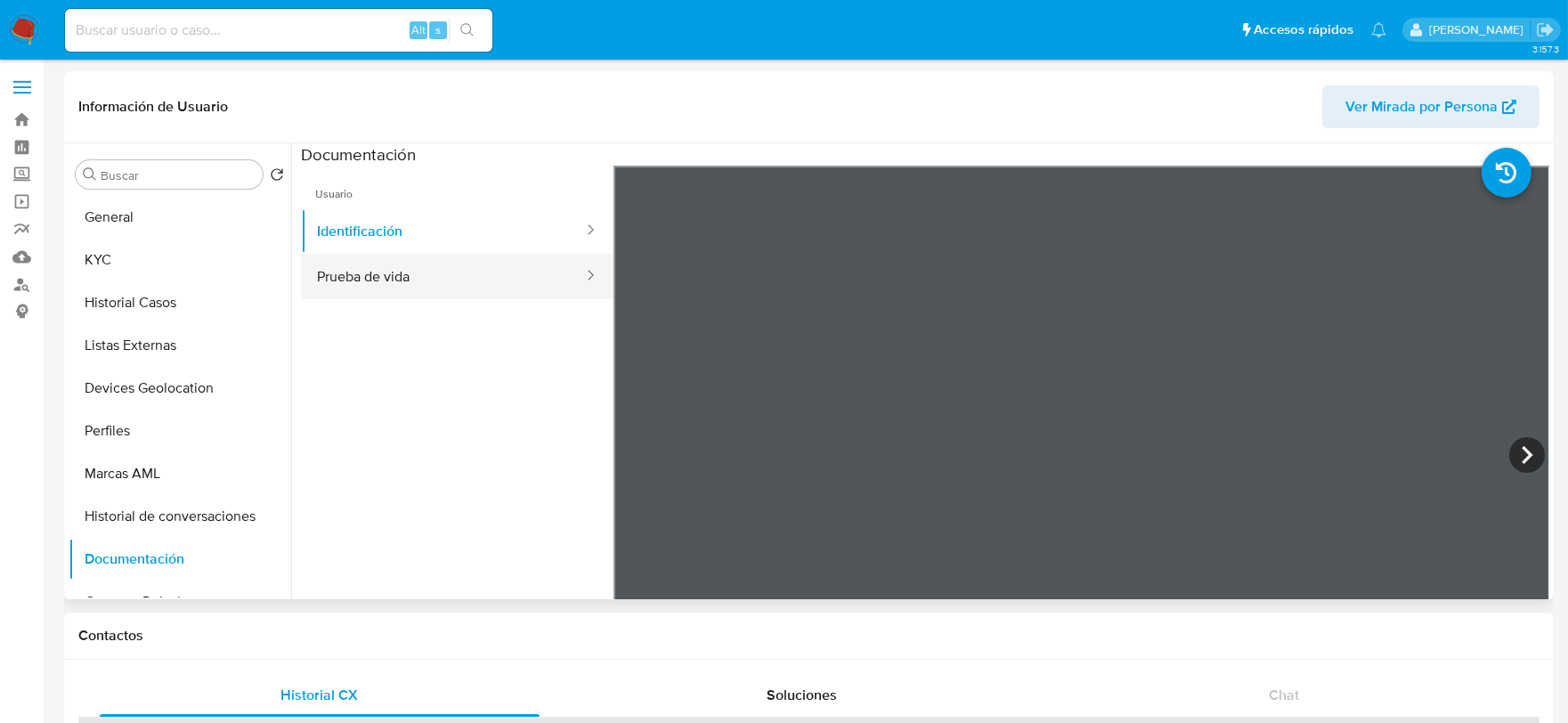
click at [467, 268] on button "Prueba de vida" at bounding box center [443, 276] width 284 height 45
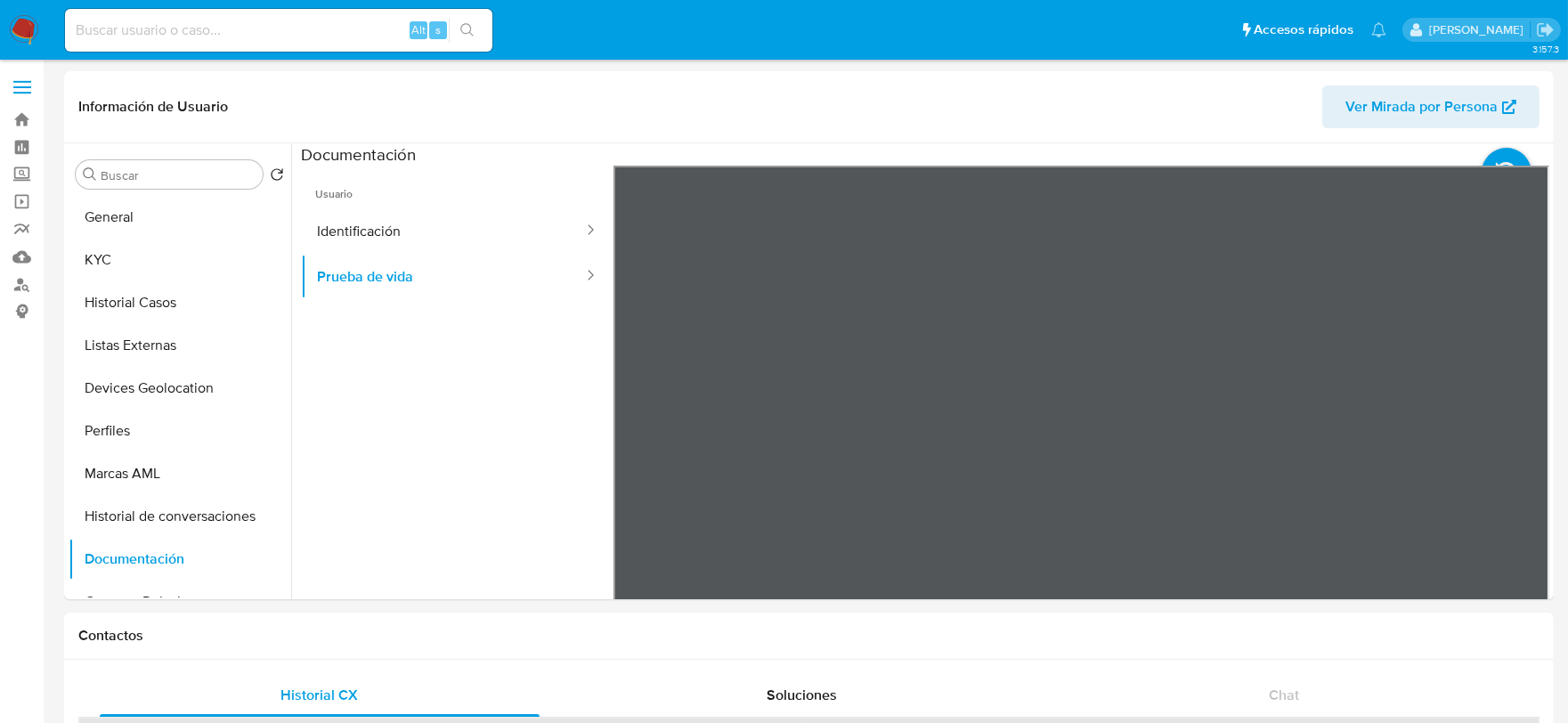
click at [184, 31] on input at bounding box center [278, 30] width 428 height 24
paste input "1866288904"
type input "1866288904"
click at [461, 22] on button "search-icon" at bounding box center [466, 30] width 36 height 25
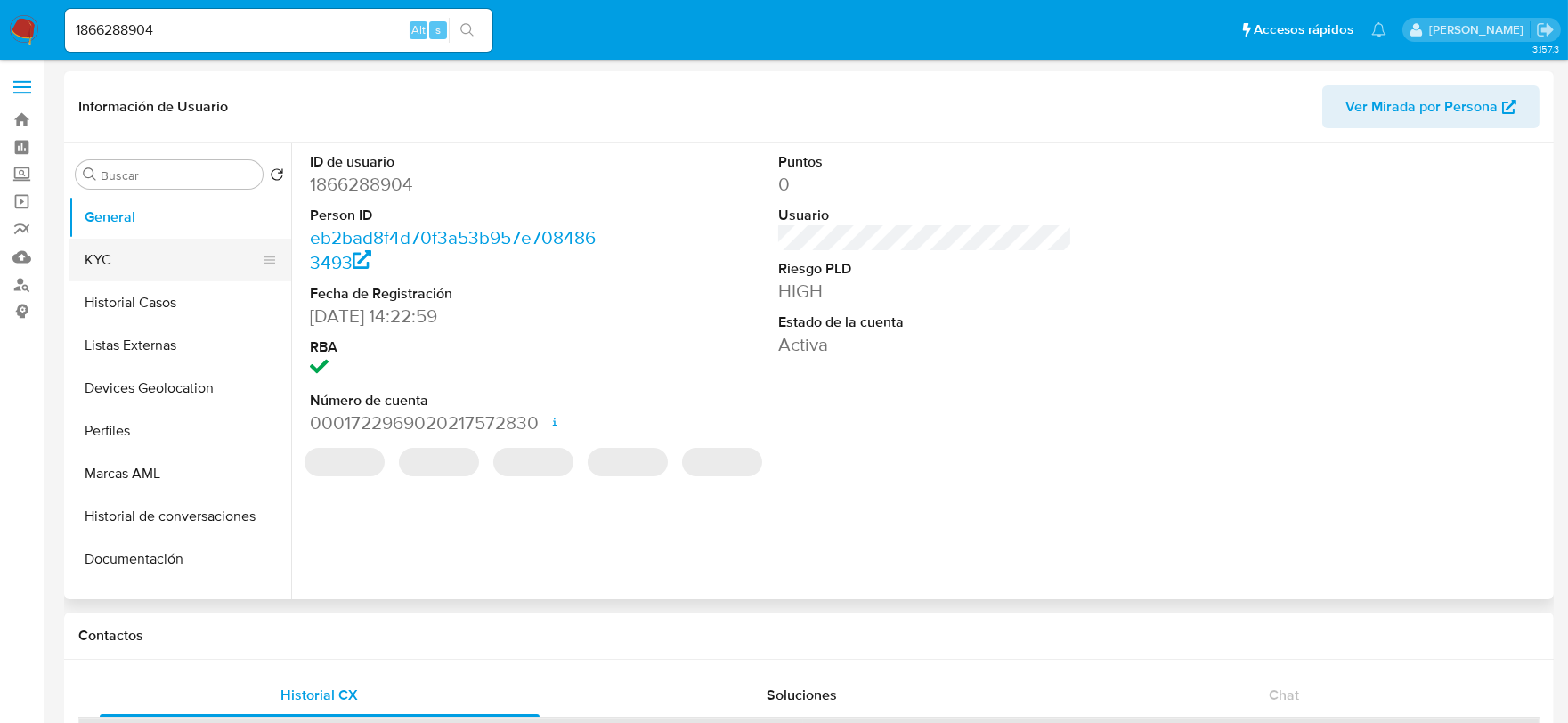
select select "10"
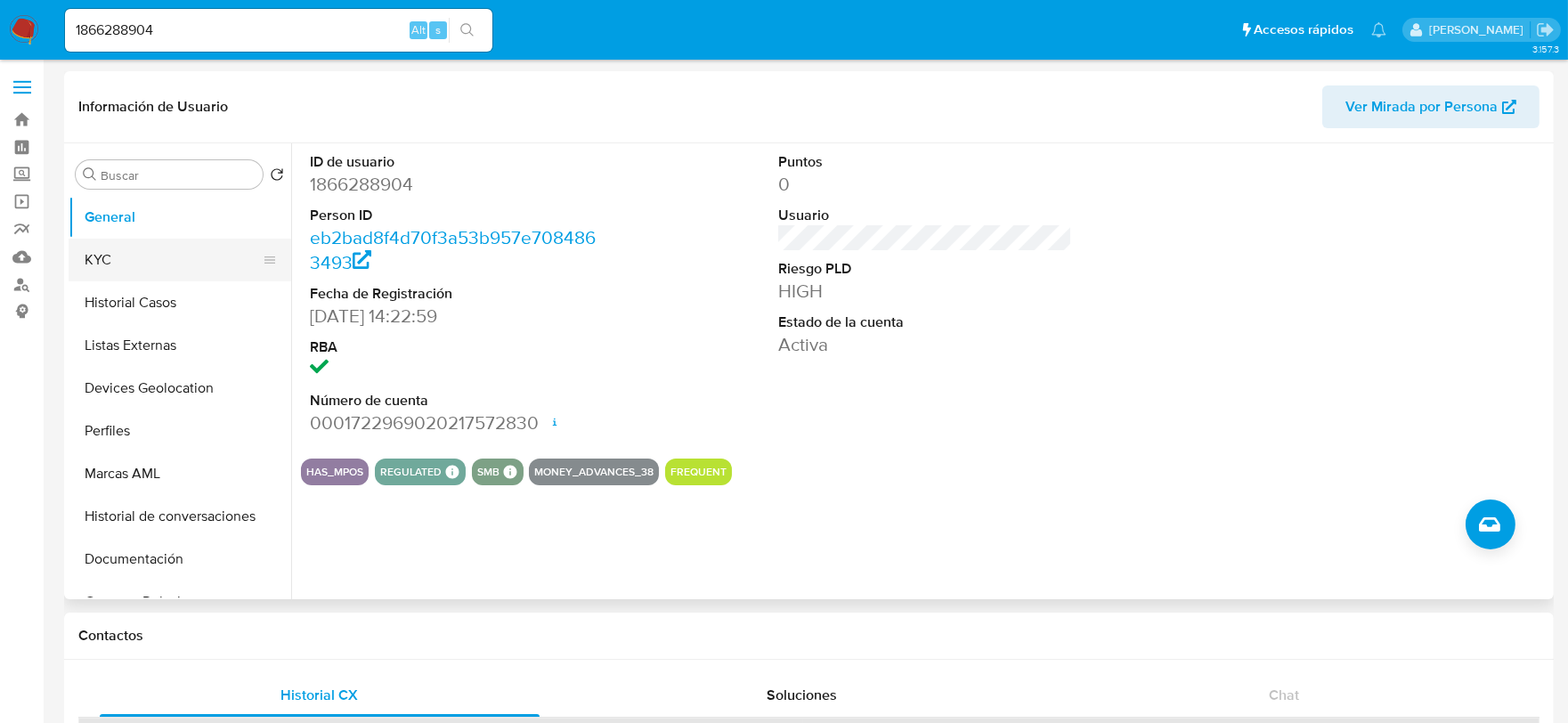
click at [140, 248] on button "KYC" at bounding box center [173, 260] width 209 height 42
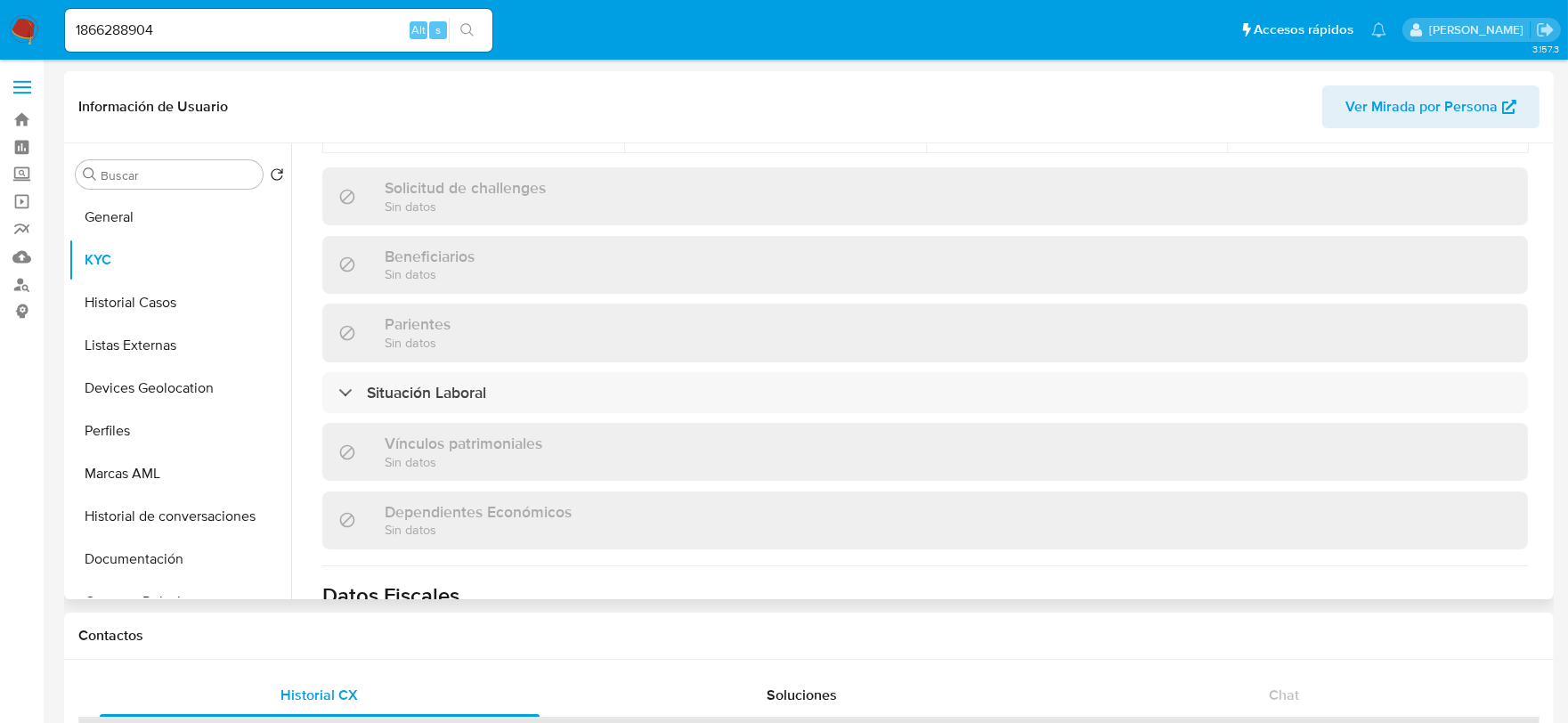
scroll to position [1088, 0]
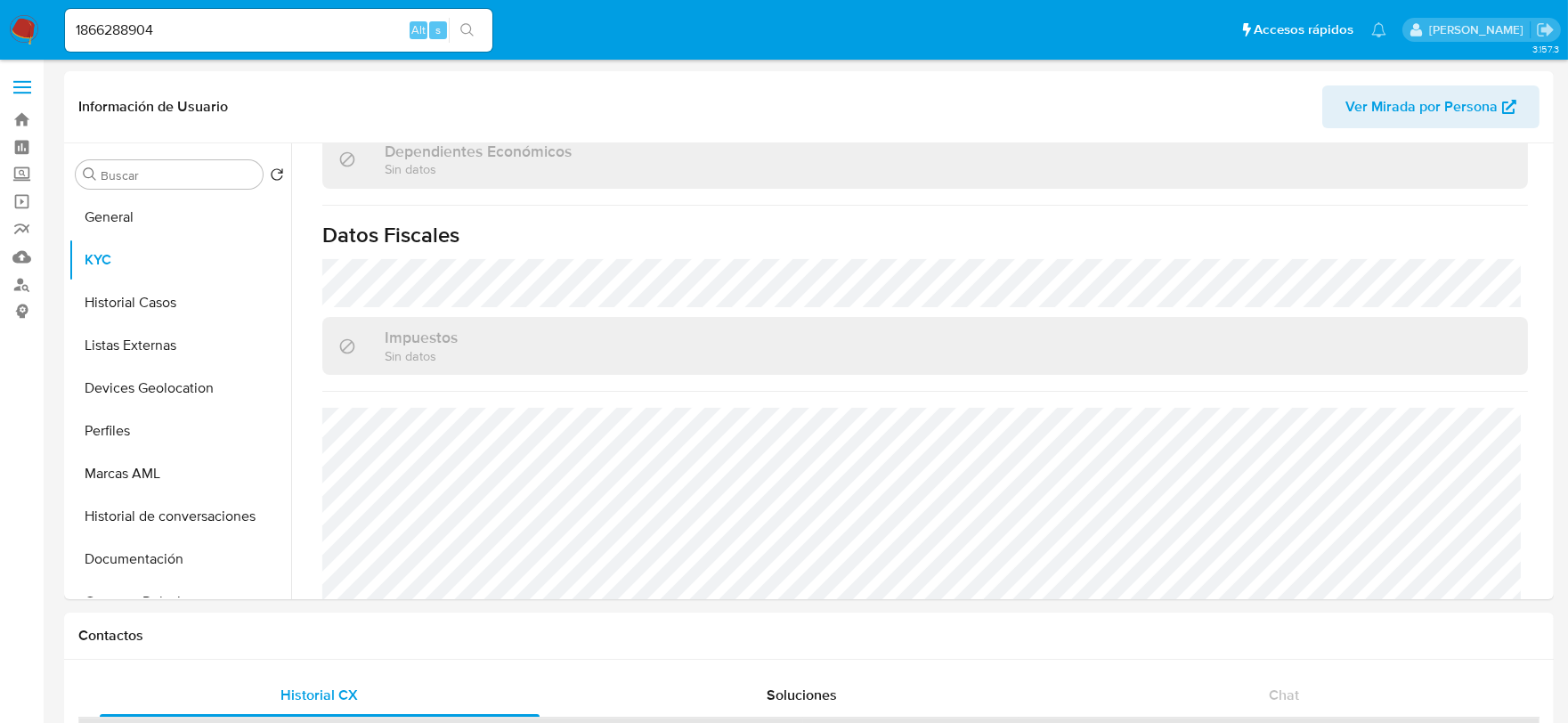
click at [194, 35] on input "1866288904" at bounding box center [278, 30] width 428 height 24
paste input "069943765"
type input "1069943765"
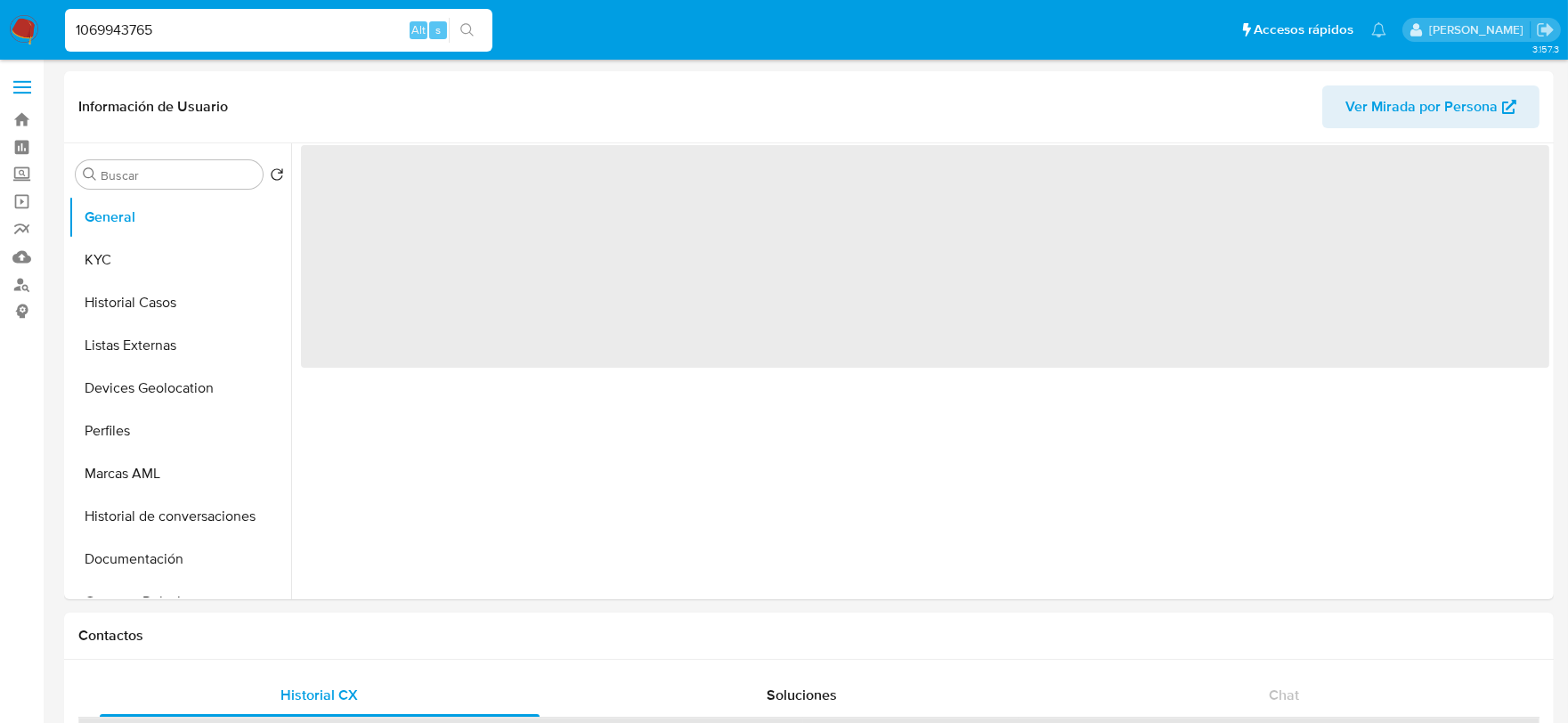
select select "10"
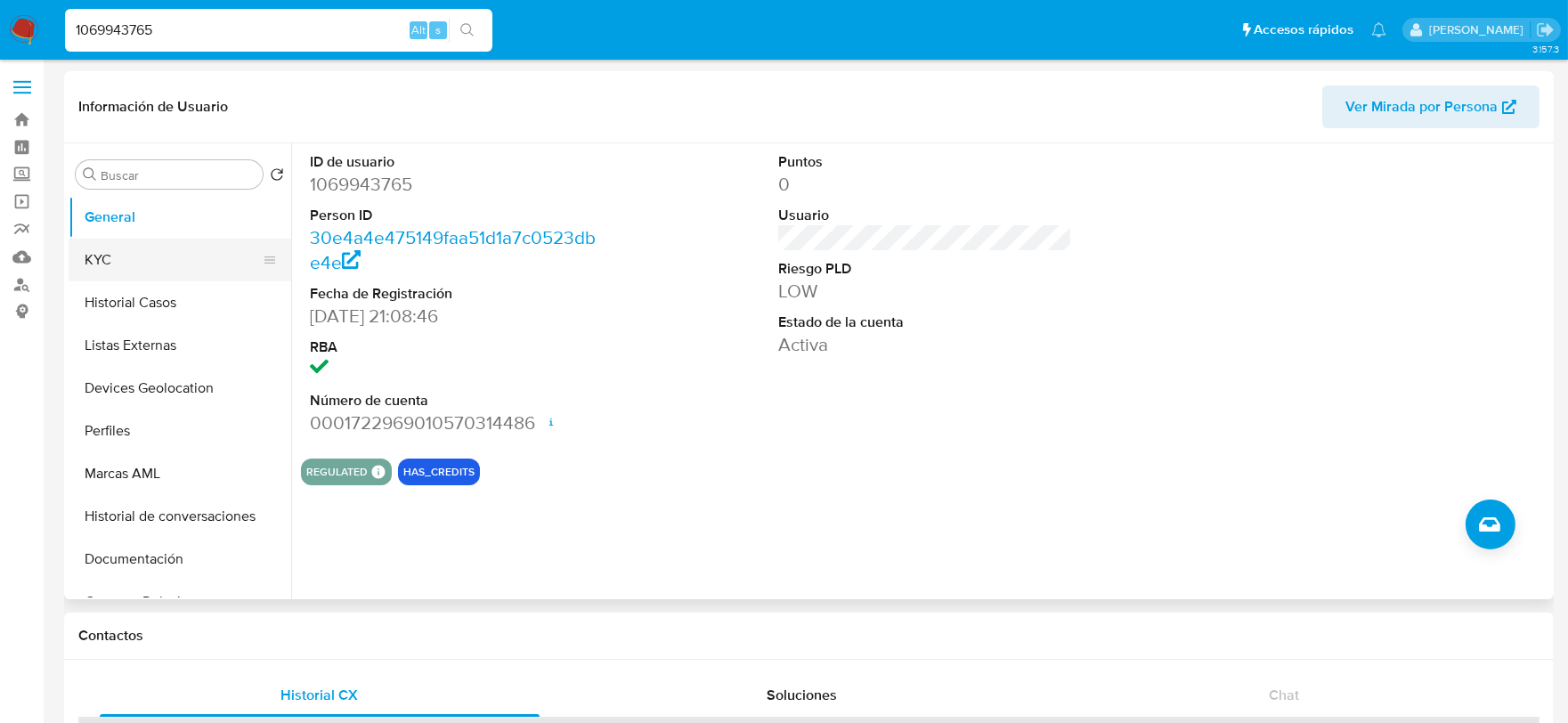
click at [148, 269] on button "KYC" at bounding box center [173, 260] width 209 height 42
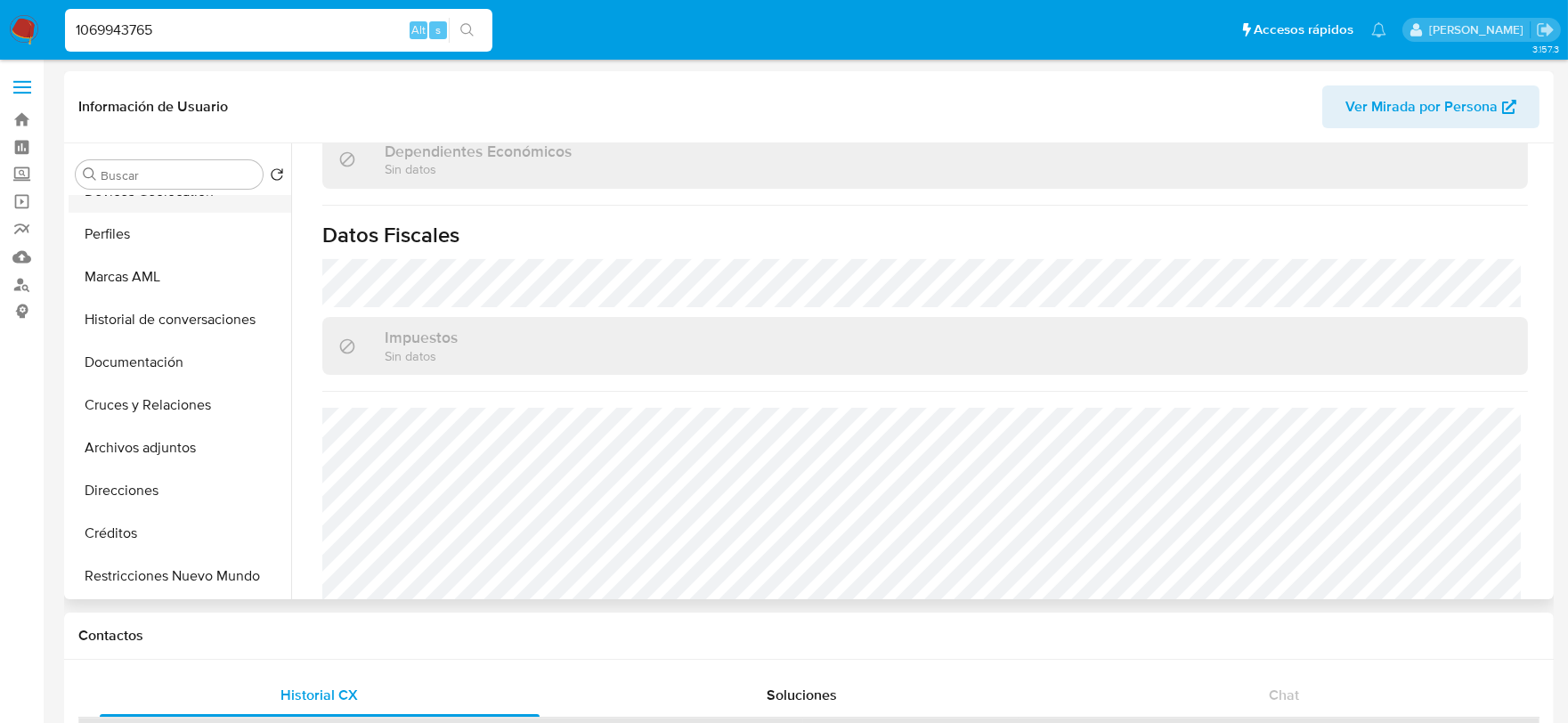
scroll to position [198, 0]
click at [138, 487] on button "Direcciones" at bounding box center [173, 489] width 209 height 42
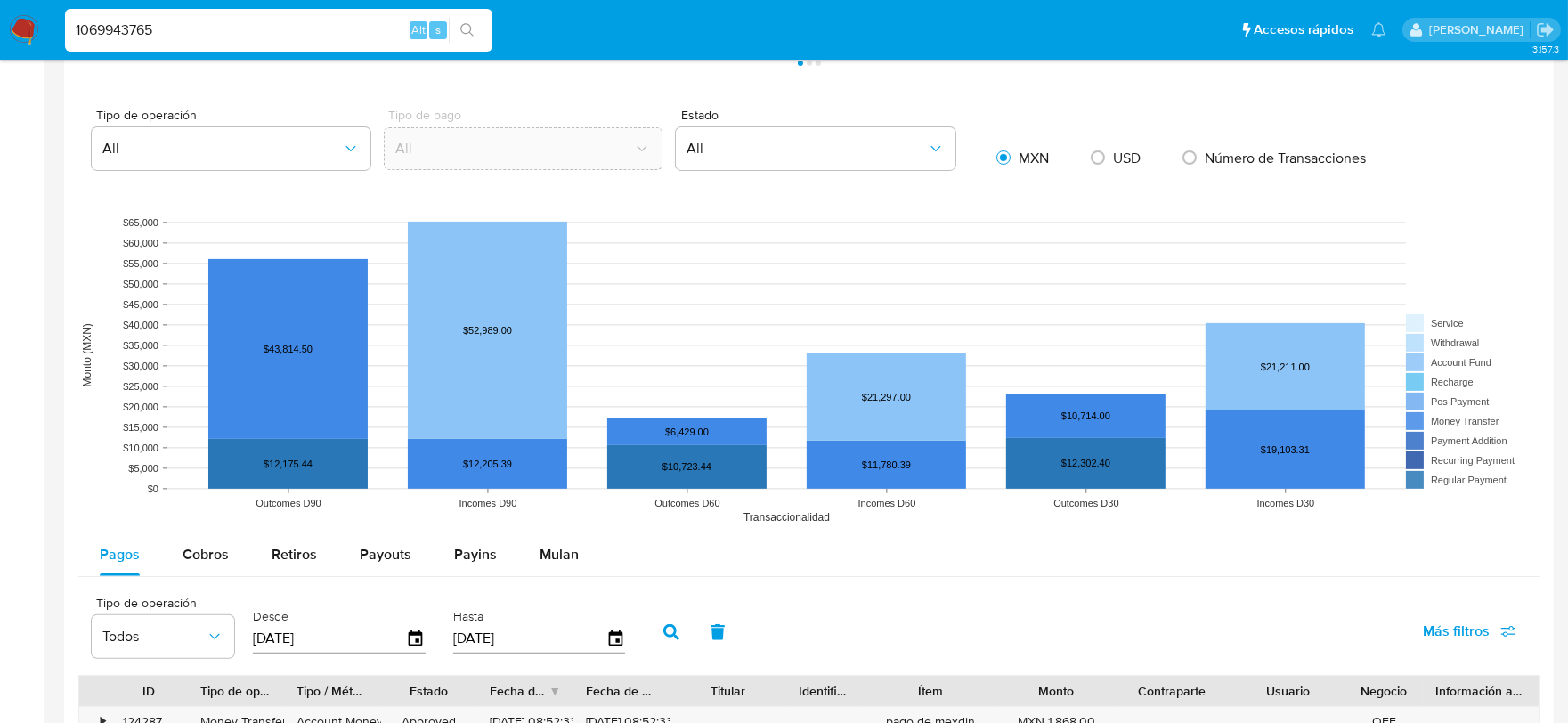
scroll to position [1385, 0]
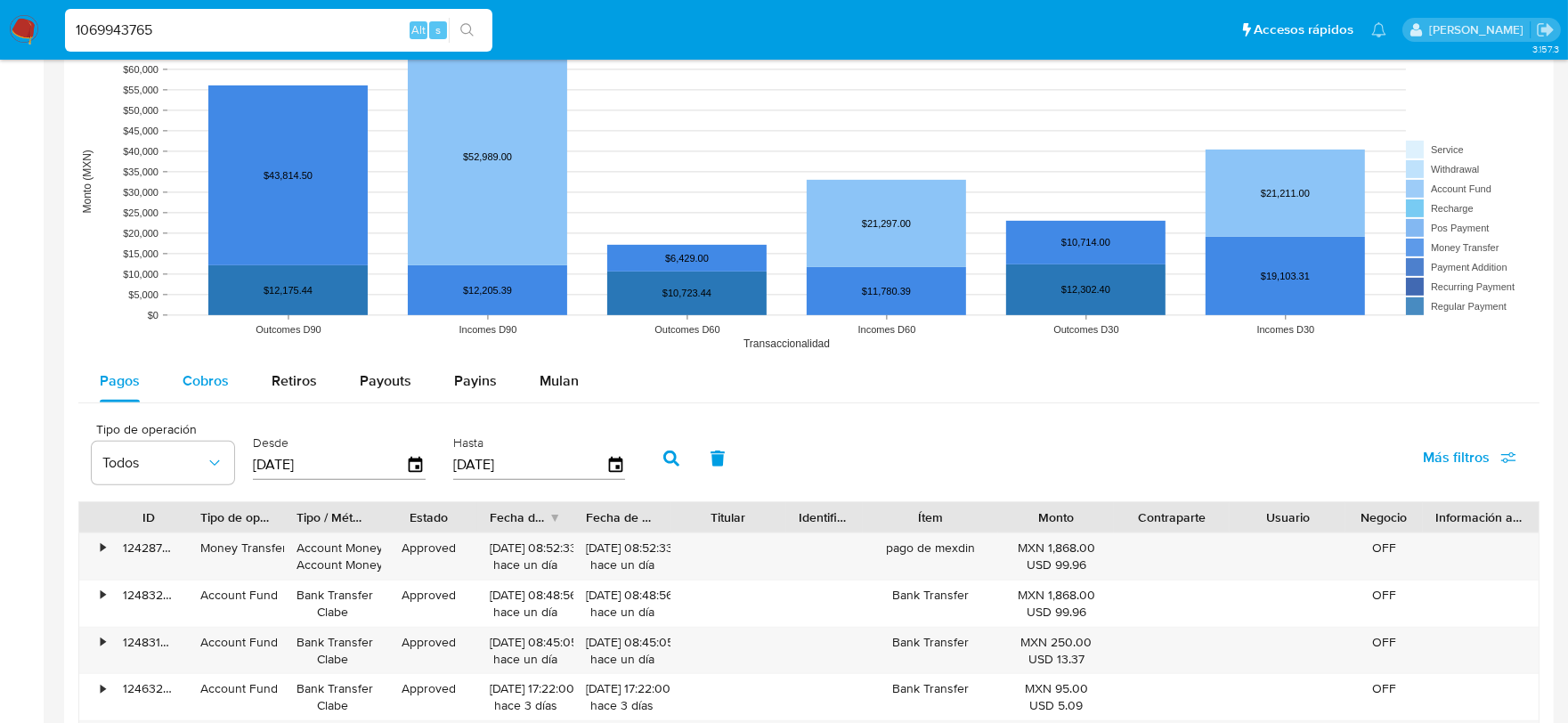
click at [207, 370] on div "Cobros" at bounding box center [206, 381] width 46 height 42
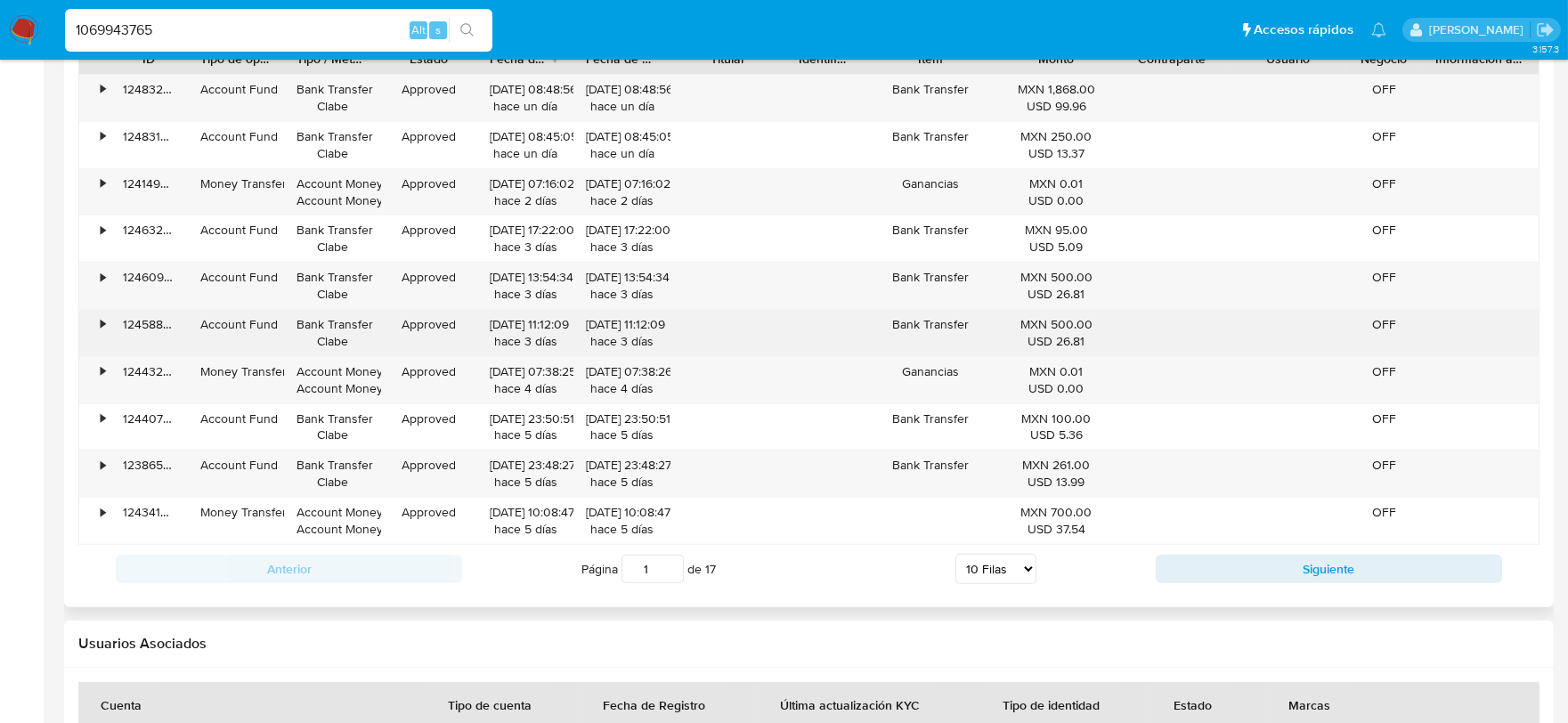
scroll to position [1979, 0]
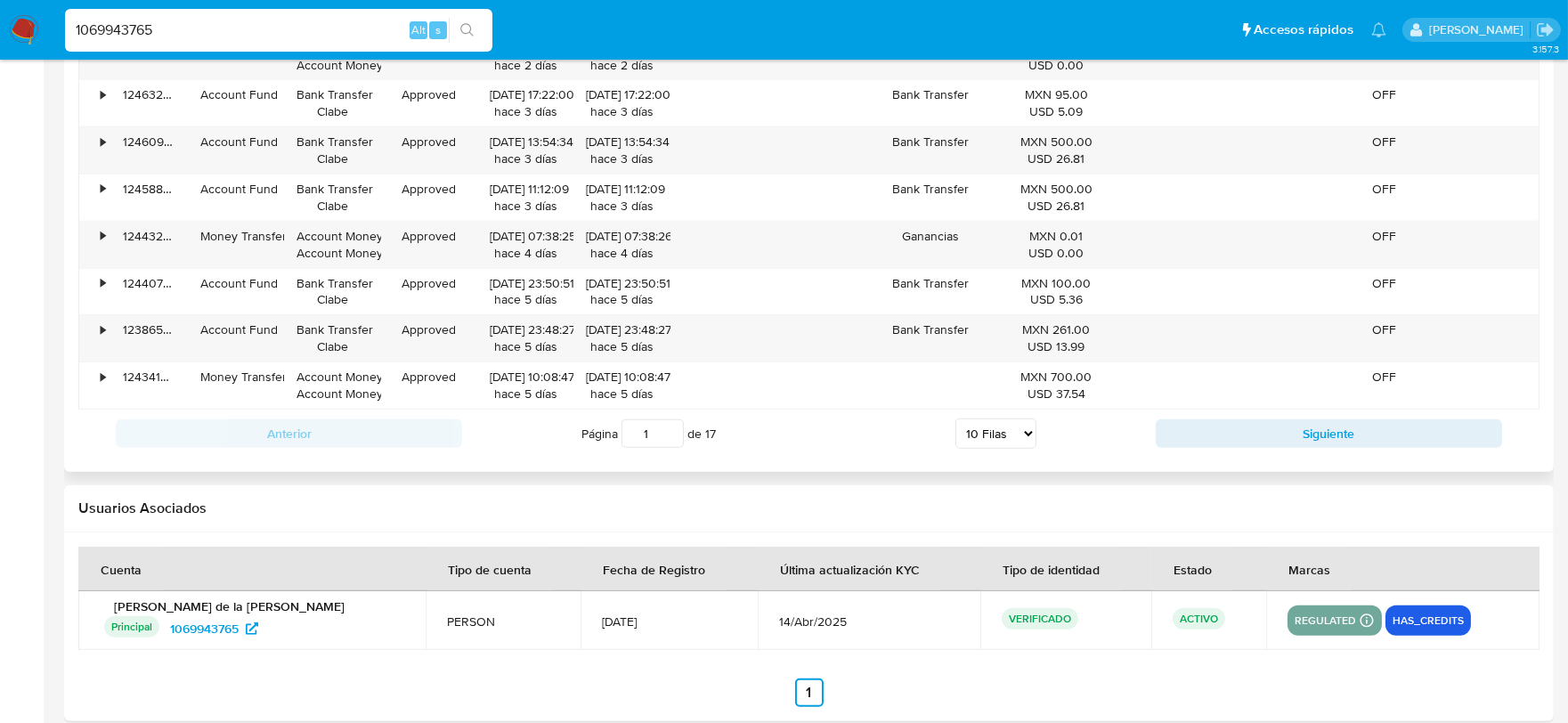
click at [1010, 437] on select "5 Filas 10 Filas 20 Filas 25 Filas 50 Filas 100 Filas" at bounding box center [995, 433] width 81 height 30
select select "100"
click at [955, 421] on select "5 Filas 10 Filas 20 Filas 25 Filas 50 Filas 100 Filas" at bounding box center [995, 433] width 81 height 30
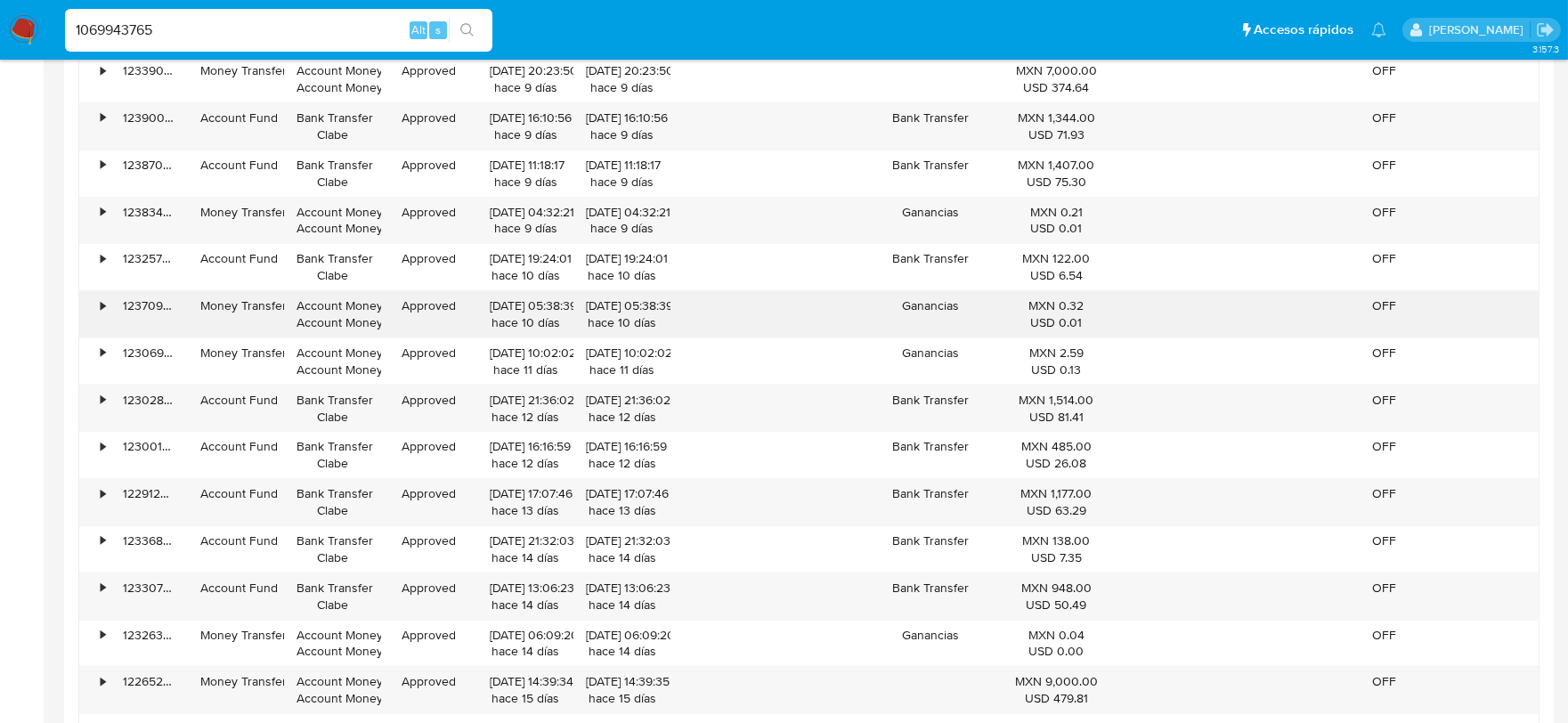
scroll to position [2672, 0]
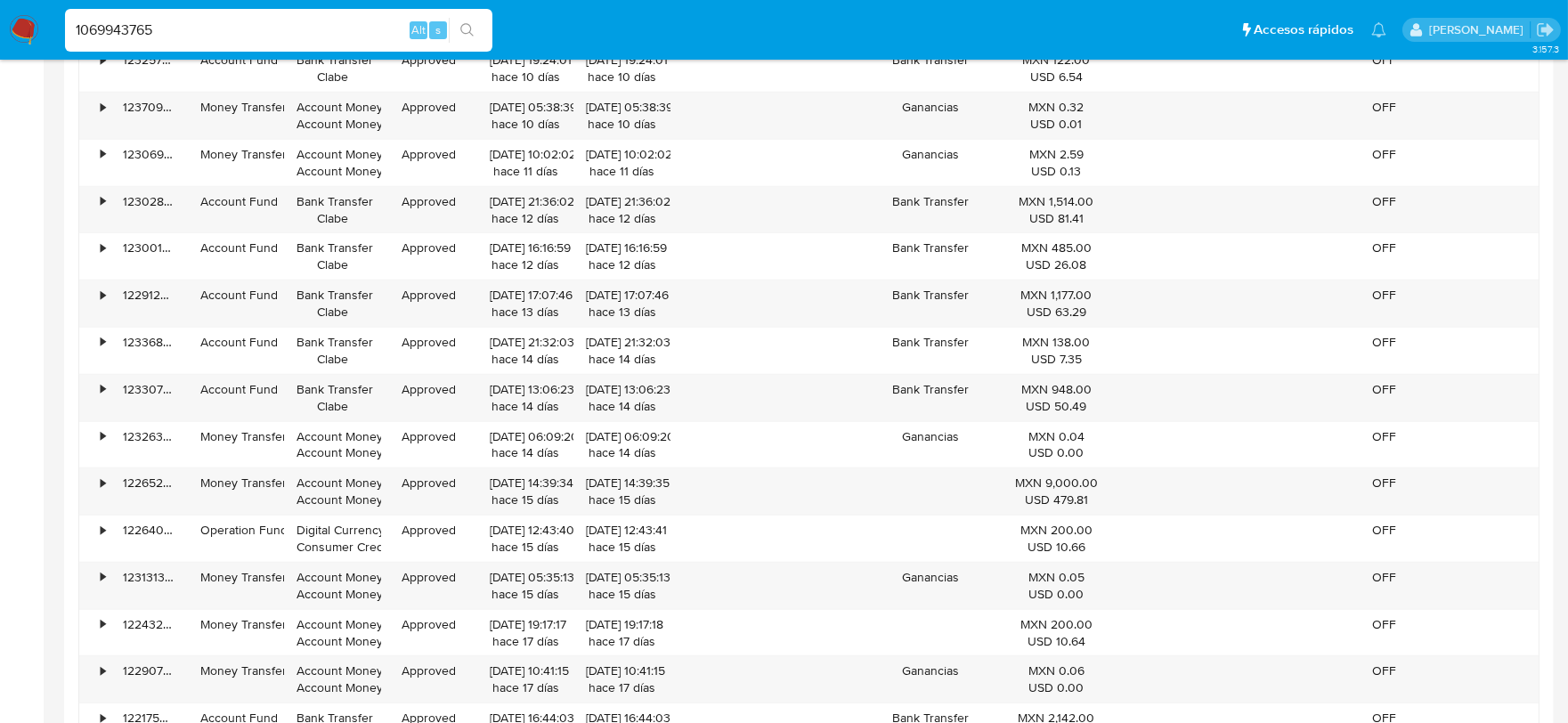
click at [102, 41] on div "1069943765 Alt s" at bounding box center [278, 30] width 428 height 42
click at [108, 30] on input "1069943765" at bounding box center [278, 30] width 428 height 24
paste input "269465813"
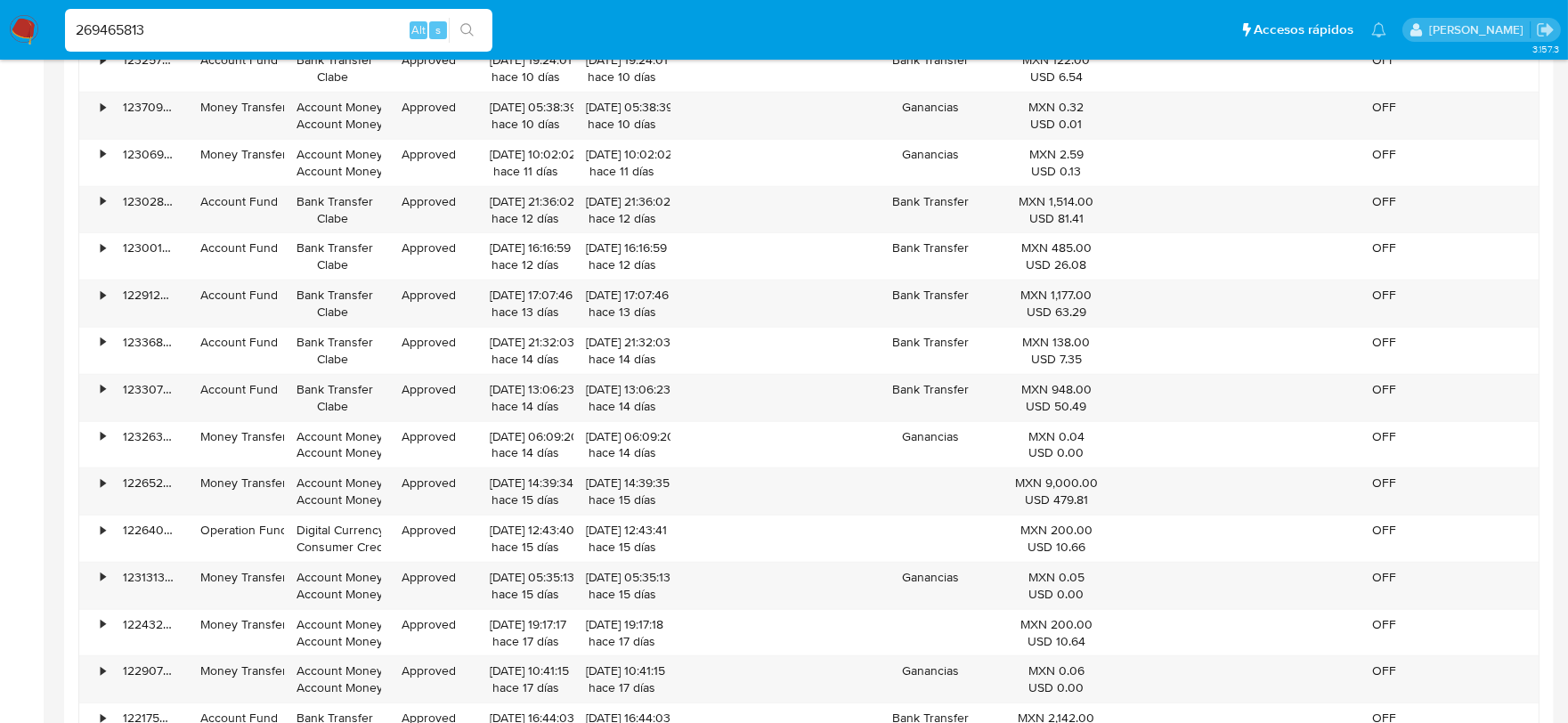
type input "269465813"
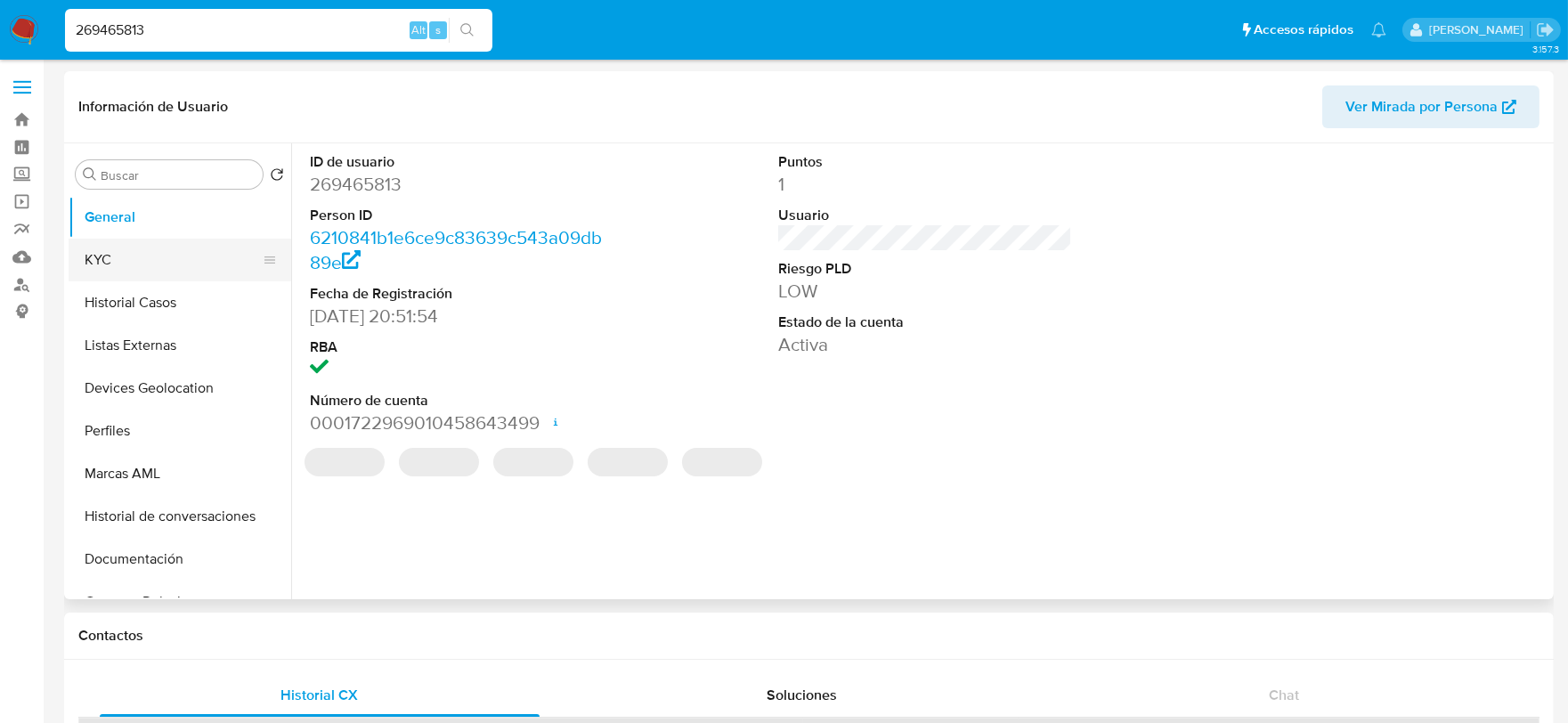
select select "10"
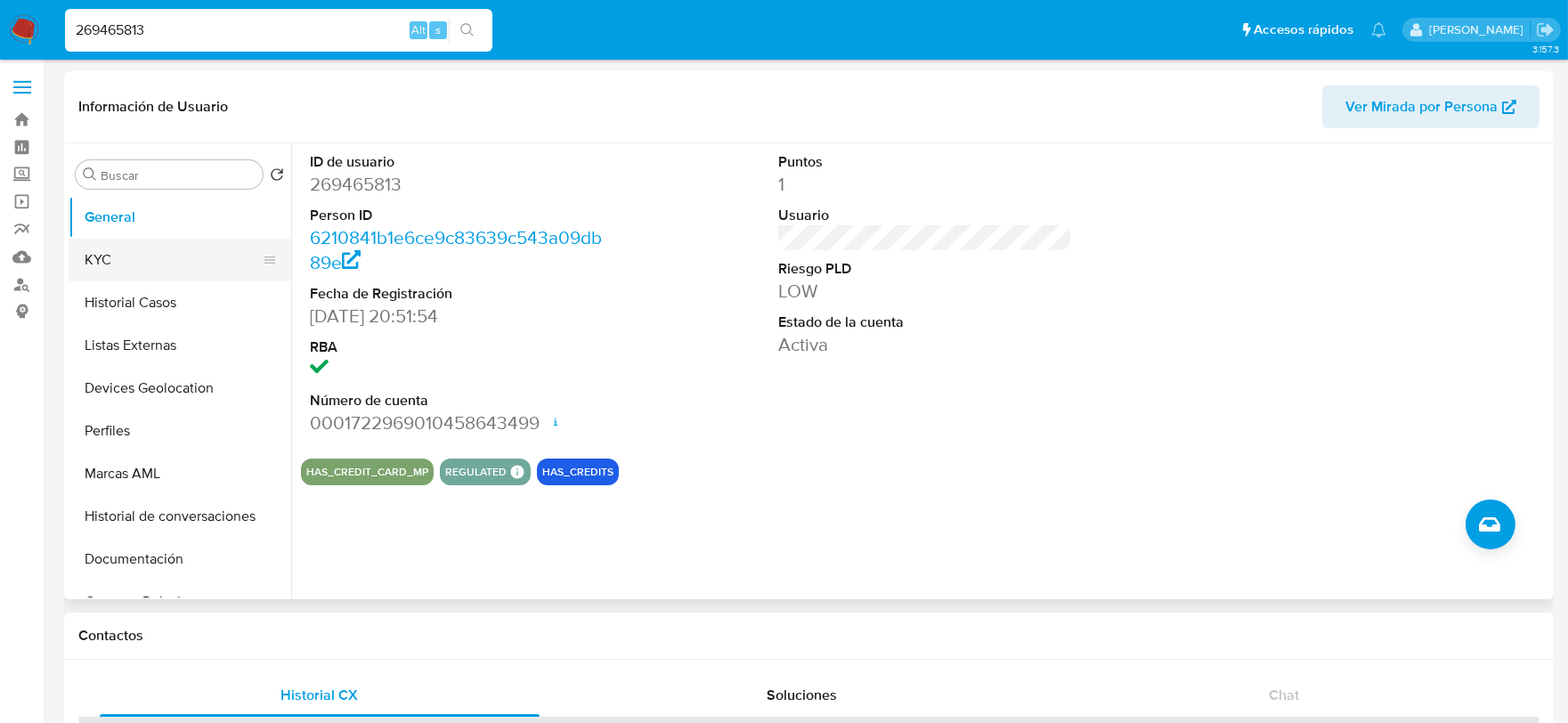
click at [139, 261] on button "KYC" at bounding box center [173, 260] width 209 height 42
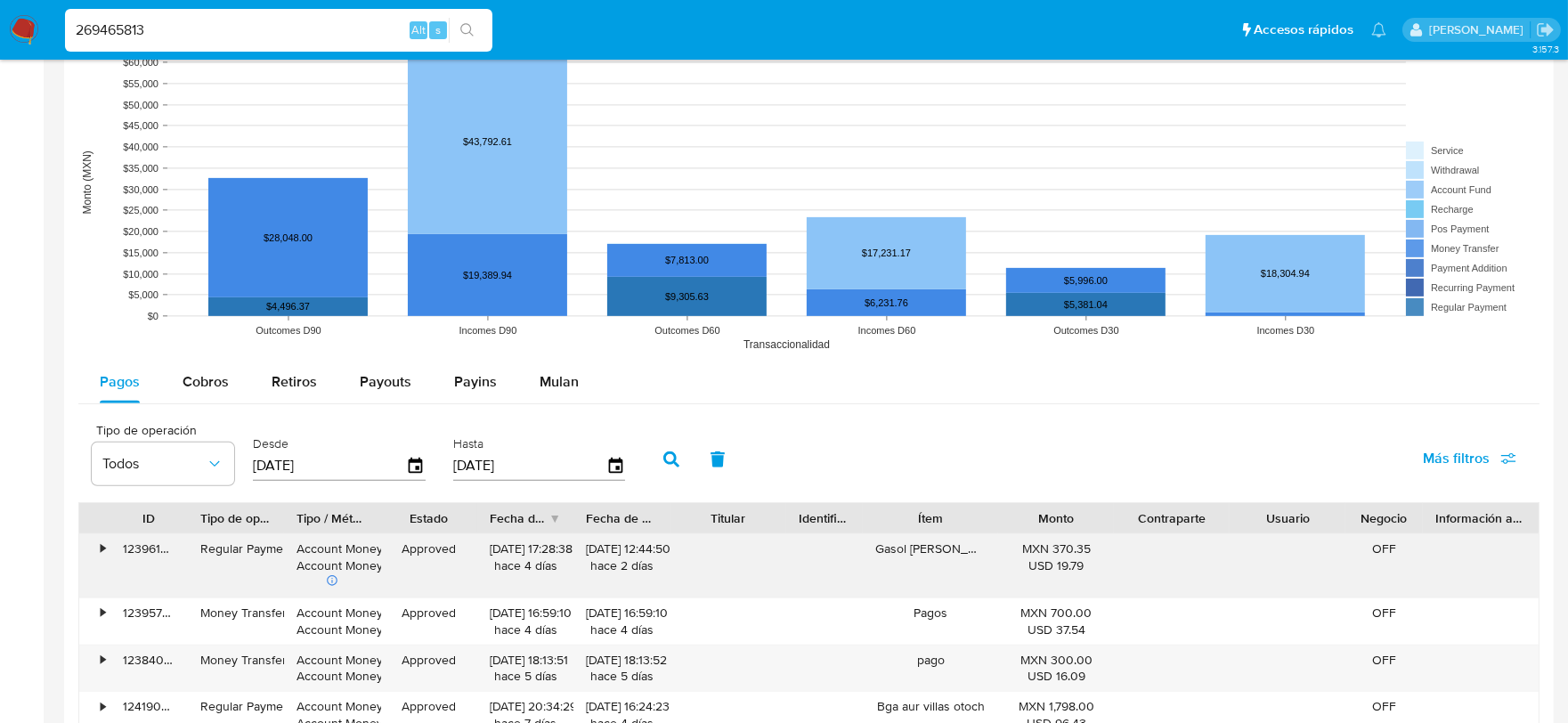
scroll to position [1483, 0]
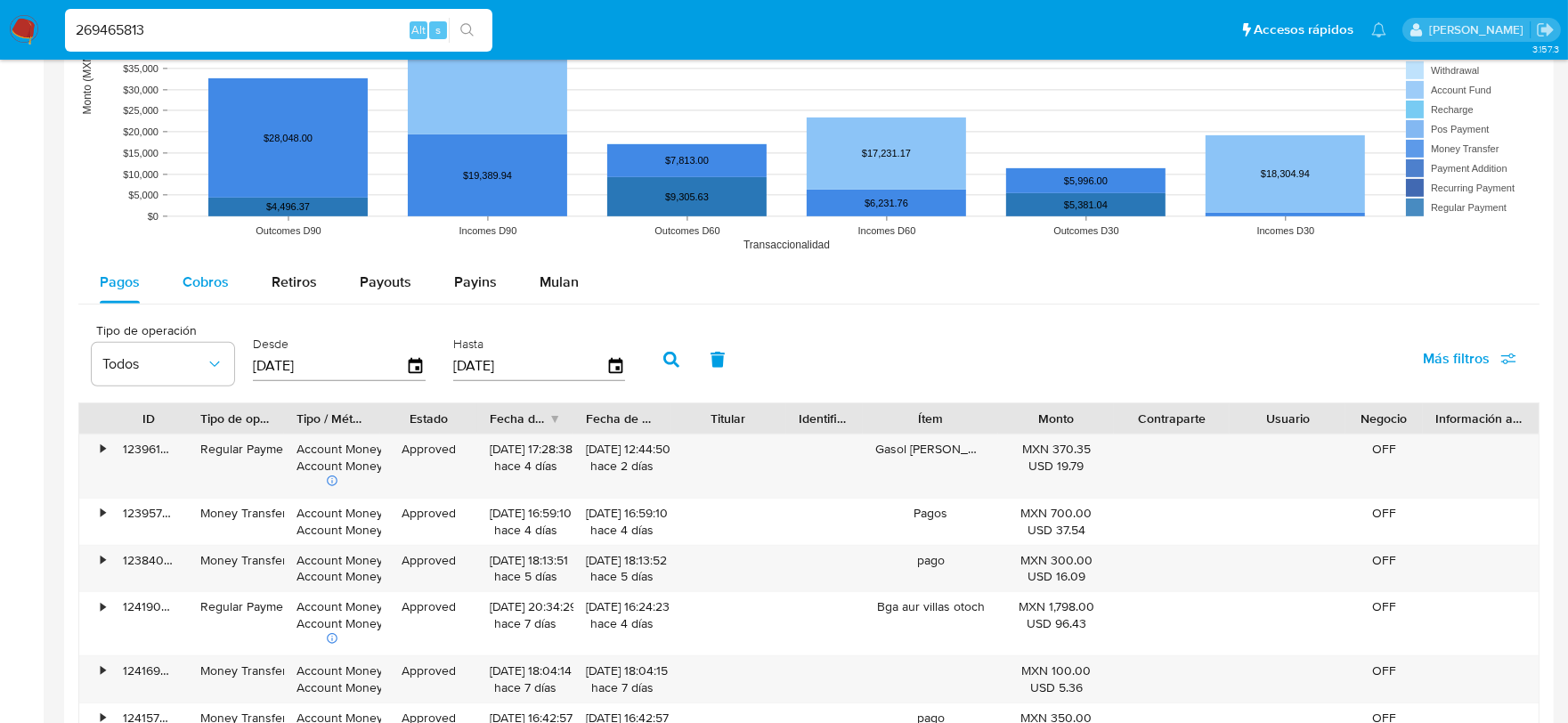
click at [218, 296] on div "Cobros" at bounding box center [206, 281] width 46 height 42
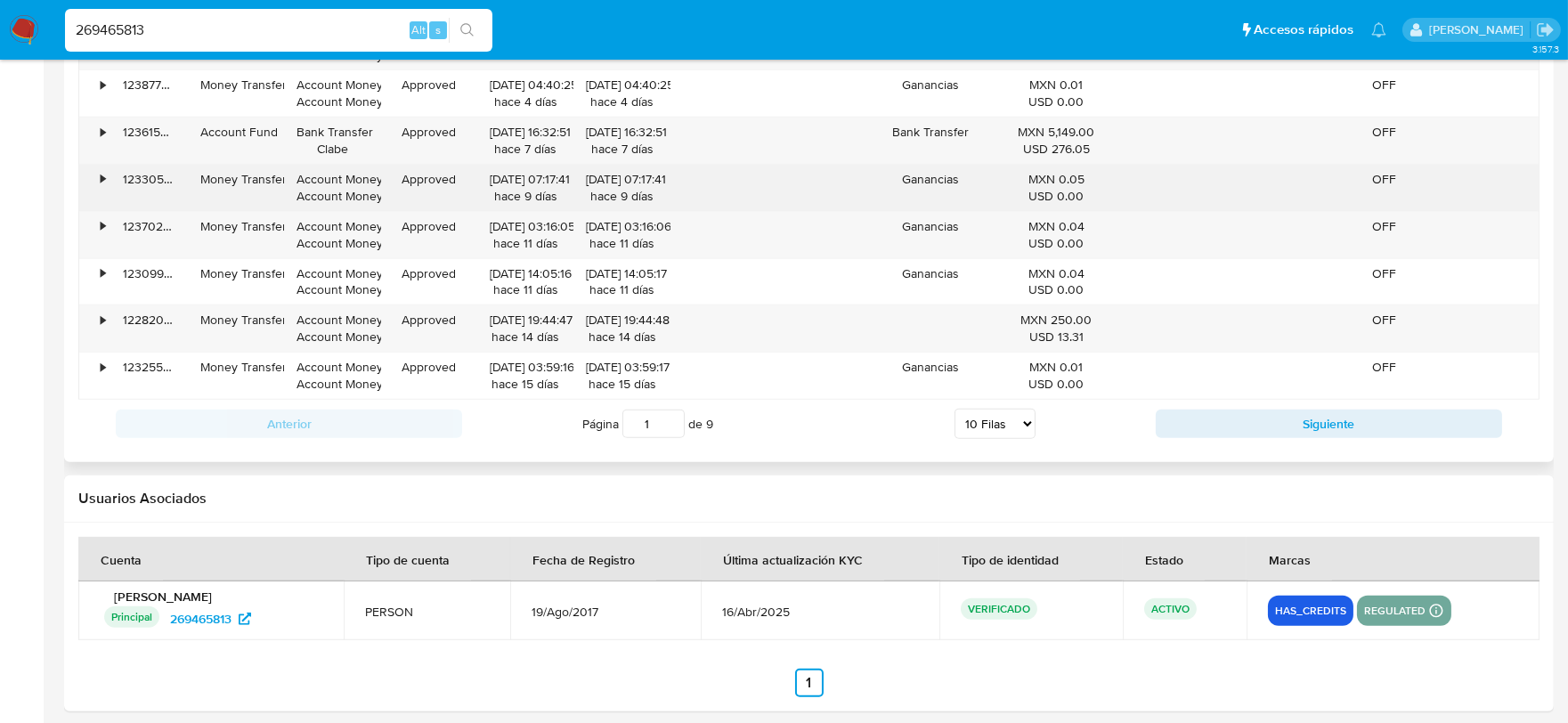
scroll to position [2004, 0]
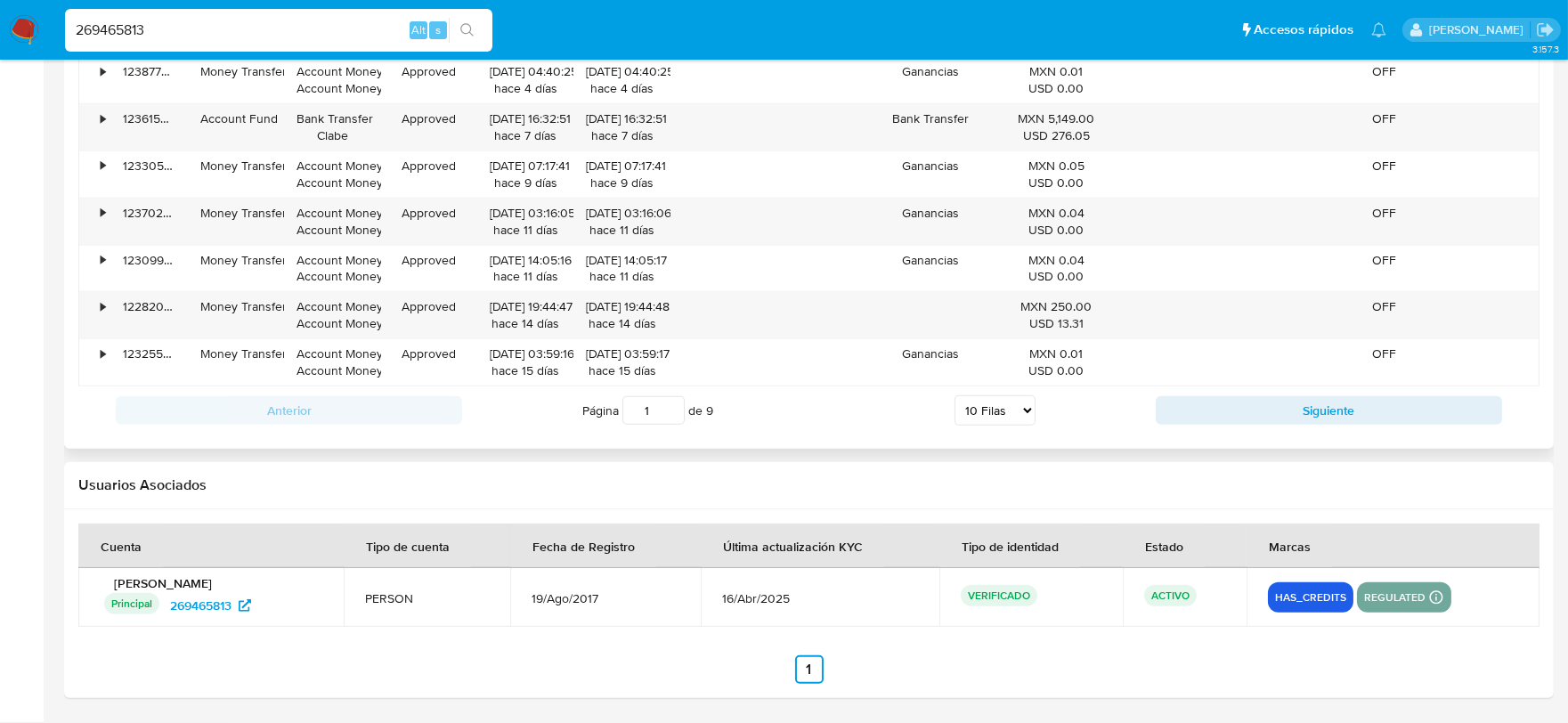
click at [1011, 407] on select "5 Filas 10 Filas 20 Filas 25 Filas 50 Filas 100 Filas" at bounding box center [995, 410] width 81 height 30
select select "100"
click at [954, 397] on select "5 Filas 10 Filas 20 Filas 25 Filas 50 Filas 100 Filas" at bounding box center [995, 410] width 81 height 30
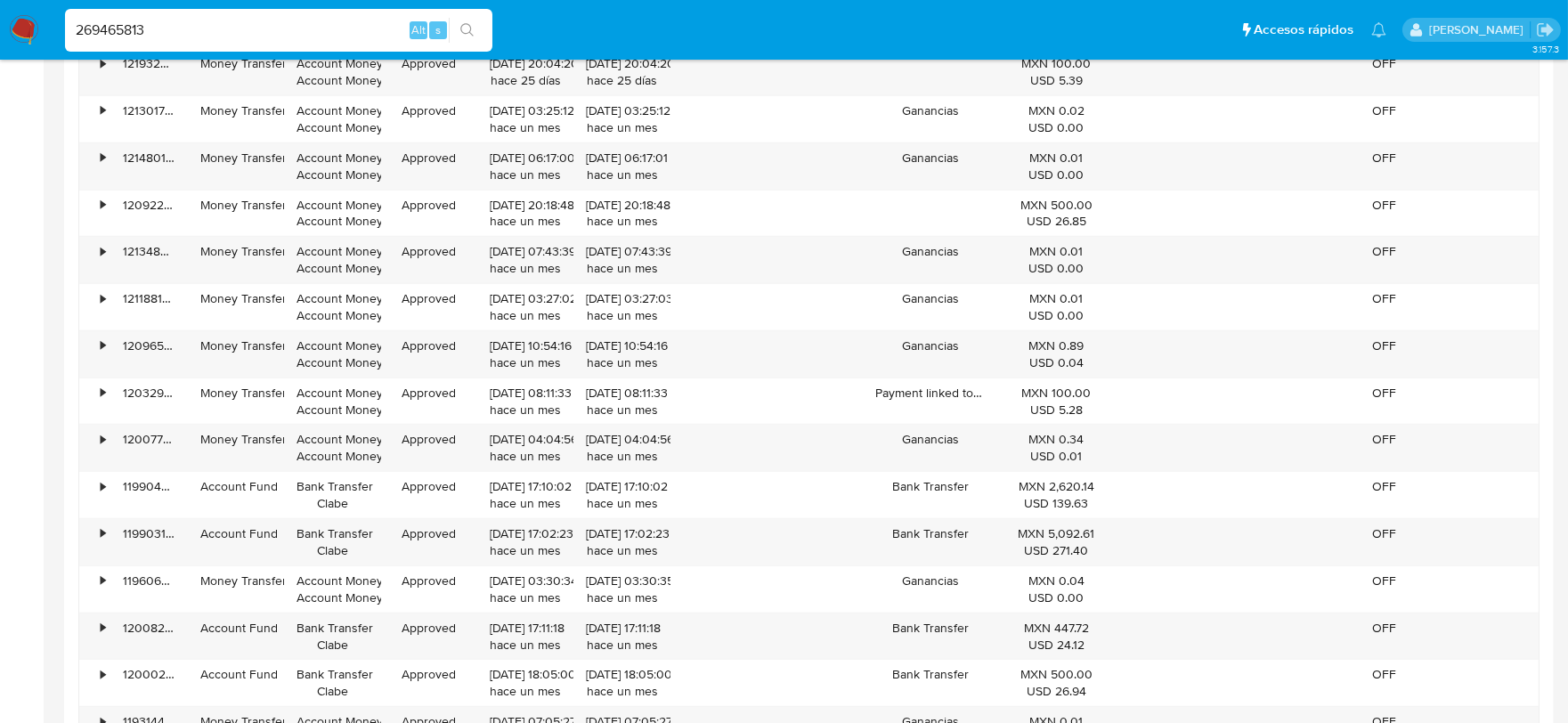
scroll to position [3092, 0]
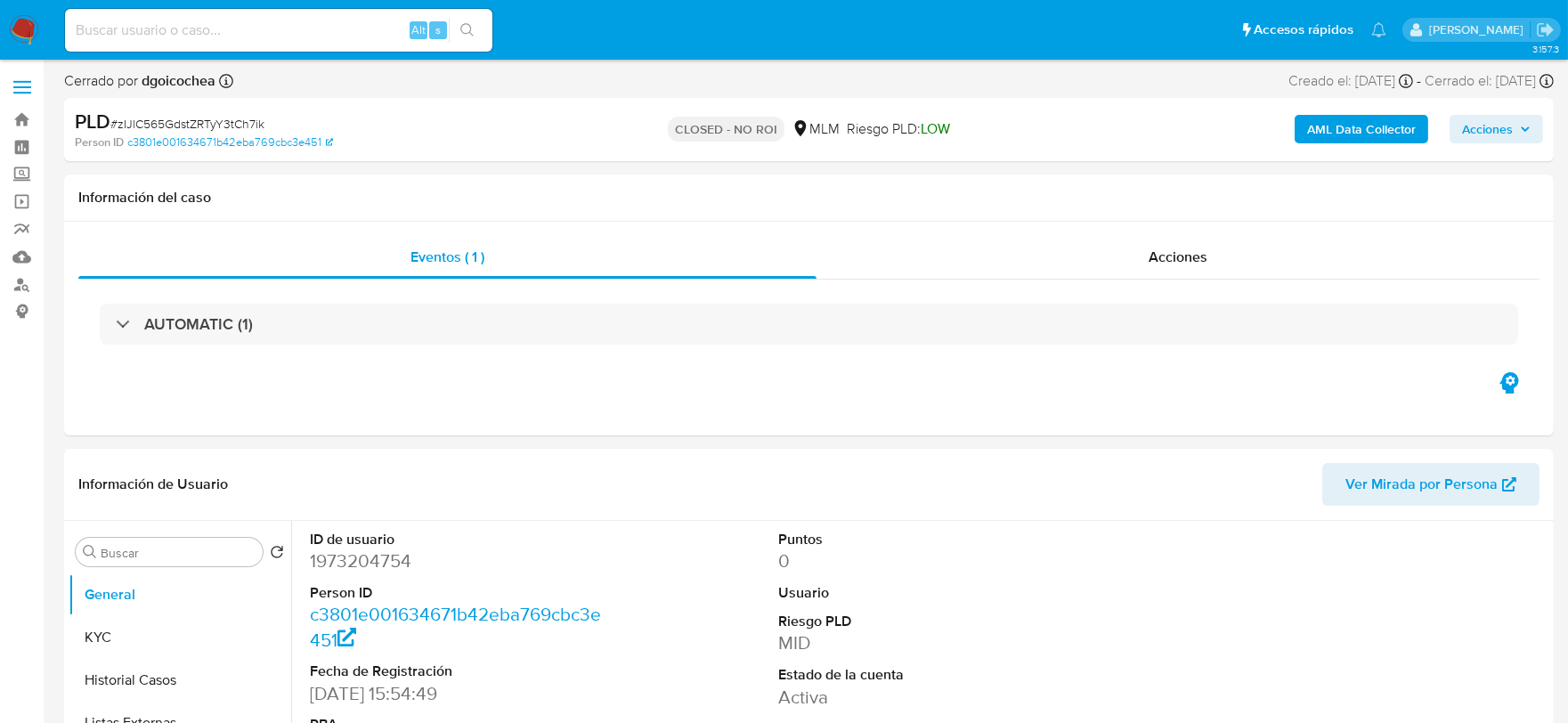
select select "10"
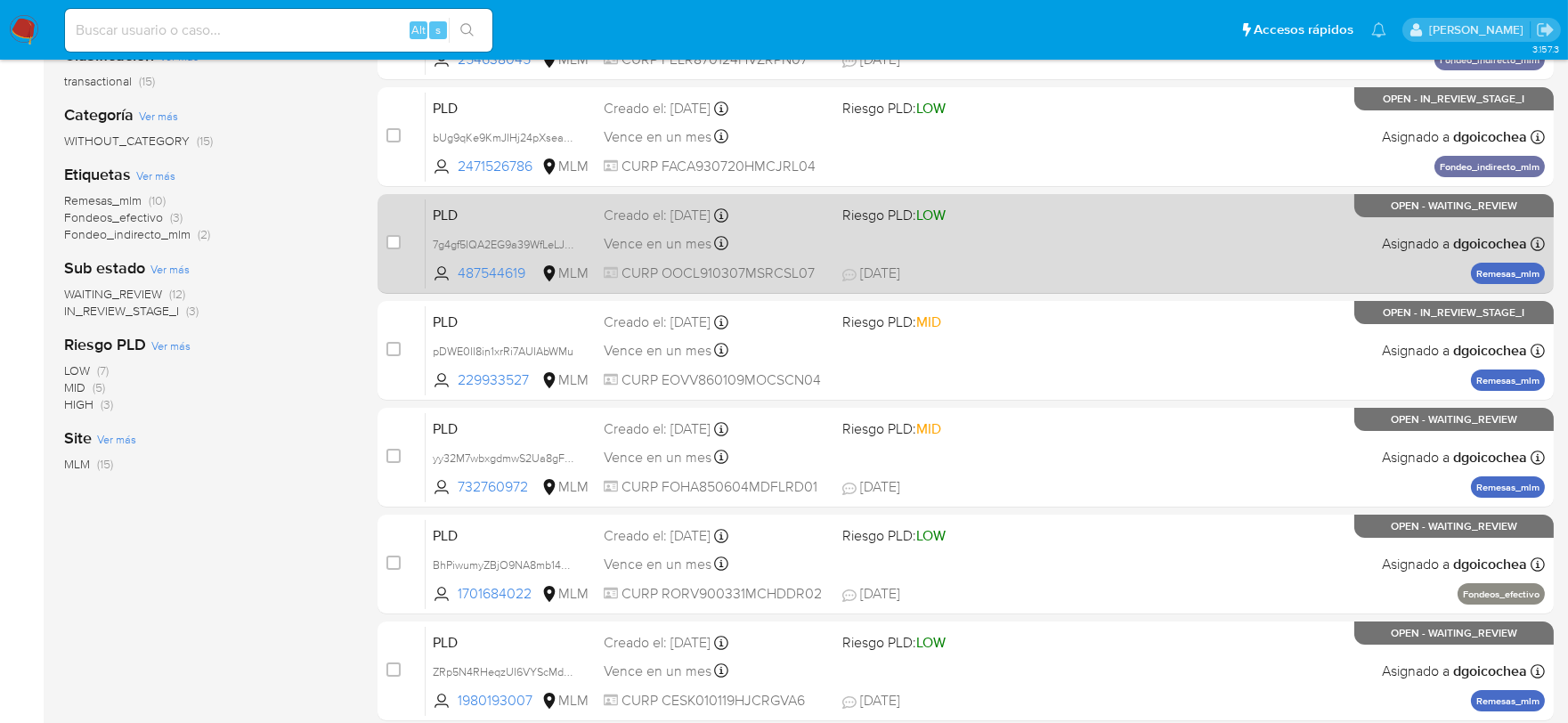
scroll to position [296, 0]
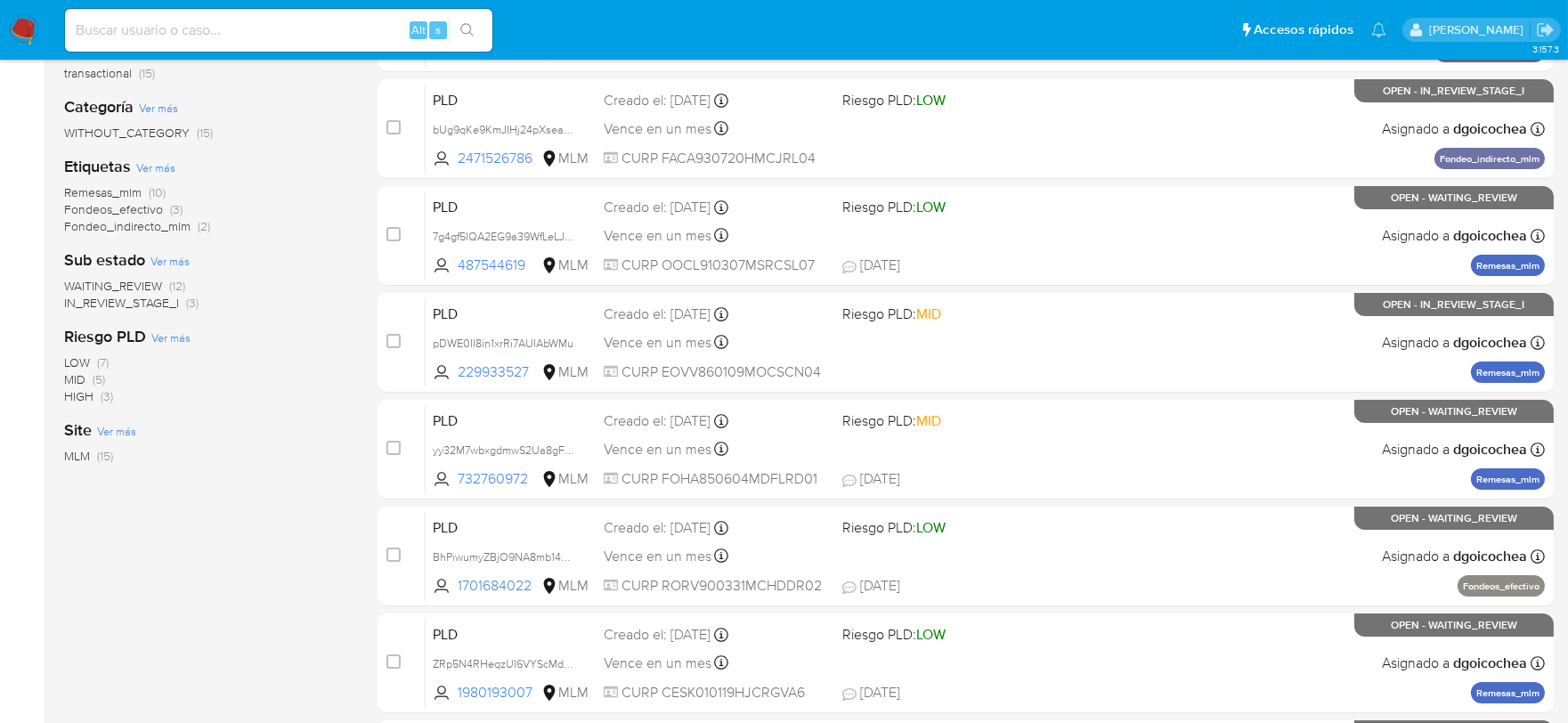
click at [163, 301] on span "IN_REVIEW_STAGE_I" at bounding box center [121, 303] width 115 height 18
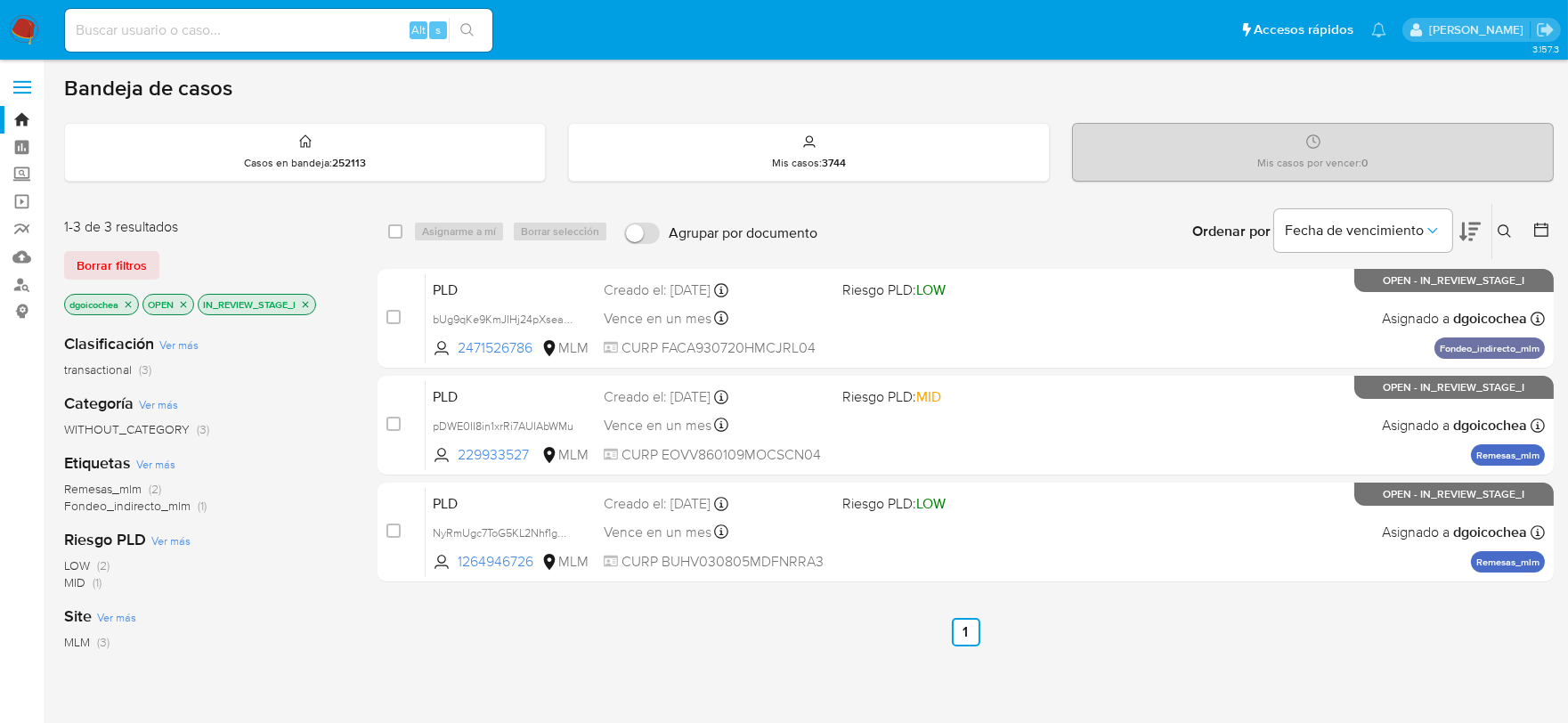
click at [1509, 232] on icon at bounding box center [1505, 231] width 14 height 14
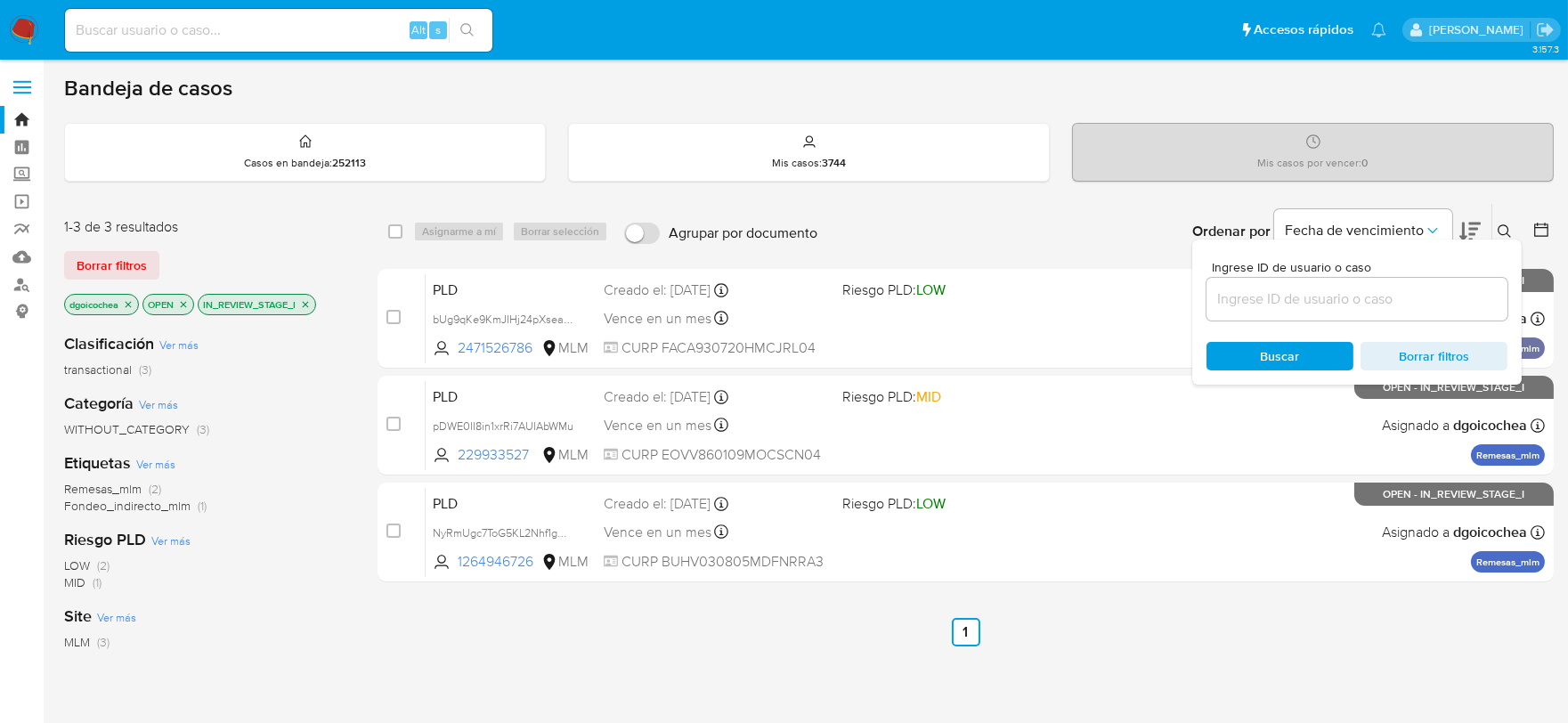
click at [1405, 300] on input at bounding box center [1357, 299] width 301 height 24
type input "1233904437"
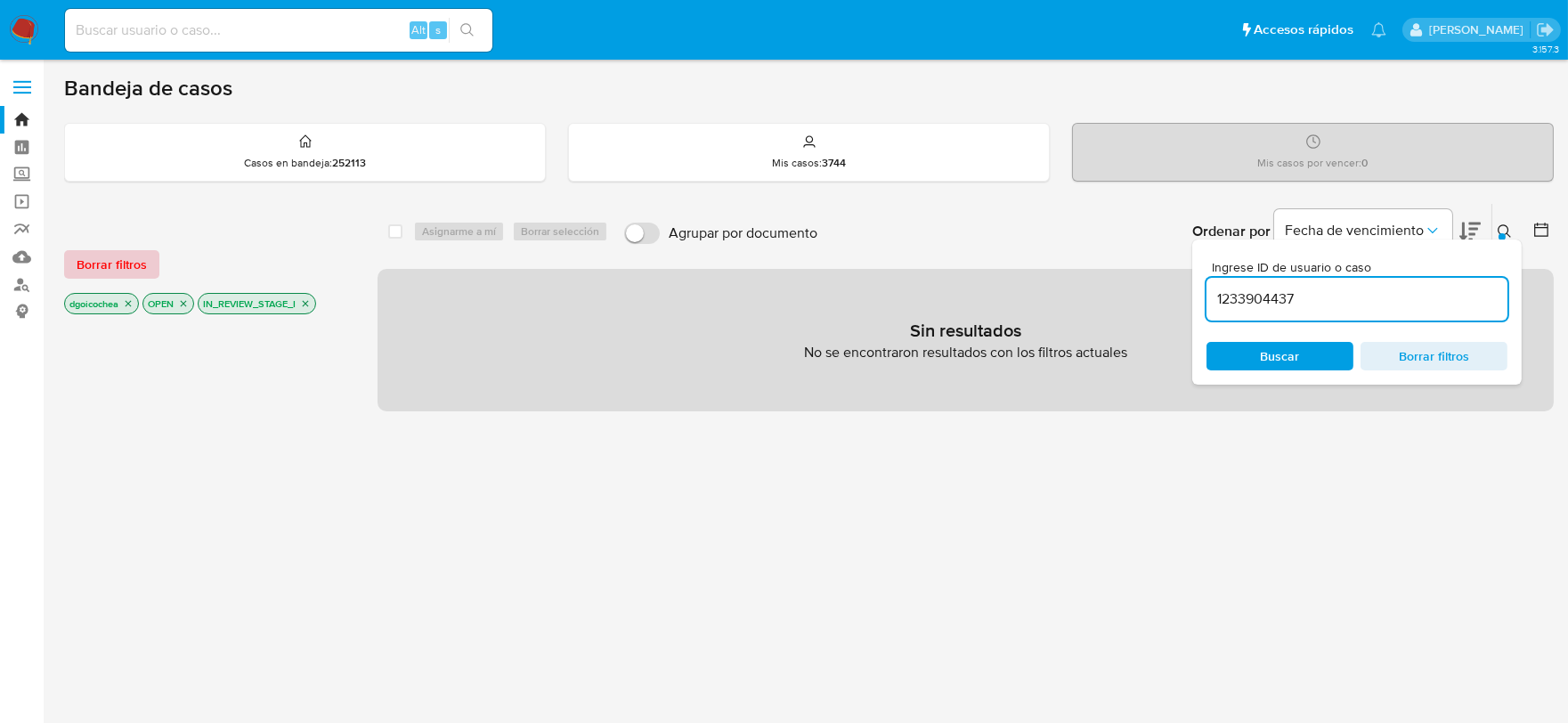
click at [79, 261] on span "Borrar filtros" at bounding box center [112, 264] width 71 height 25
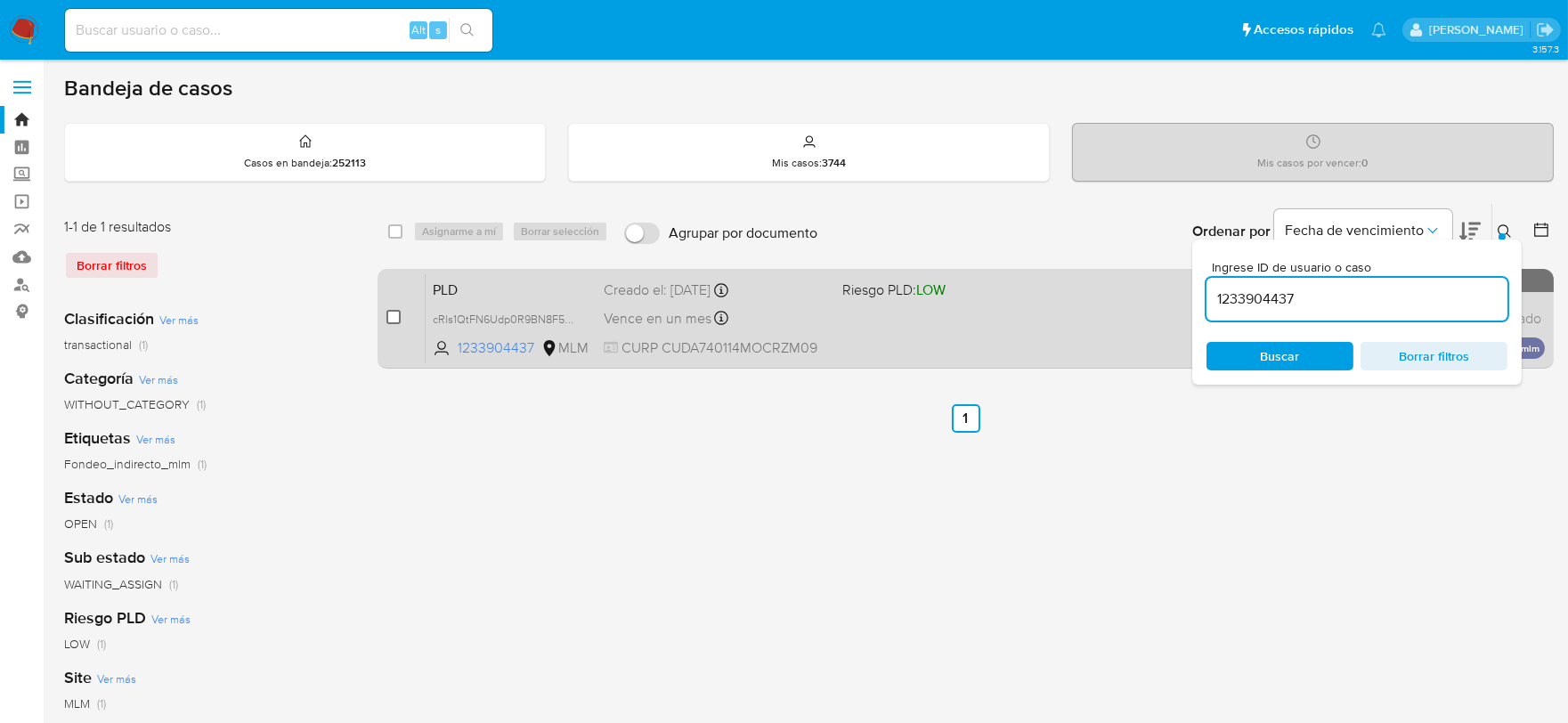
click at [392, 316] on input "checkbox" at bounding box center [393, 317] width 14 height 14
checkbox input "true"
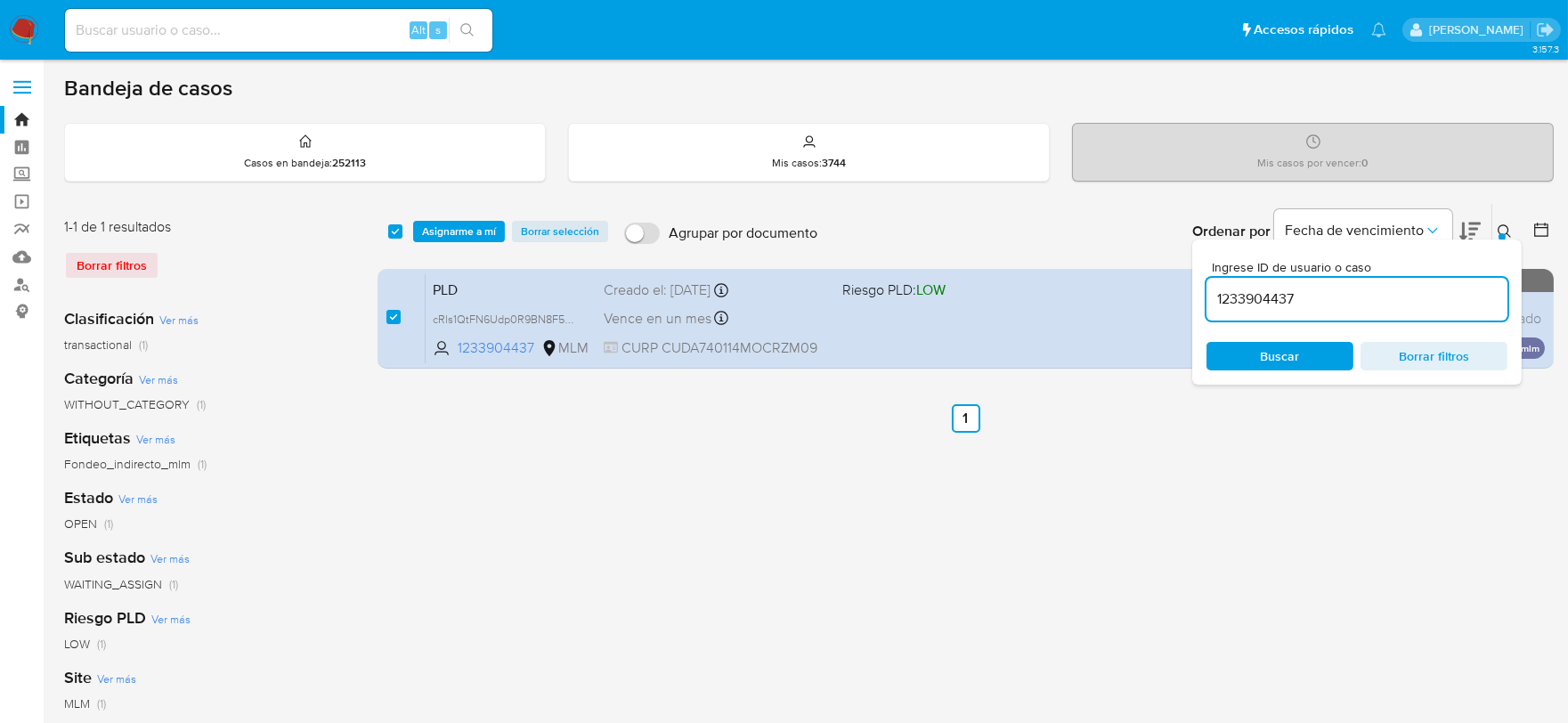
click at [1234, 295] on input "1233904437" at bounding box center [1357, 299] width 301 height 24
type input "722906531"
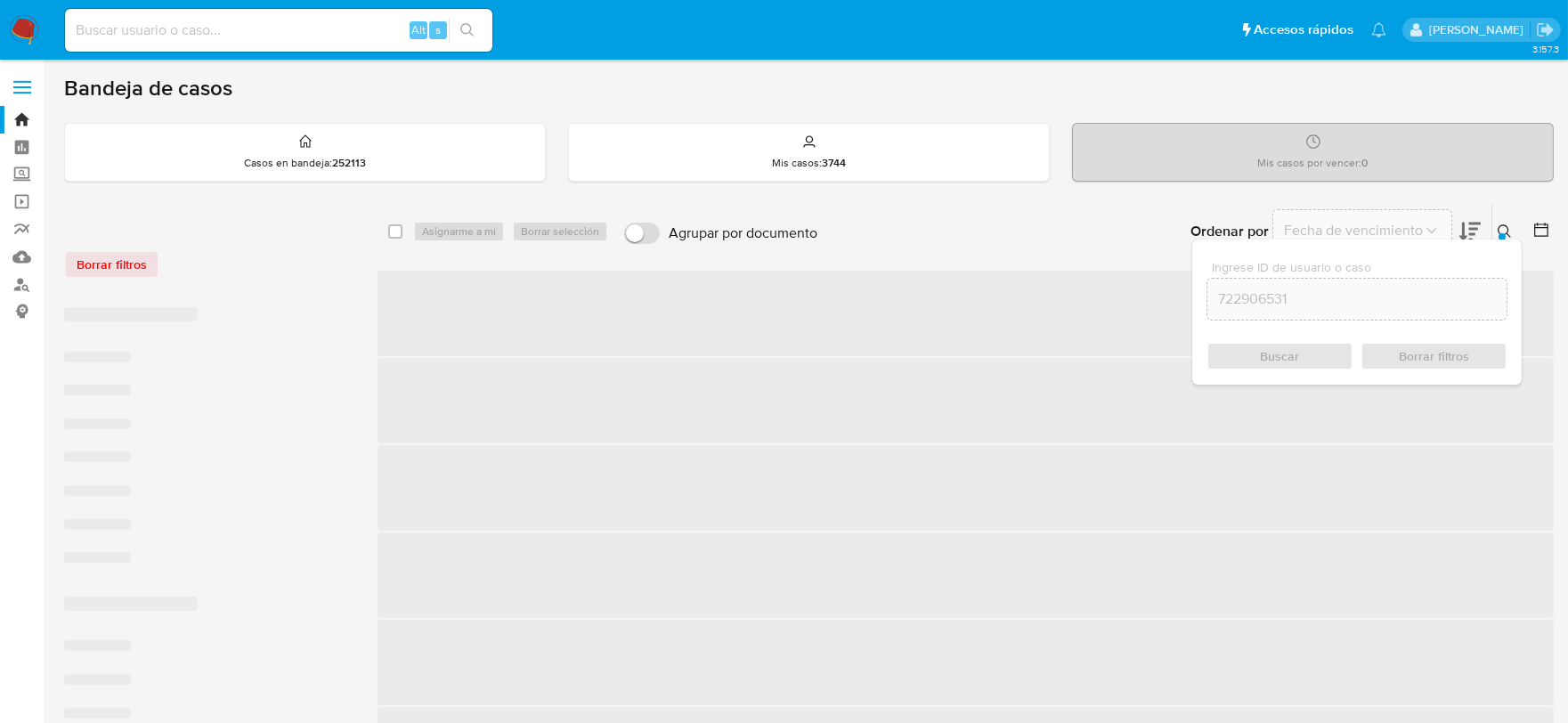
checkbox input "false"
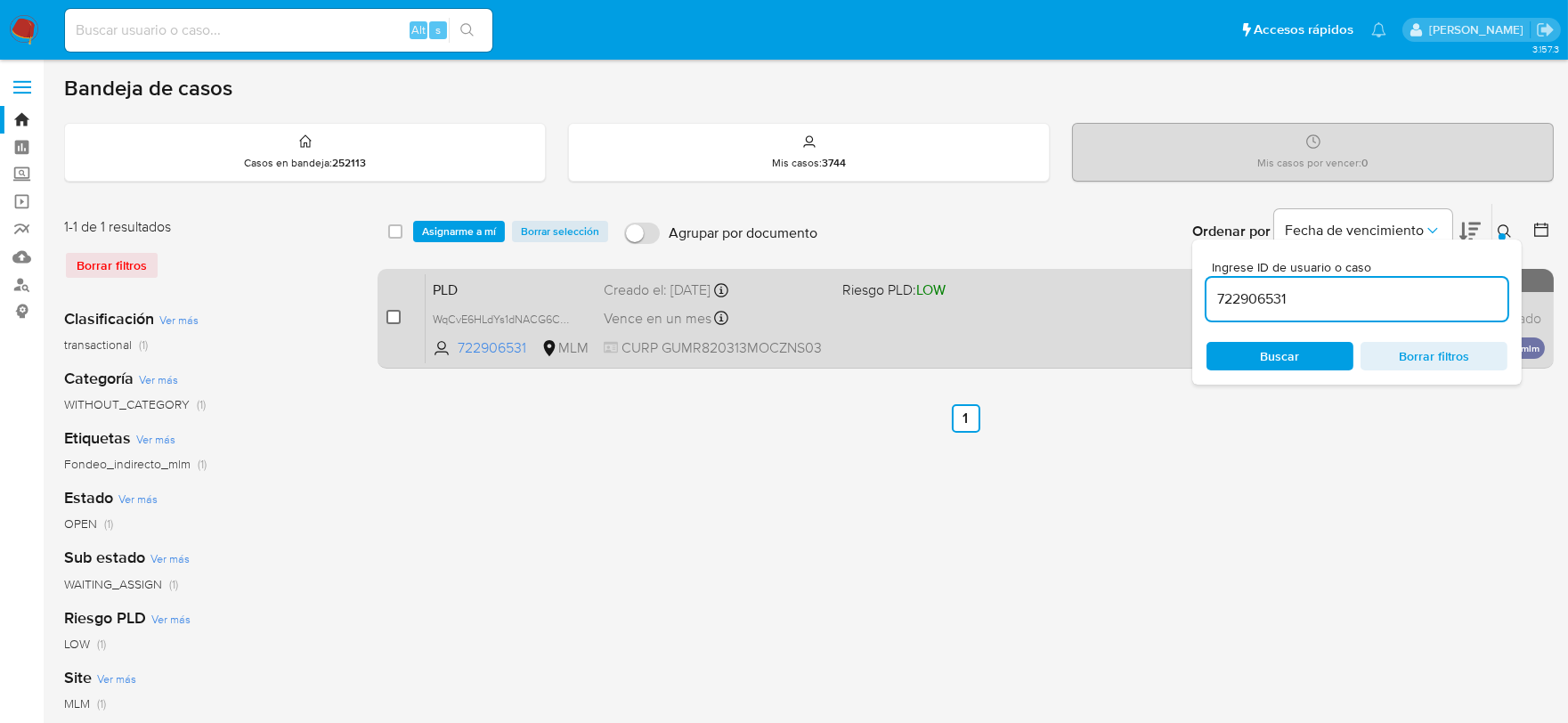
click at [398, 323] on input "checkbox" at bounding box center [393, 317] width 14 height 14
checkbox input "true"
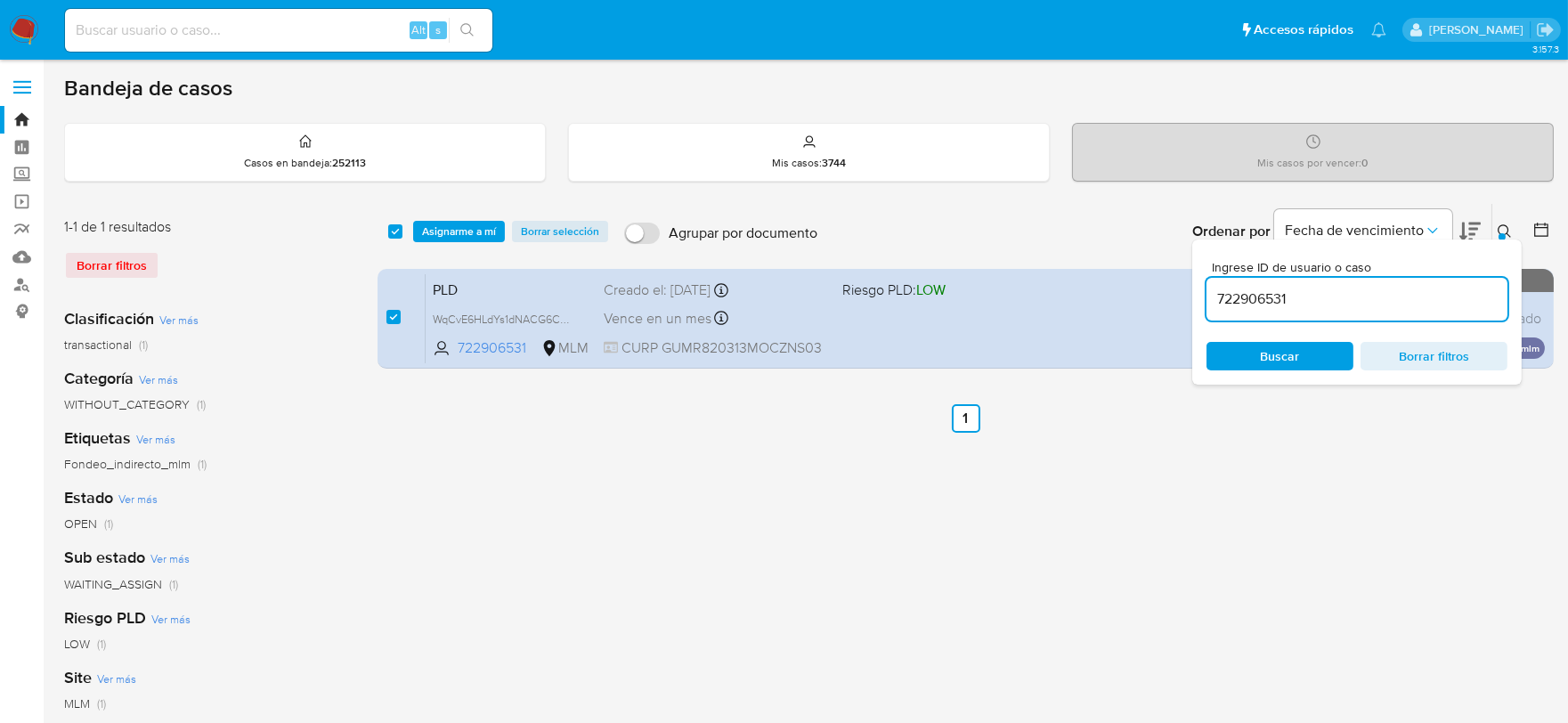
click at [1240, 306] on input "722906531" at bounding box center [1357, 299] width 301 height 24
type input "675218754"
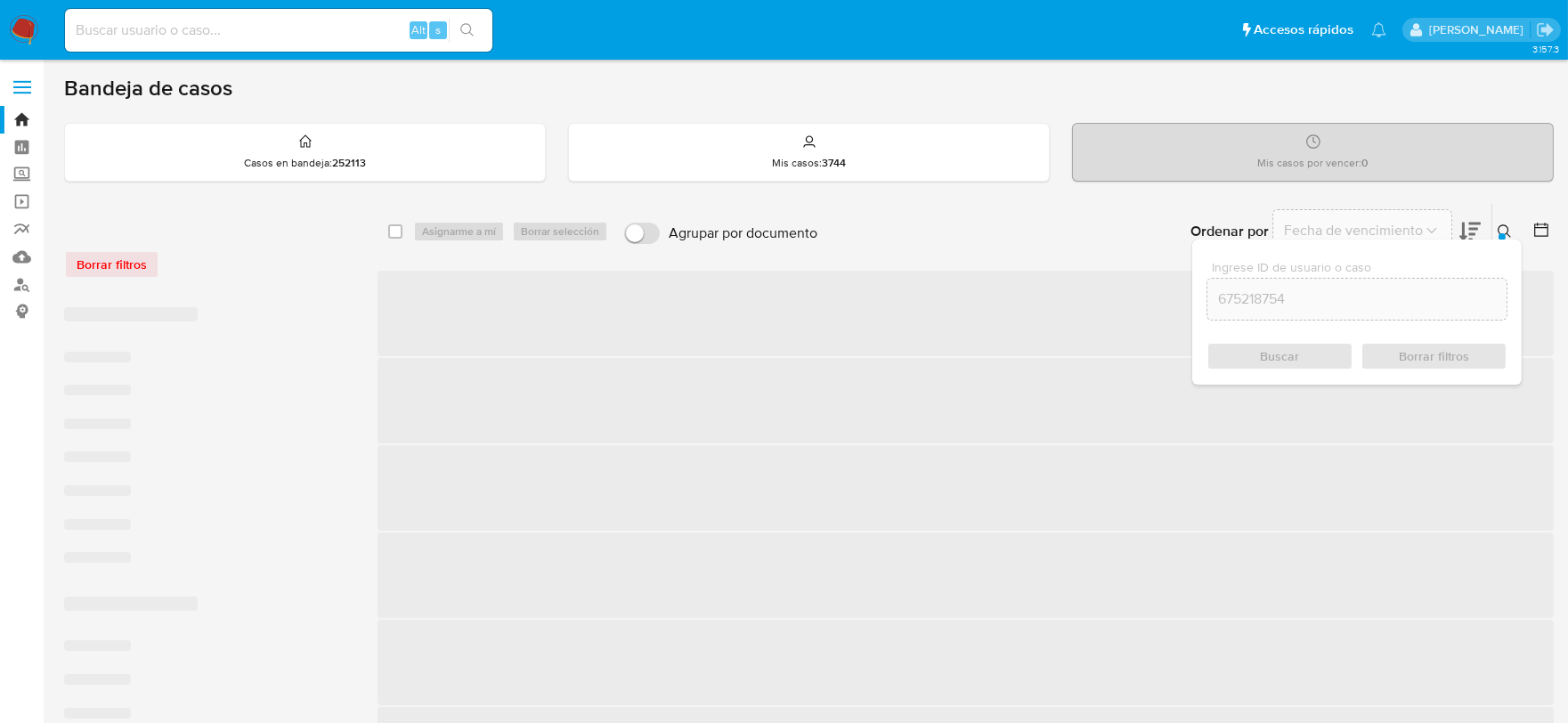
checkbox input "false"
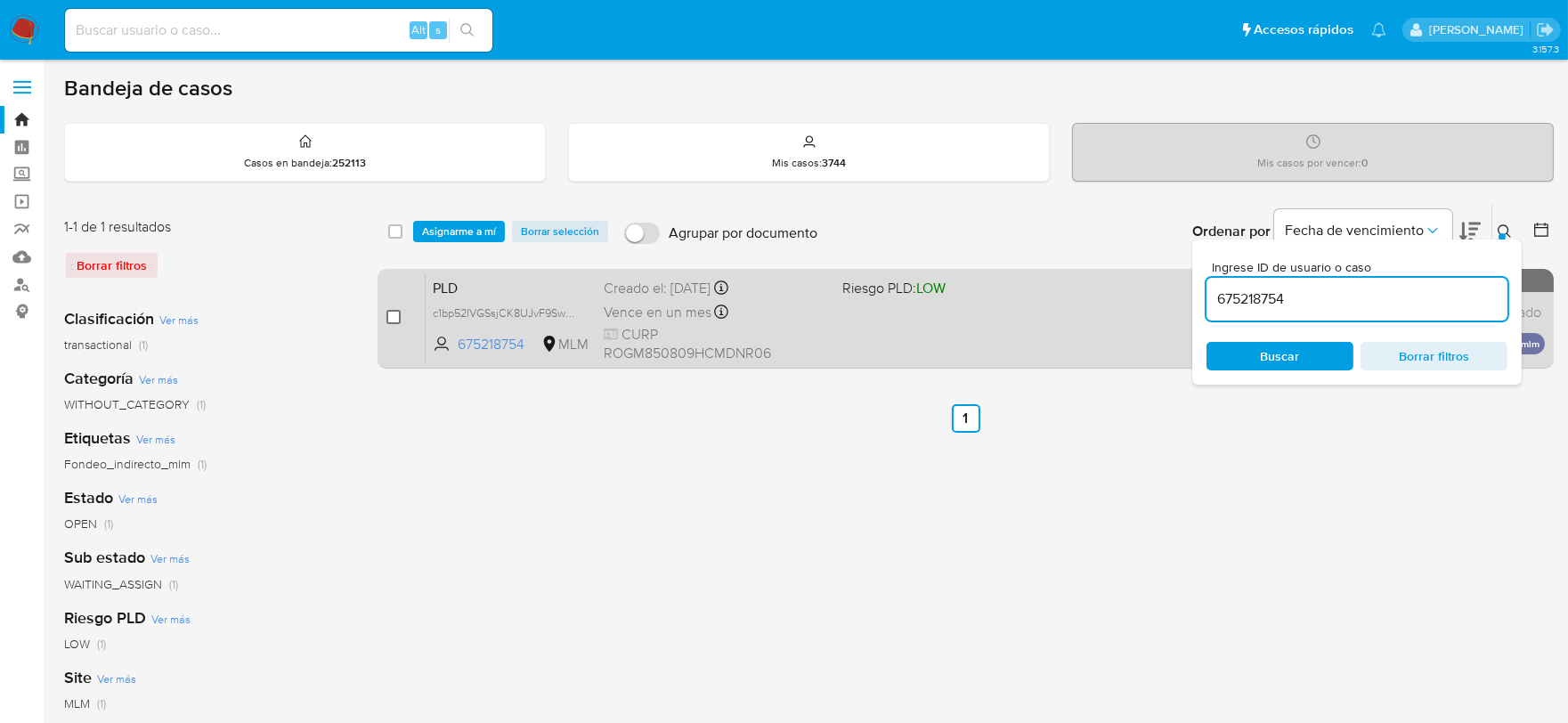
click at [389, 319] on input "checkbox" at bounding box center [393, 317] width 14 height 14
checkbox input "true"
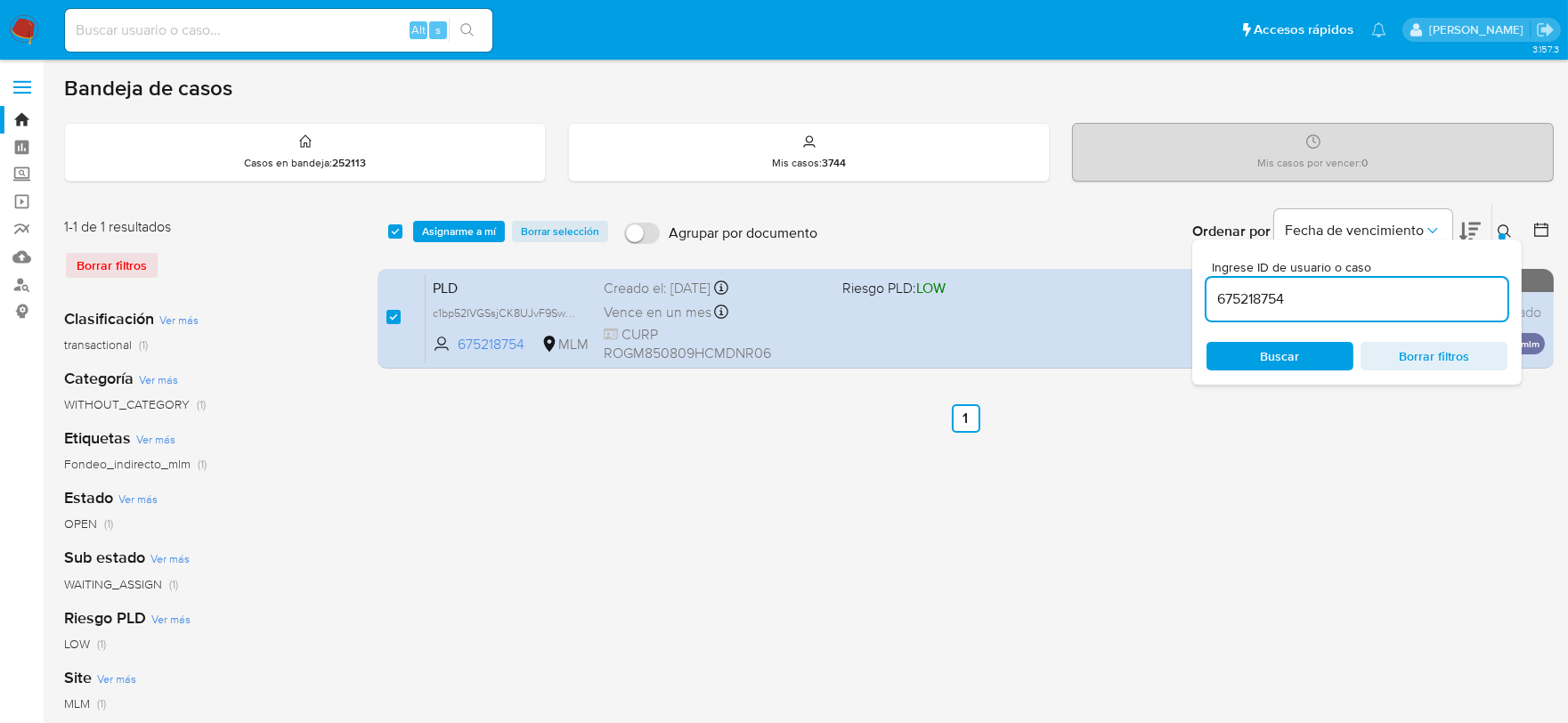
click at [1237, 306] on input "675218754" at bounding box center [1357, 299] width 301 height 24
click at [1229, 289] on input "675218754" at bounding box center [1357, 299] width 301 height 24
type input "485470668485470668"
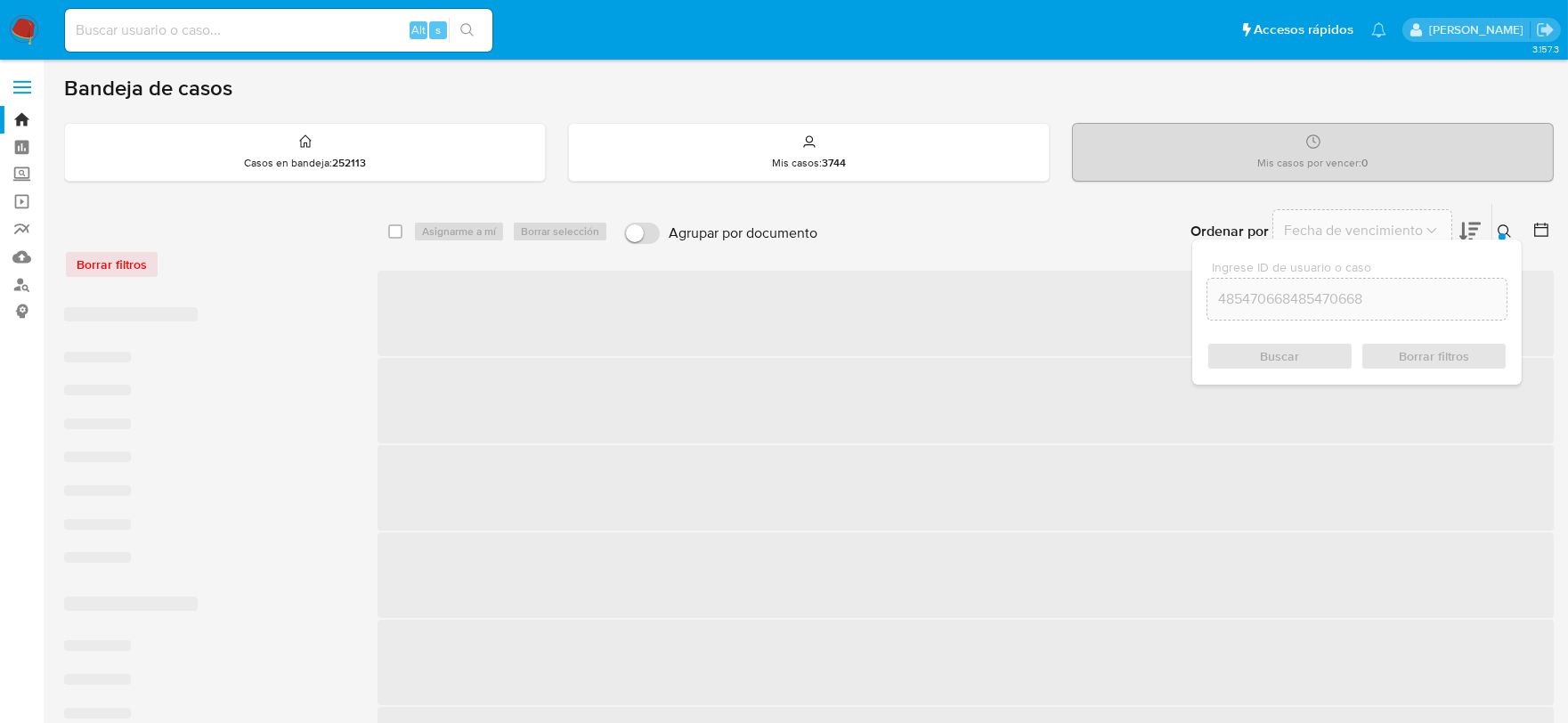
checkbox input "false"
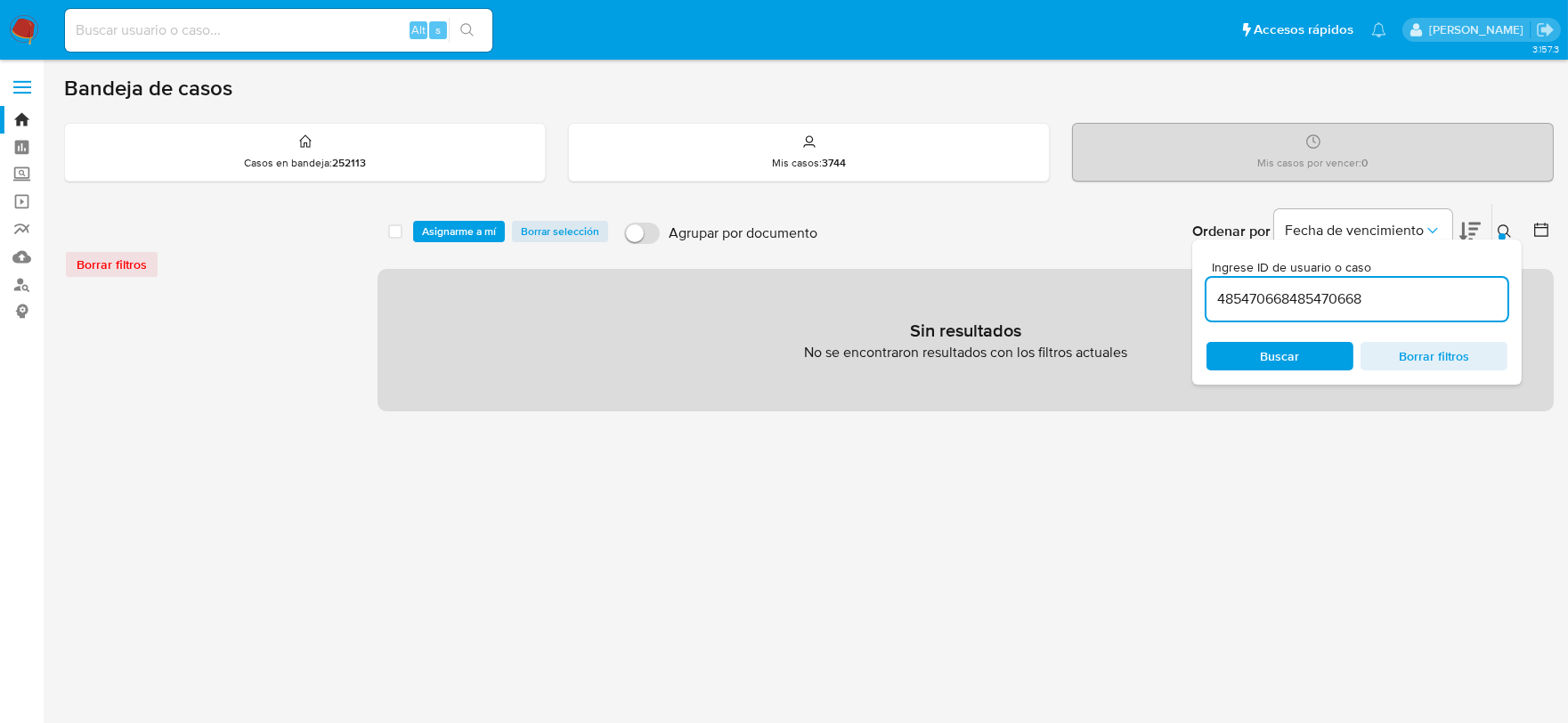
click at [1236, 303] on input "485470668485470668" at bounding box center [1357, 299] width 301 height 24
paste input
type input "485470668"
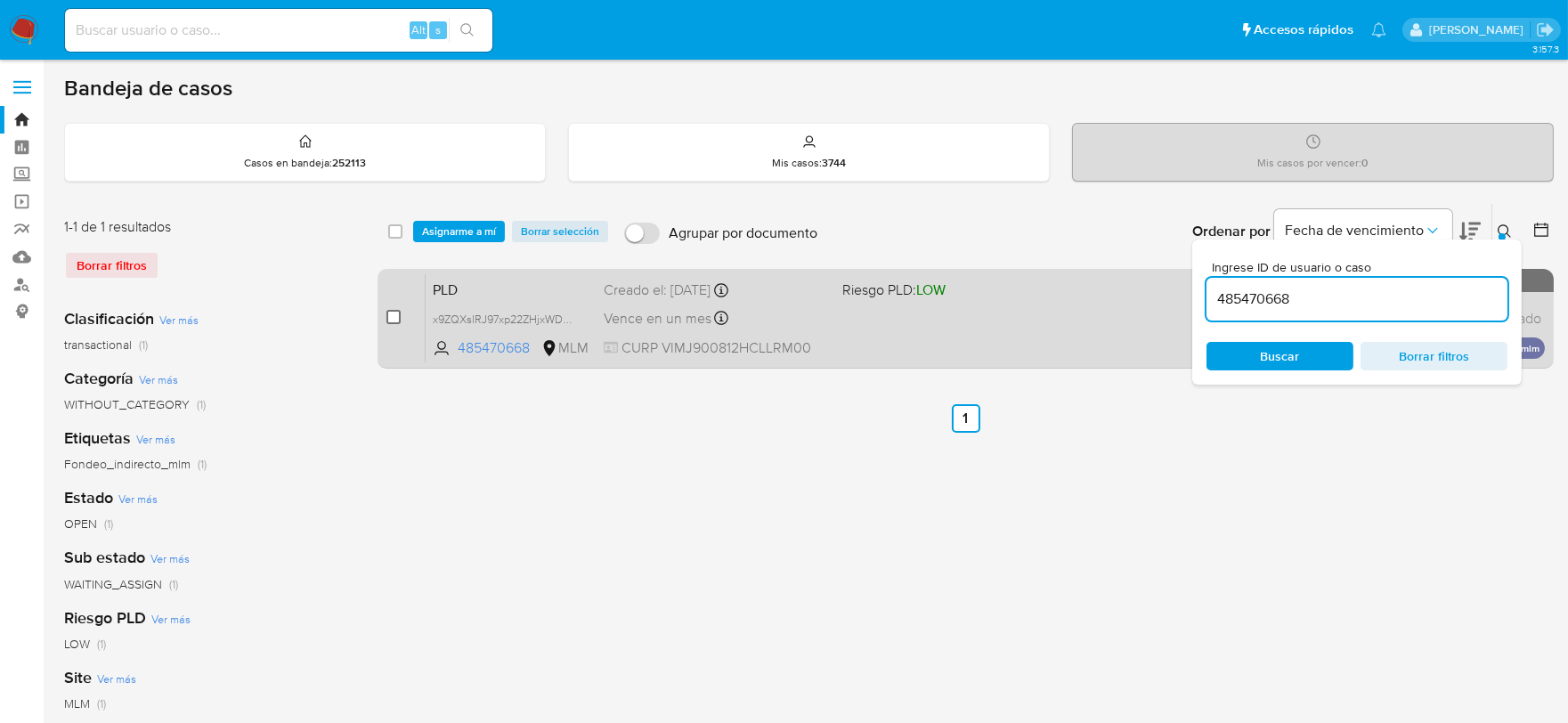
click at [399, 318] on input "checkbox" at bounding box center [393, 317] width 14 height 14
checkbox input "true"
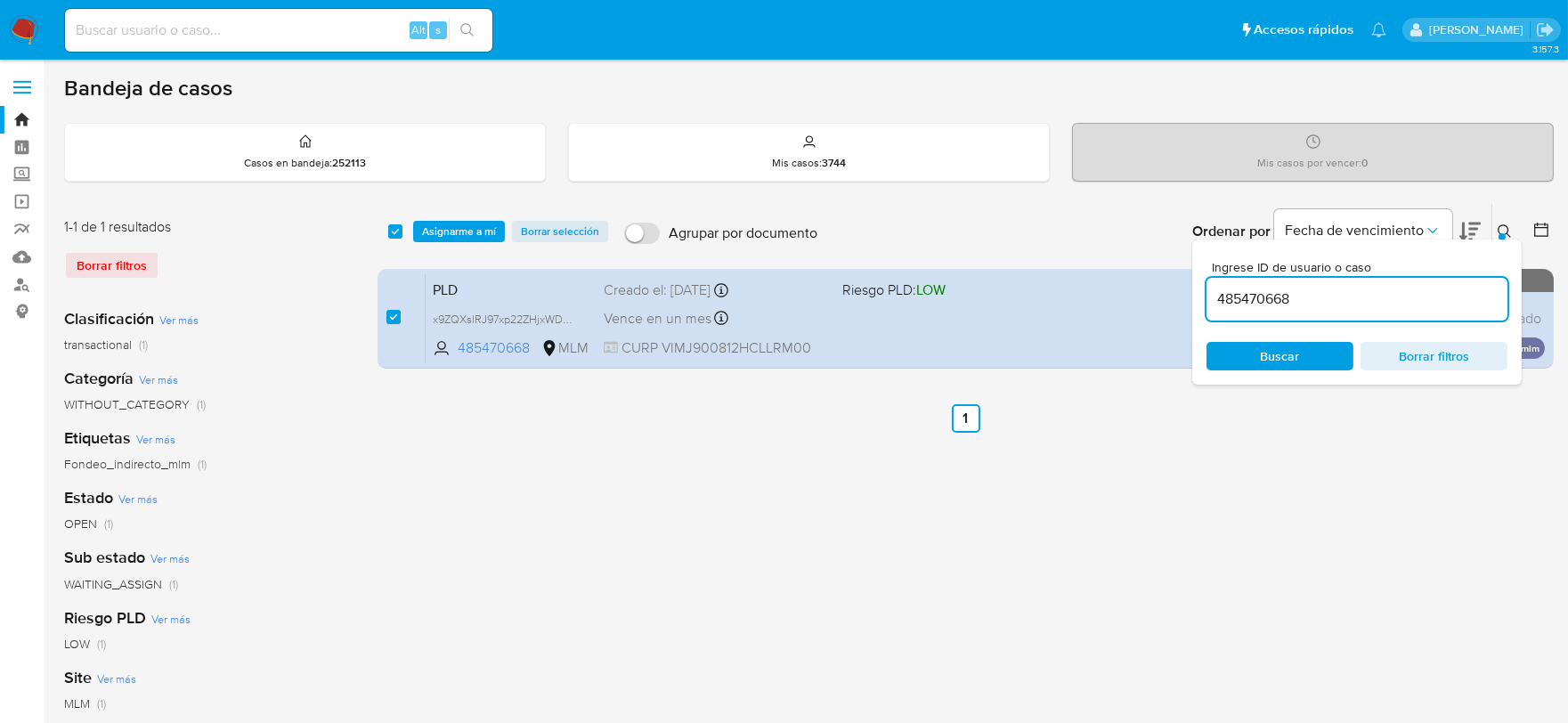
click at [1236, 299] on input "485470668" at bounding box center [1357, 299] width 301 height 24
type input "191160104"
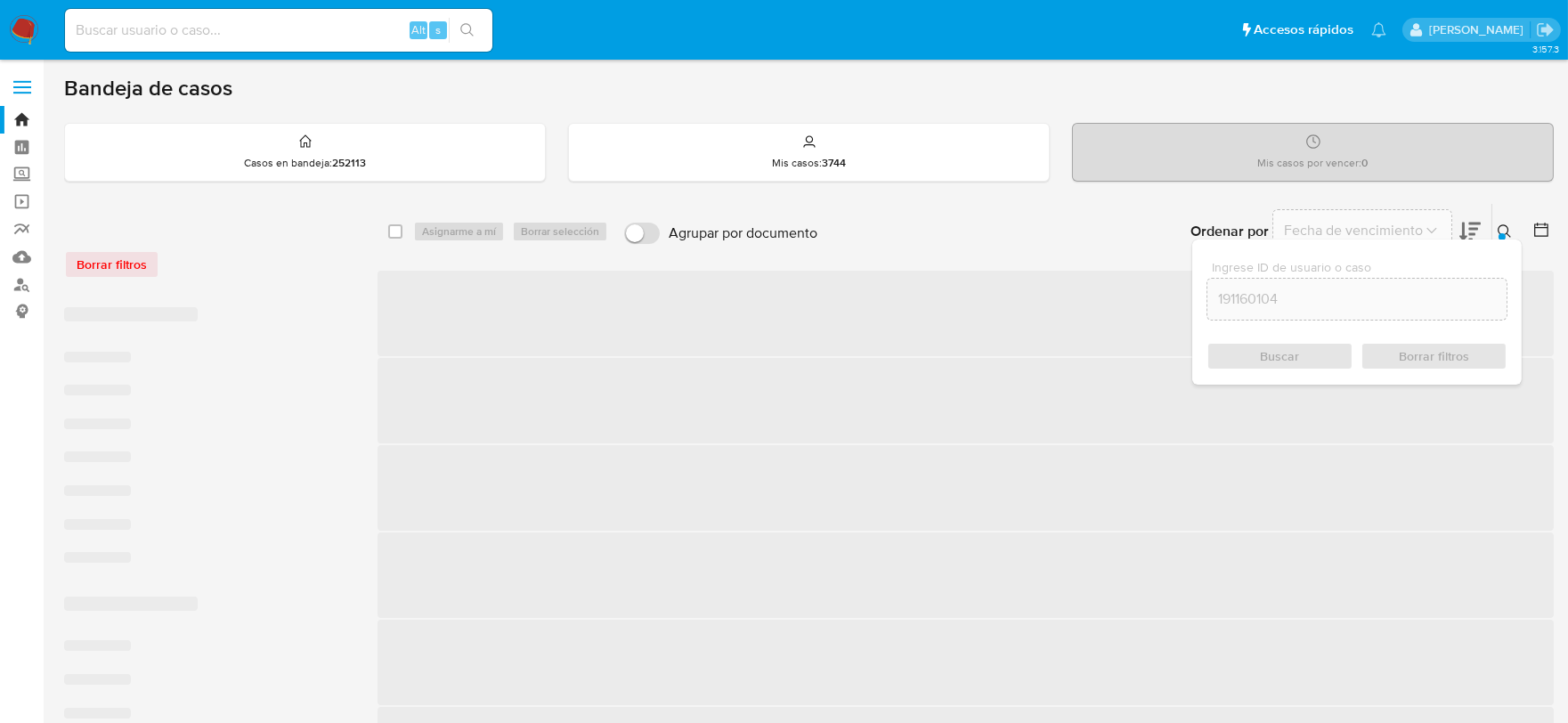
checkbox input "false"
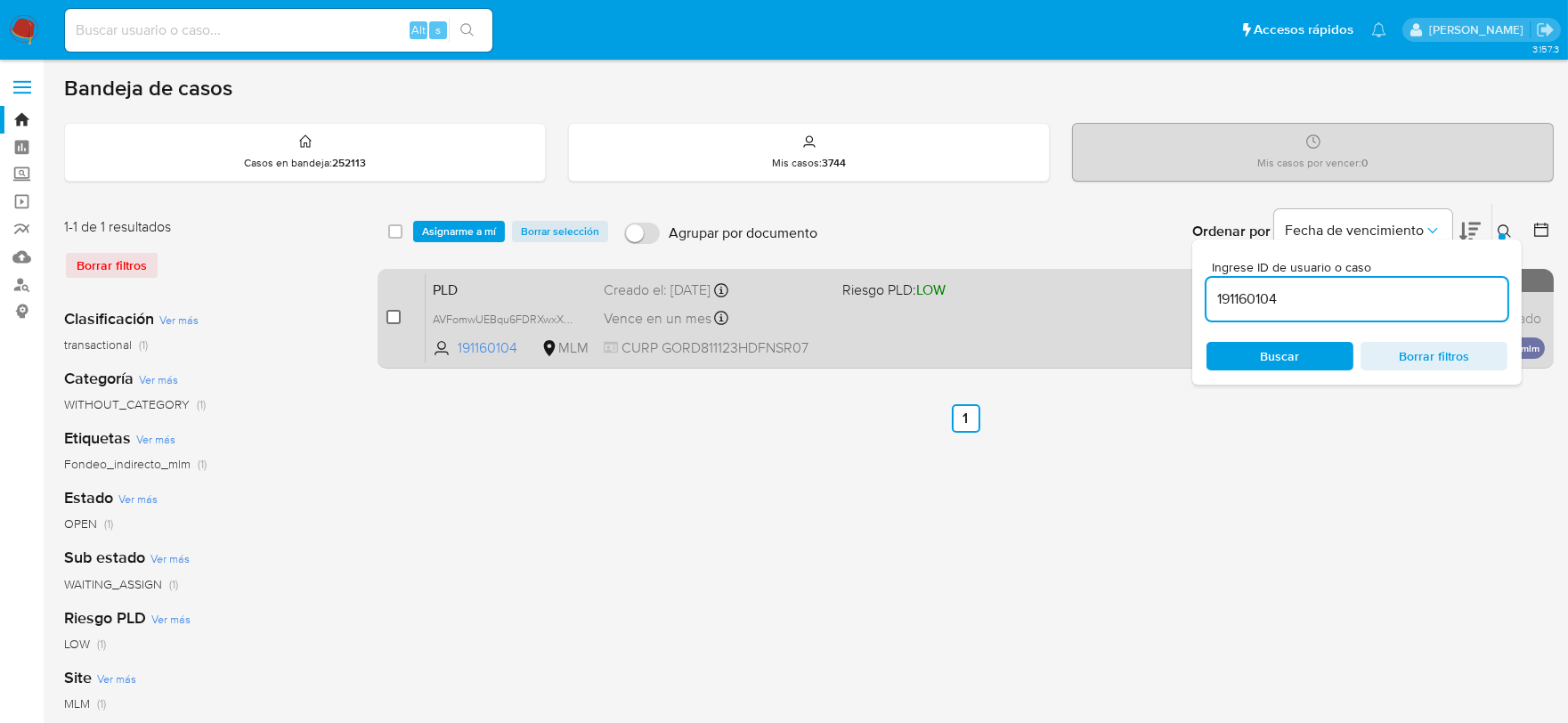
click at [393, 316] on input "checkbox" at bounding box center [393, 317] width 14 height 14
checkbox input "true"
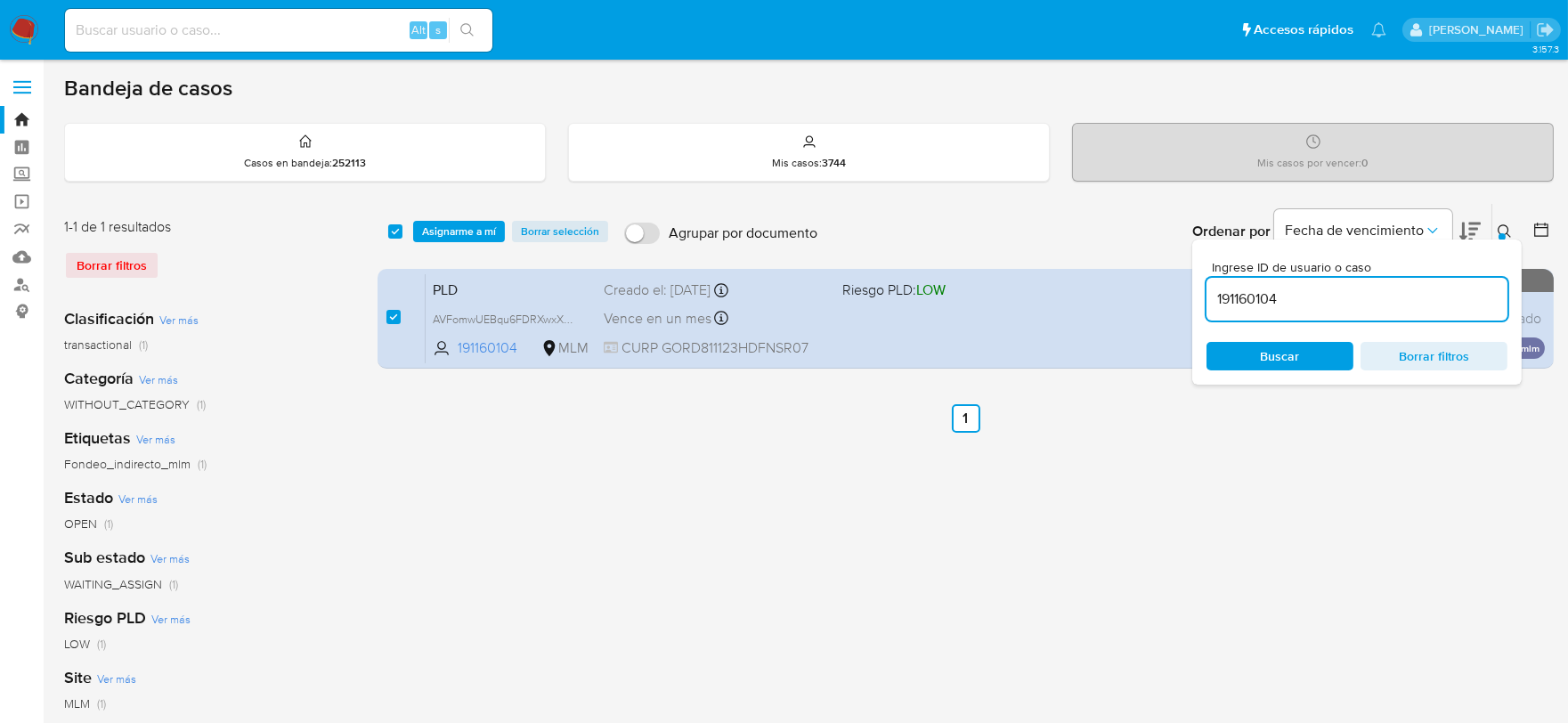
click at [1245, 294] on input "191160104" at bounding box center [1357, 299] width 301 height 24
type input "72624621"
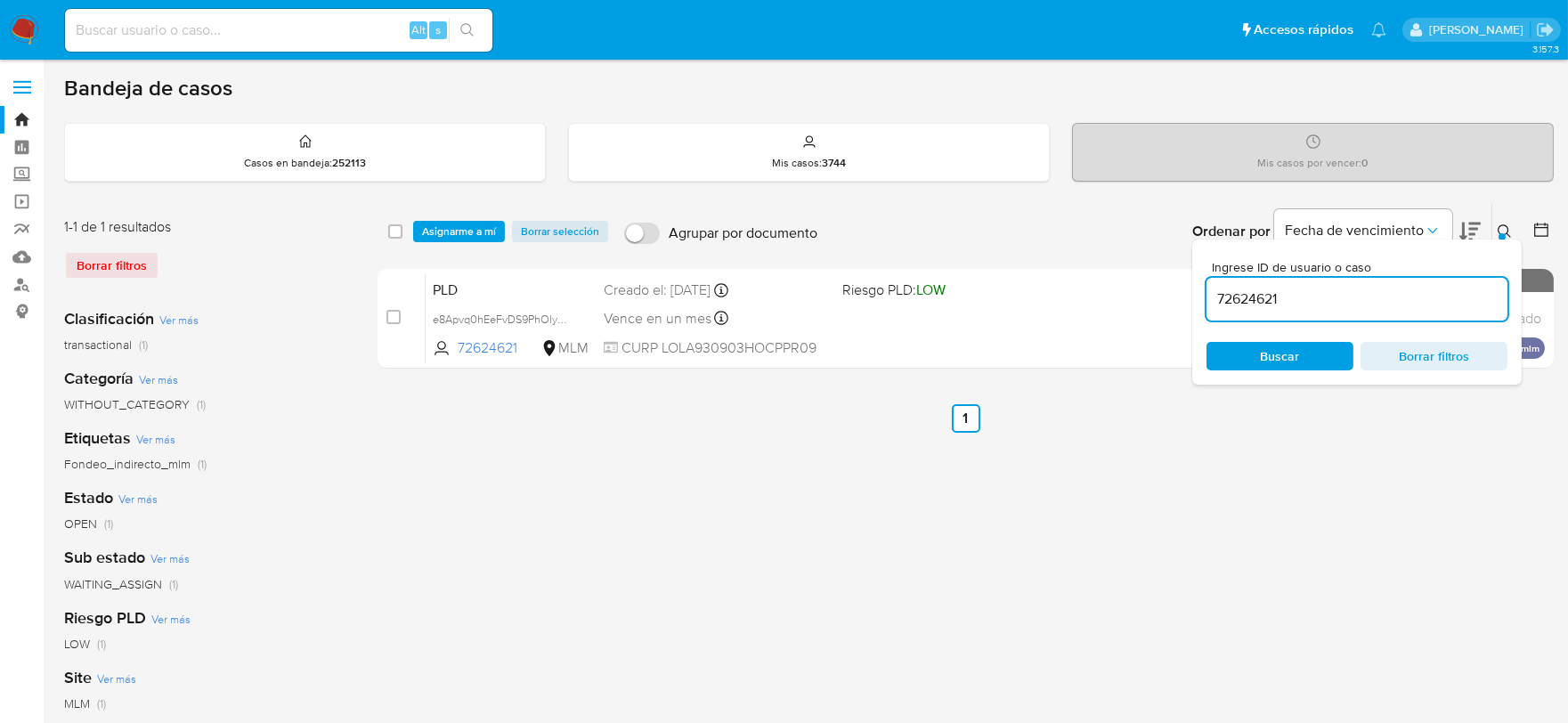
checkbox input "false"
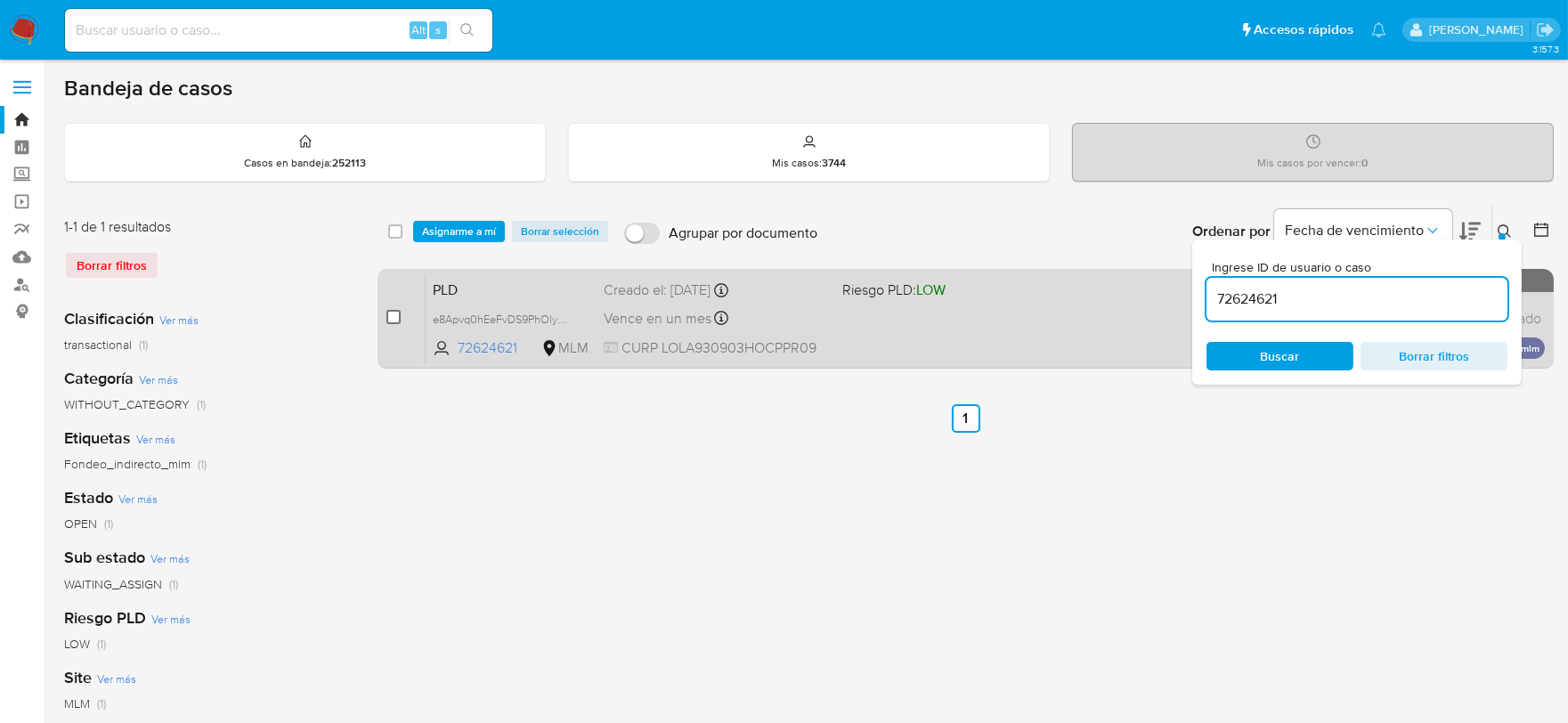
click at [396, 317] on input "checkbox" at bounding box center [393, 317] width 14 height 14
checkbox input "true"
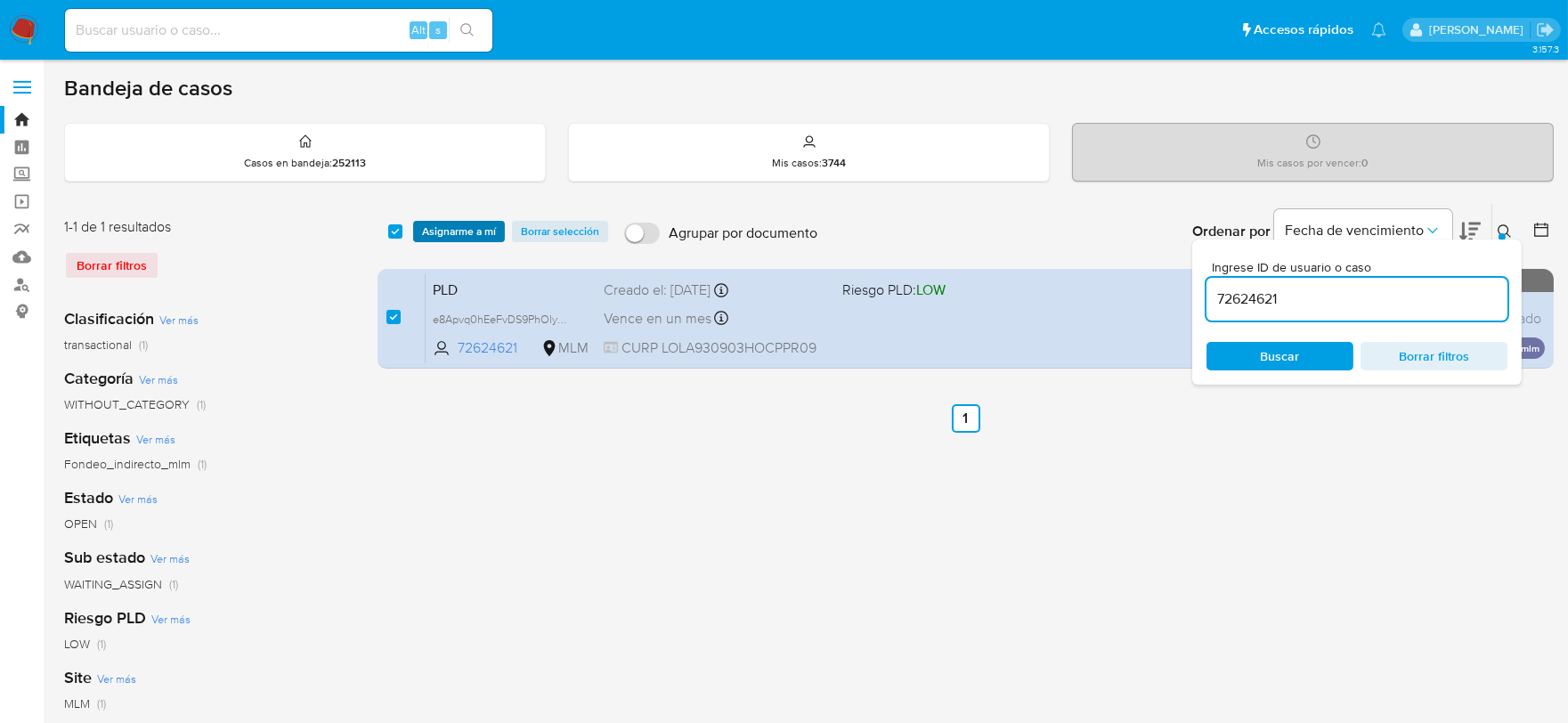
click at [473, 231] on span "Asignarme a mí" at bounding box center [458, 231] width 74 height 18
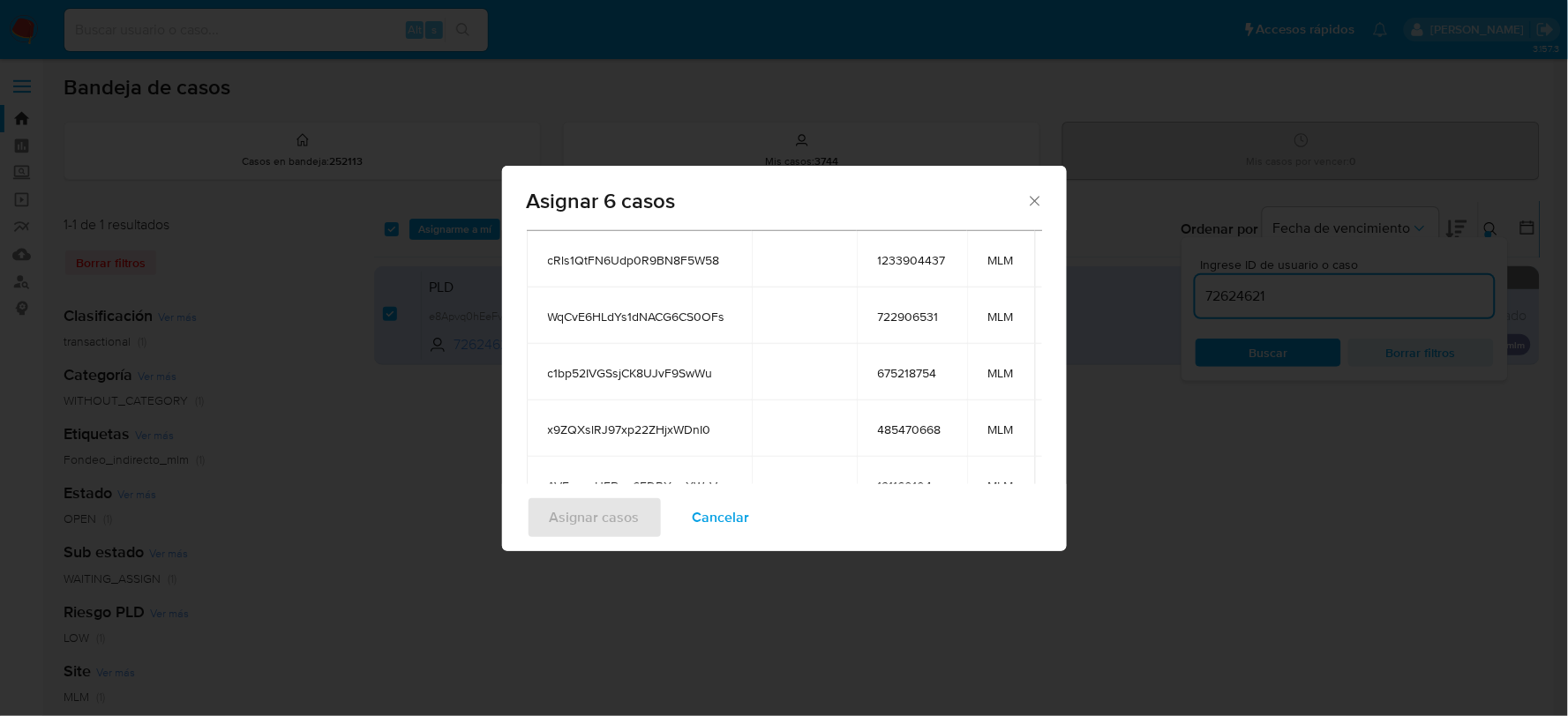
scroll to position [326, 0]
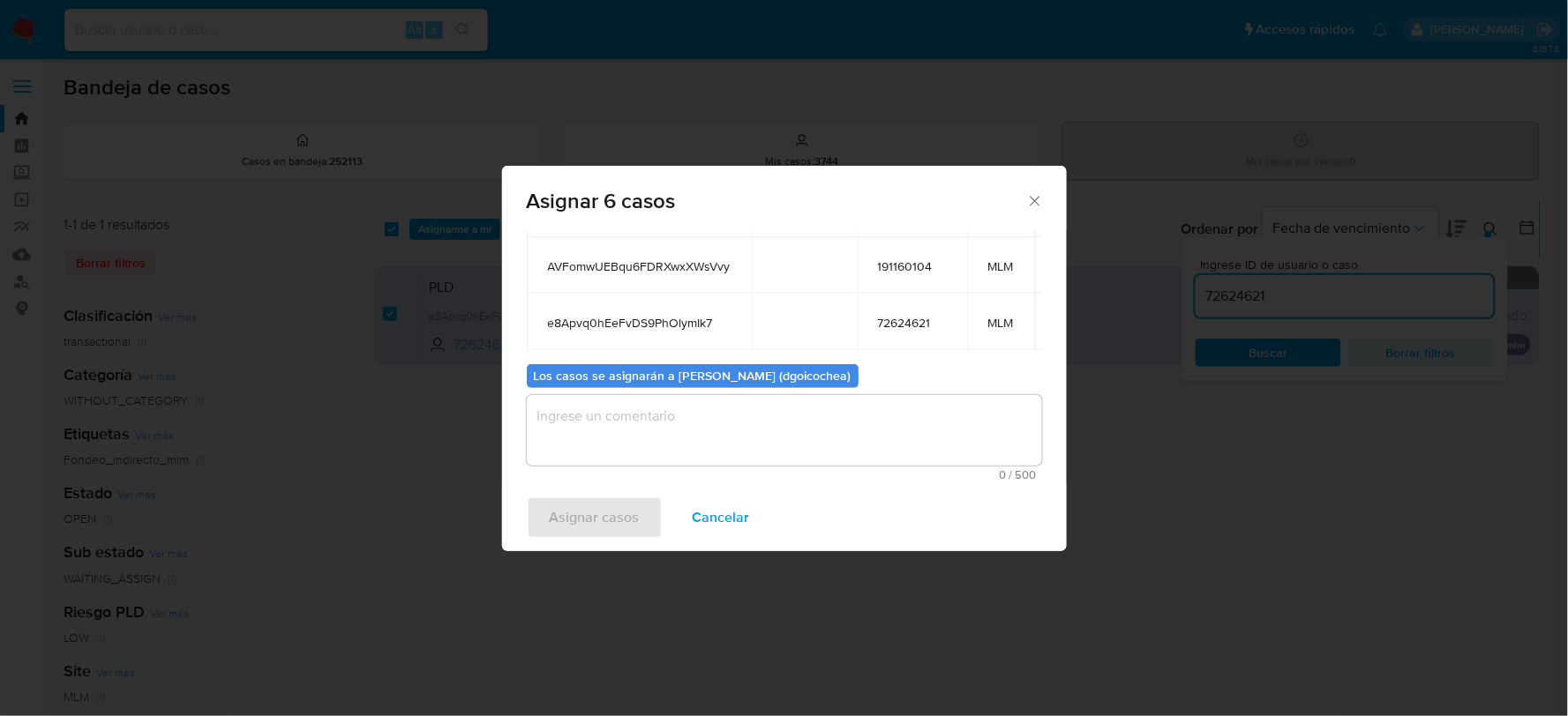
click at [768, 419] on textarea "assign-modal" at bounding box center [784, 431] width 516 height 70
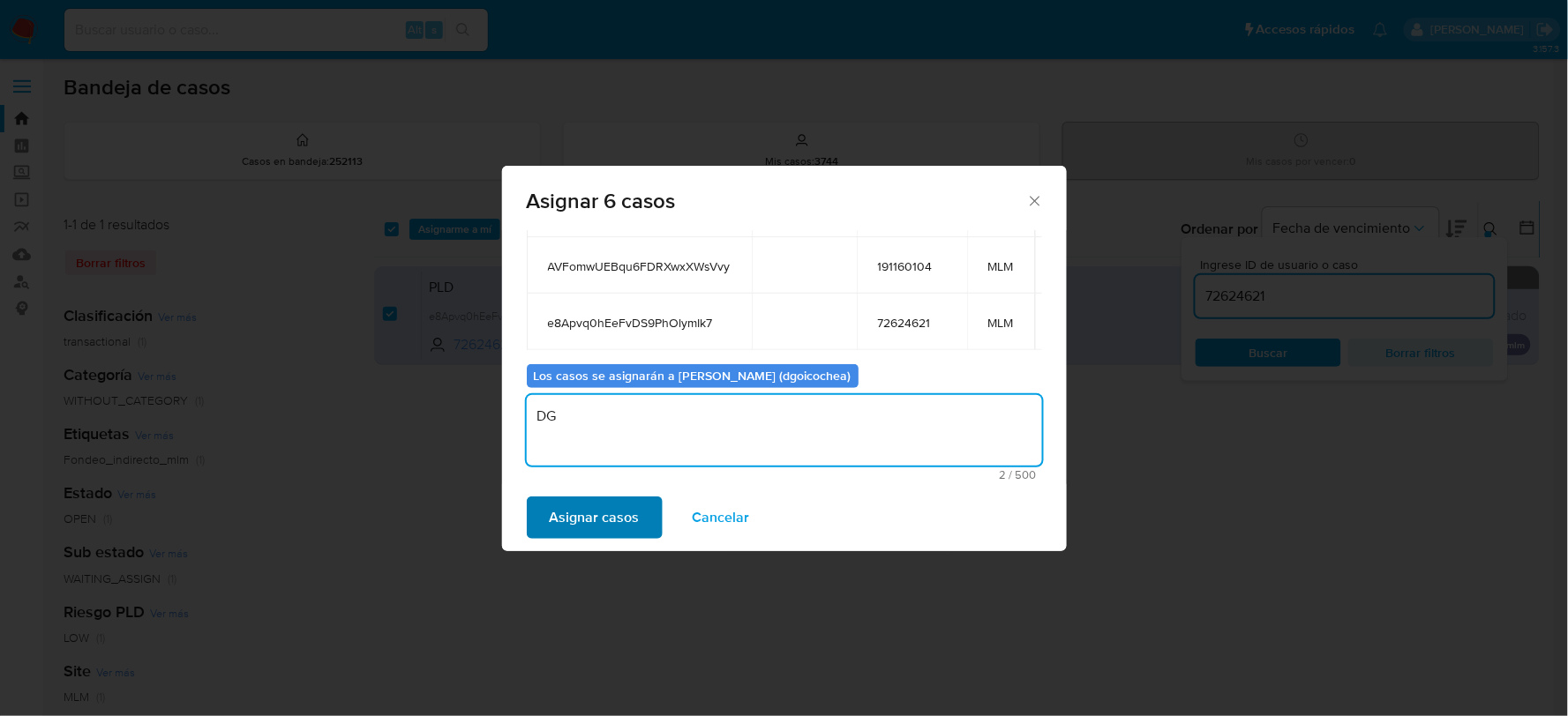
type textarea "DG"
click at [631, 526] on span "Asignar casos" at bounding box center [594, 517] width 90 height 39
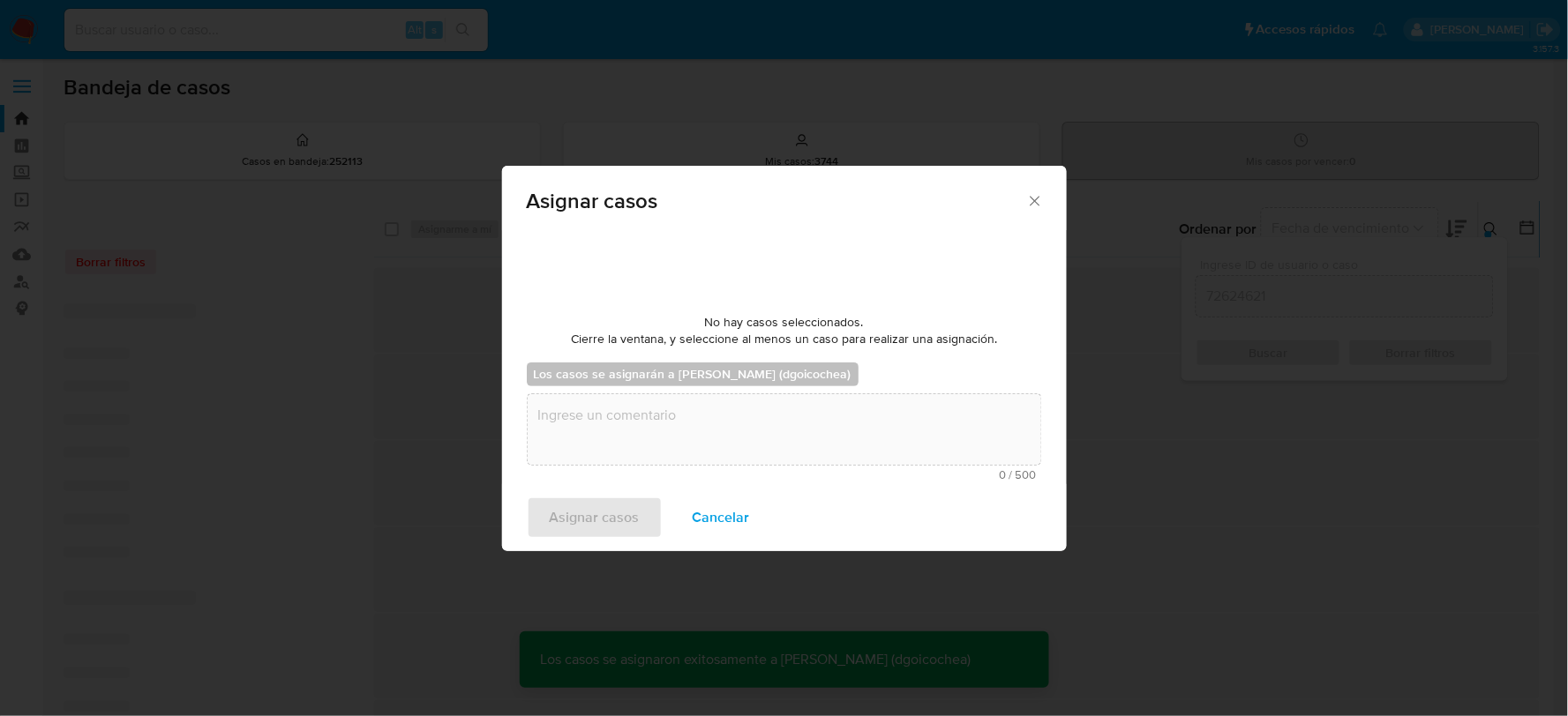
checkbox input "false"
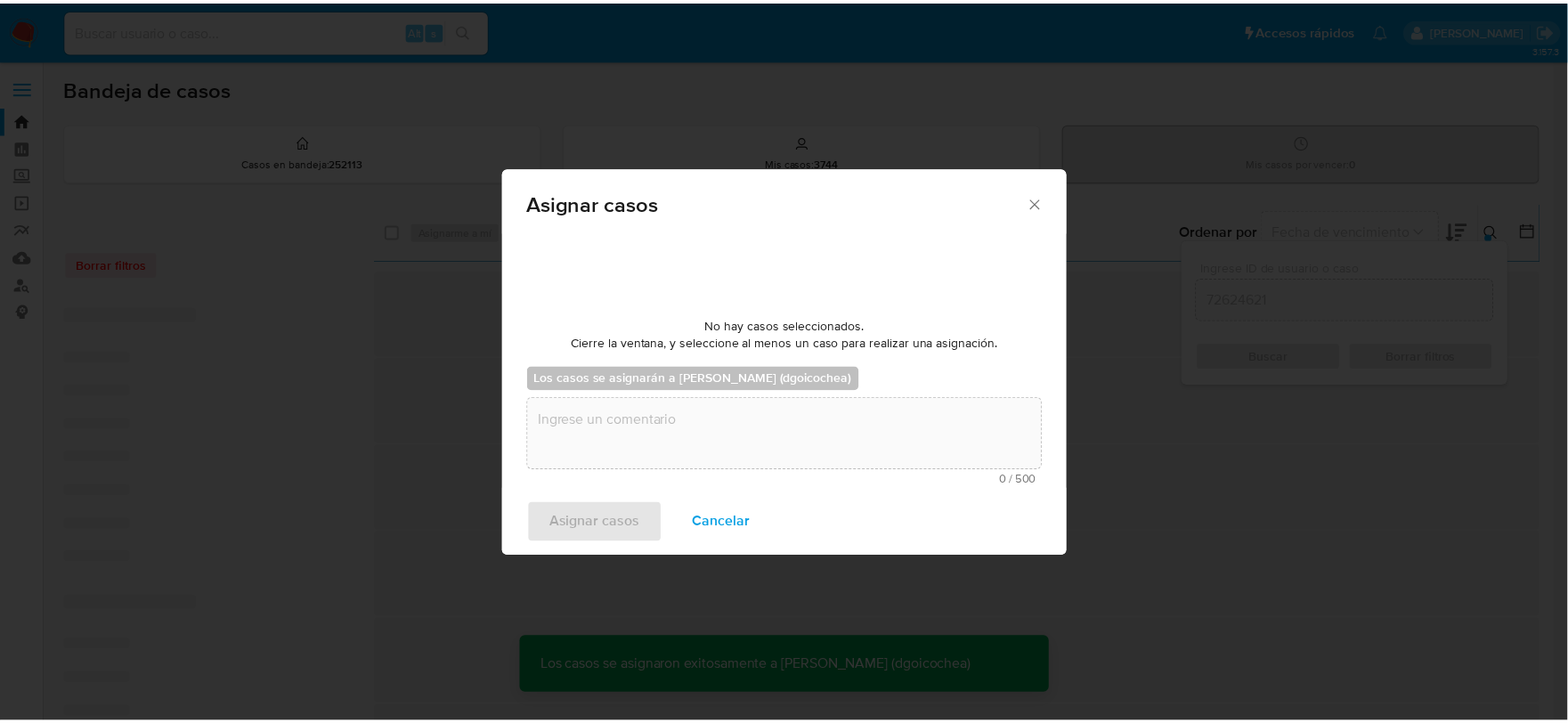
scroll to position [108, 0]
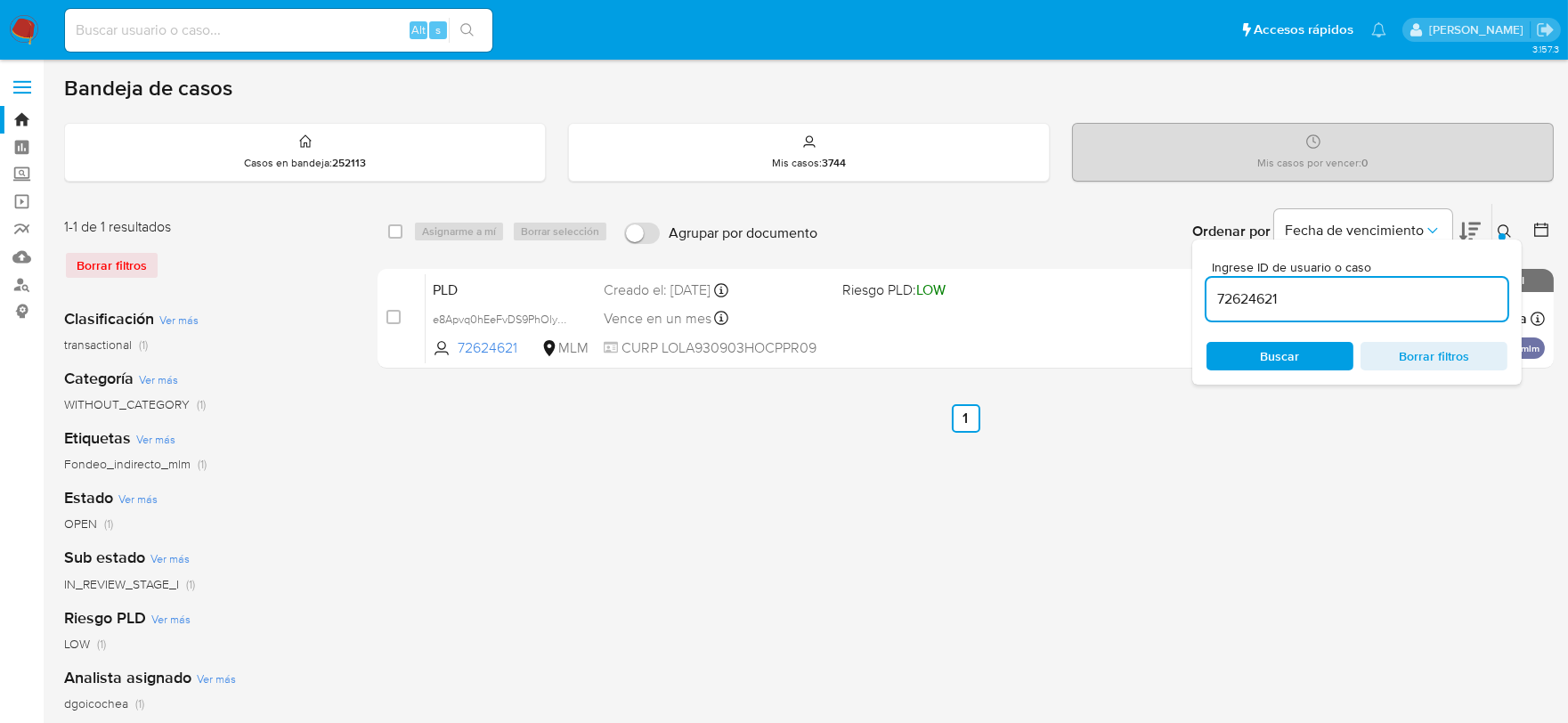
click at [1251, 298] on input "72624621" at bounding box center [1357, 299] width 301 height 24
paste input "1233904437"
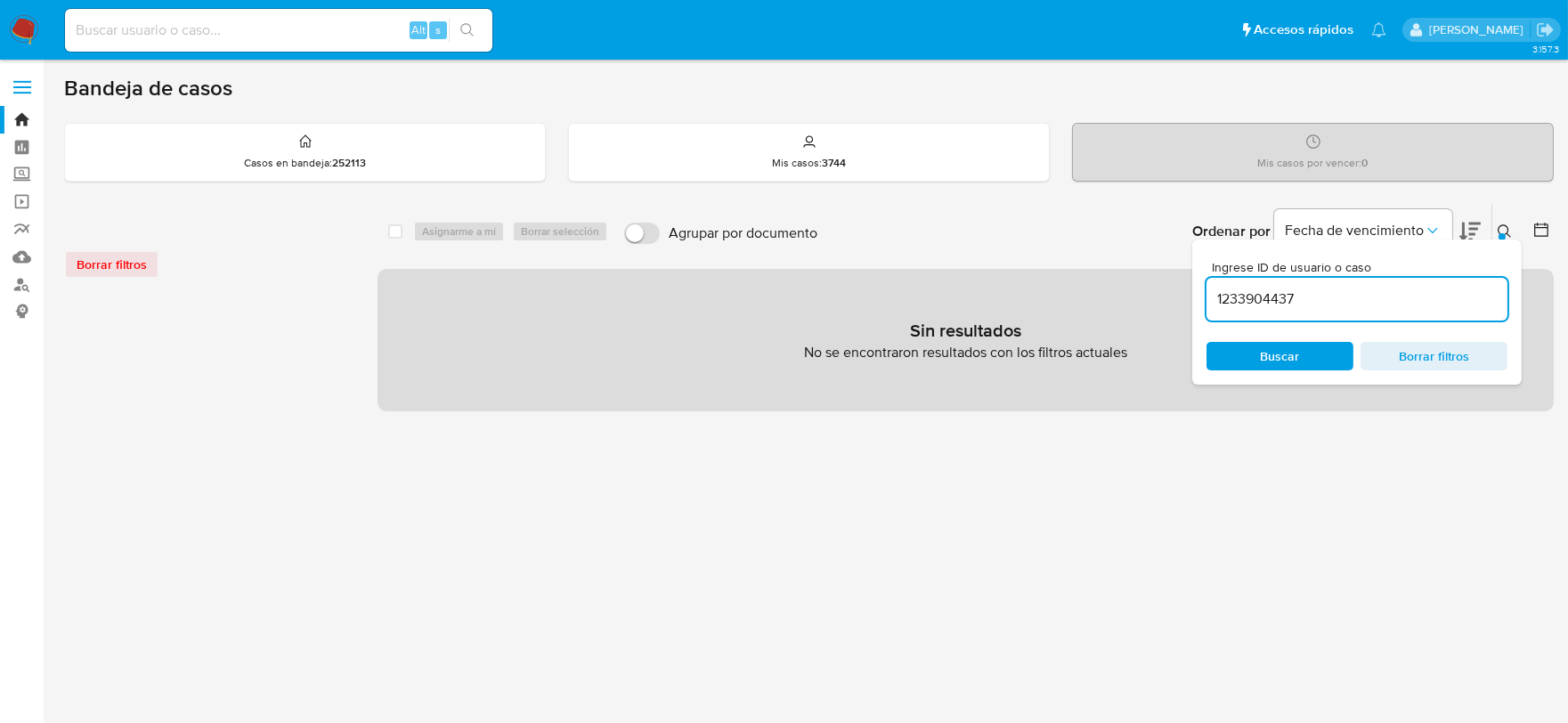
click at [1251, 296] on input "1233904437" at bounding box center [1357, 299] width 301 height 24
type input "1233904437"
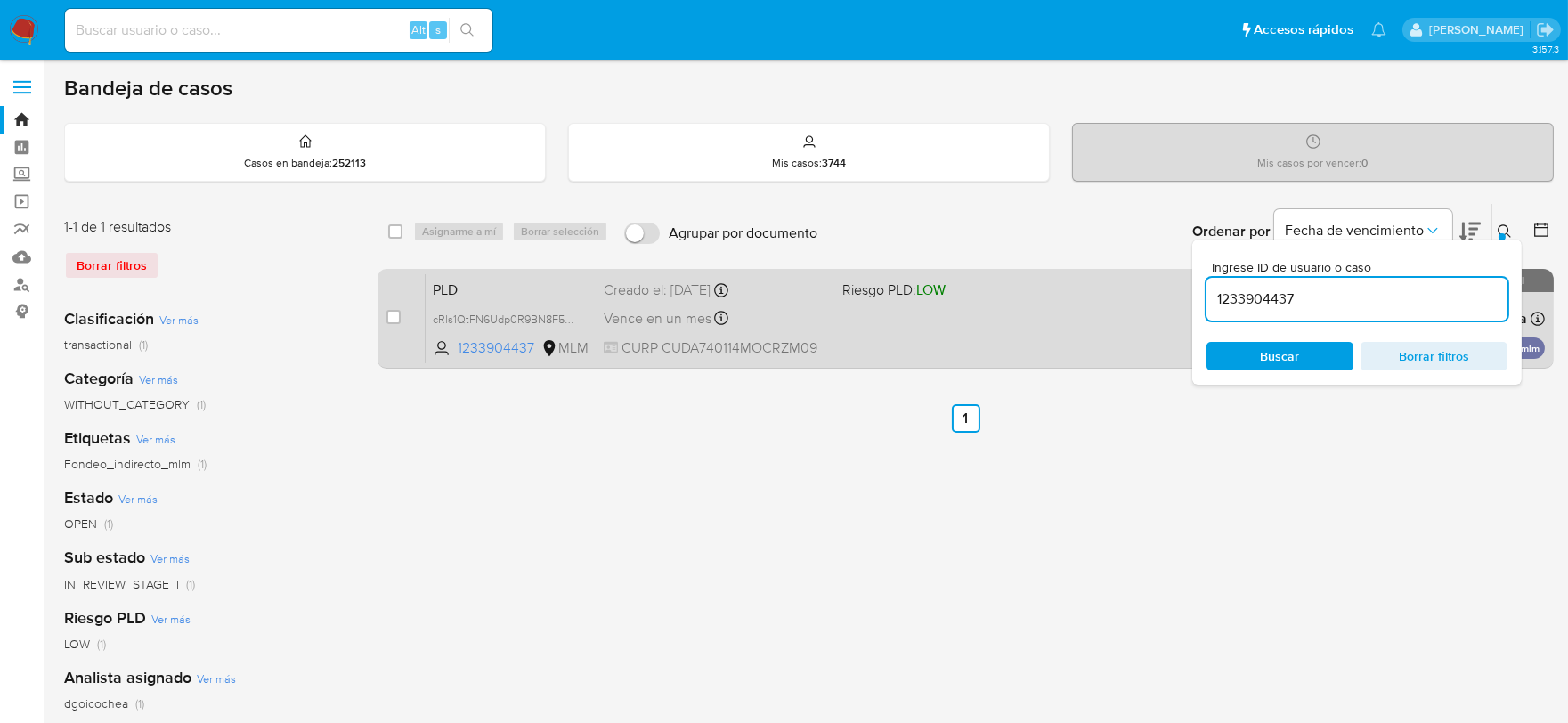
click at [442, 288] on span "PLD" at bounding box center [511, 289] width 156 height 24
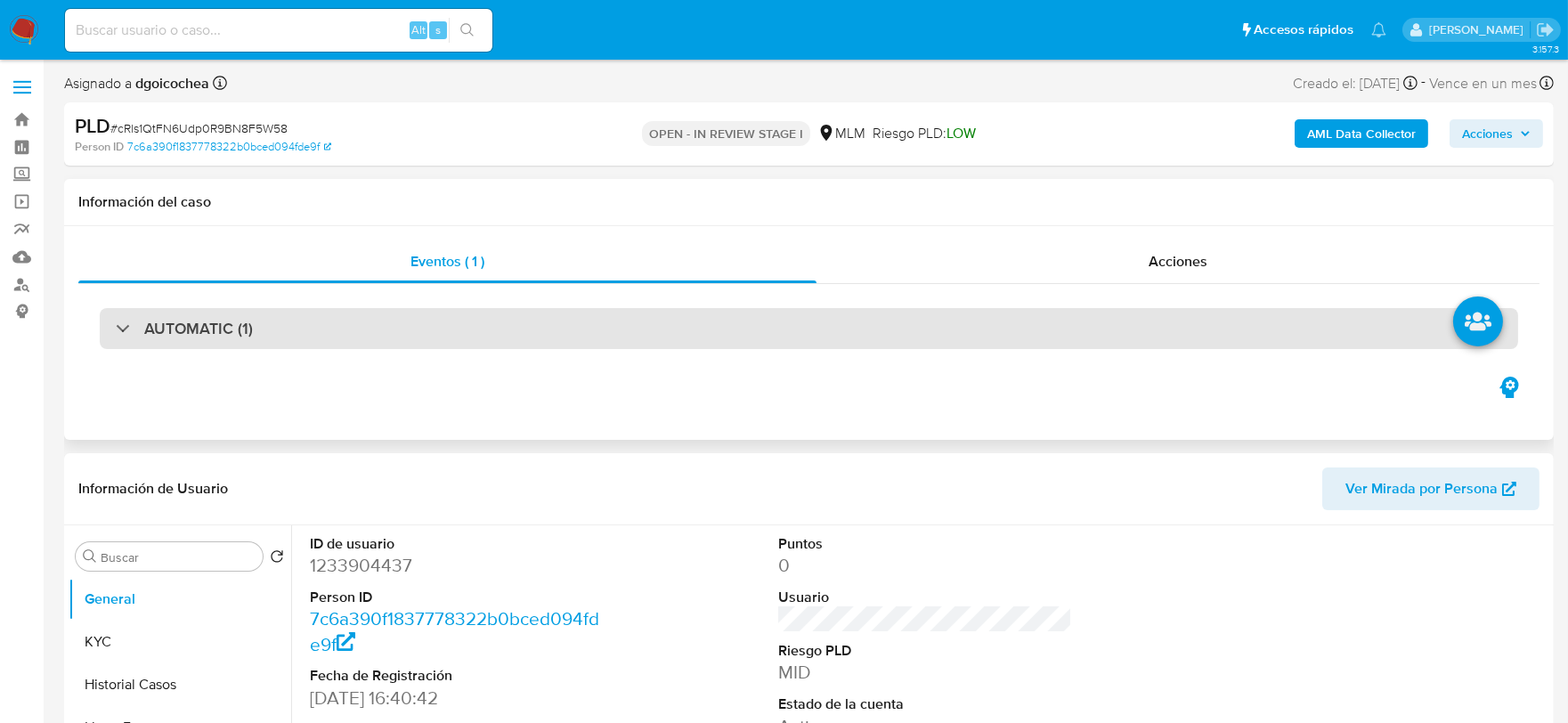
select select "10"
click at [225, 338] on h3 "AUTOMATIC (1)" at bounding box center [199, 329] width 108 height 20
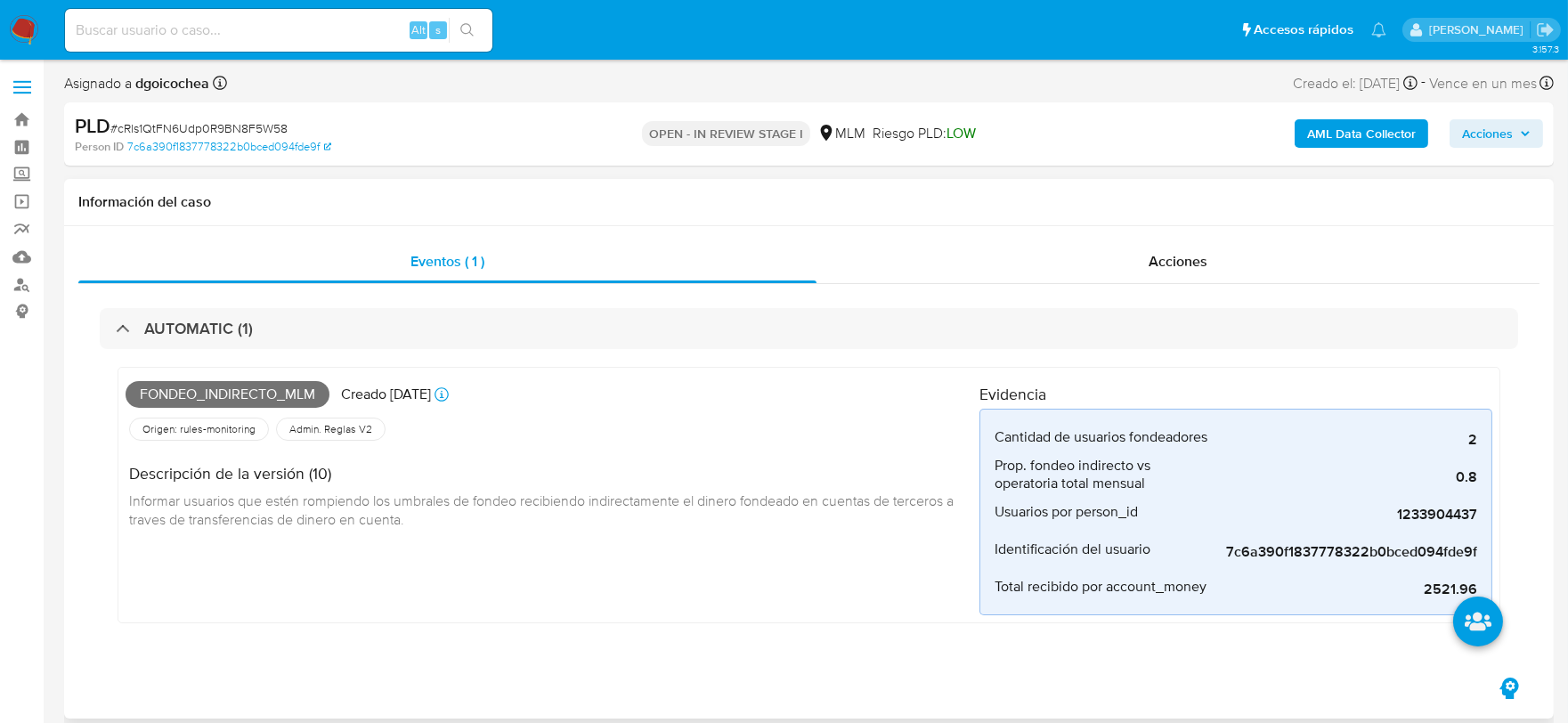
click at [791, 556] on div "Fondeo_indirecto_mlm Creado [DATE] Creado: [DATE] 03:13:23 Origen: rules-monito…" at bounding box center [553, 495] width 854 height 240
click at [829, 581] on div "Fondeo_indirecto_mlm Creado [DATE] Creado: [DATE] 03:13:23 Origen: rules-monito…" at bounding box center [553, 495] width 854 height 240
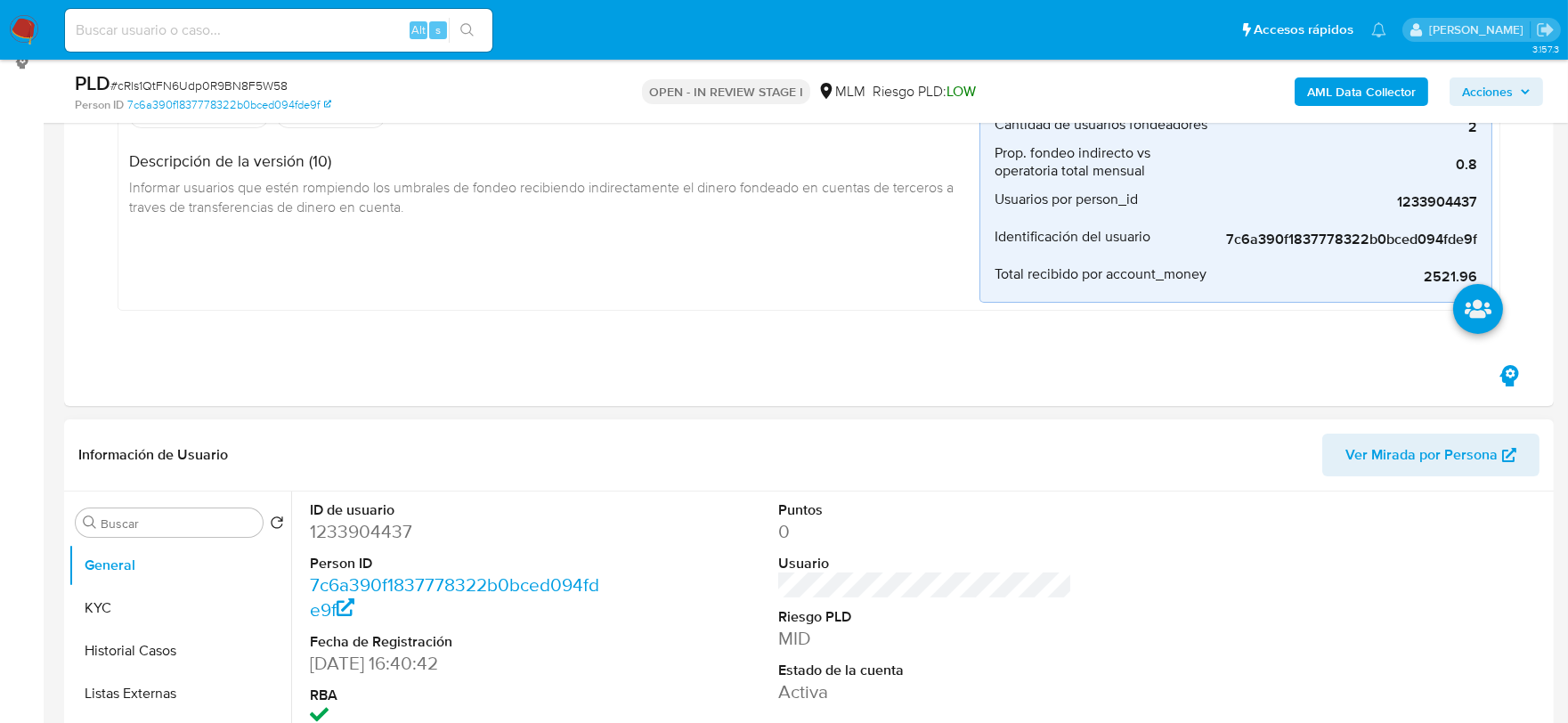
scroll to position [494, 0]
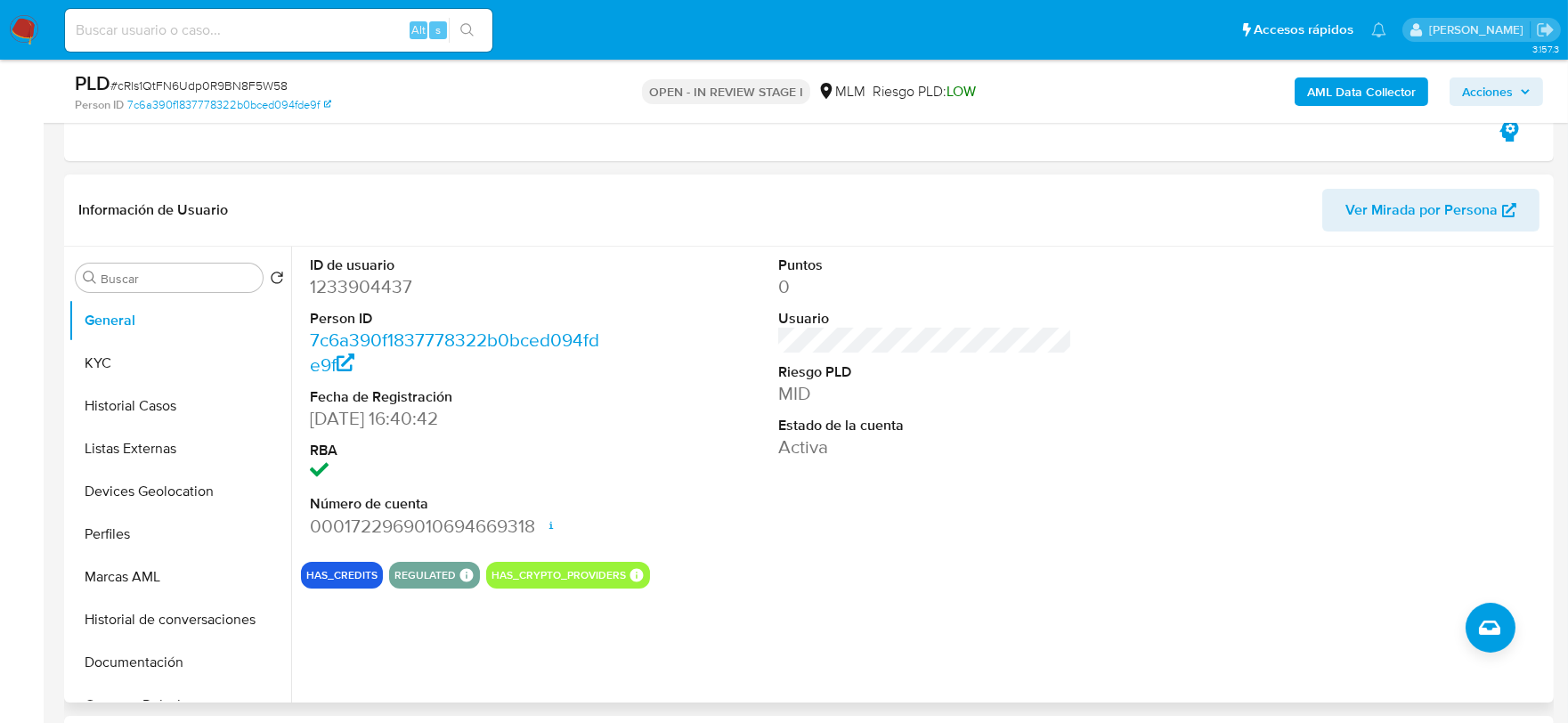
click at [850, 541] on div "Puntos 0 Usuario Riesgo PLD MID Estado de la cuenta Activa" at bounding box center [926, 397] width 313 height 301
click at [172, 352] on button "KYC" at bounding box center [173, 363] width 209 height 42
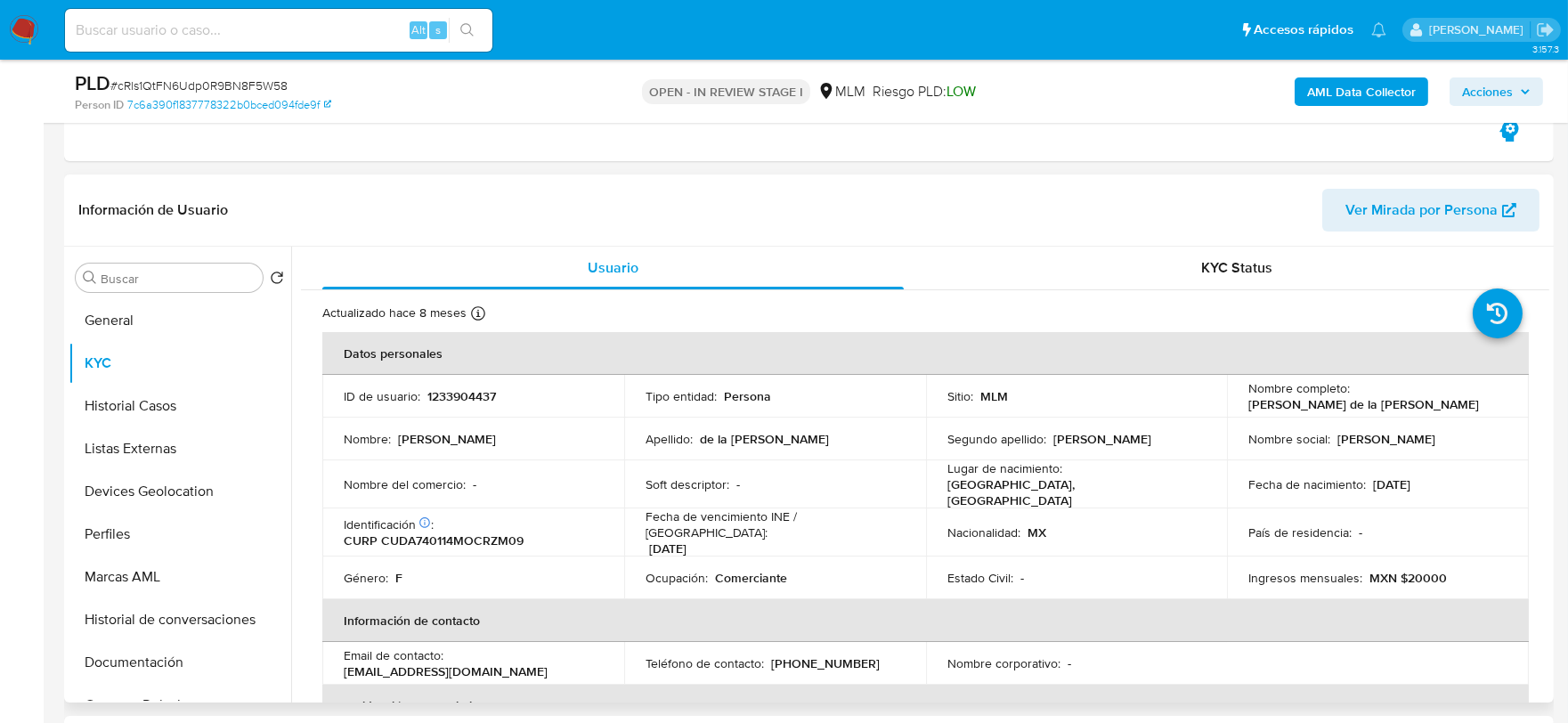
click at [787, 557] on td "Ocupación : Comerciante" at bounding box center [775, 577] width 302 height 42
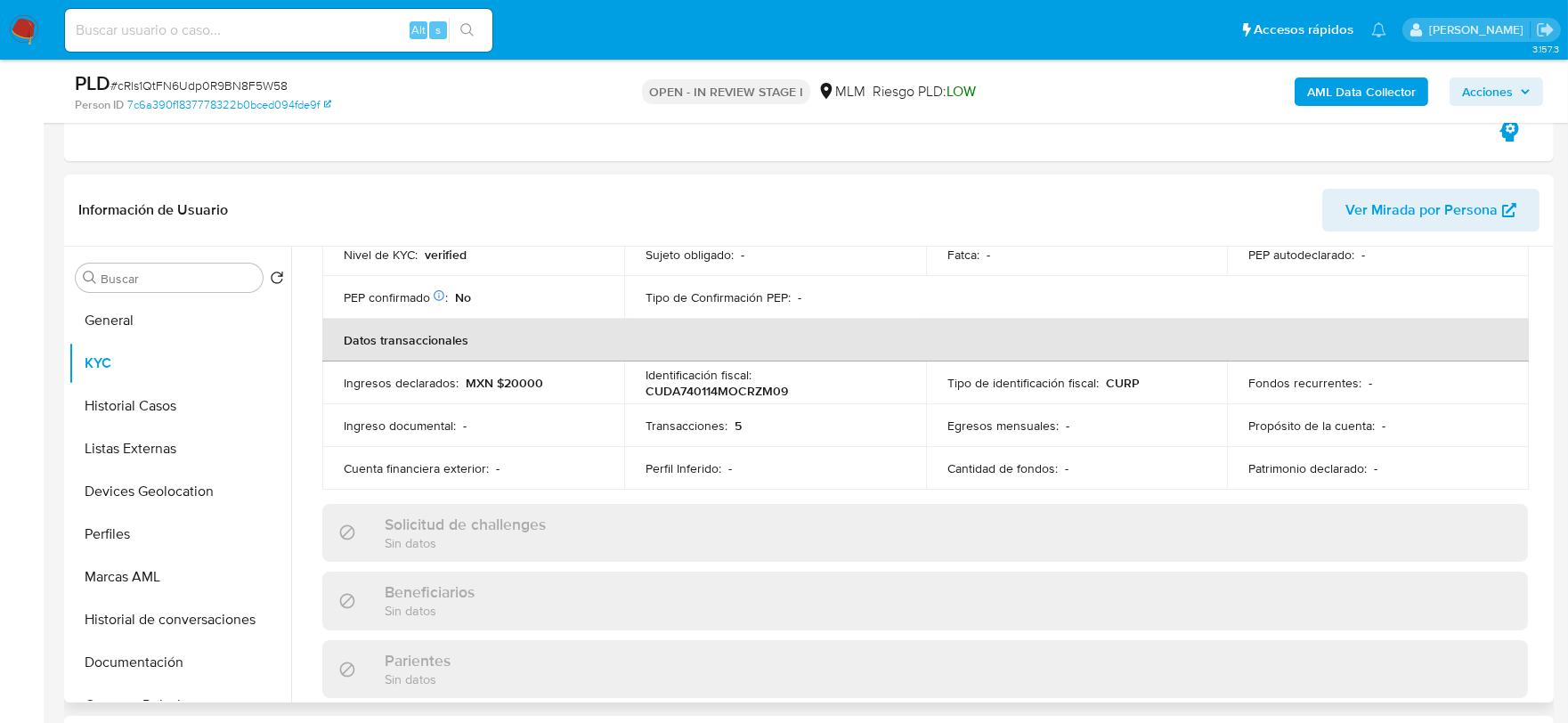
click at [310, 422] on div "Actualizado [DATE] Creado: [DATE] 14:41:06 Actualizado: [DATE] 08:40:35 Datos p…" at bounding box center [925, 568] width 1248 height 1542
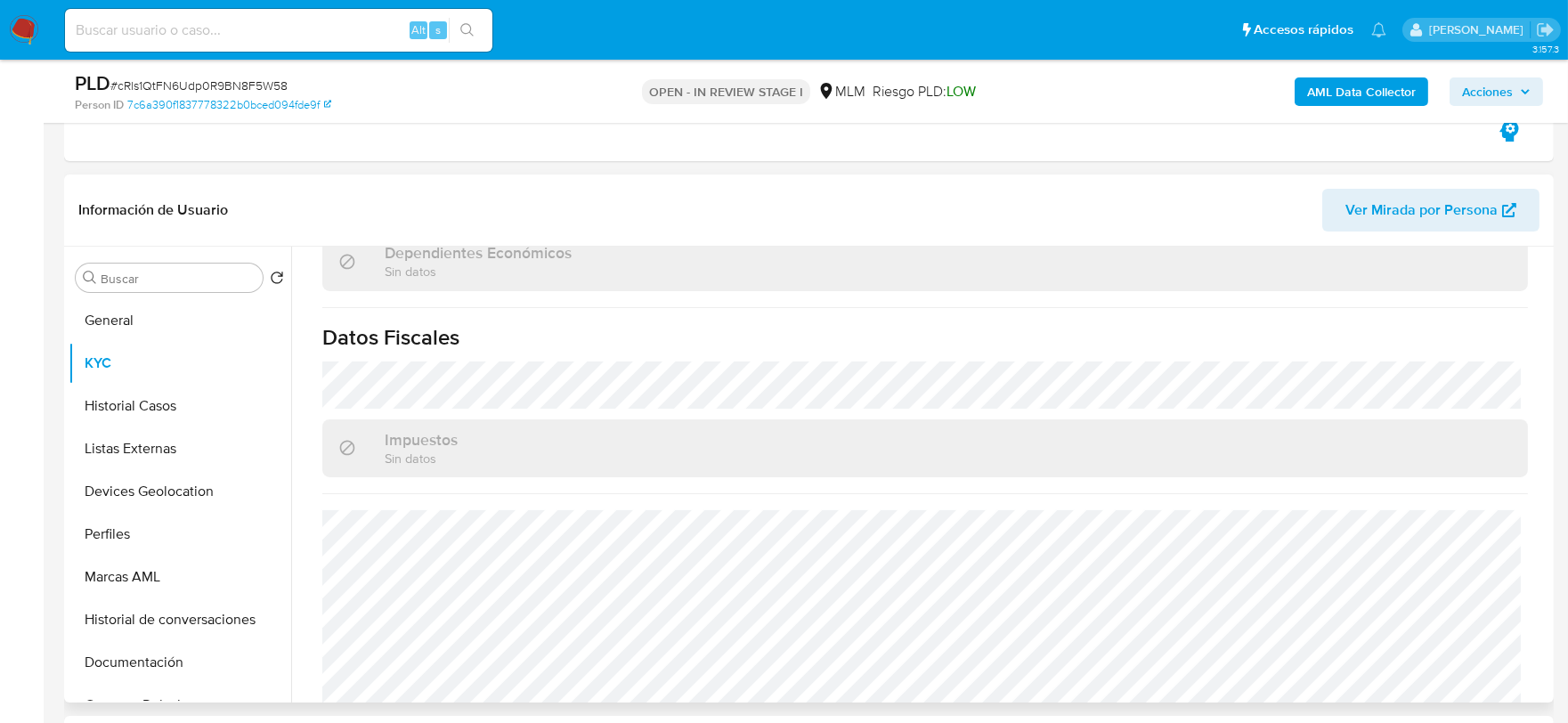
scroll to position [1118, 0]
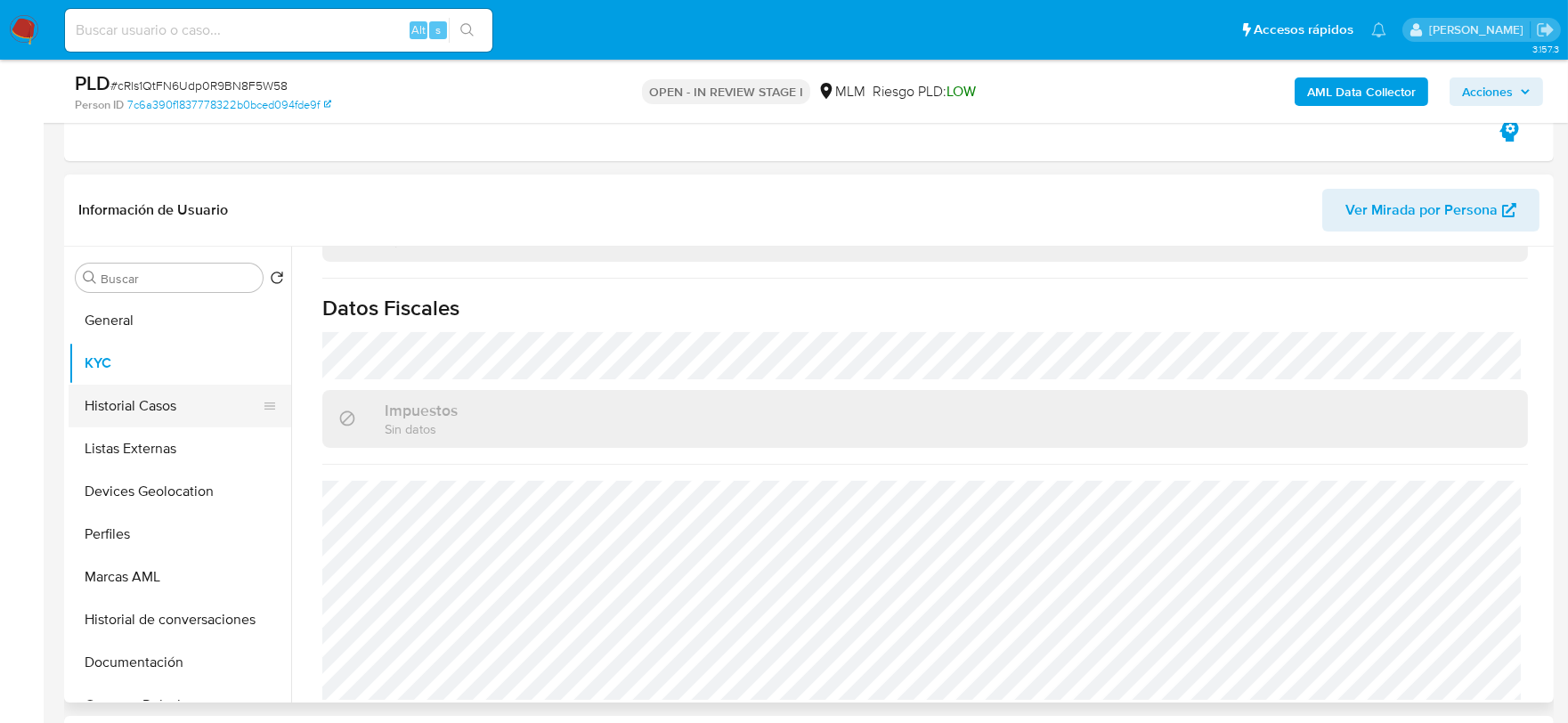
click at [119, 402] on button "Historial Casos" at bounding box center [173, 405] width 209 height 42
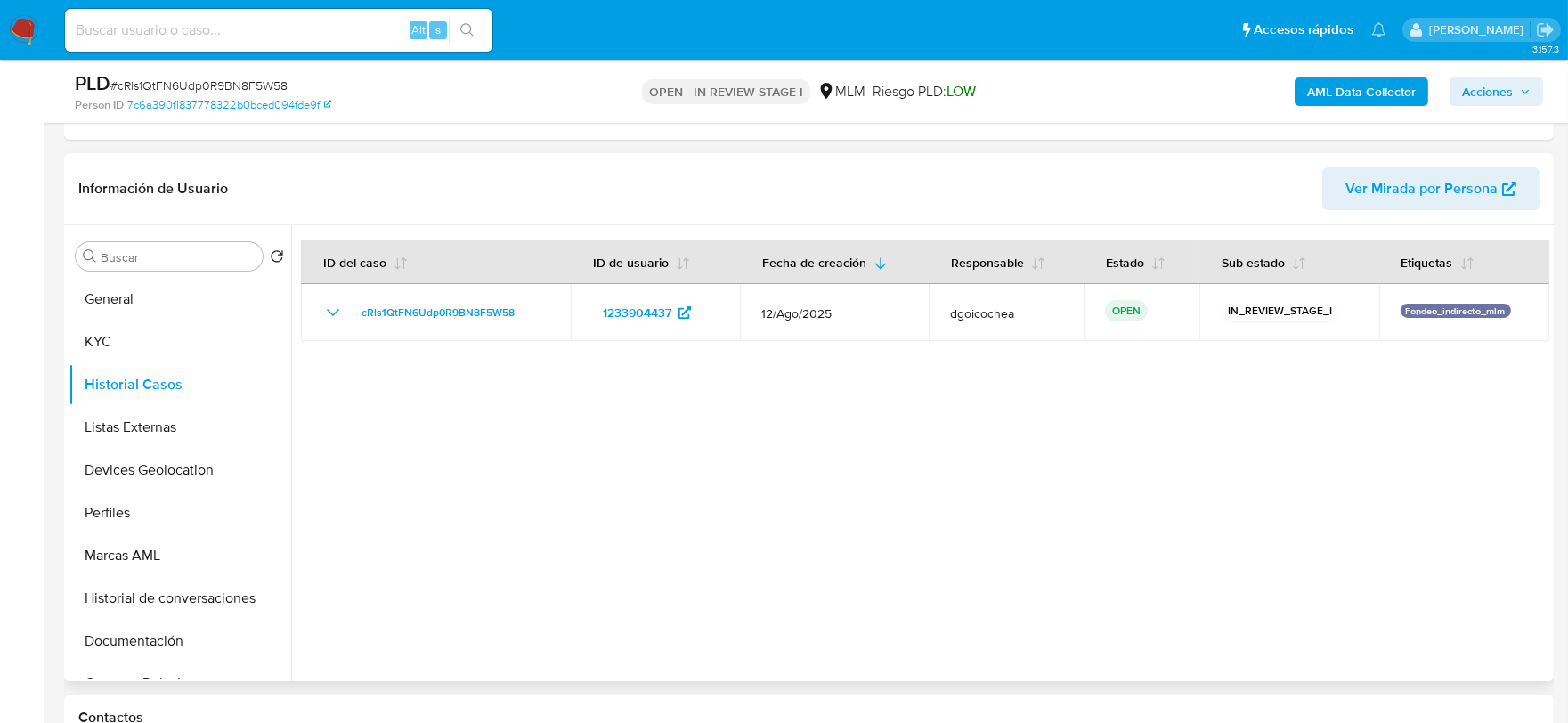
click at [644, 540] on div at bounding box center [920, 453] width 1258 height 456
click at [143, 429] on button "Listas Externas" at bounding box center [173, 427] width 209 height 42
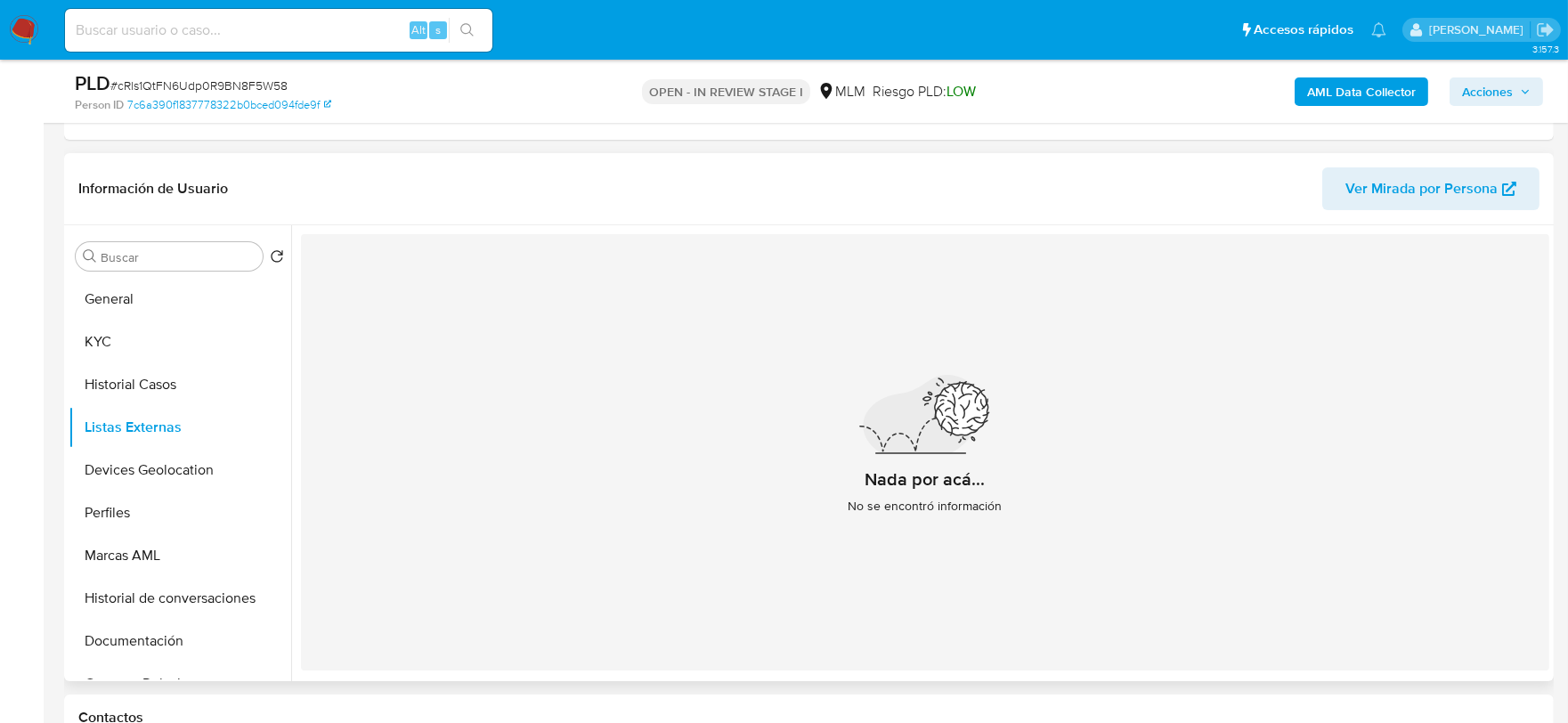
click at [578, 582] on div "Nada por acá... No se encontró información" at bounding box center [925, 452] width 1248 height 437
click at [165, 466] on button "Devices Geolocation" at bounding box center [173, 469] width 209 height 42
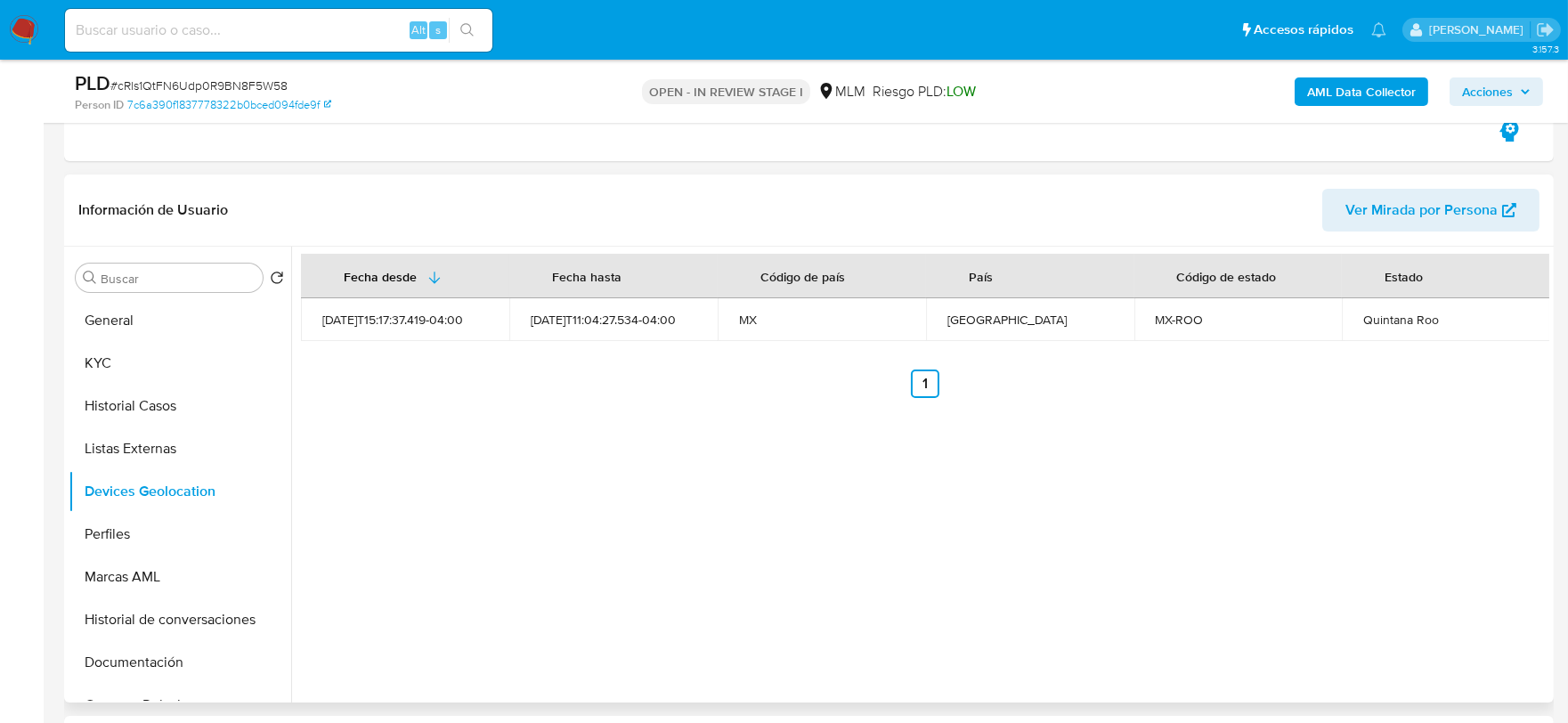
click at [723, 463] on div "Fecha desde [GEOGRAPHIC_DATA] hasta Código de país País Código de estado Estado…" at bounding box center [920, 475] width 1258 height 456
click at [136, 534] on button "Perfiles" at bounding box center [173, 533] width 209 height 42
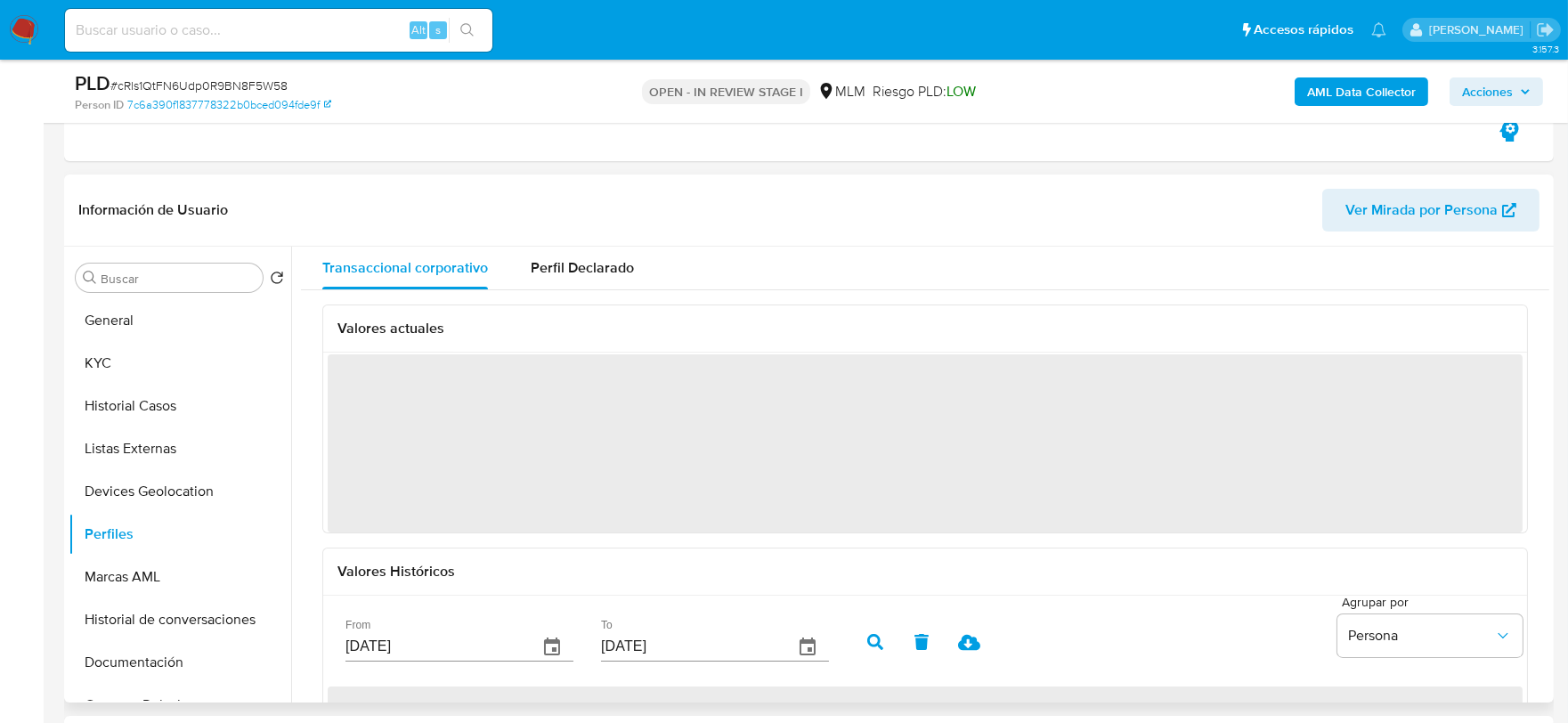
scroll to position [98, 0]
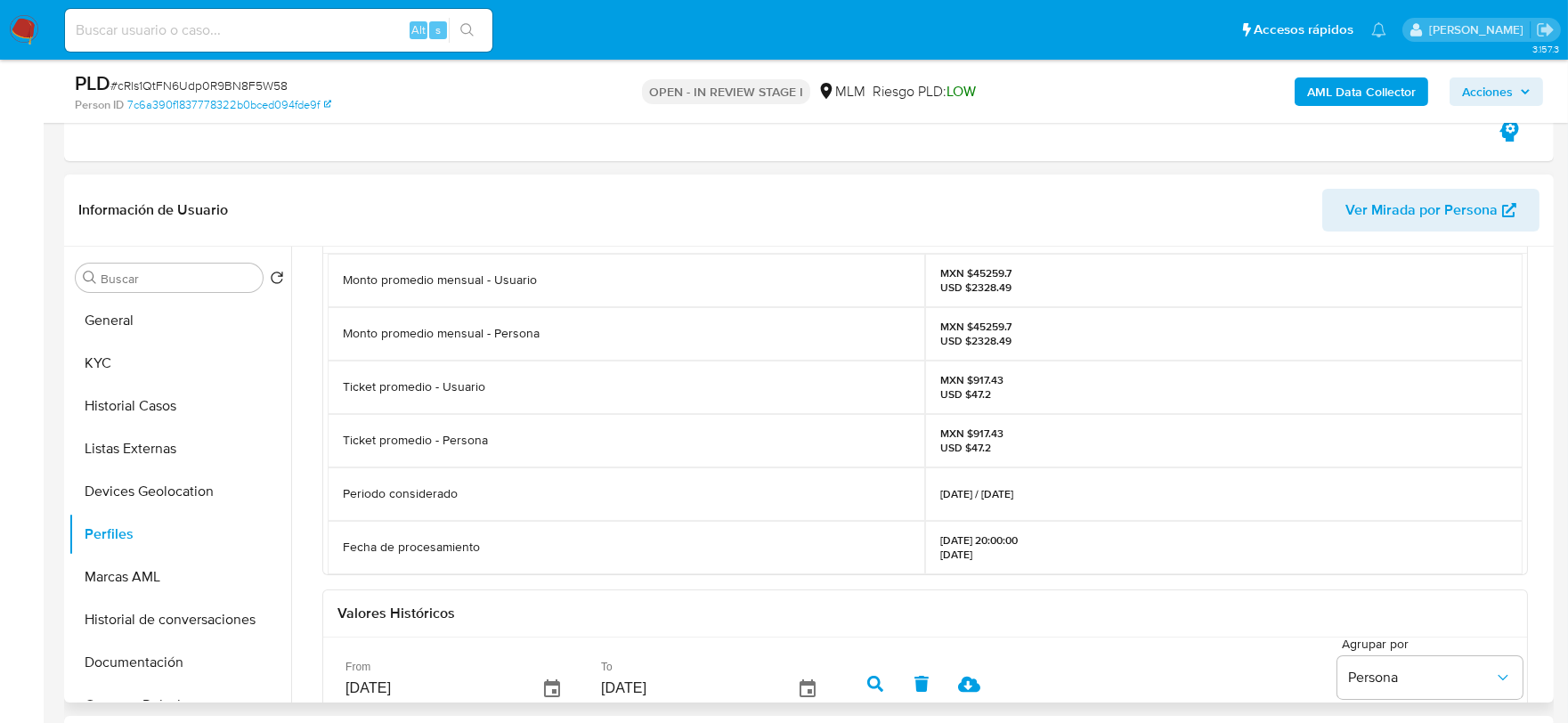
click at [312, 457] on div "Valores actuales Monto promedio mensual - Usuario MXN $45259.7 USD $2328.49 Mon…" at bounding box center [925, 607] width 1248 height 830
click at [127, 576] on button "Marcas AML" at bounding box center [173, 576] width 209 height 42
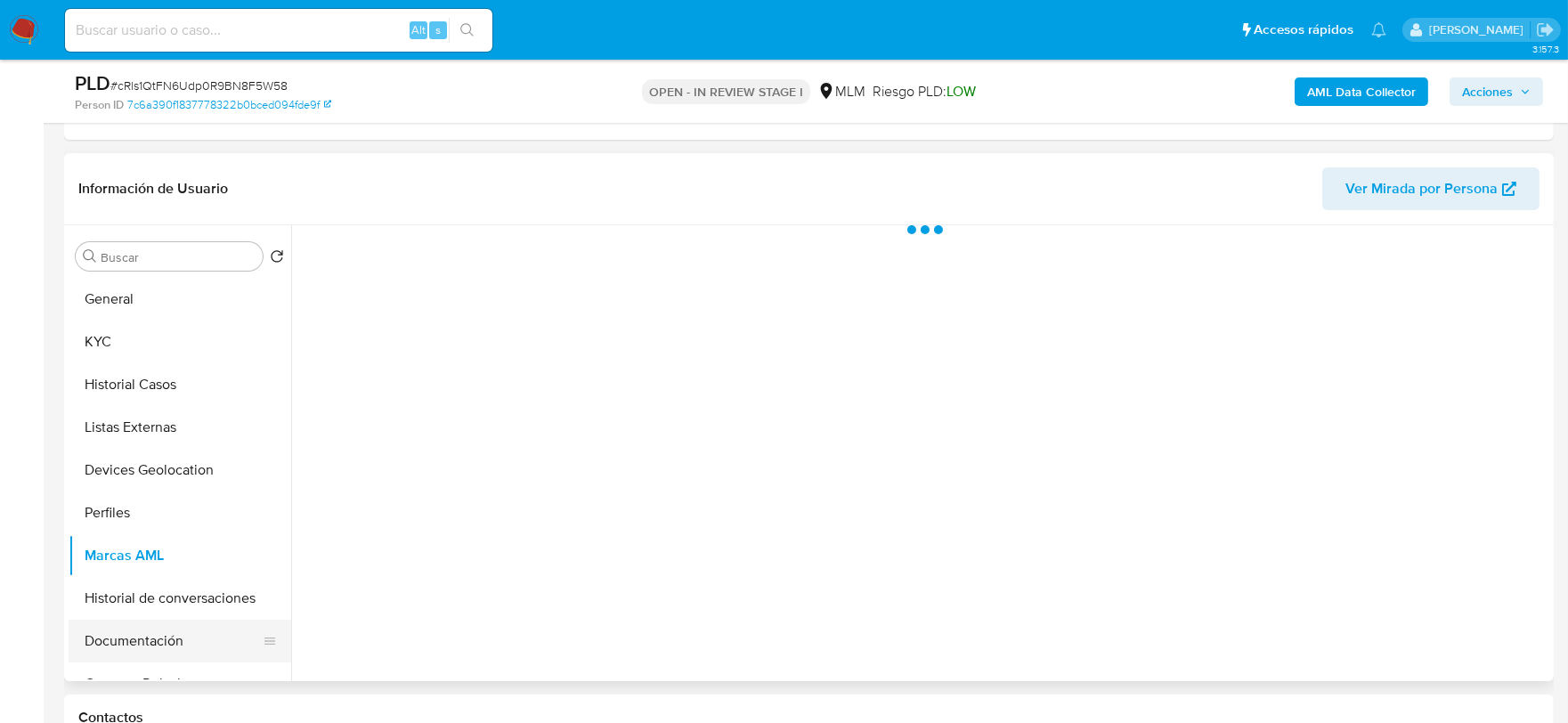
click at [137, 635] on button "Documentación" at bounding box center [173, 640] width 209 height 42
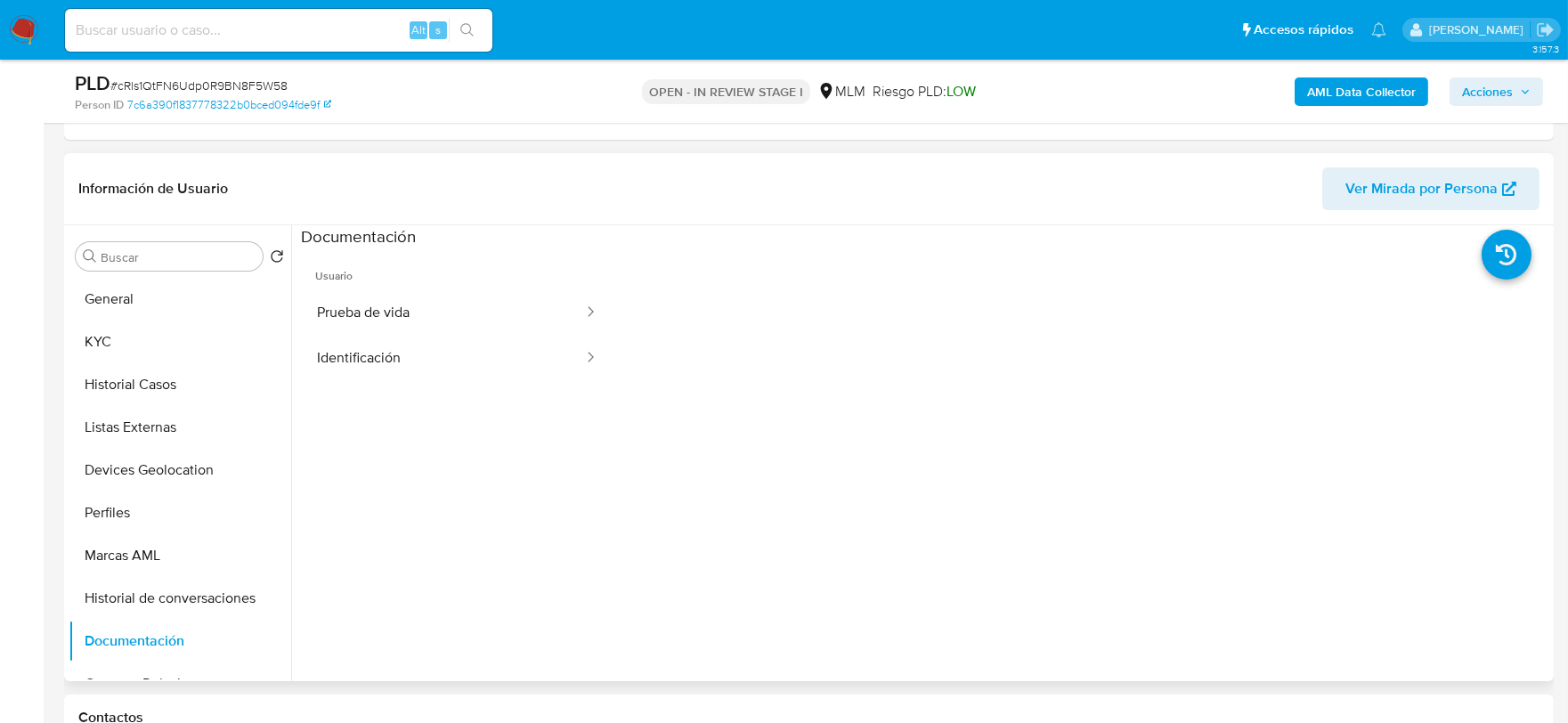
click at [418, 287] on span "Usuario" at bounding box center [457, 269] width 313 height 42
click at [413, 303] on button "Prueba de vida" at bounding box center [443, 313] width 284 height 45
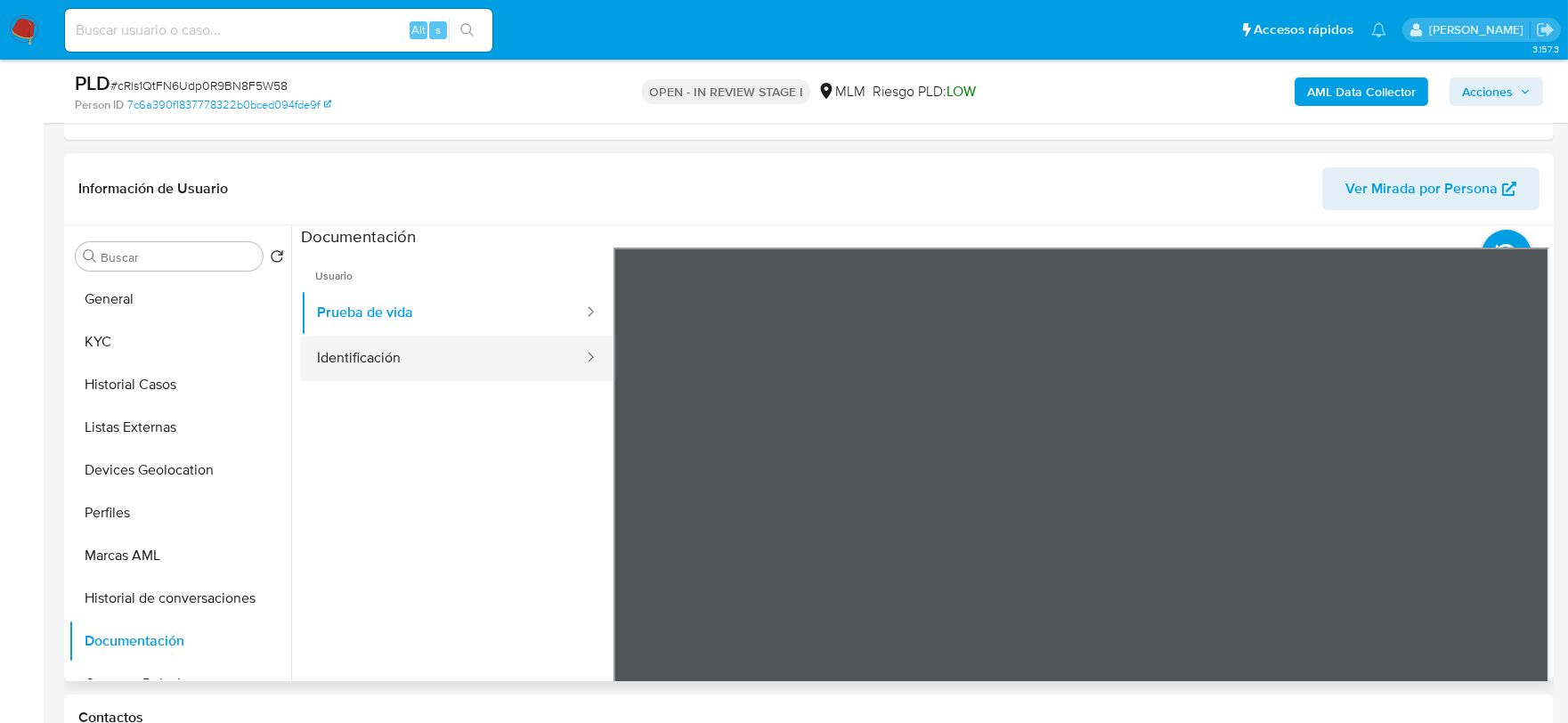
click at [411, 367] on button "Identificación" at bounding box center [443, 358] width 284 height 45
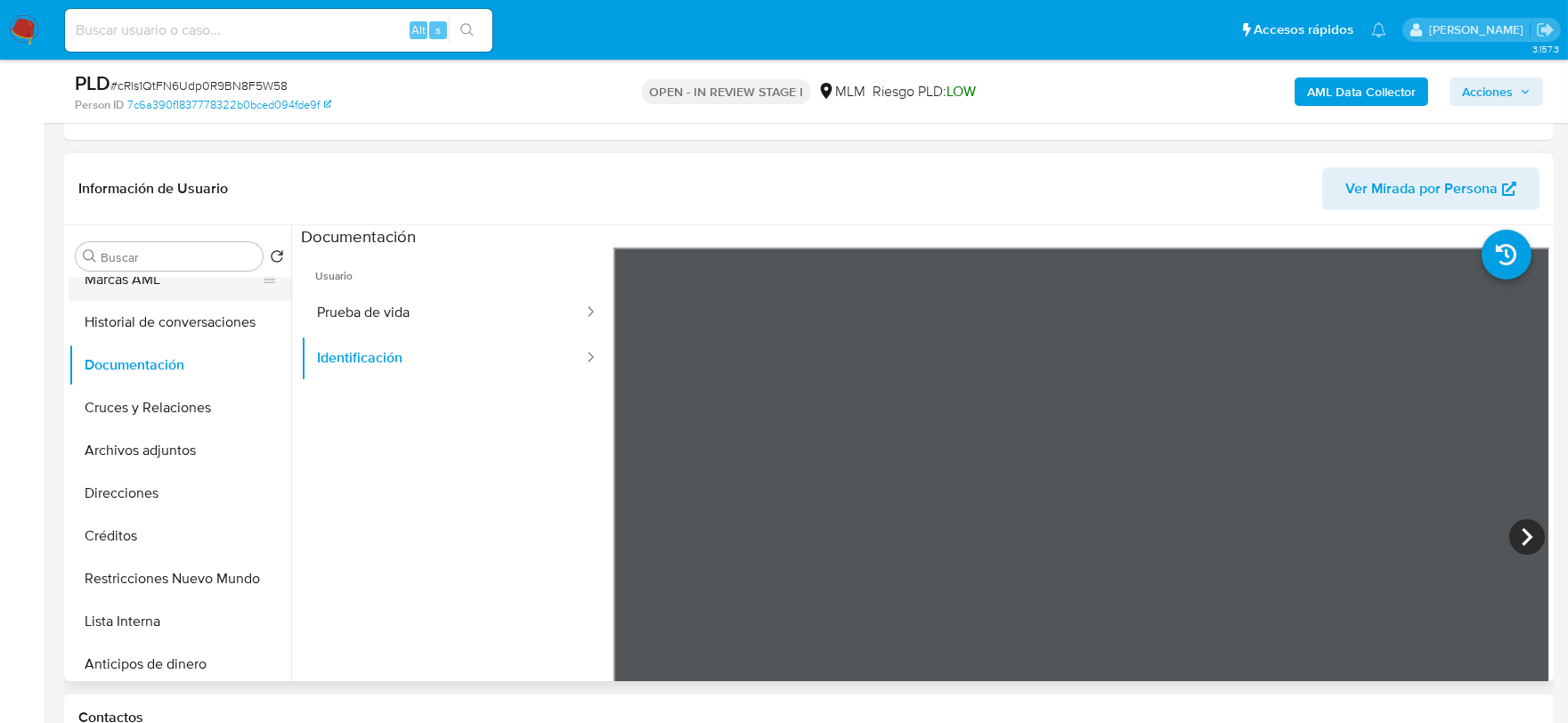
scroll to position [296, 0]
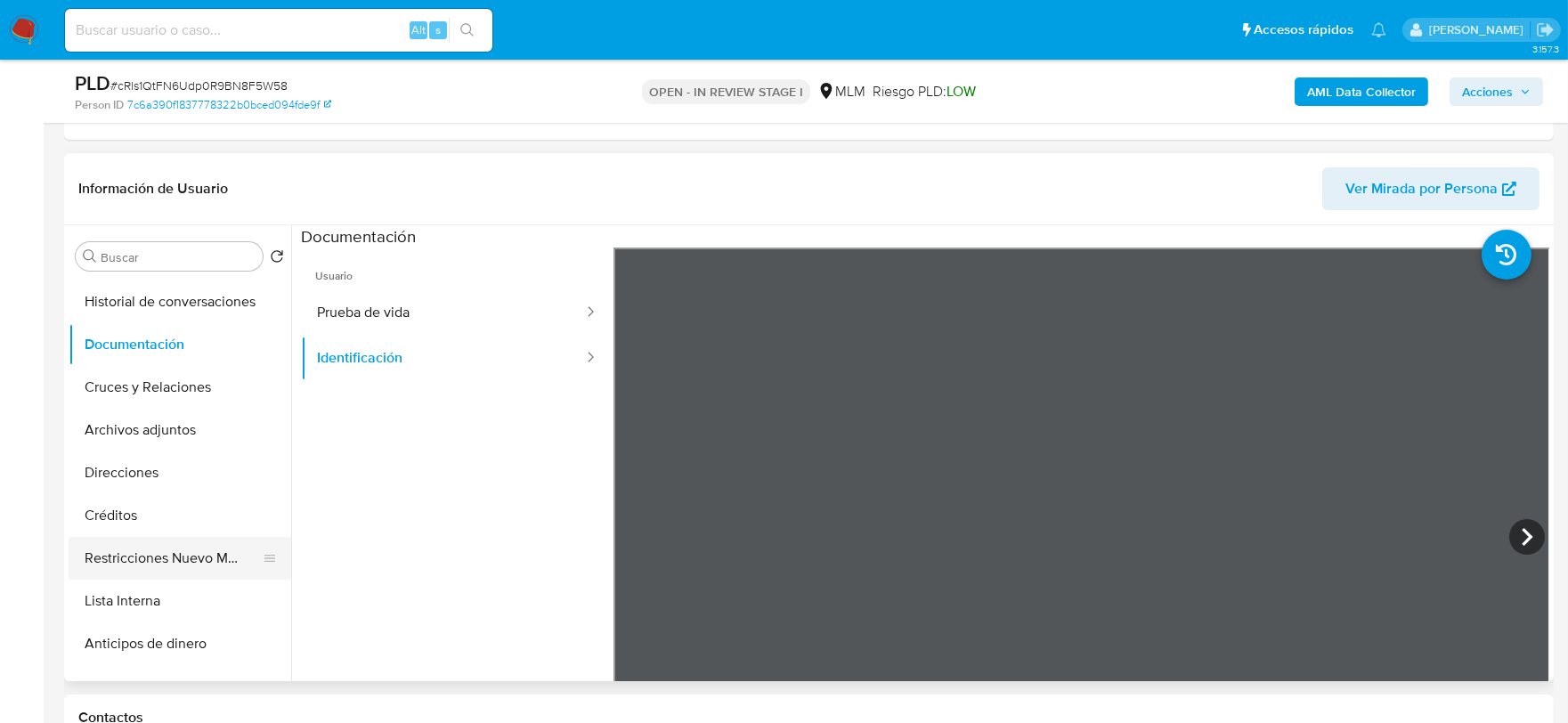
click at [191, 553] on button "Restricciones Nuevo Mundo" at bounding box center [173, 558] width 209 height 42
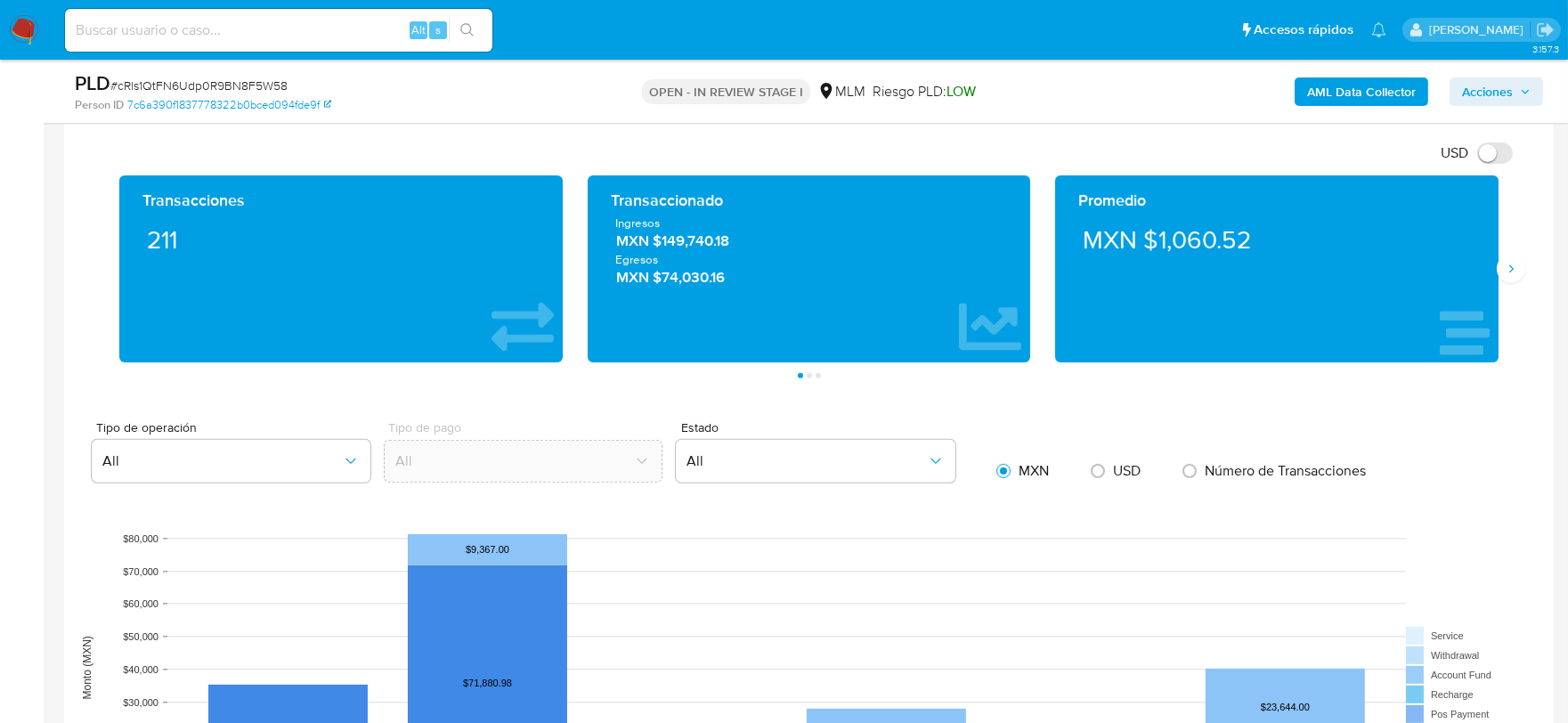
scroll to position [1286, 0]
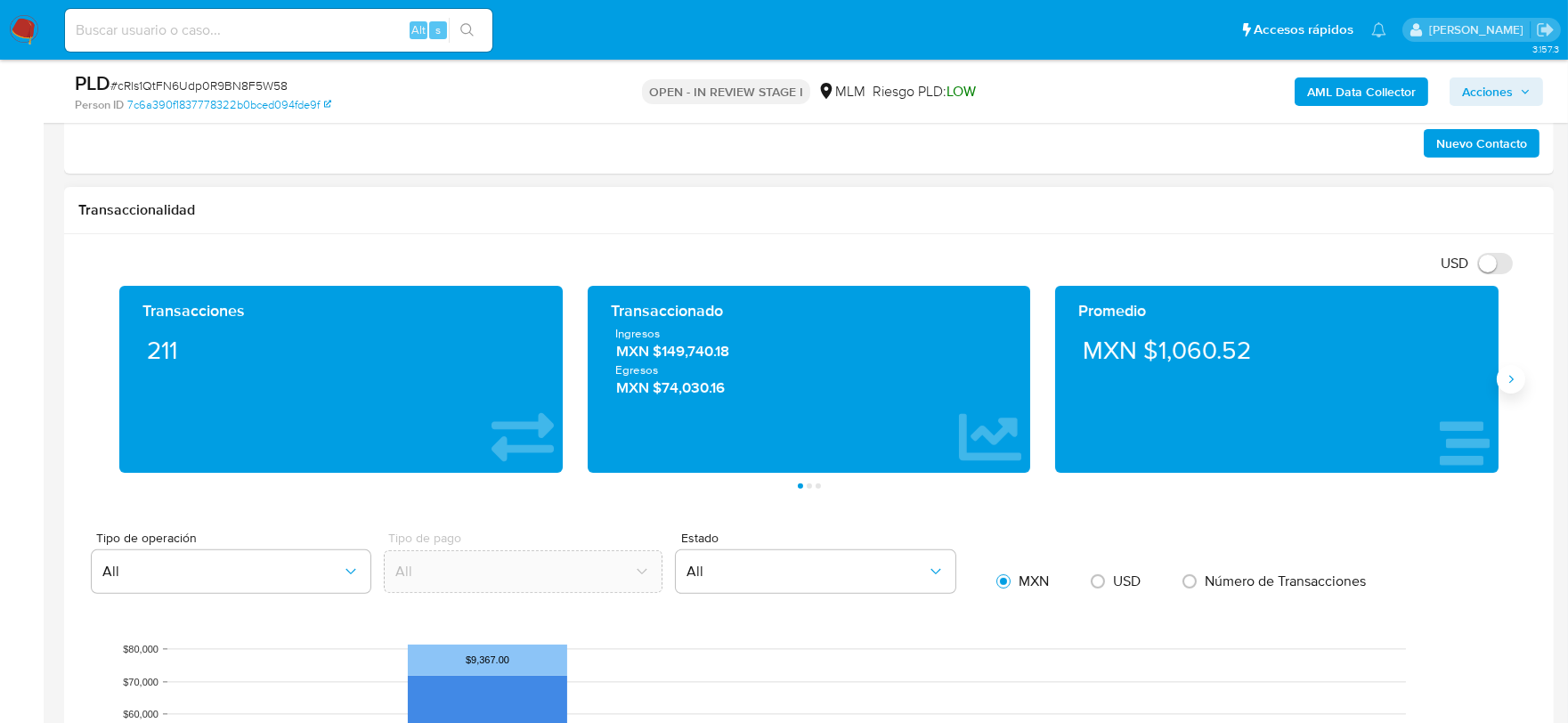
click at [1507, 381] on icon "Siguiente" at bounding box center [1511, 379] width 14 height 14
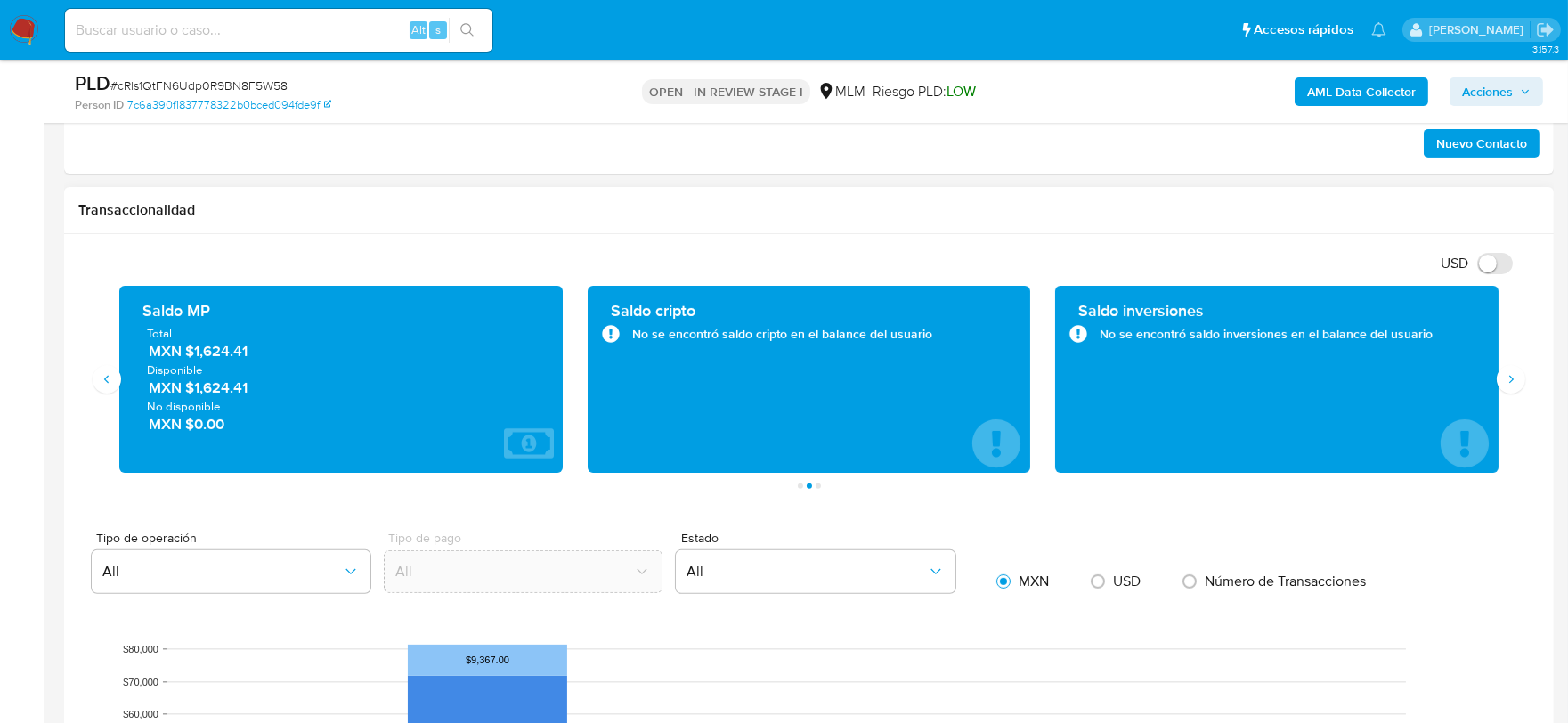
click at [782, 227] on div "Transaccionalidad" at bounding box center [809, 211] width 1490 height 47
click at [107, 331] on div "Saldo MP Total MXN $1,624.41 Disponible MXN $1,624.41 No disponible MXN $0.00" at bounding box center [341, 380] width 468 height 187
click at [207, 209] on h1 "Transaccionalidad" at bounding box center [810, 211] width 1462 height 18
click at [183, 35] on input at bounding box center [278, 30] width 428 height 24
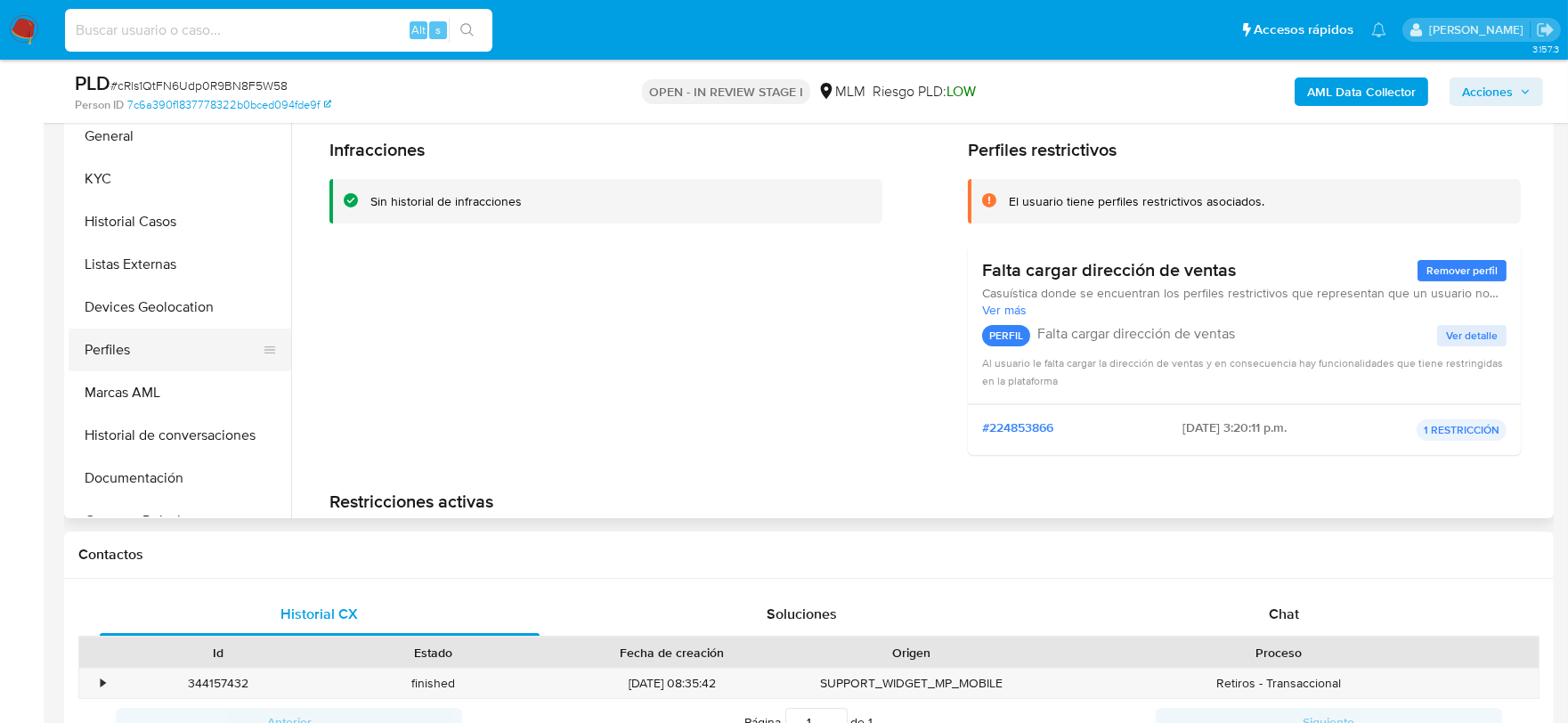
scroll to position [395, 0]
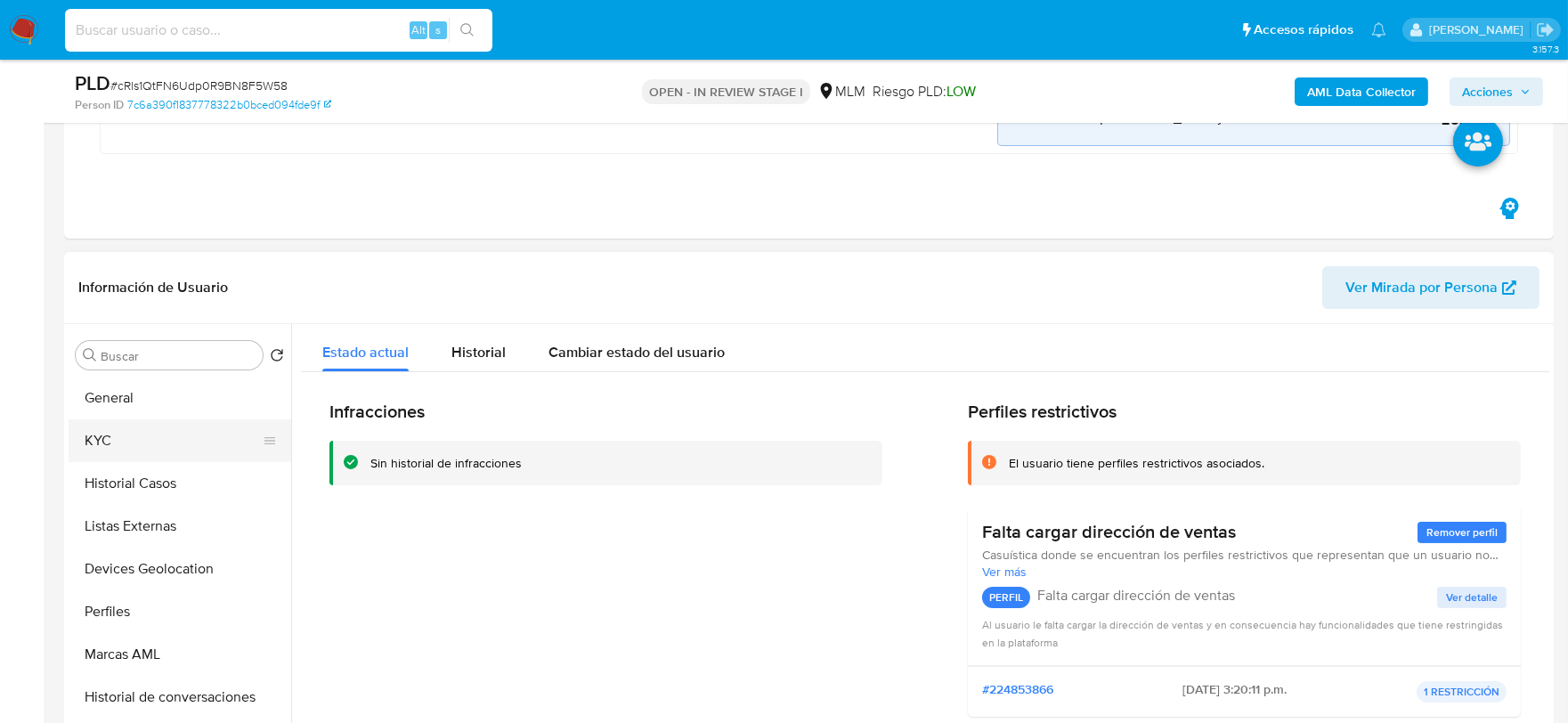
drag, startPoint x: 170, startPoint y: 442, endPoint x: 180, endPoint y: 444, distance: 10.2
click at [171, 442] on button "KYC" at bounding box center [173, 440] width 209 height 42
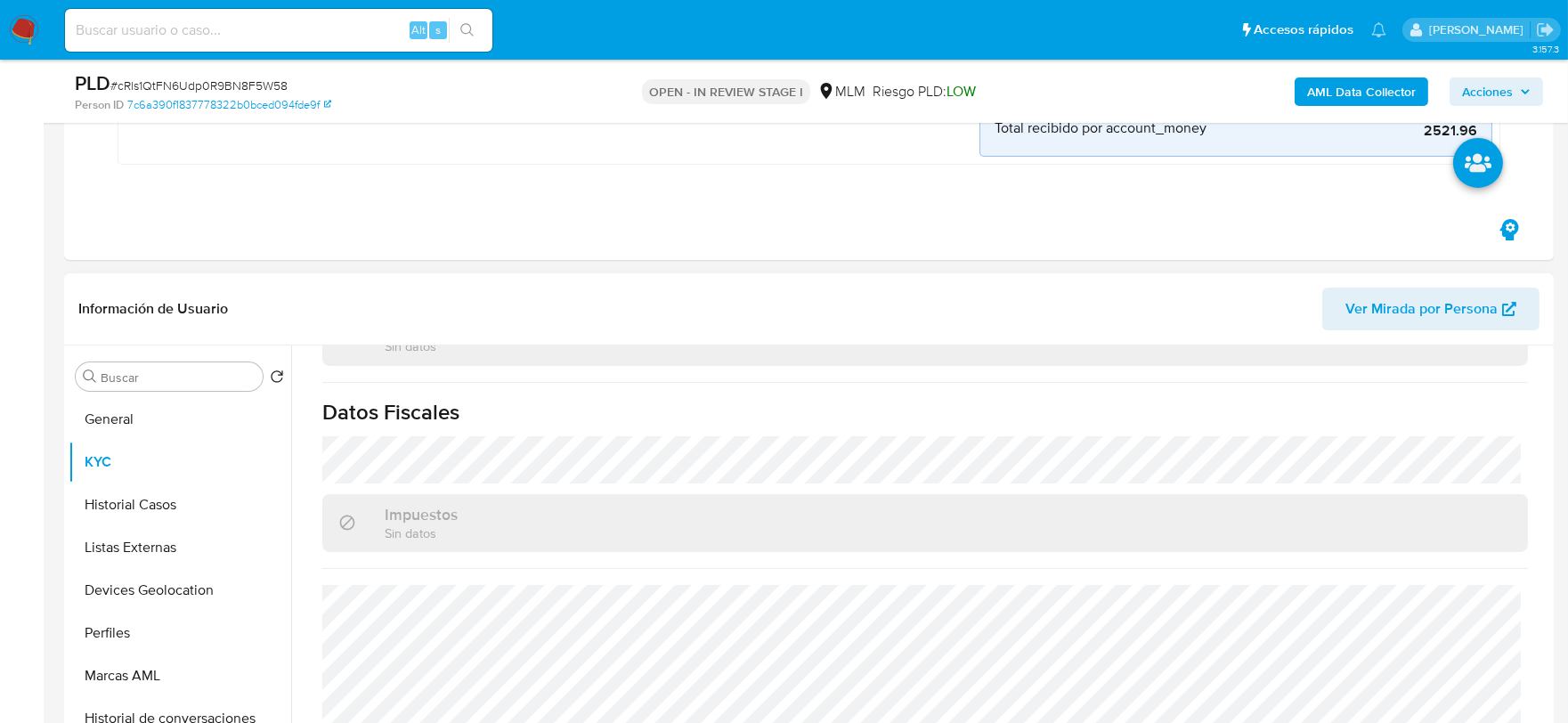
scroll to position [1118, 0]
